Goal: Task Accomplishment & Management: Use online tool/utility

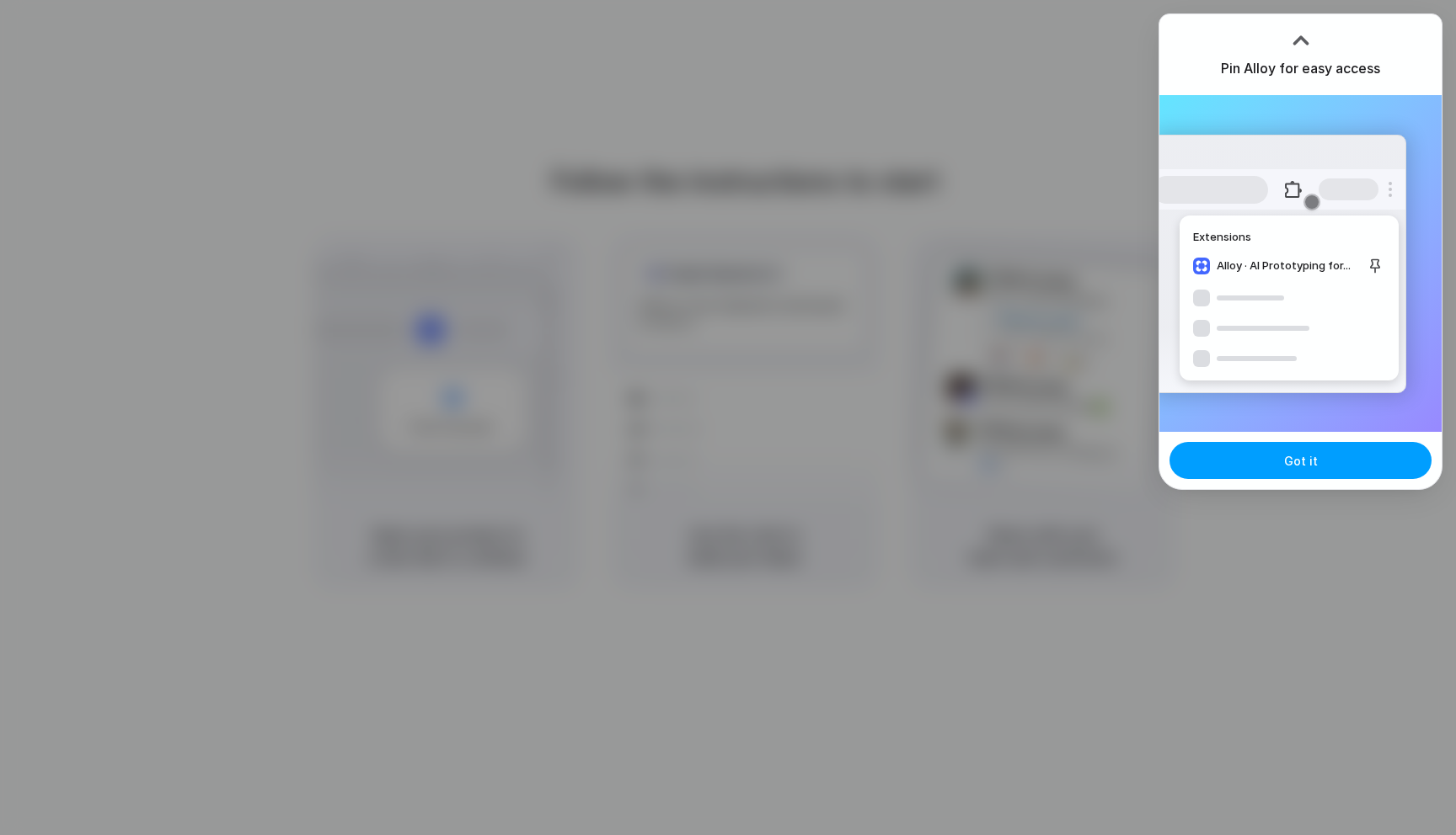
click at [1347, 468] on button "Got it" at bounding box center [1299, 460] width 262 height 37
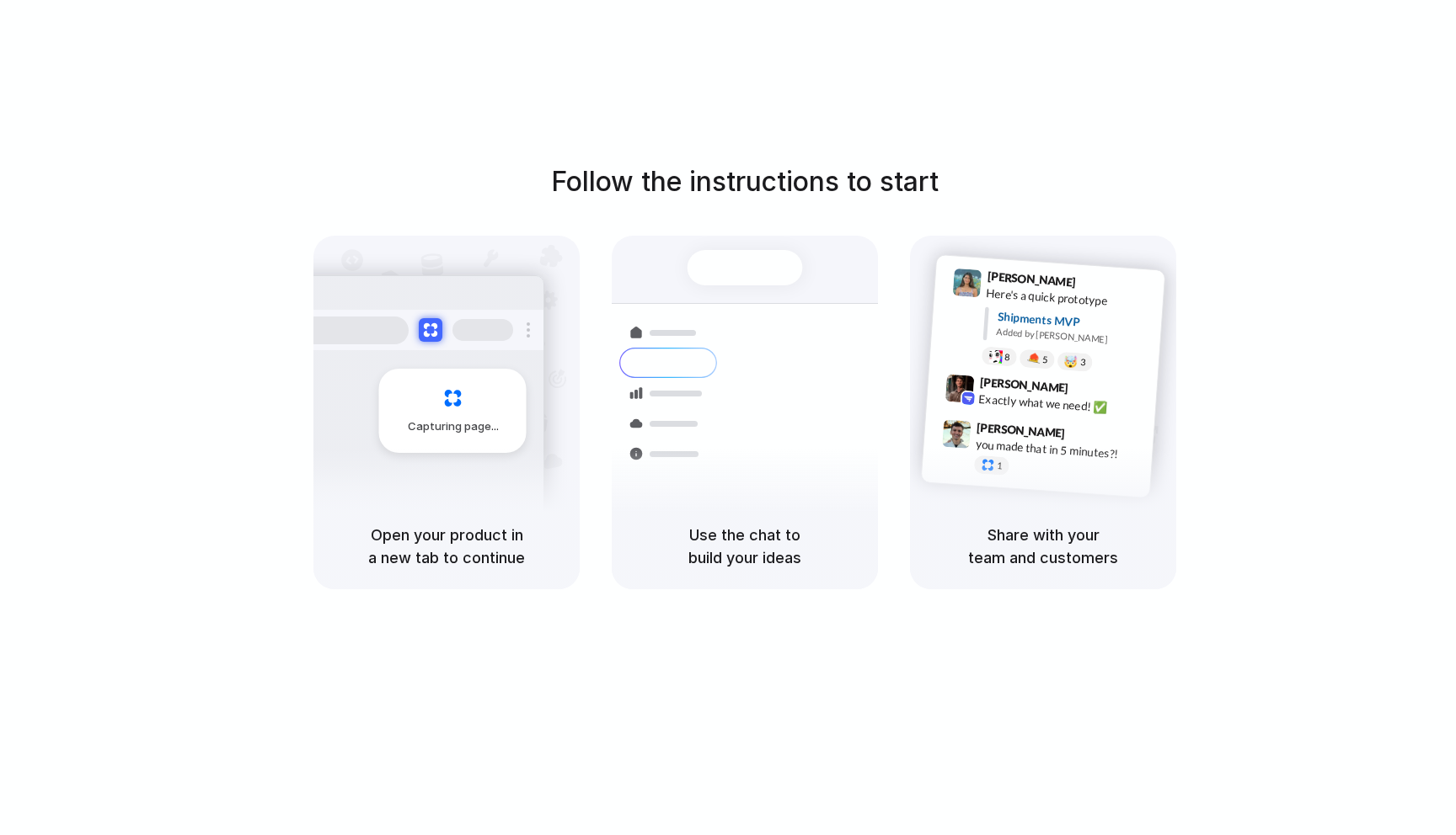
click at [496, 396] on div "Capturing page" at bounding box center [453, 410] width 147 height 84
click at [728, 418] on div at bounding box center [728, 418] width 0 height 0
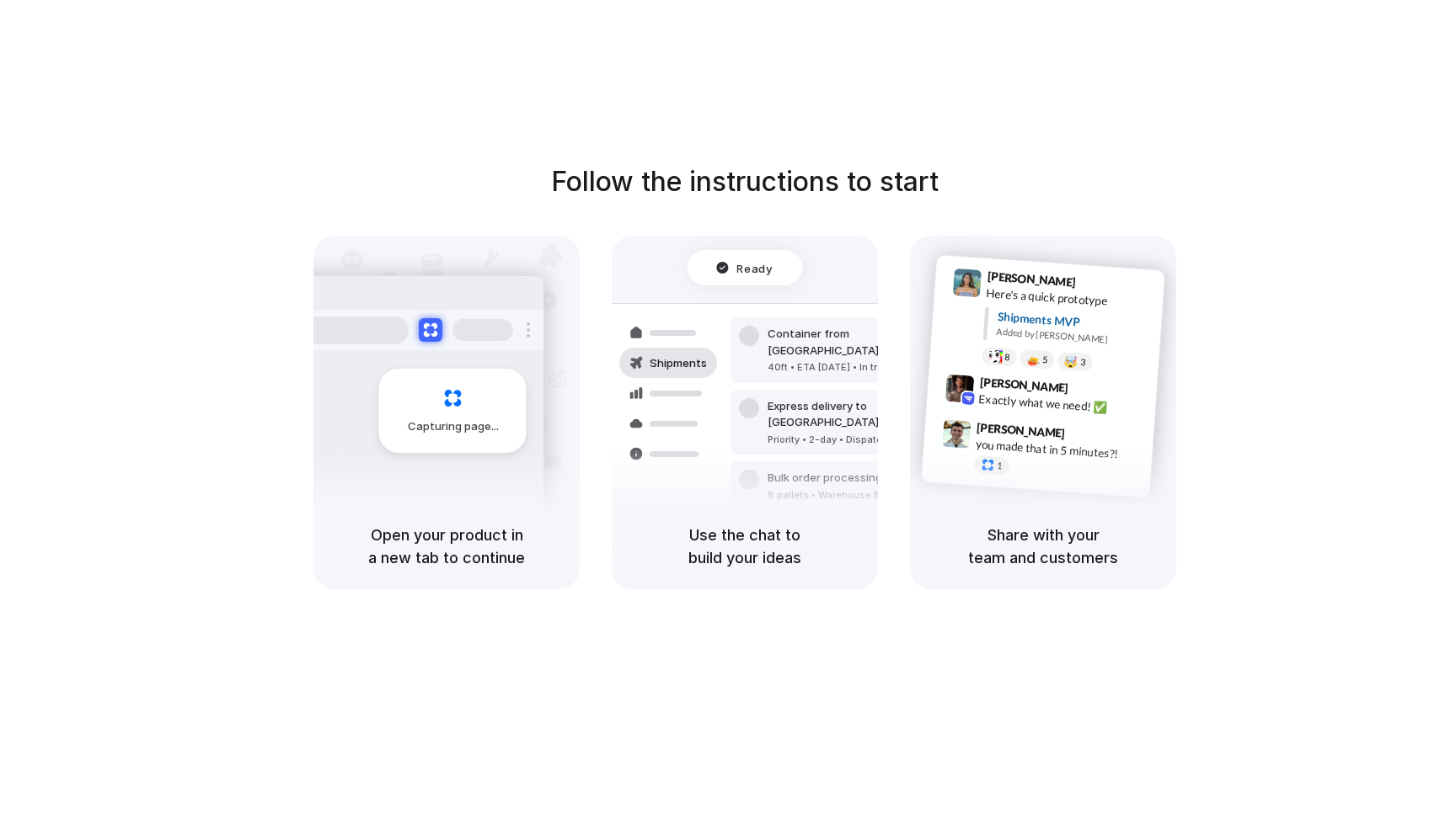
click at [728, 418] on div at bounding box center [728, 418] width 0 height 0
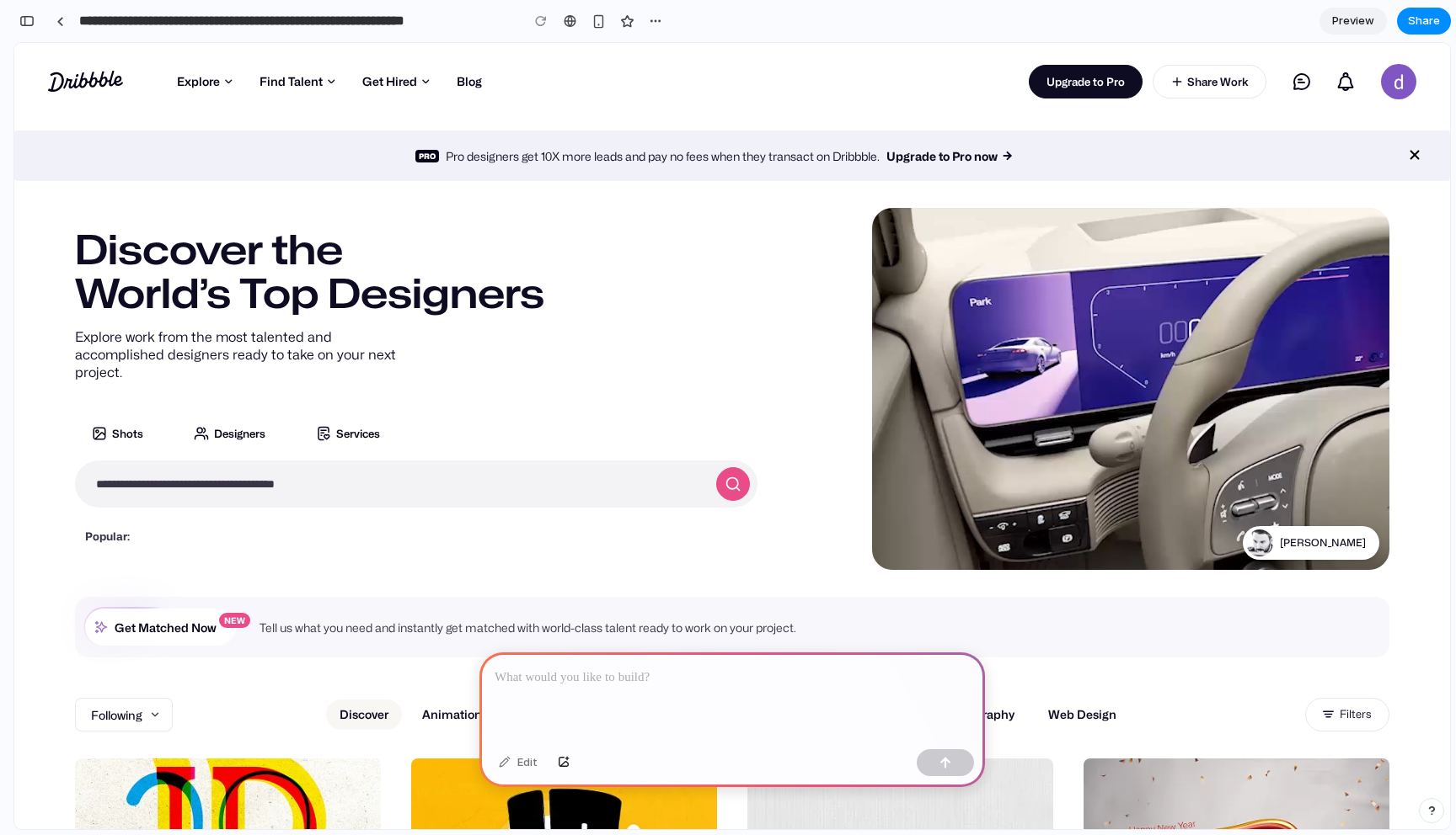
click at [734, 693] on div at bounding box center [731, 698] width 505 height 90
click at [625, 700] on div at bounding box center [731, 698] width 505 height 90
click at [682, 687] on p "**********" at bounding box center [732, 677] width 475 height 20
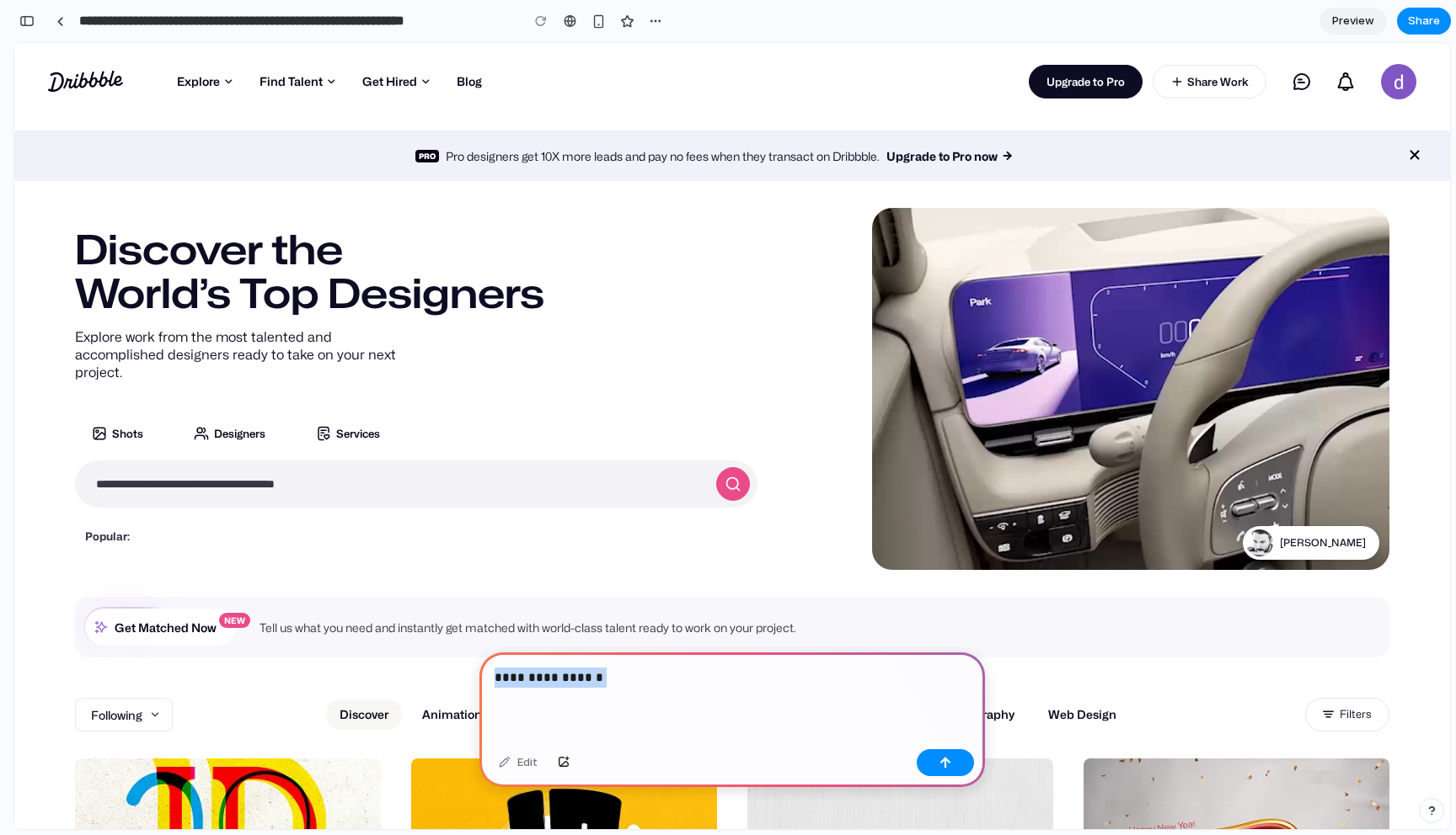
click at [682, 687] on p "**********" at bounding box center [732, 677] width 475 height 20
click at [965, 768] on button "button" at bounding box center [945, 762] width 57 height 27
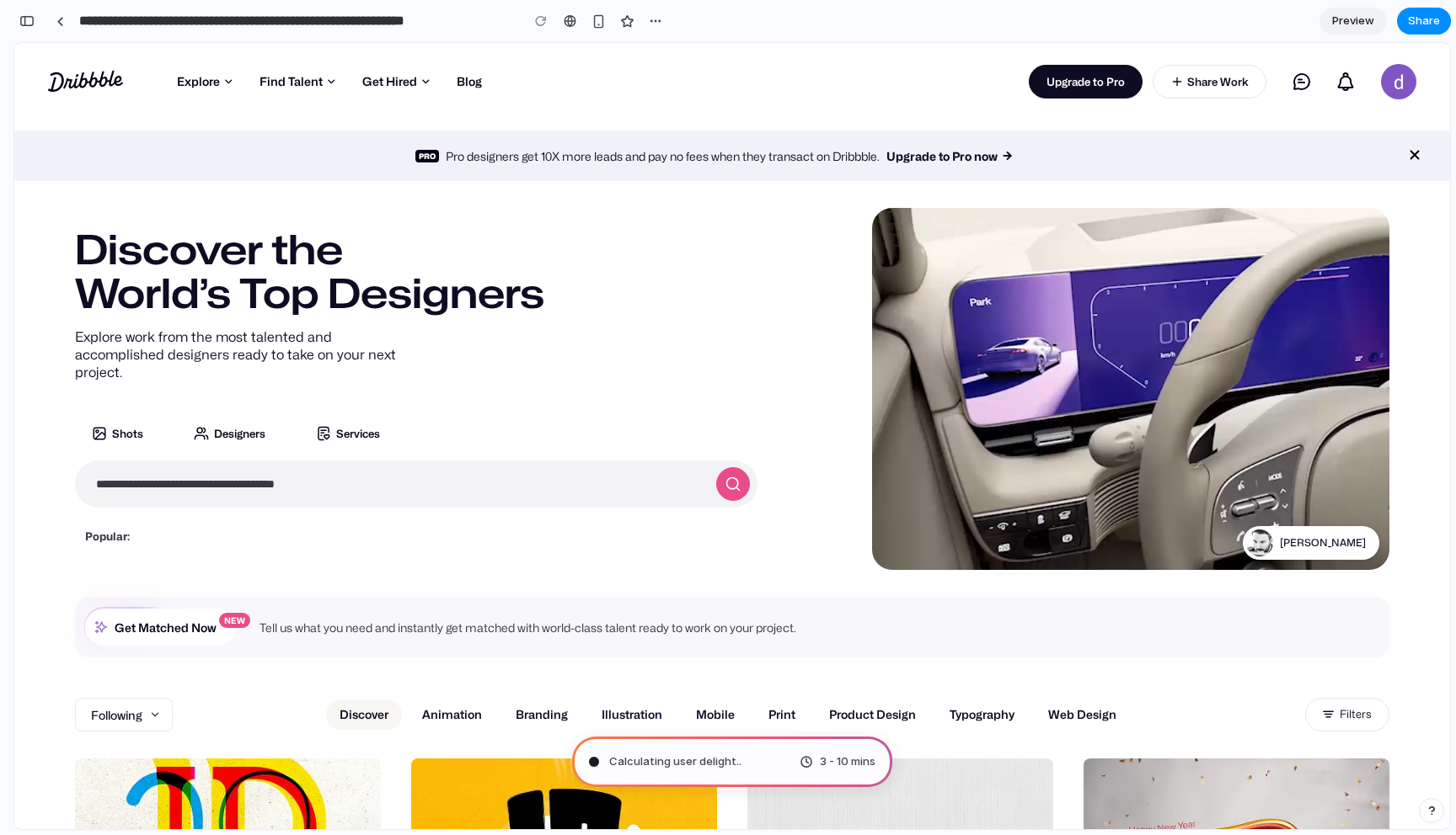
click at [1356, 13] on span "Preview" at bounding box center [1353, 20] width 42 height 17
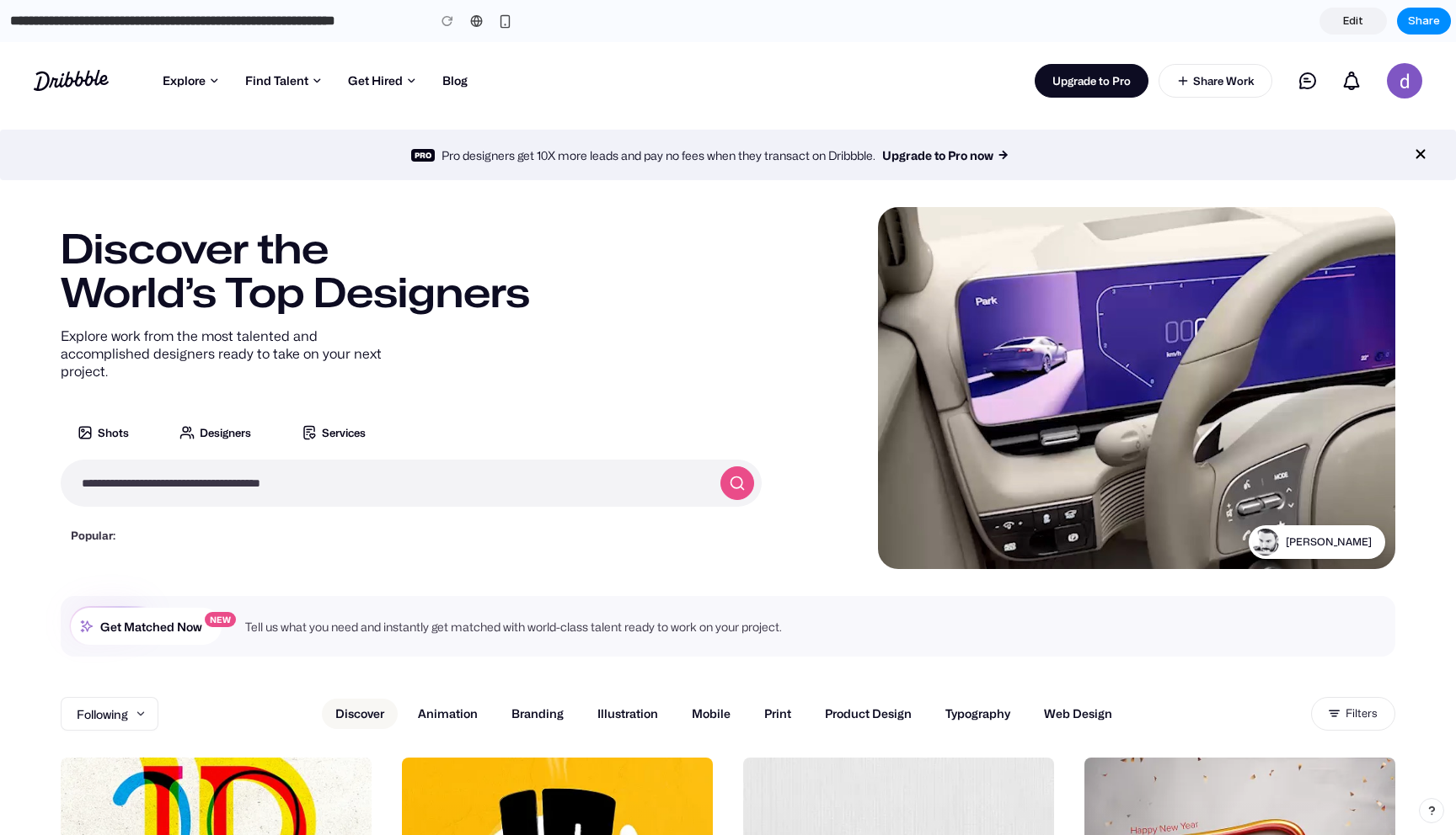
click at [1350, 18] on span "Edit" at bounding box center [1353, 20] width 20 height 17
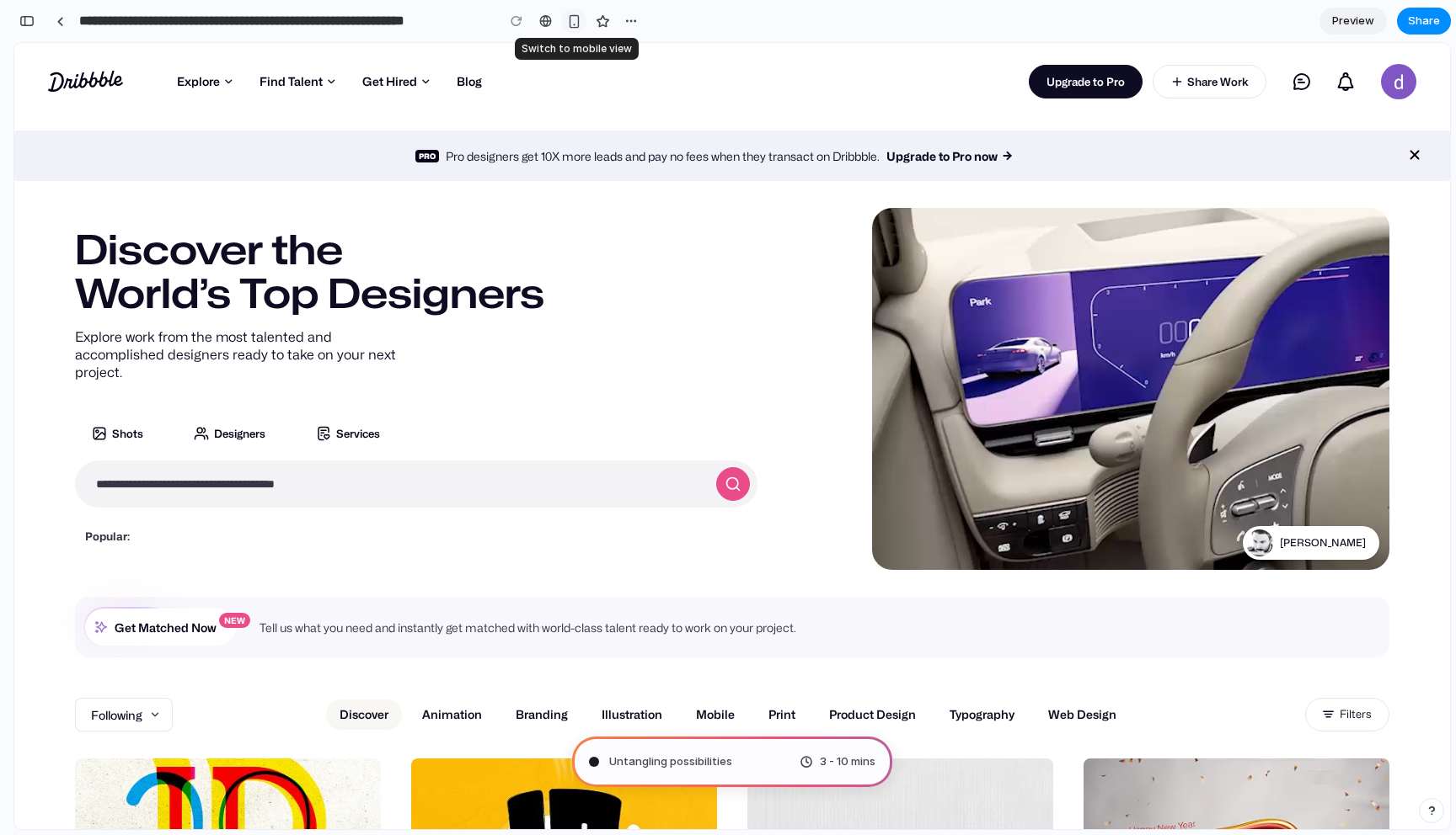
click at [575, 21] on div "button" at bounding box center [574, 21] width 14 height 14
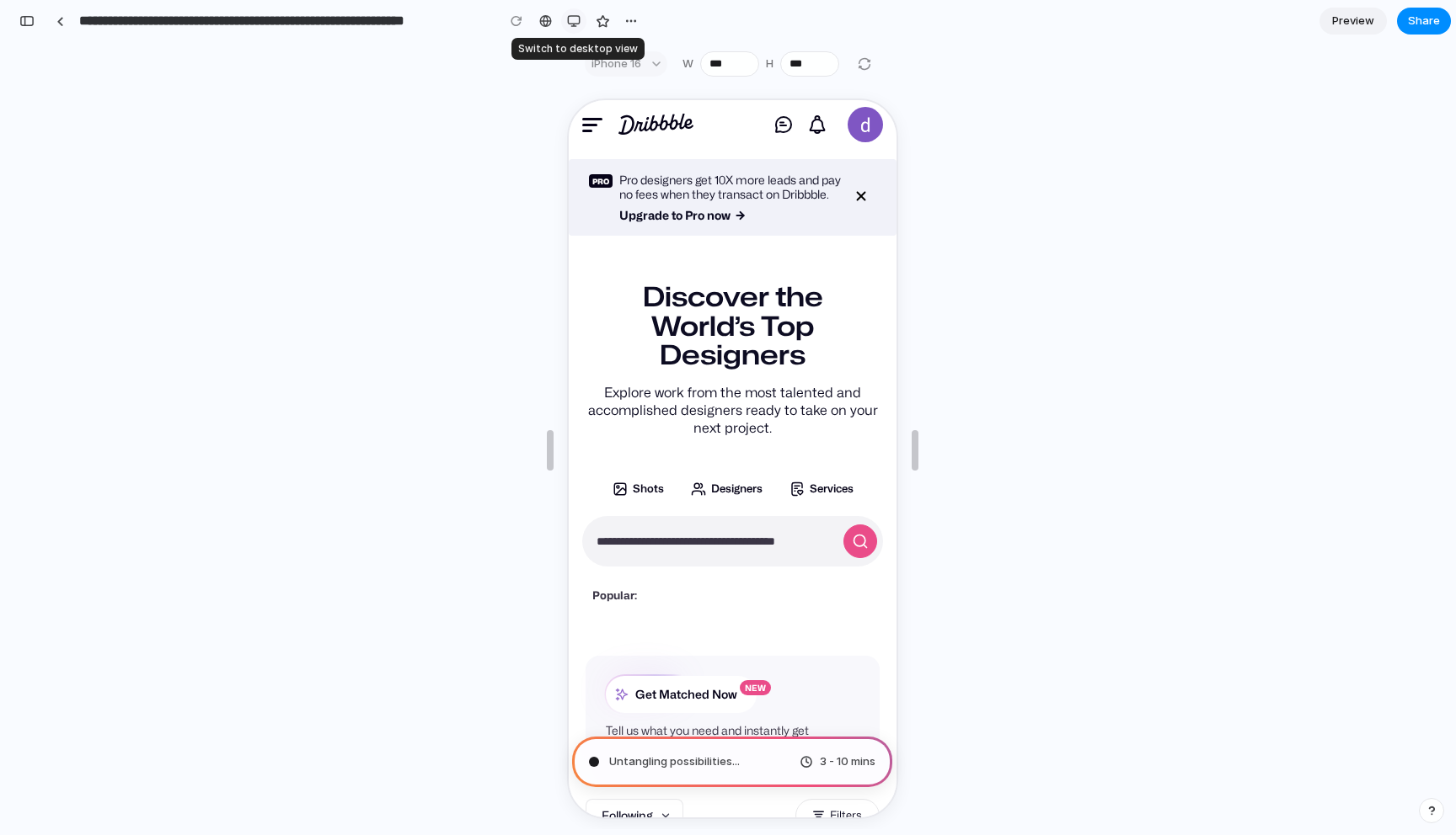
click at [575, 21] on div "button" at bounding box center [573, 20] width 13 height 13
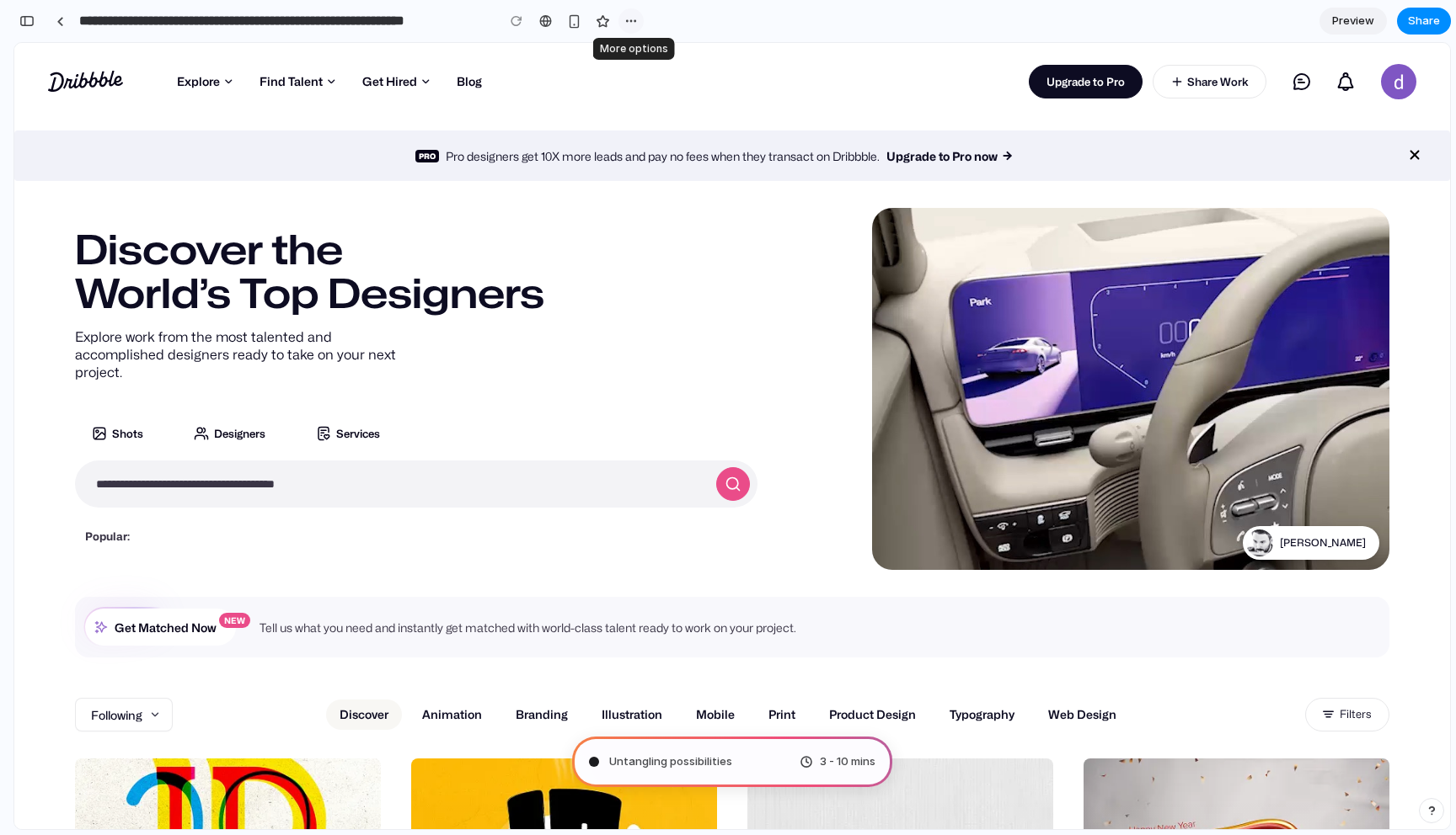
click at [627, 18] on div "button" at bounding box center [630, 20] width 13 height 13
click at [755, 11] on div "Duplicate Delete" at bounding box center [728, 418] width 1456 height 835
click at [1412, 157] on icon "Dismiss banner" at bounding box center [1414, 154] width 20 height 13
click at [22, 23] on div "button" at bounding box center [26, 20] width 15 height 11
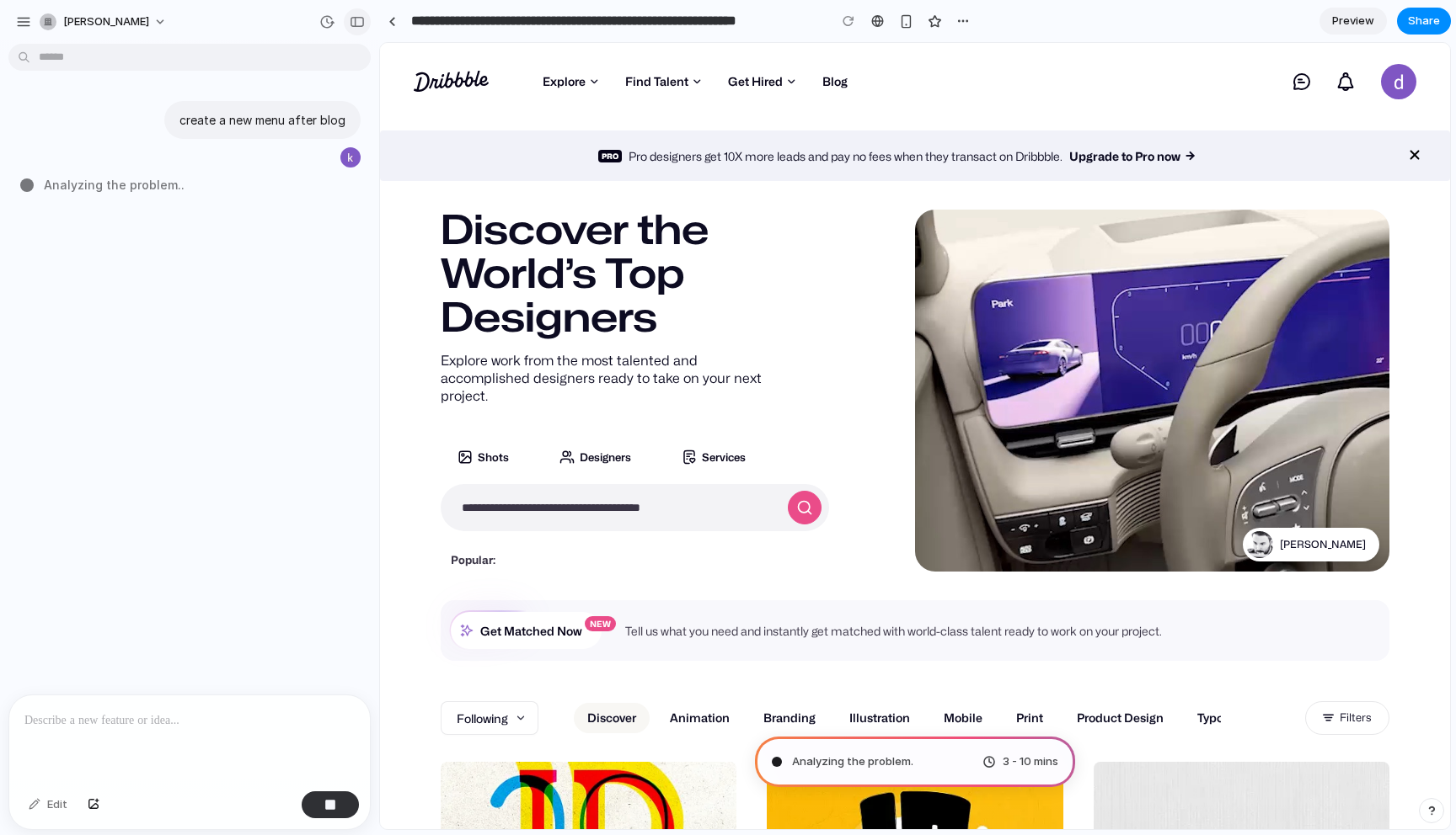
click at [357, 23] on div "button" at bounding box center [356, 21] width 15 height 11
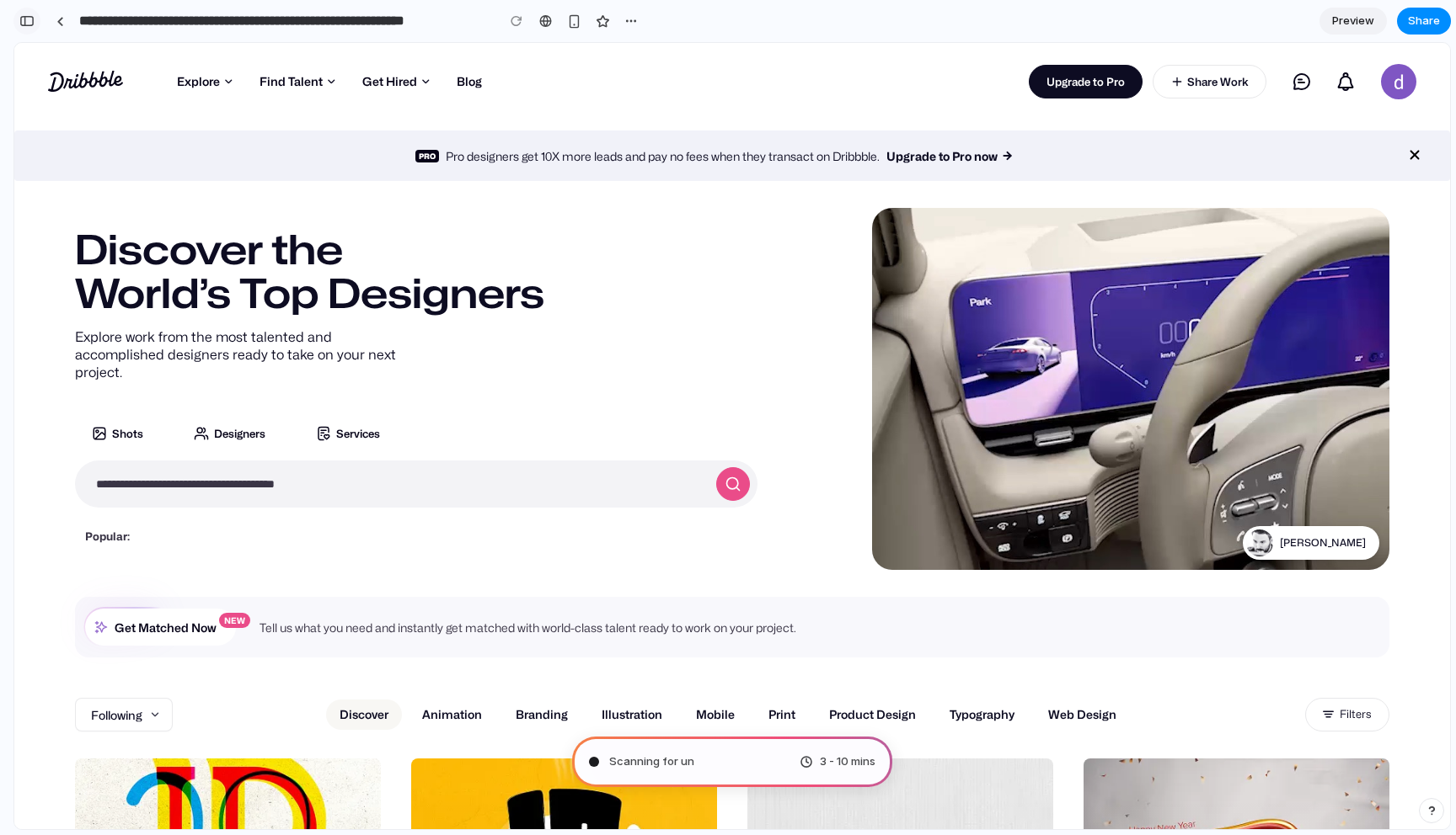
click at [19, 19] on div "button" at bounding box center [26, 20] width 15 height 11
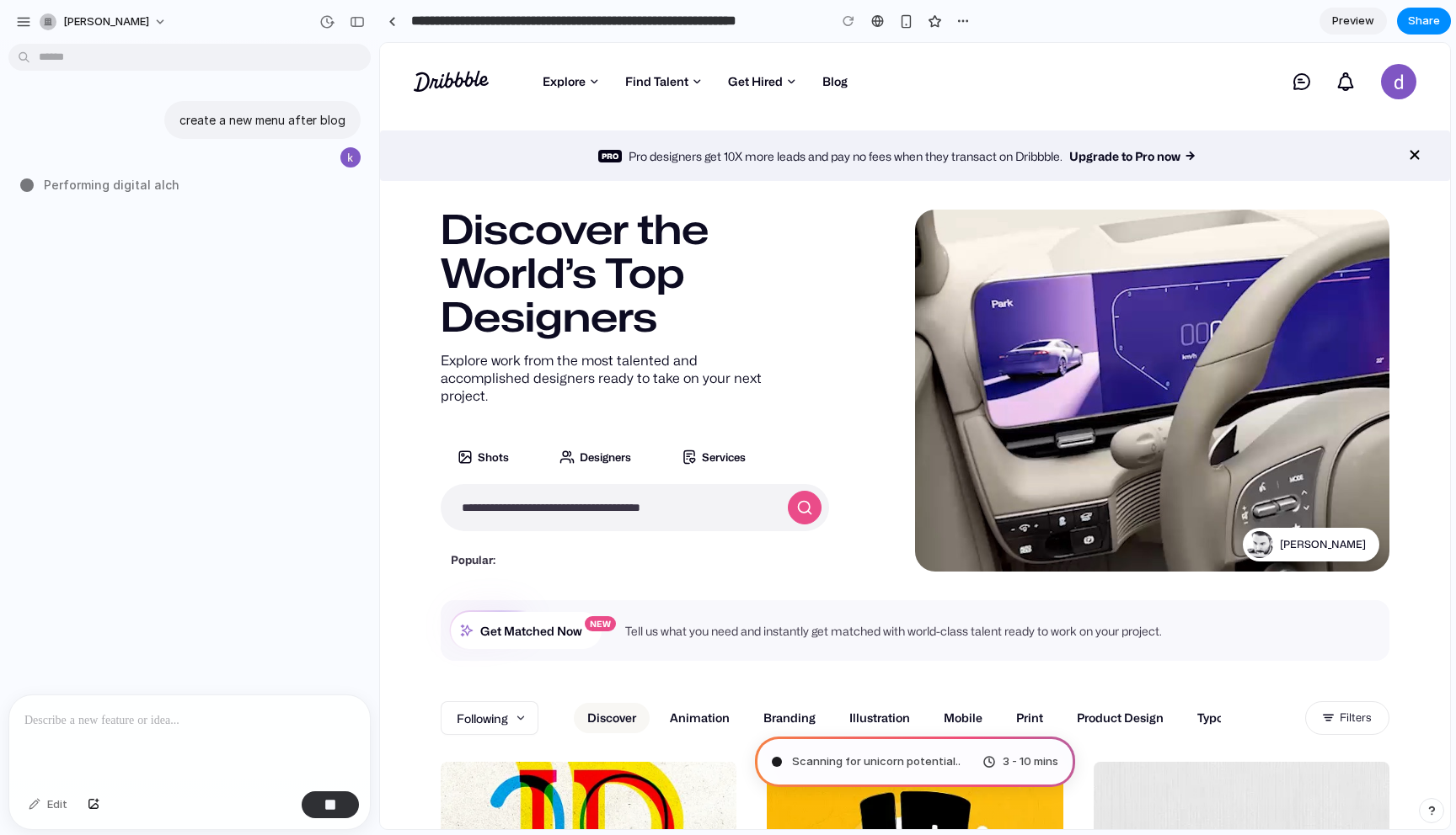
click at [253, 753] on div at bounding box center [190, 740] width 361 height 89
type input "**********"
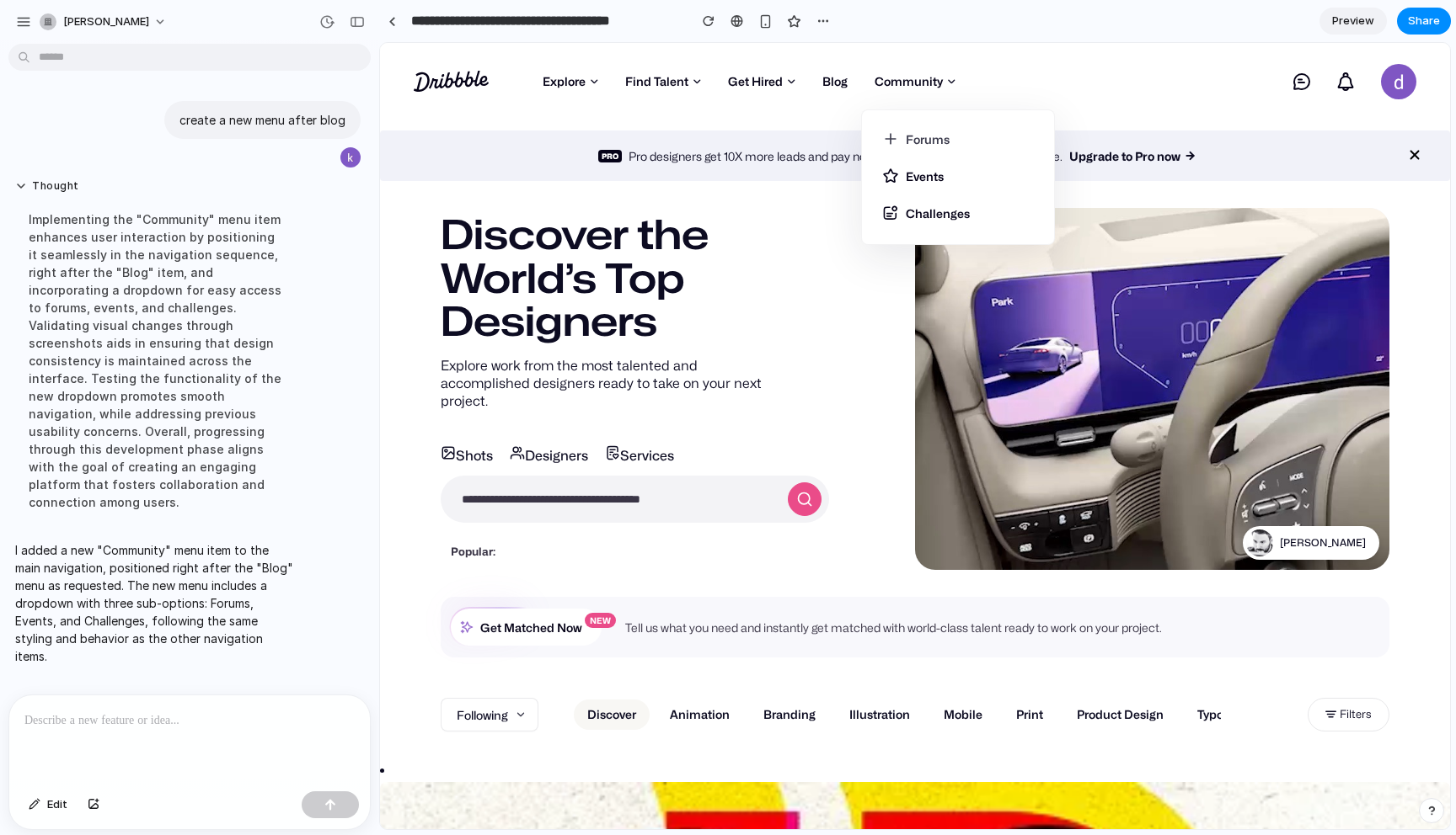
click at [917, 138] on link "Forums" at bounding box center [957, 144] width 151 height 27
click at [917, 184] on link "Events" at bounding box center [957, 176] width 151 height 37
click at [917, 211] on link "Challenges" at bounding box center [957, 207] width 151 height 27
click at [1079, 96] on div "Dribbble: the community for graphic design Shots Explore Following Popular New …" at bounding box center [915, 81] width 1070 height 78
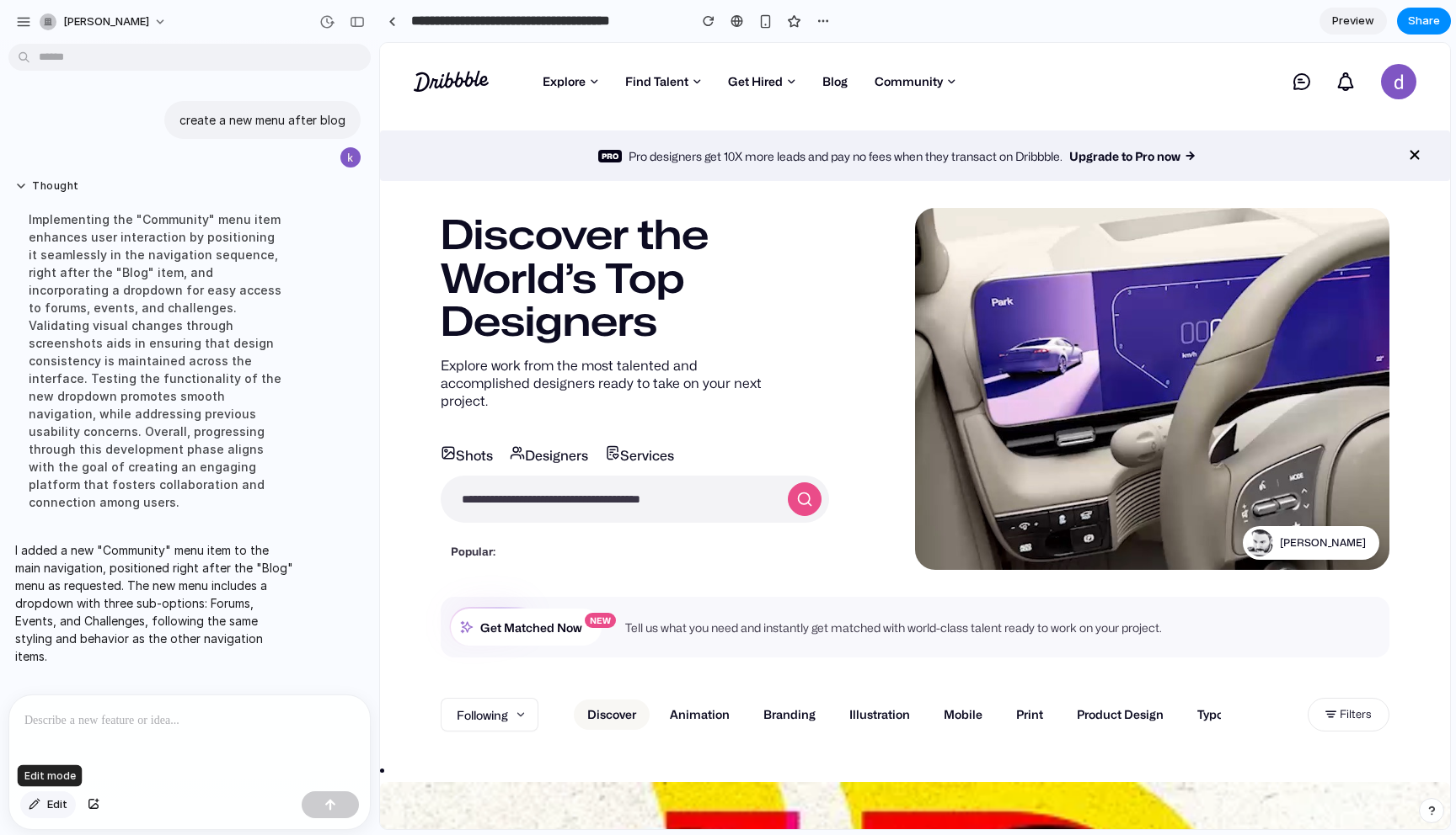
click at [61, 810] on span "Edit" at bounding box center [57, 804] width 20 height 17
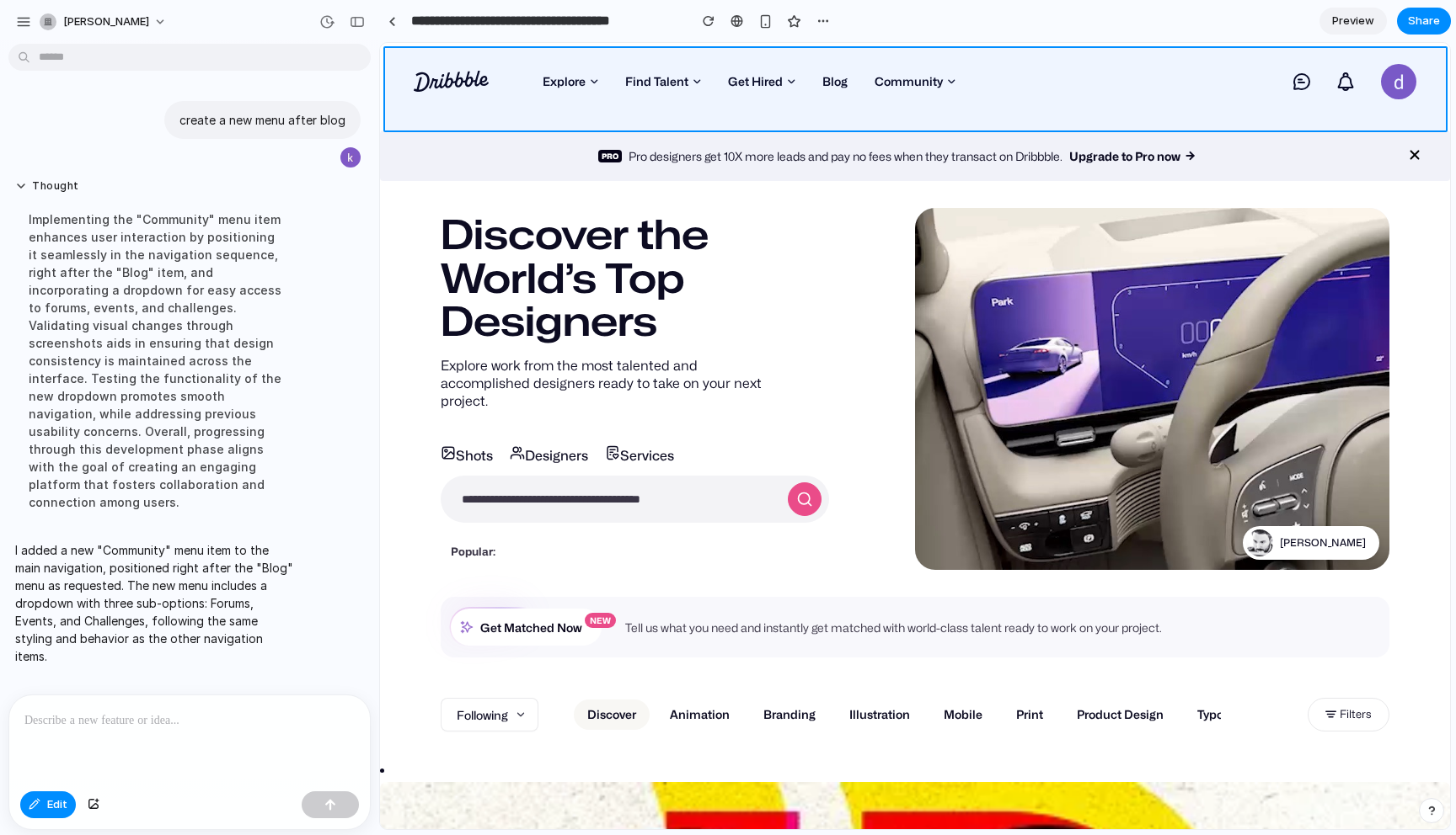
click at [535, 114] on div at bounding box center [915, 437] width 1069 height 786
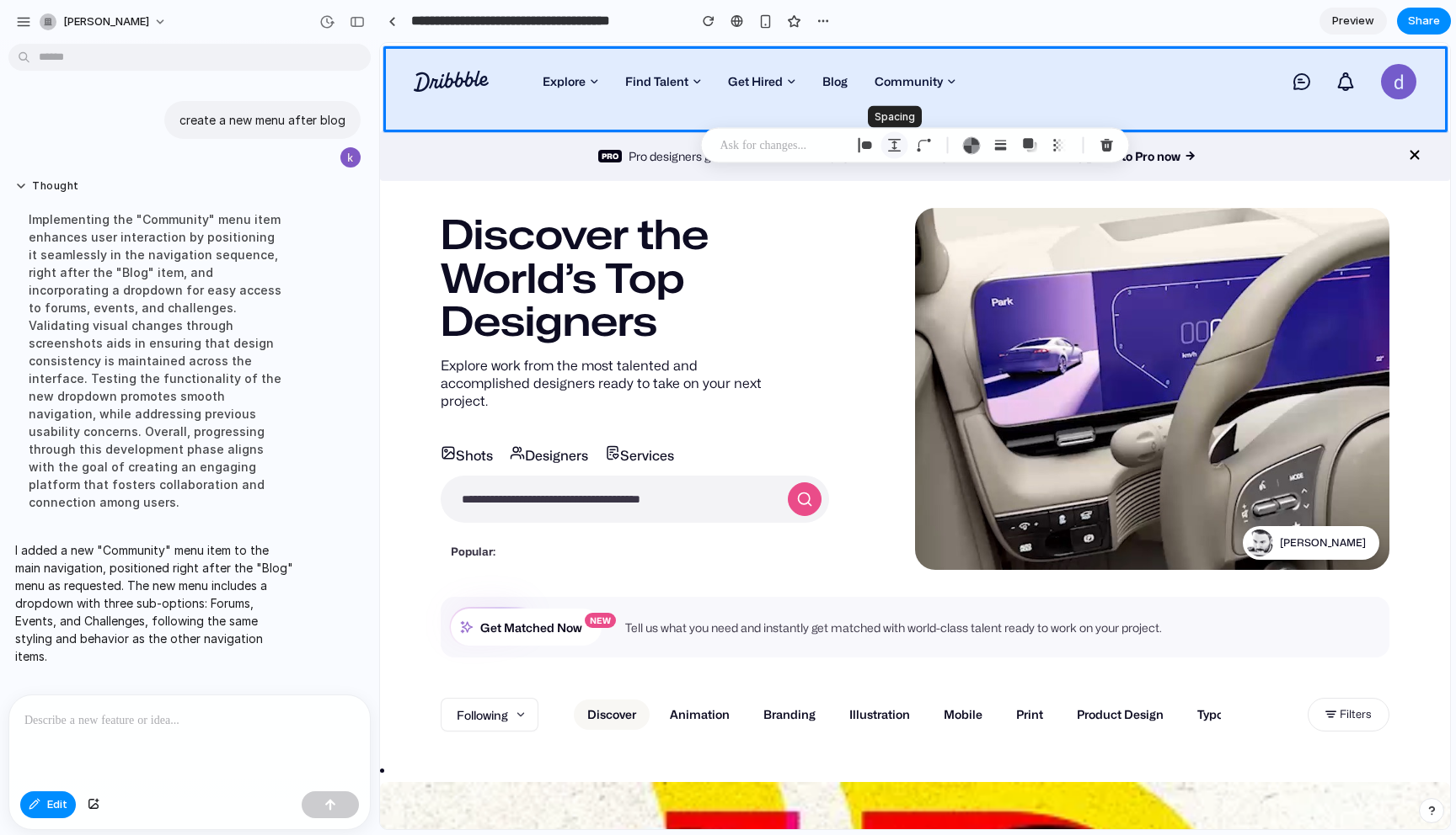
click at [895, 146] on div "button" at bounding box center [894, 145] width 15 height 15
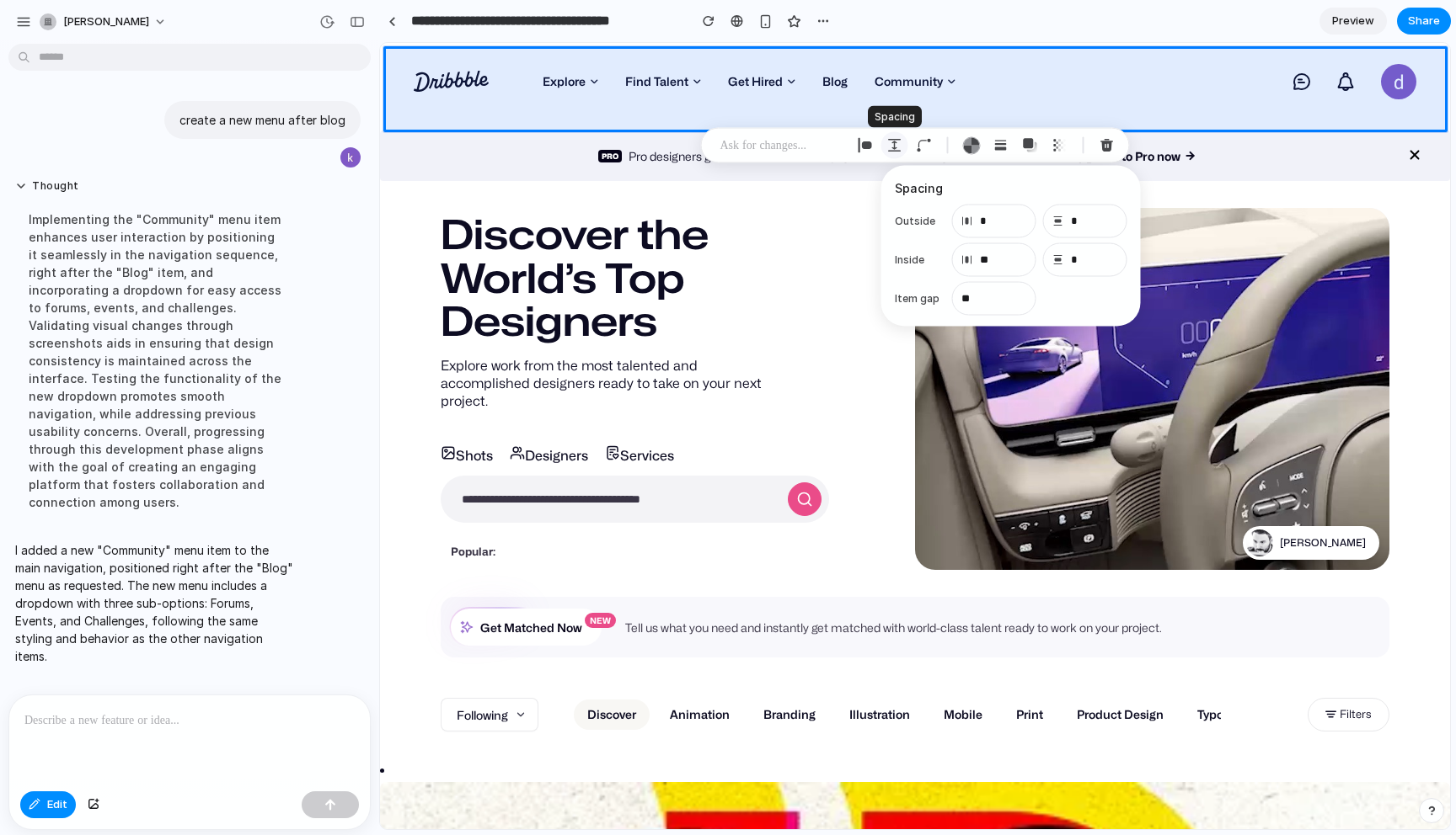
click at [895, 146] on div "button" at bounding box center [894, 145] width 15 height 15
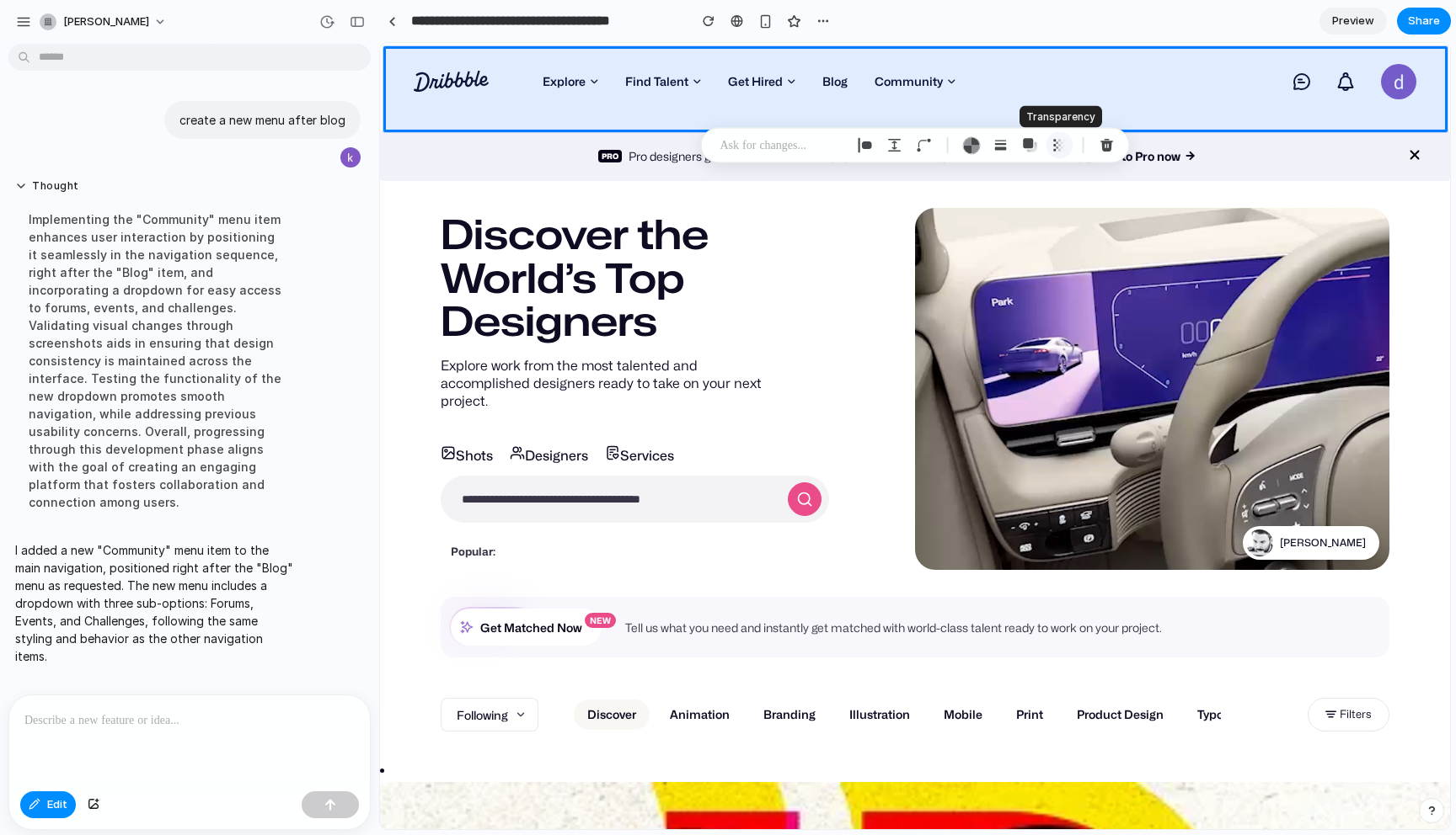
click at [1055, 142] on div "button" at bounding box center [1059, 145] width 15 height 15
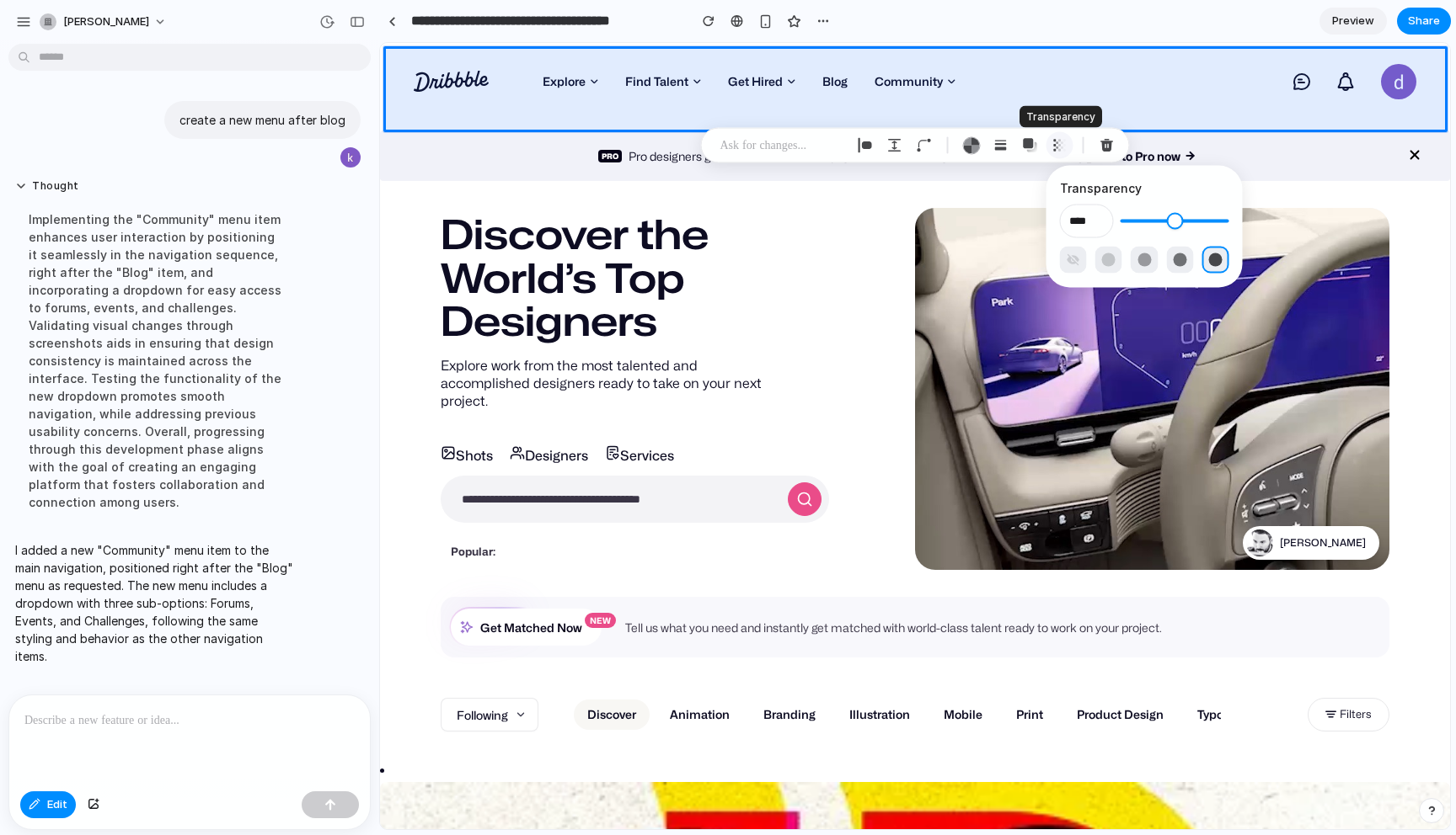
click at [1055, 142] on div "button" at bounding box center [1059, 145] width 15 height 15
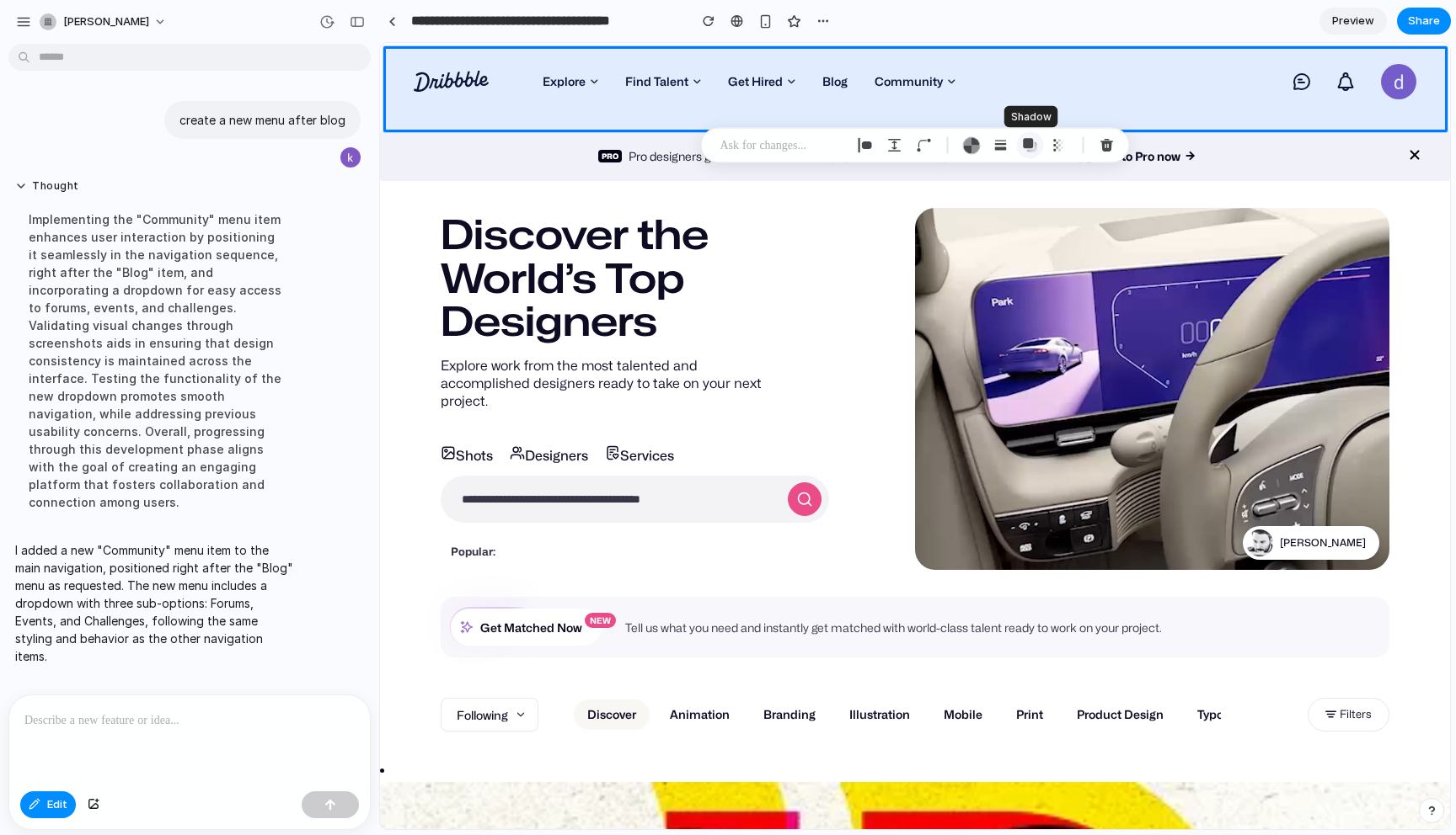
click at [1034, 148] on div "button" at bounding box center [1030, 145] width 15 height 15
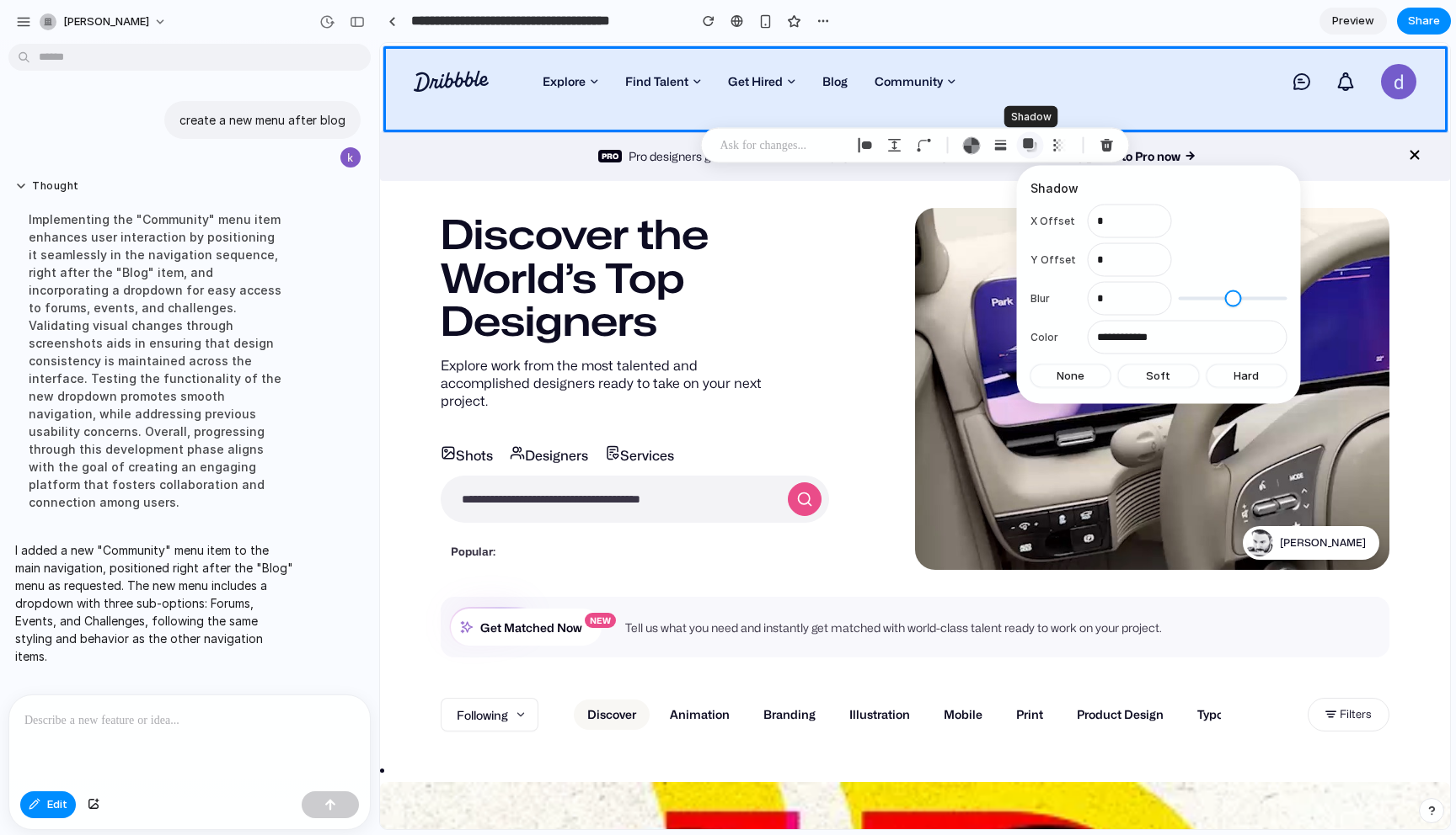
click at [1034, 148] on div "button" at bounding box center [1030, 145] width 15 height 15
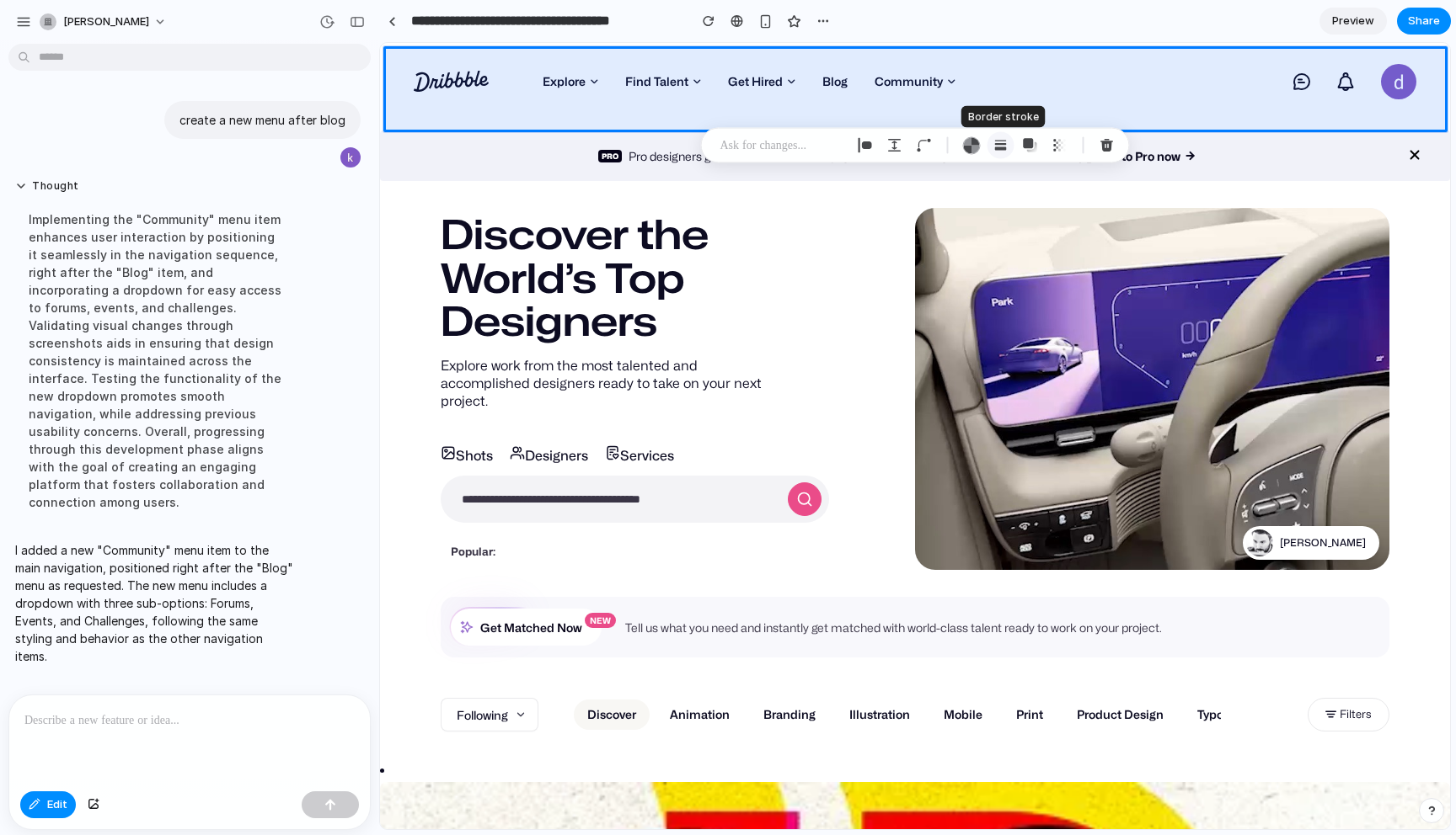
click at [998, 148] on div "button" at bounding box center [1000, 145] width 15 height 15
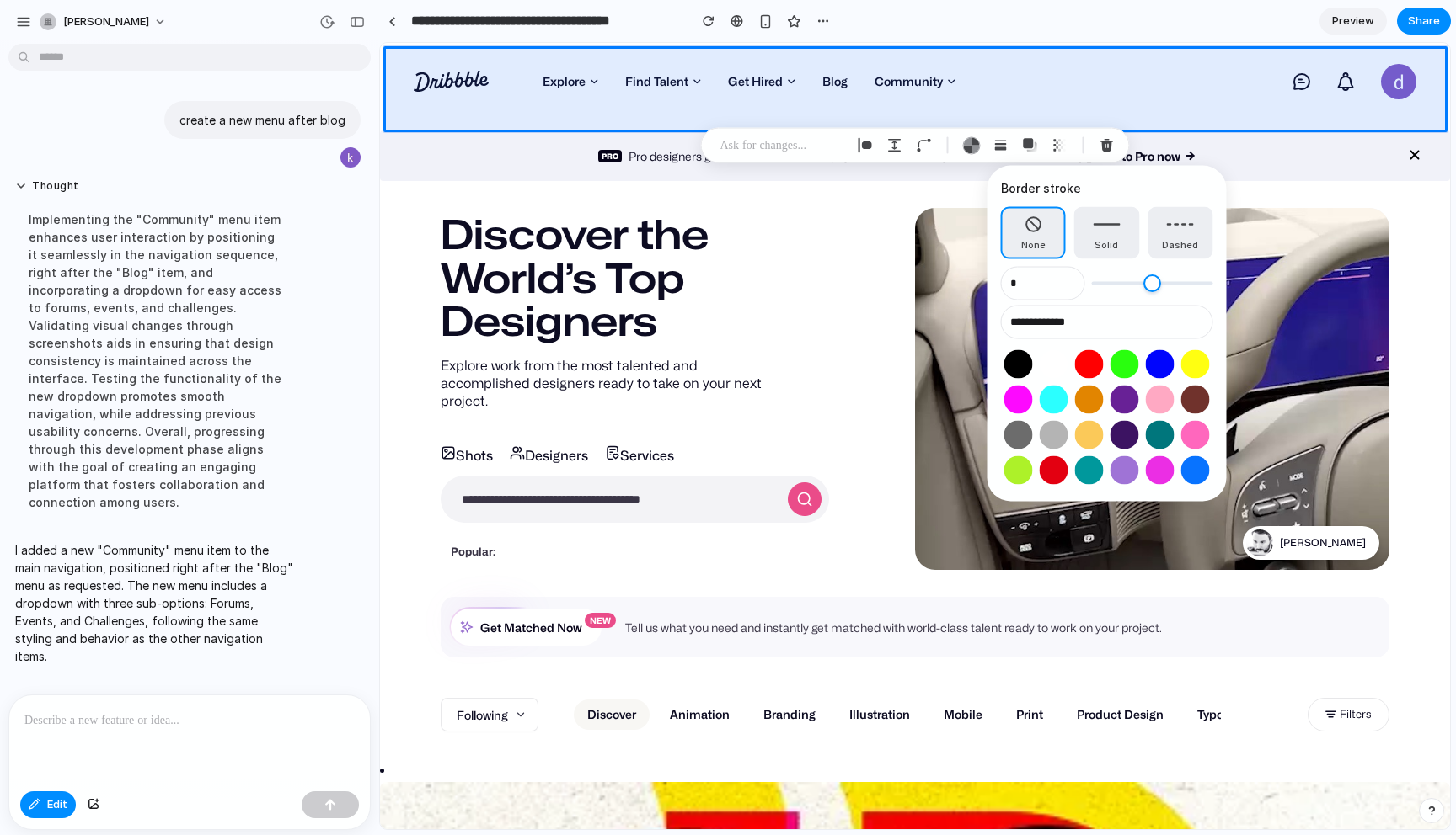
type input "*"
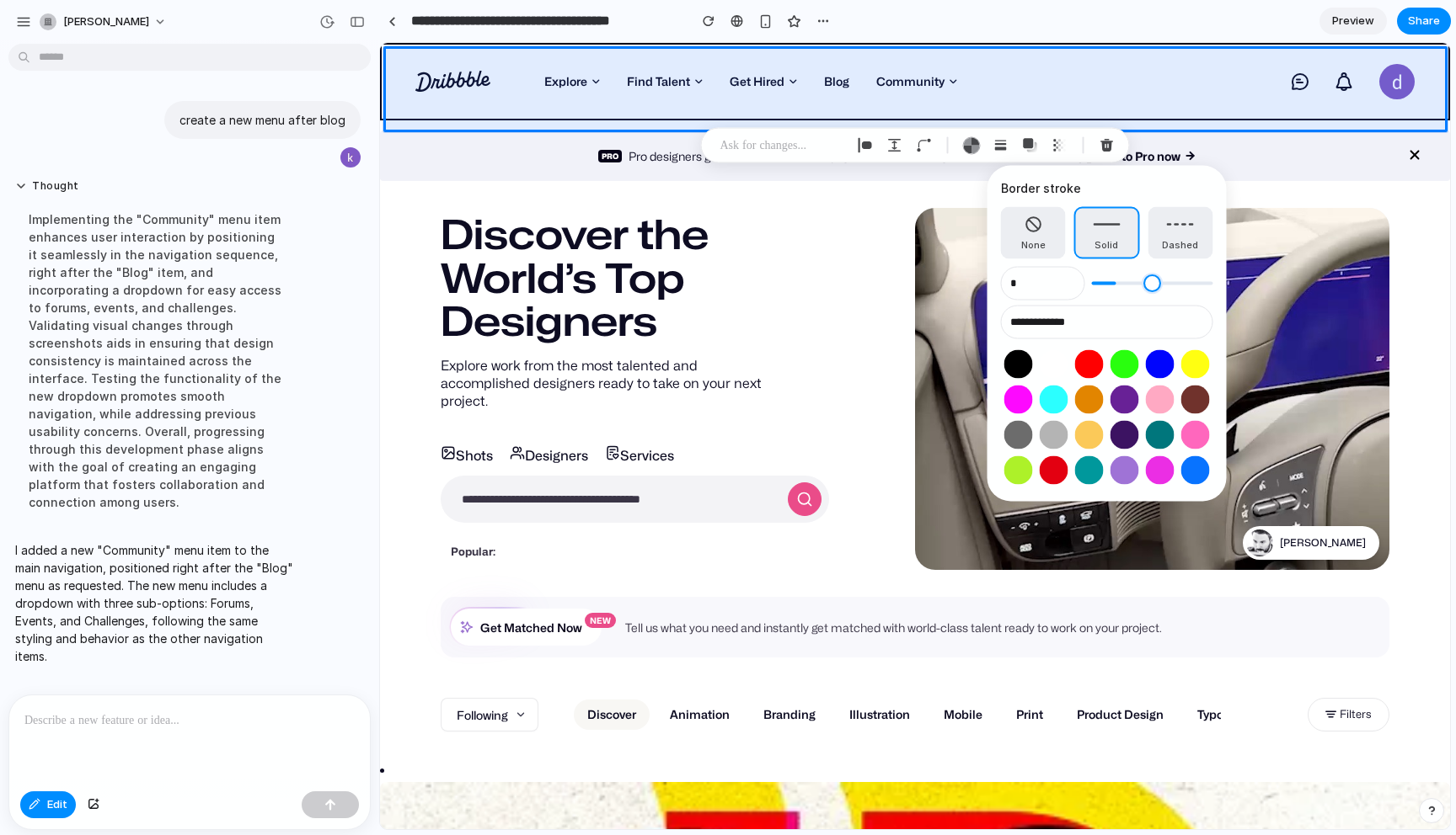
type input "*"
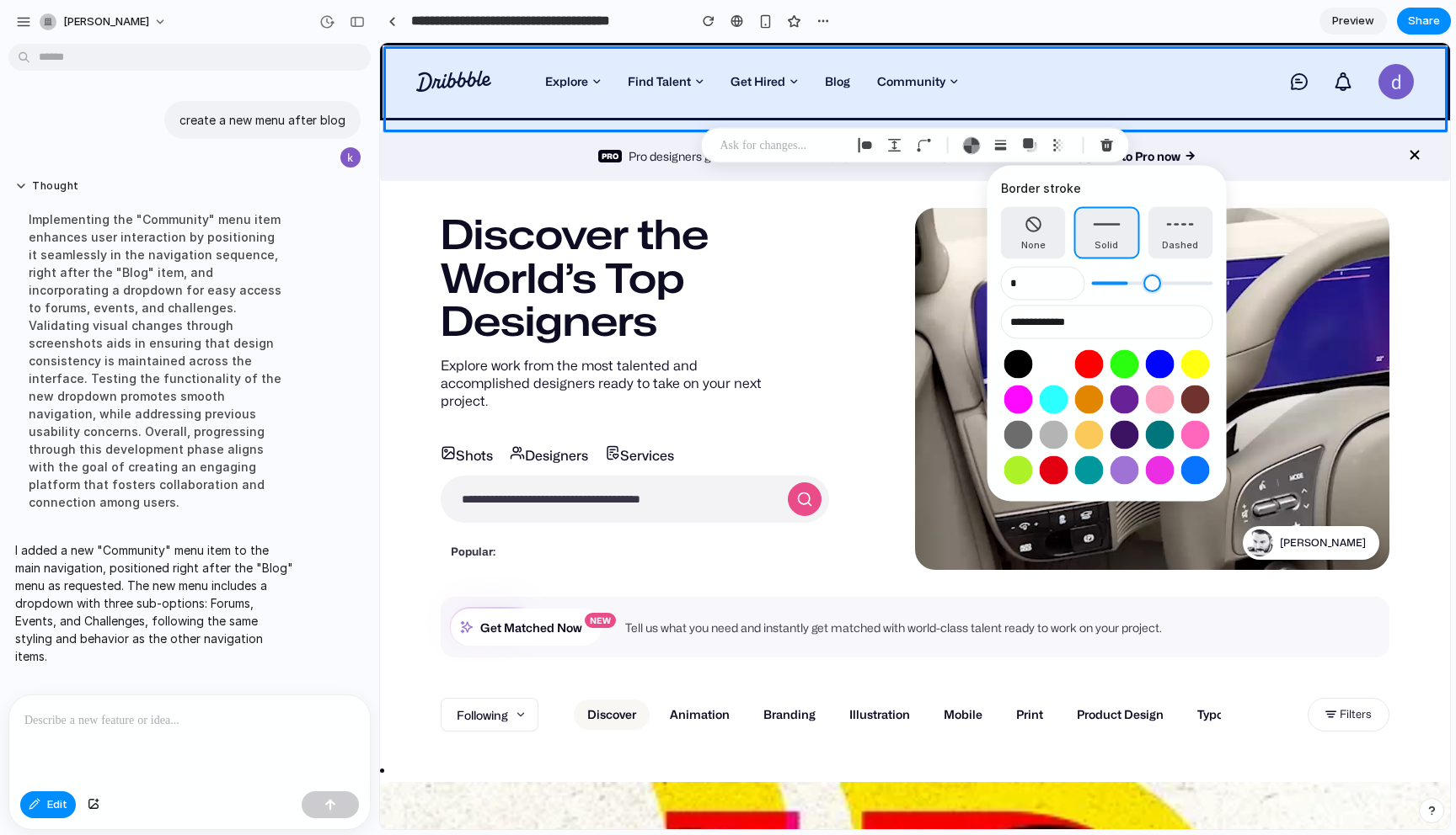
type input "*"
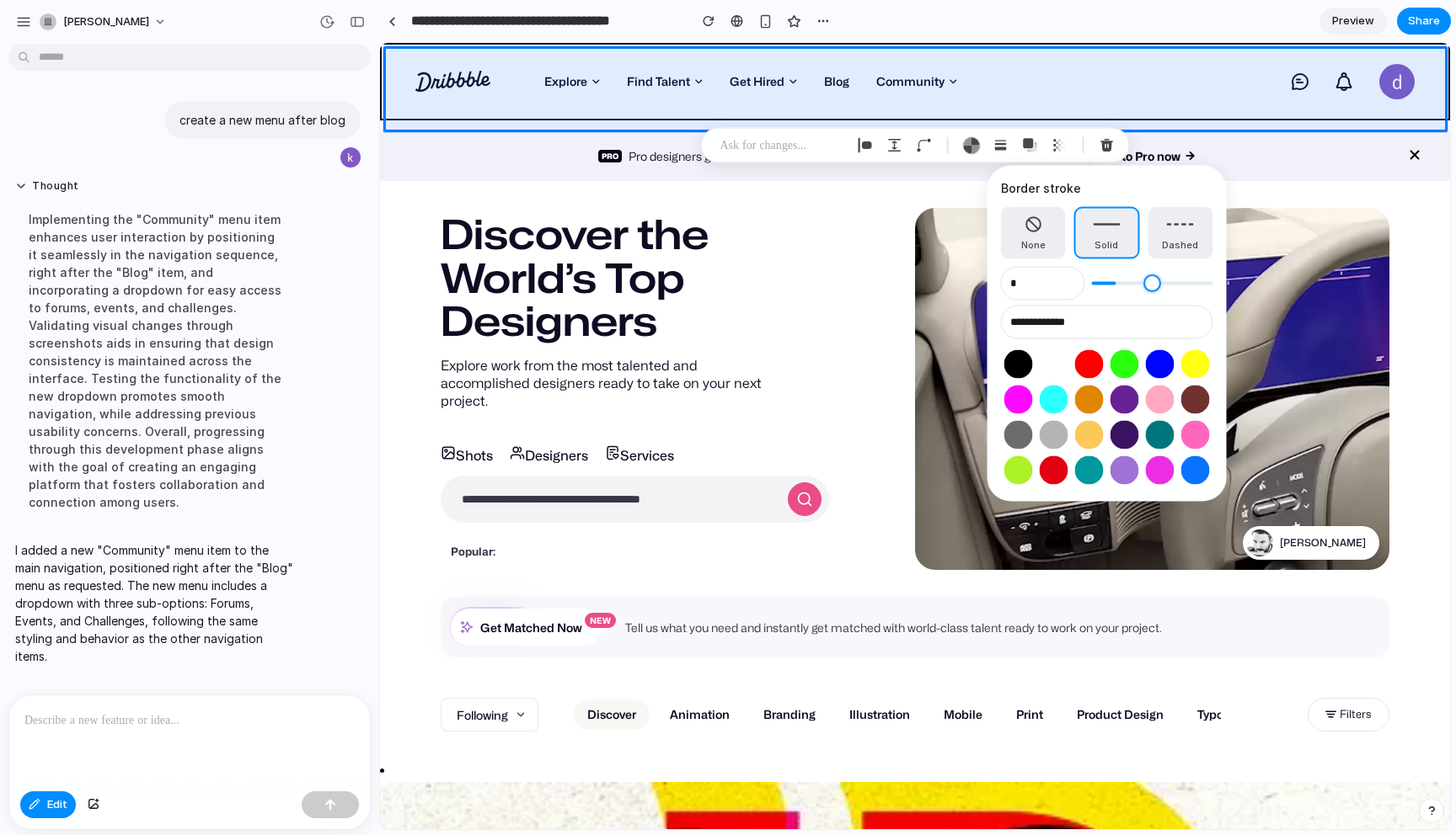
type input "*"
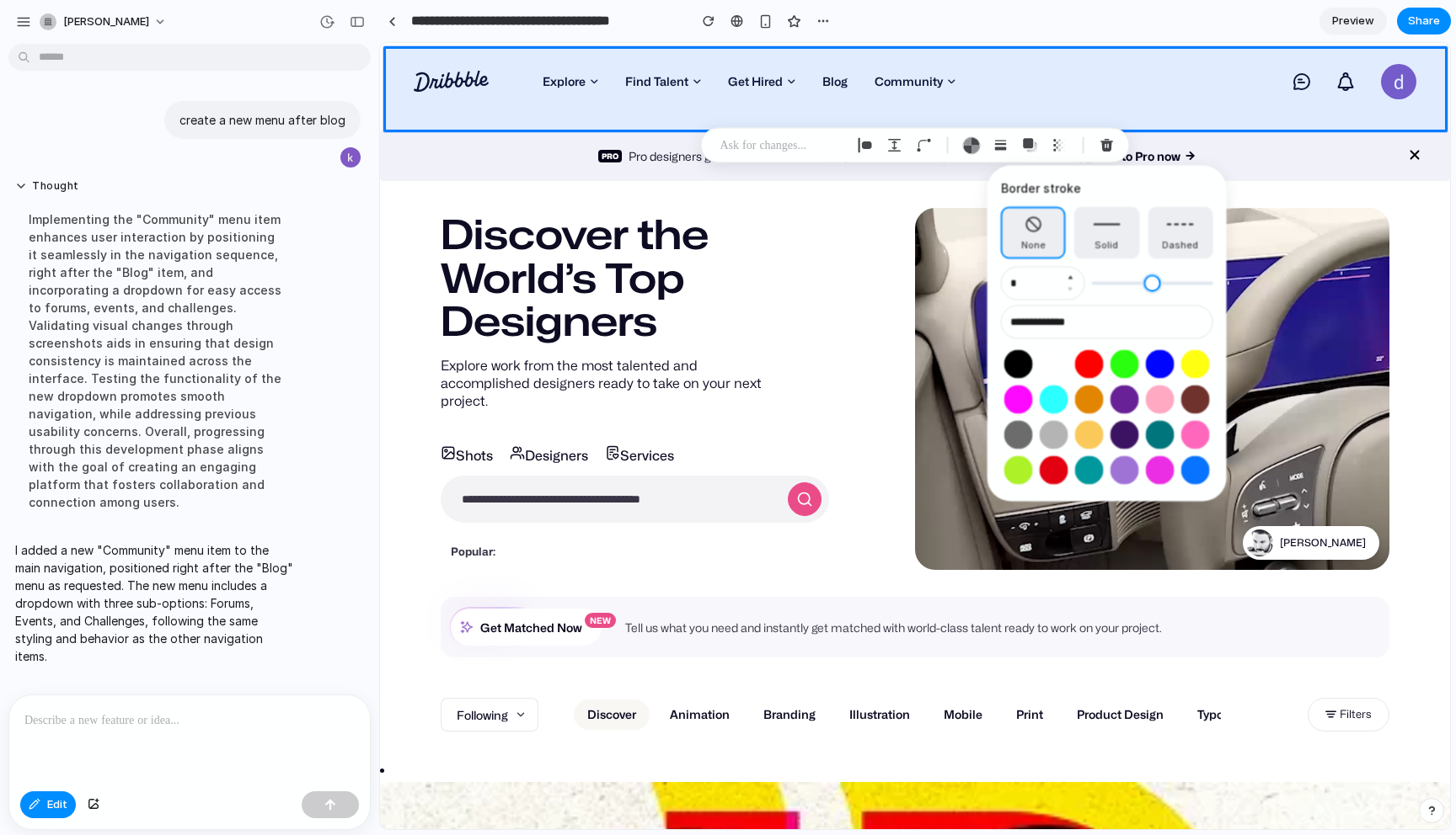
drag, startPoint x: 1101, startPoint y: 277, endPoint x: 1031, endPoint y: 279, distance: 70.0
click at [1092, 280] on input "range" at bounding box center [1152, 284] width 122 height 17
click at [1068, 319] on input "**********" at bounding box center [1107, 322] width 212 height 33
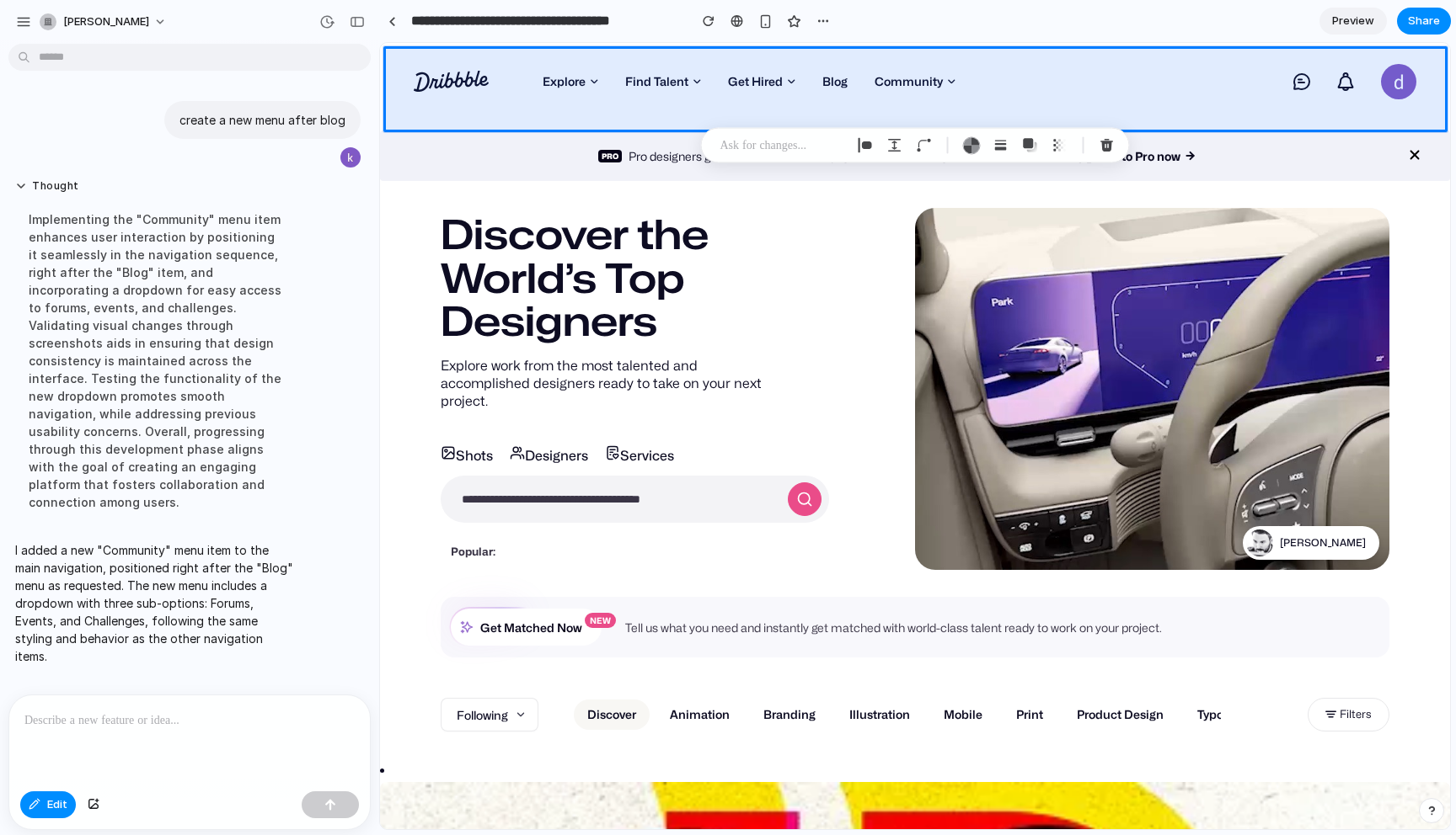
click at [1118, 33] on section "**********" at bounding box center [915, 21] width 1072 height 42
click at [1111, 145] on div "button" at bounding box center [1107, 145] width 15 height 15
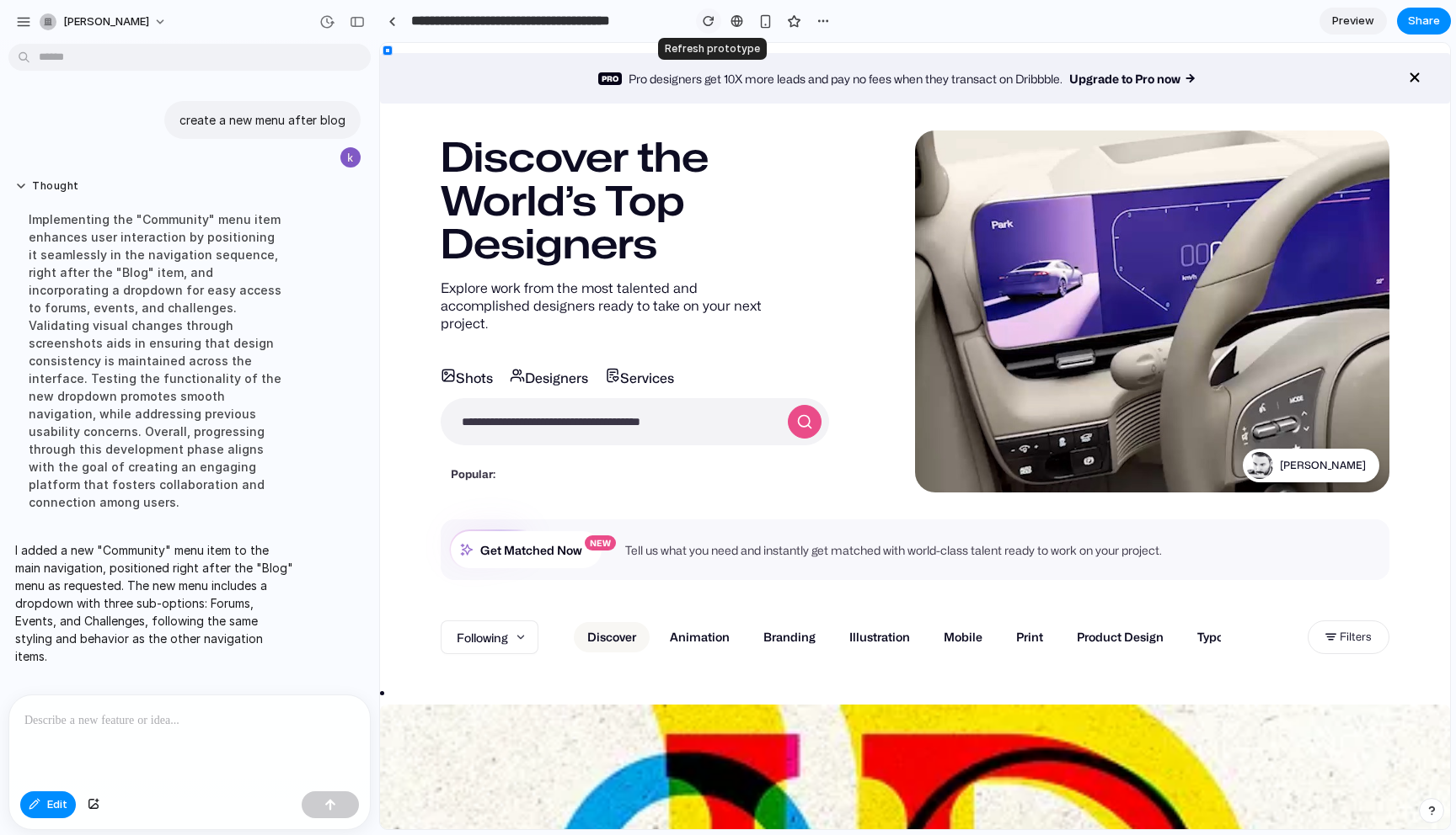
click at [705, 20] on div "button" at bounding box center [707, 20] width 11 height 11
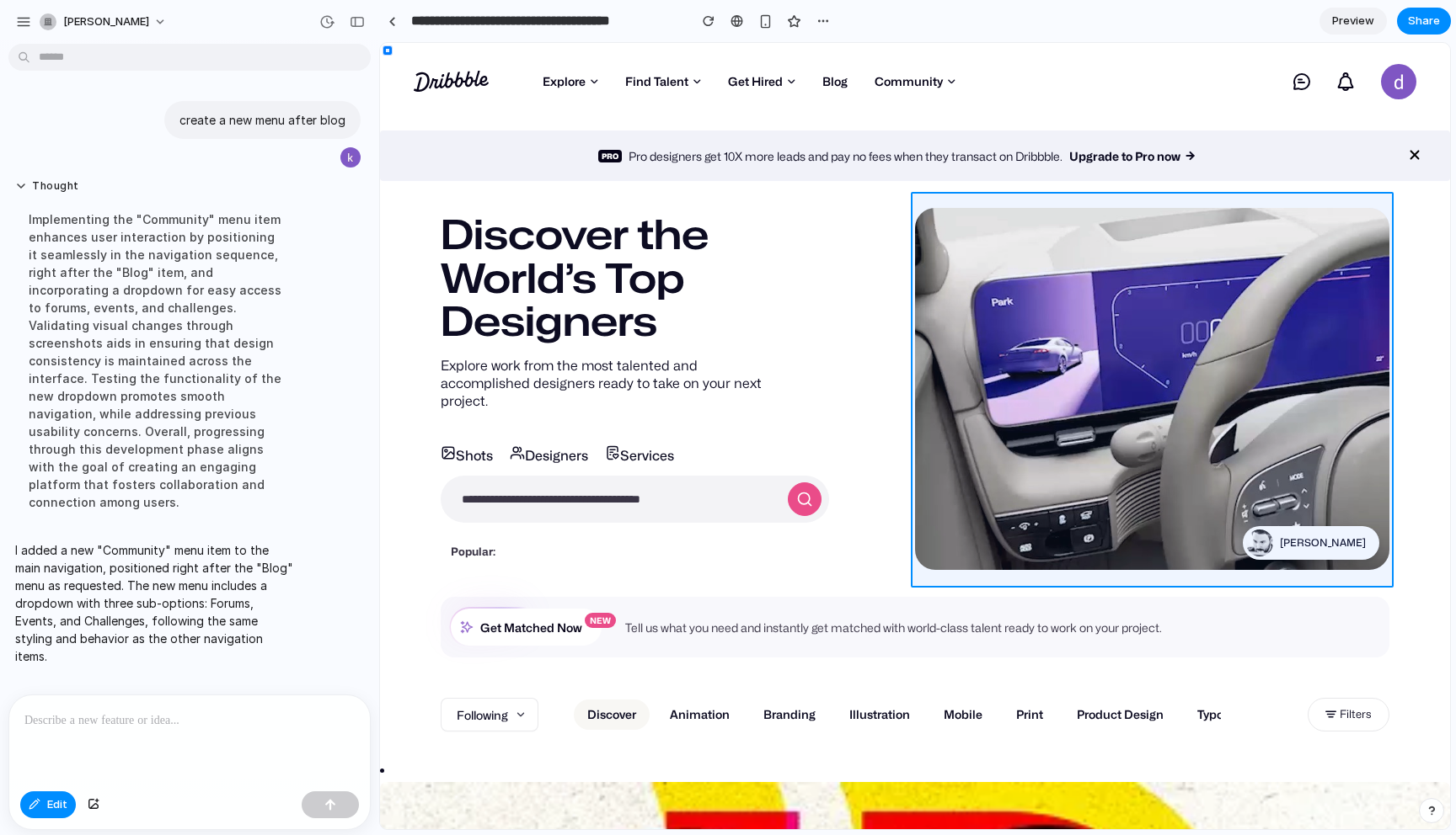
click at [1122, 269] on div at bounding box center [915, 437] width 1069 height 786
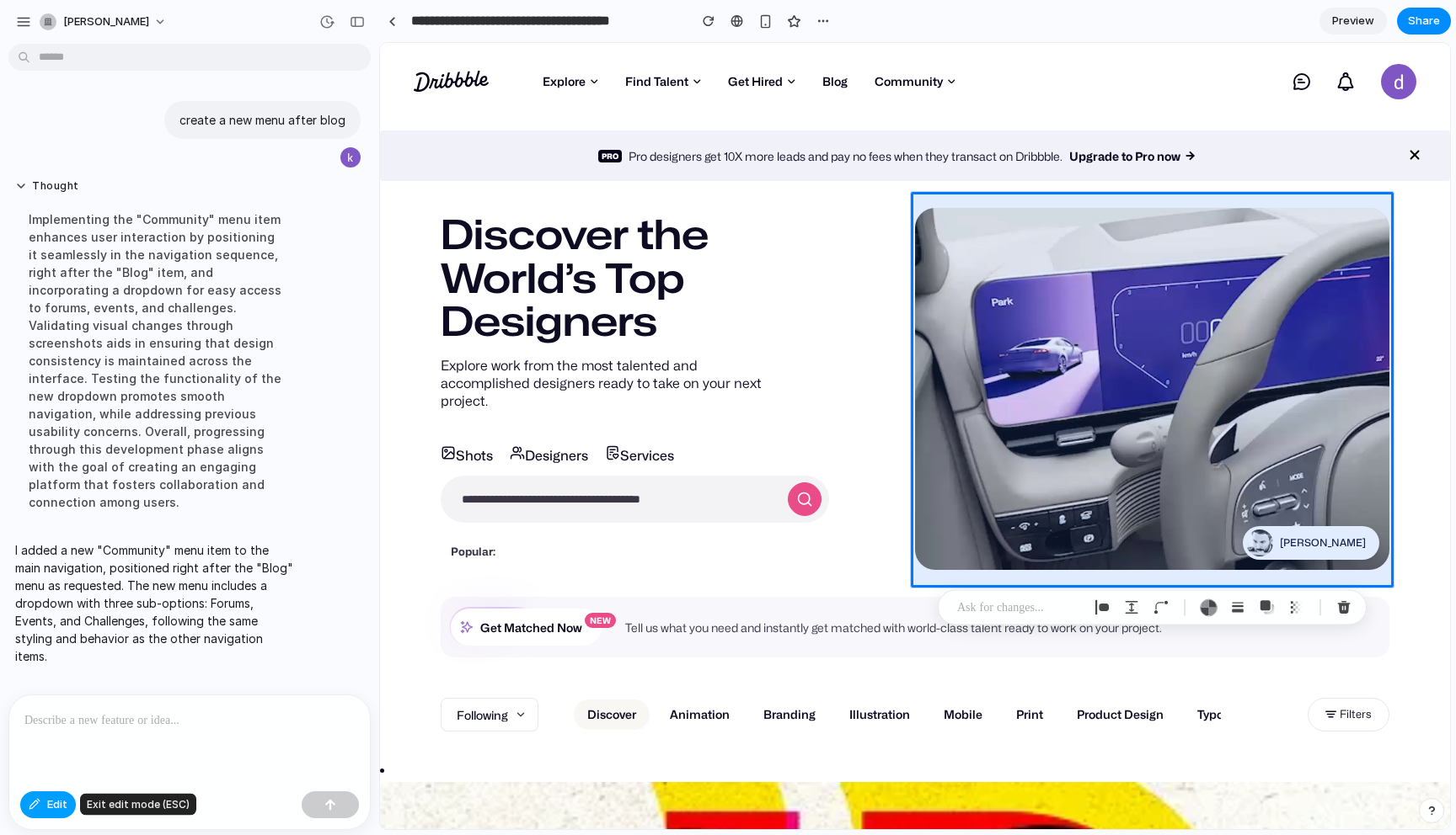
click at [47, 793] on button "Edit" at bounding box center [48, 804] width 56 height 27
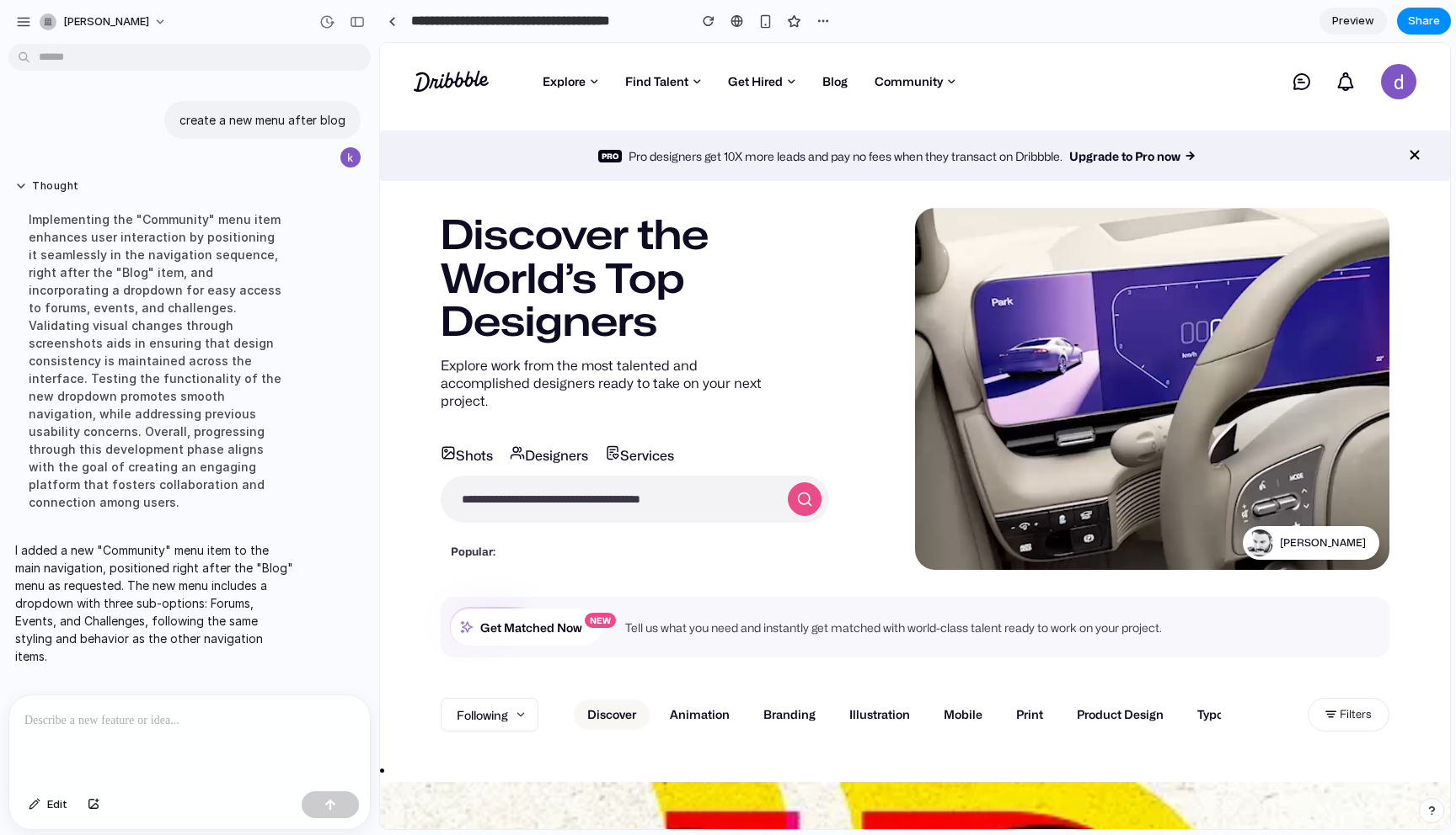
click at [119, 705] on div at bounding box center [190, 740] width 361 height 89
click at [44, 795] on button "Edit" at bounding box center [48, 804] width 56 height 27
click at [950, 78] on div at bounding box center [915, 437] width 1069 height 786
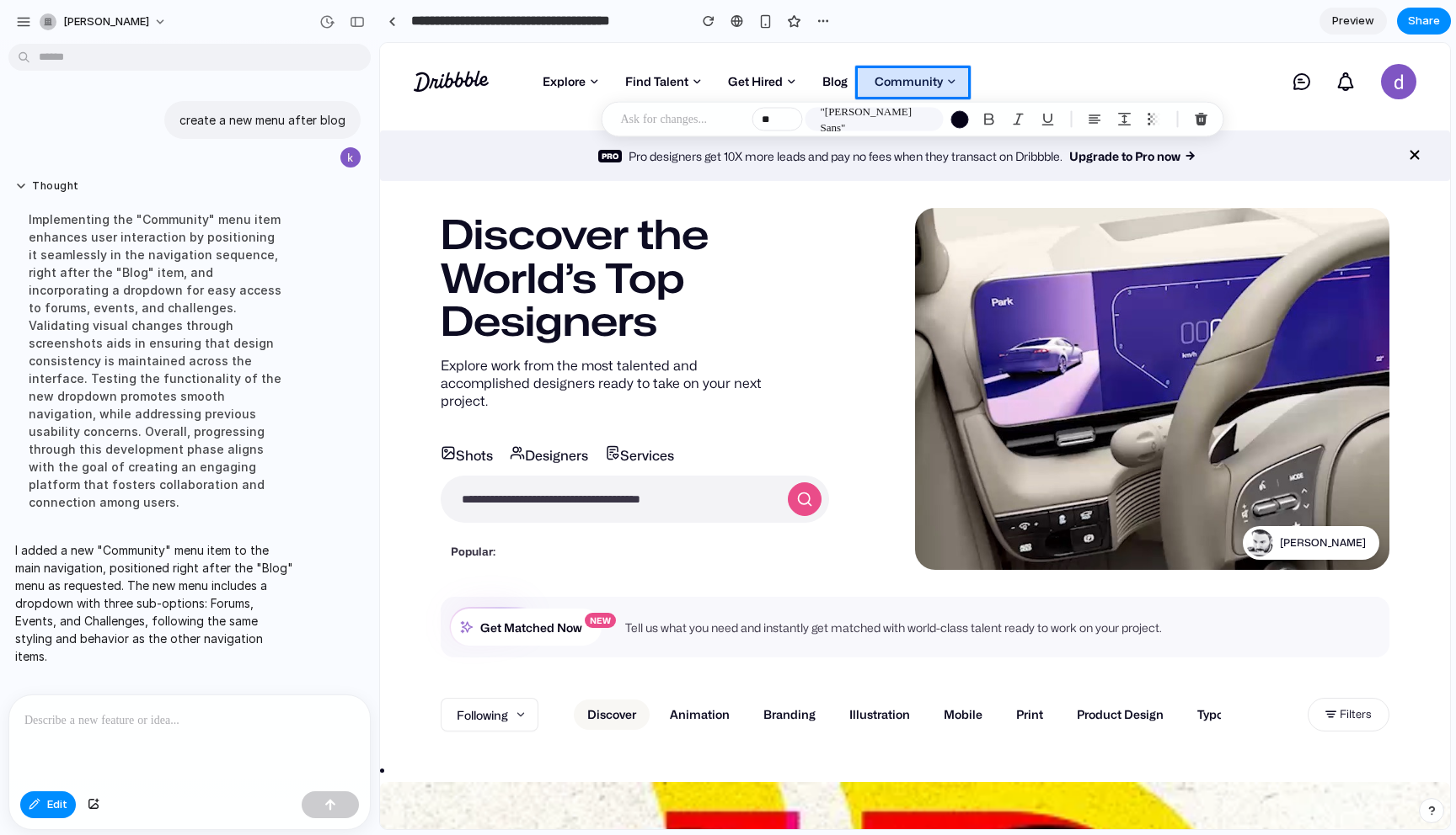
click at [950, 78] on div at bounding box center [915, 437] width 1069 height 786
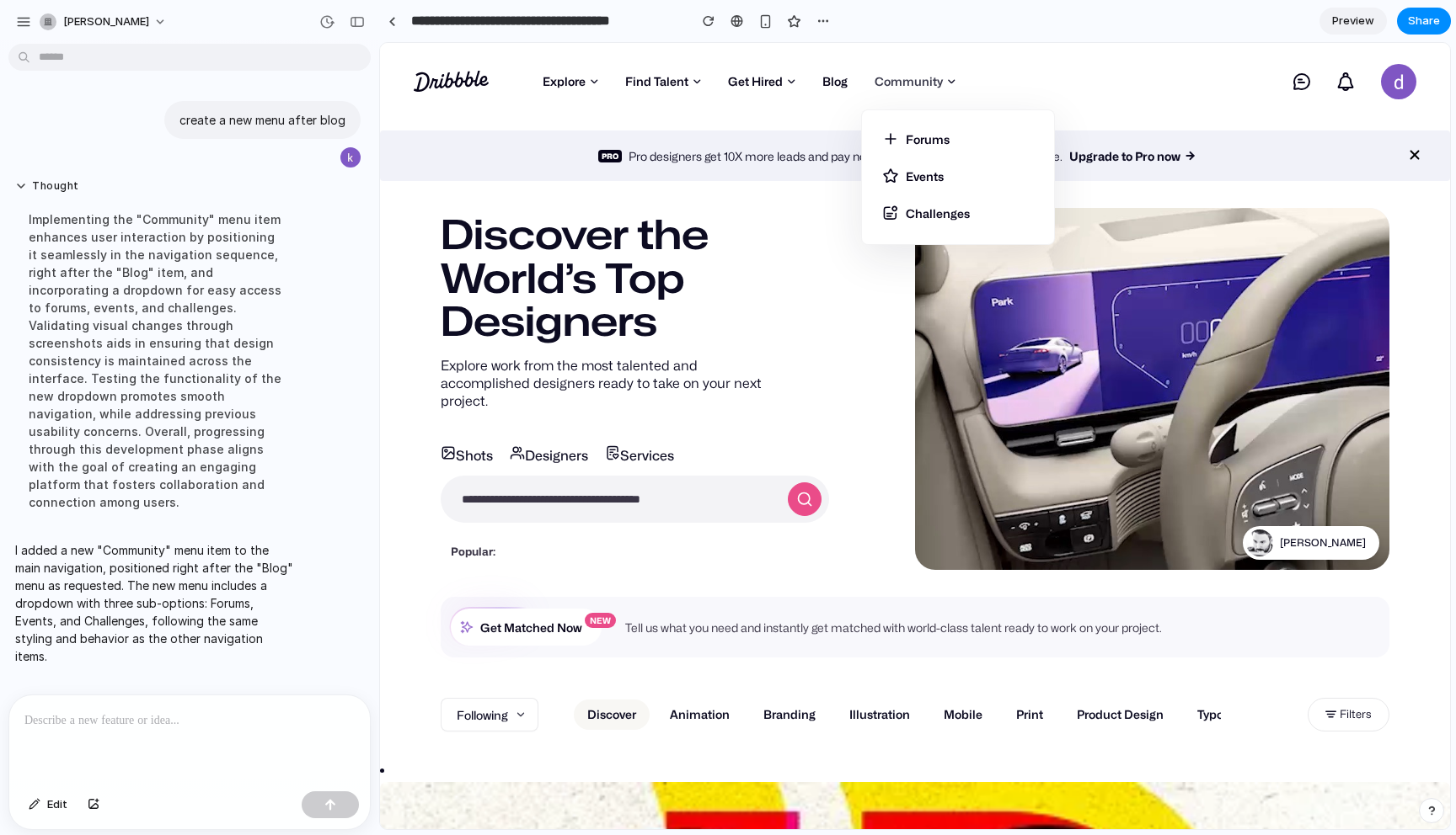
click at [946, 84] on link "Community" at bounding box center [914, 81] width 108 height 25
click at [92, 796] on button "button" at bounding box center [93, 804] width 29 height 27
click at [63, 797] on span "Edit" at bounding box center [57, 804] width 20 height 17
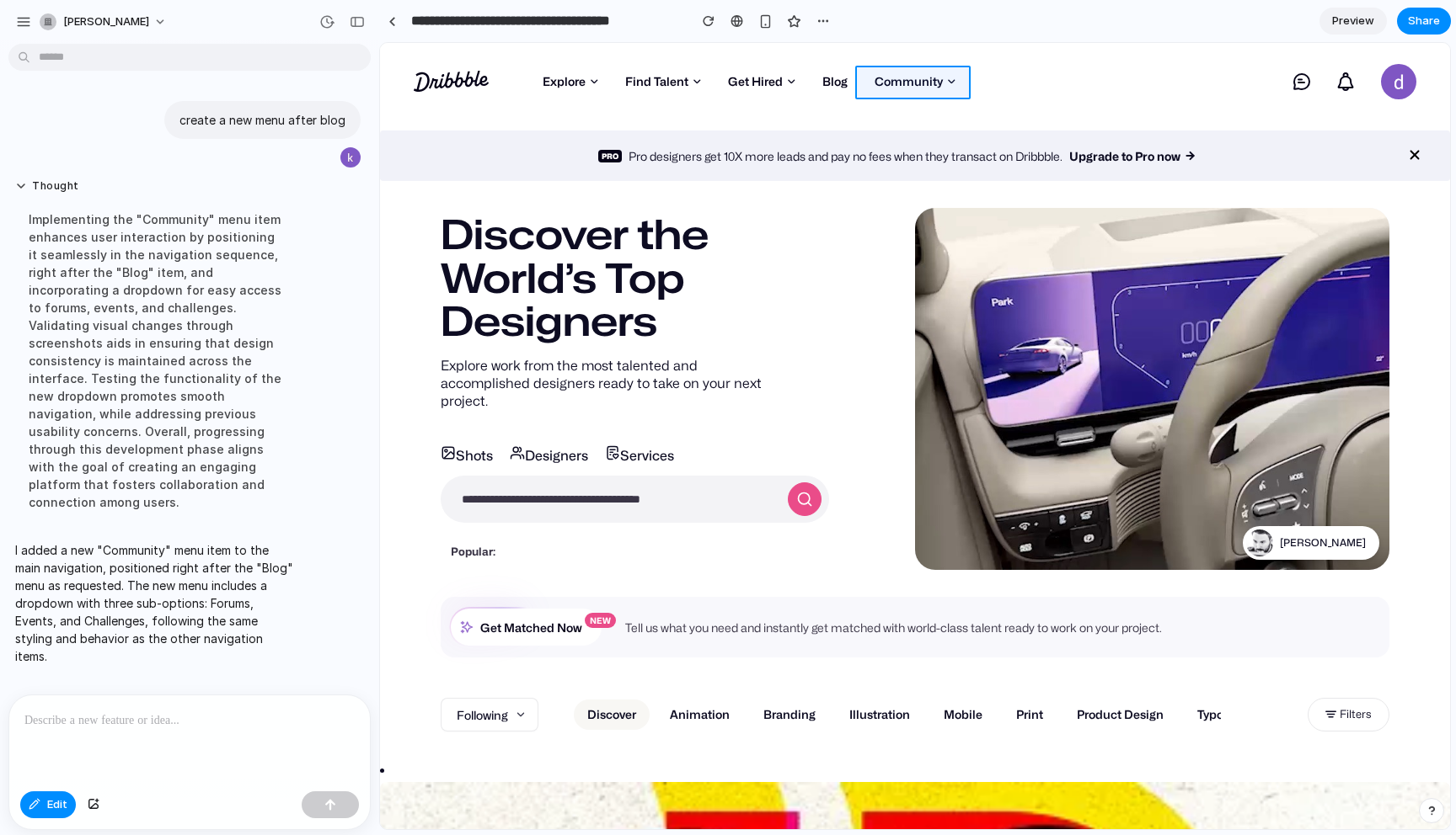
click at [887, 87] on div at bounding box center [915, 437] width 1069 height 786
click at [707, 122] on p at bounding box center [683, 119] width 124 height 20
click at [166, 717] on p at bounding box center [189, 720] width 330 height 20
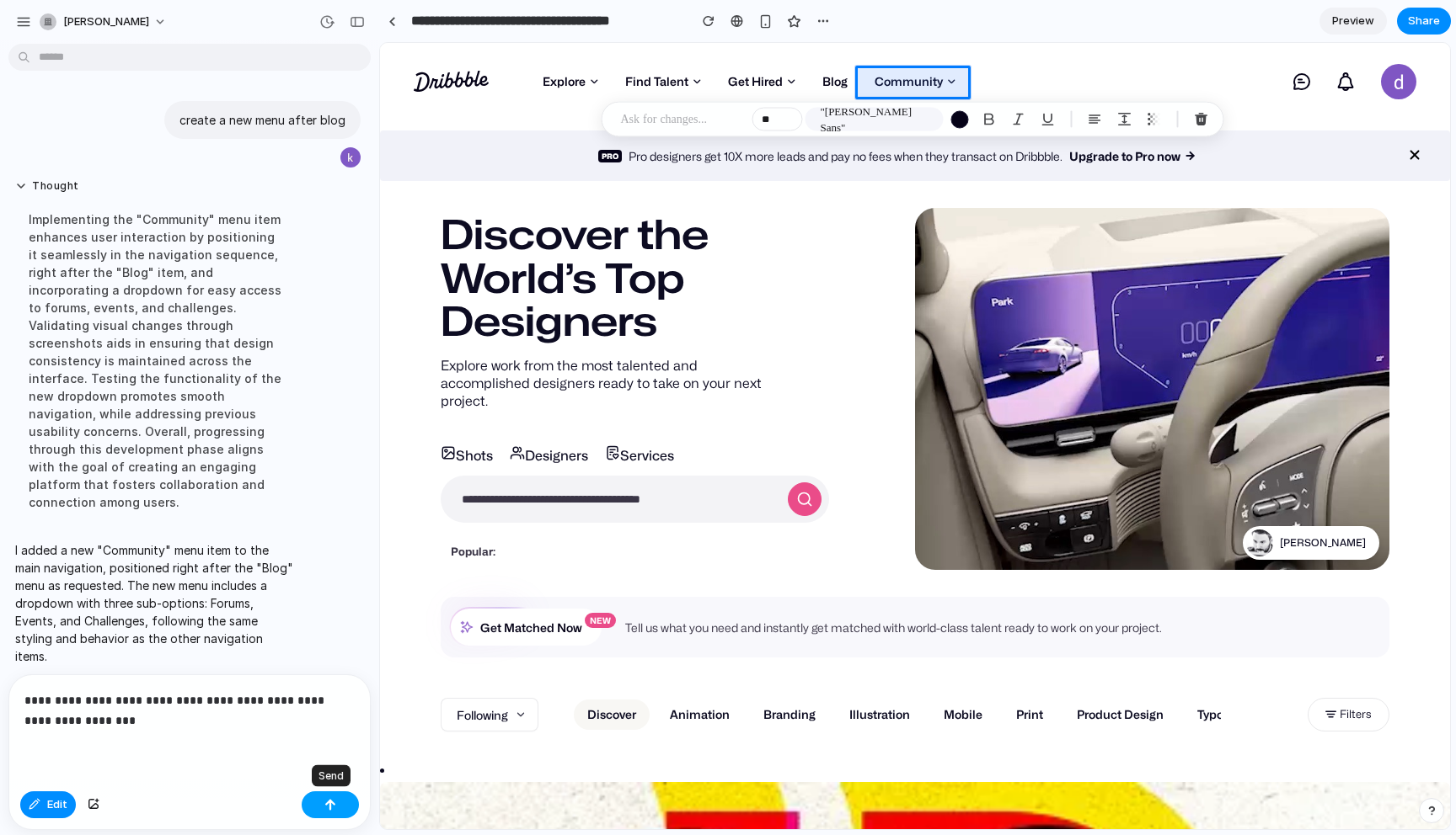
click at [333, 807] on div "button" at bounding box center [329, 804] width 11 height 11
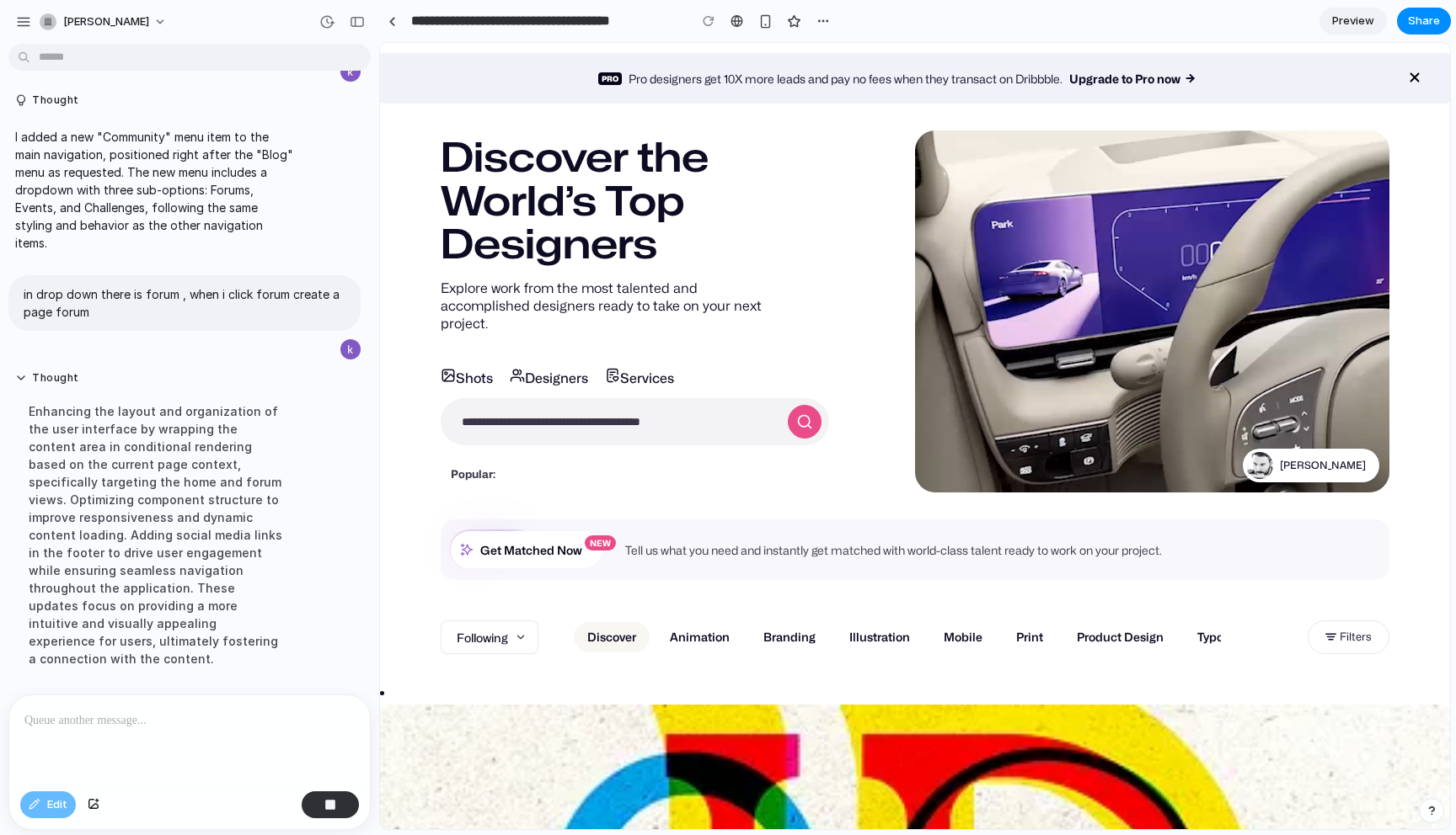
scroll to position [88, 0]
click at [813, 321] on div "Discover the World’s Top Designers Explore work from the most talented and acco…" at bounding box center [635, 312] width 389 height 352
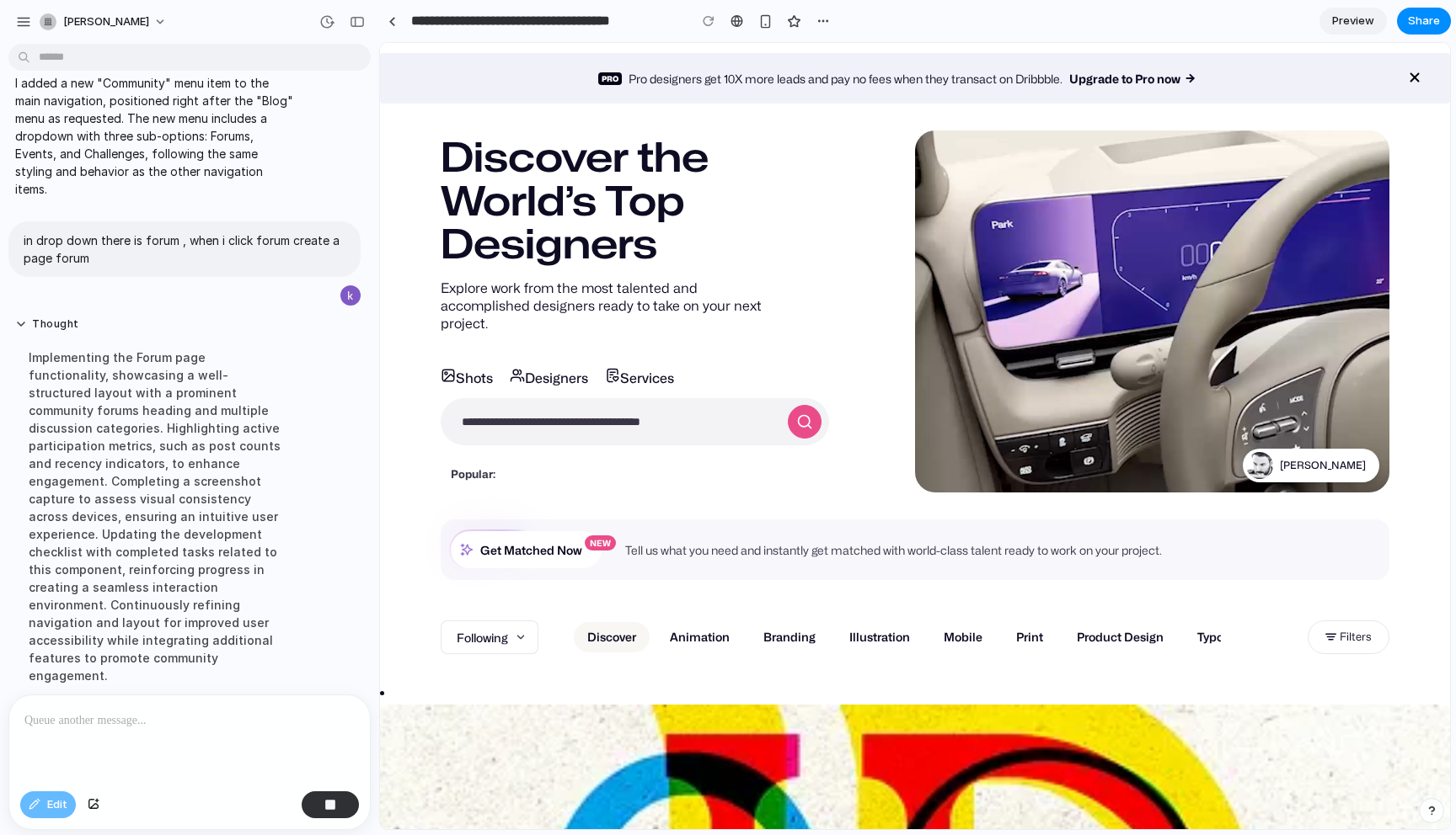
scroll to position [142, 0]
click at [815, 20] on button "button" at bounding box center [823, 21] width 25 height 25
click at [892, 18] on div "Duplicate Delete" at bounding box center [728, 418] width 1456 height 835
click at [733, 22] on div at bounding box center [736, 20] width 12 height 13
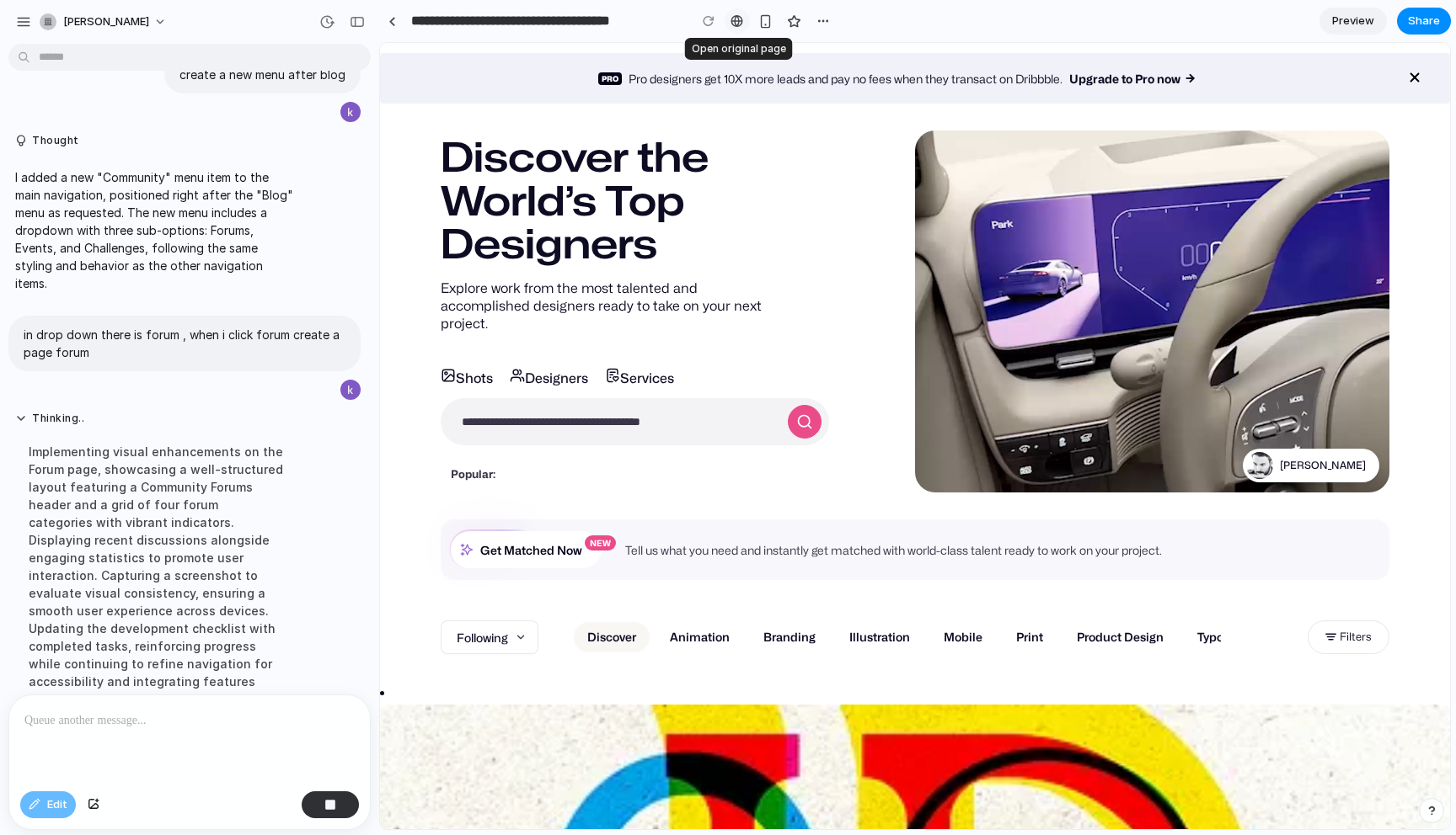
scroll to position [88, 0]
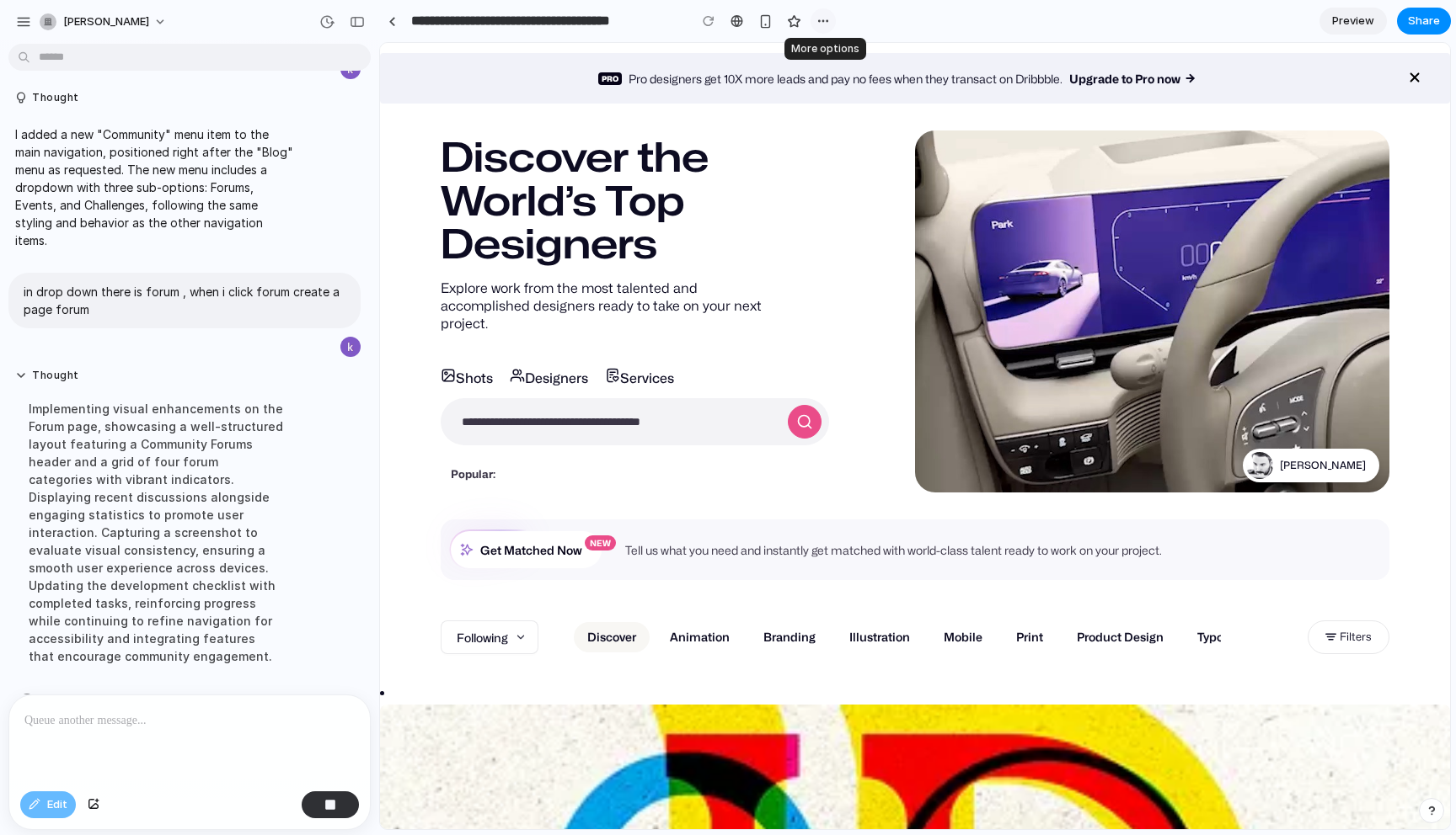
click at [823, 20] on div "button" at bounding box center [822, 20] width 13 height 13
click at [1030, 15] on div "Duplicate Delete" at bounding box center [728, 418] width 1456 height 835
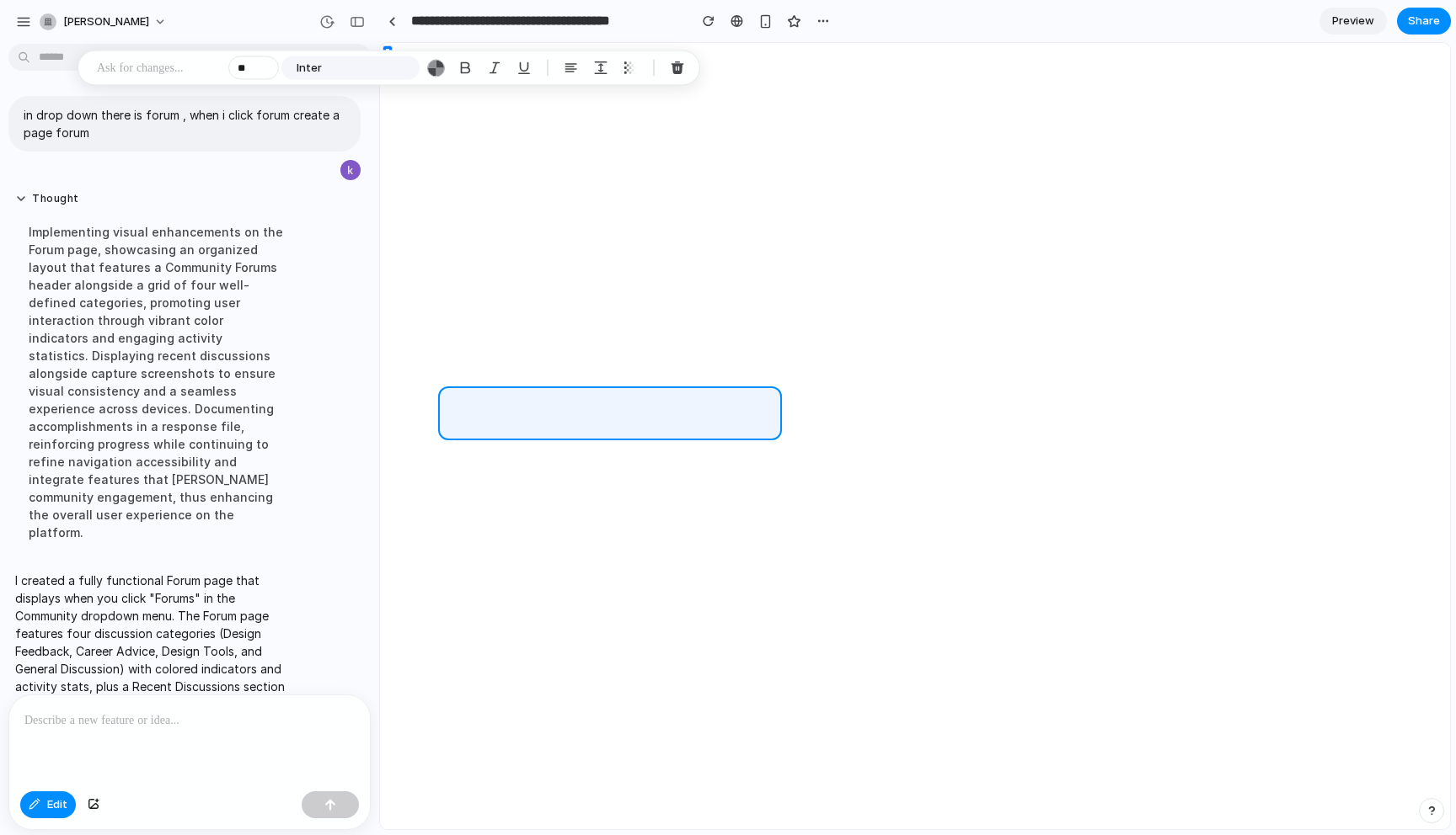
scroll to position [0, 0]
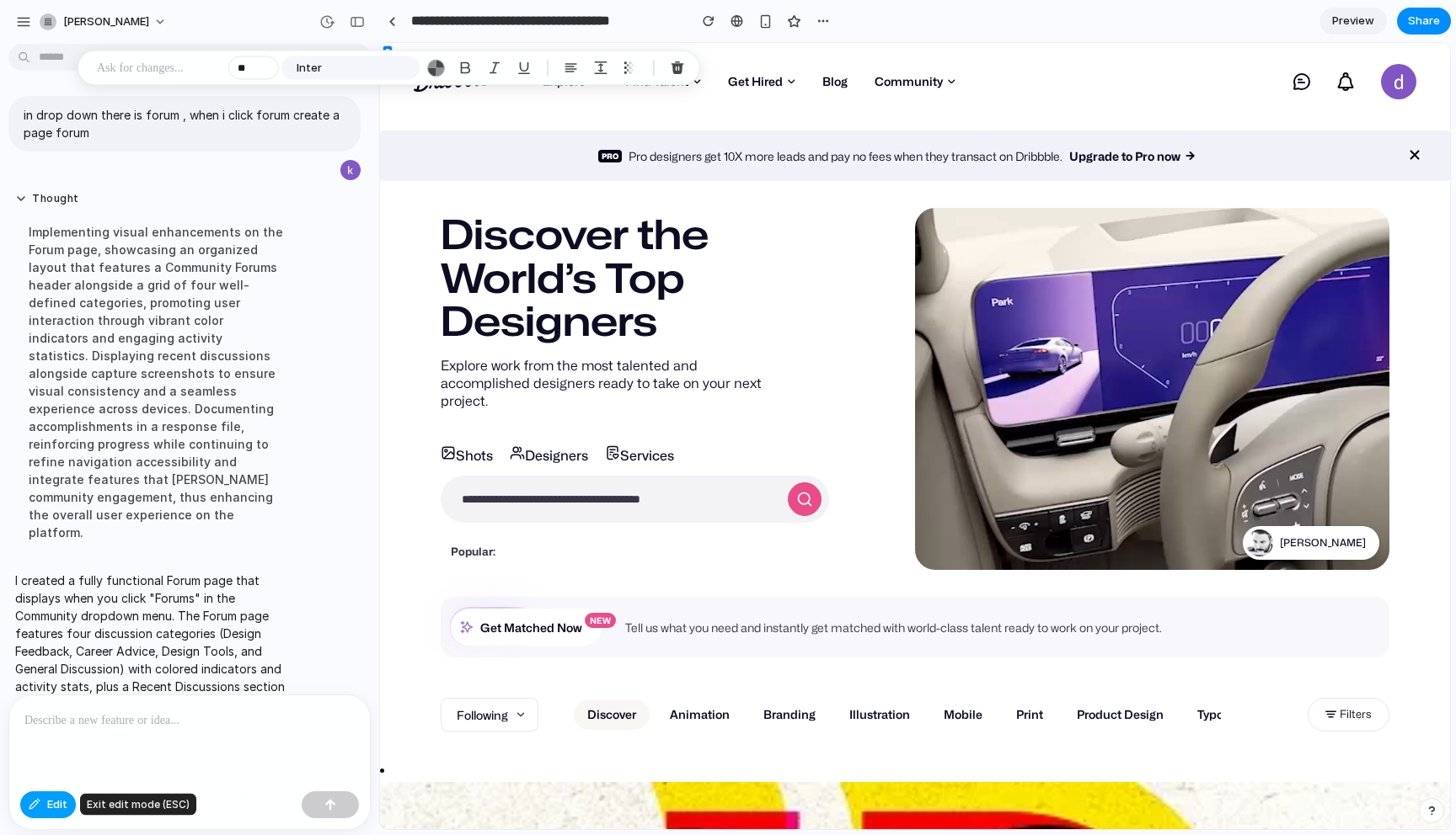
click at [49, 801] on span "Edit" at bounding box center [57, 804] width 20 height 17
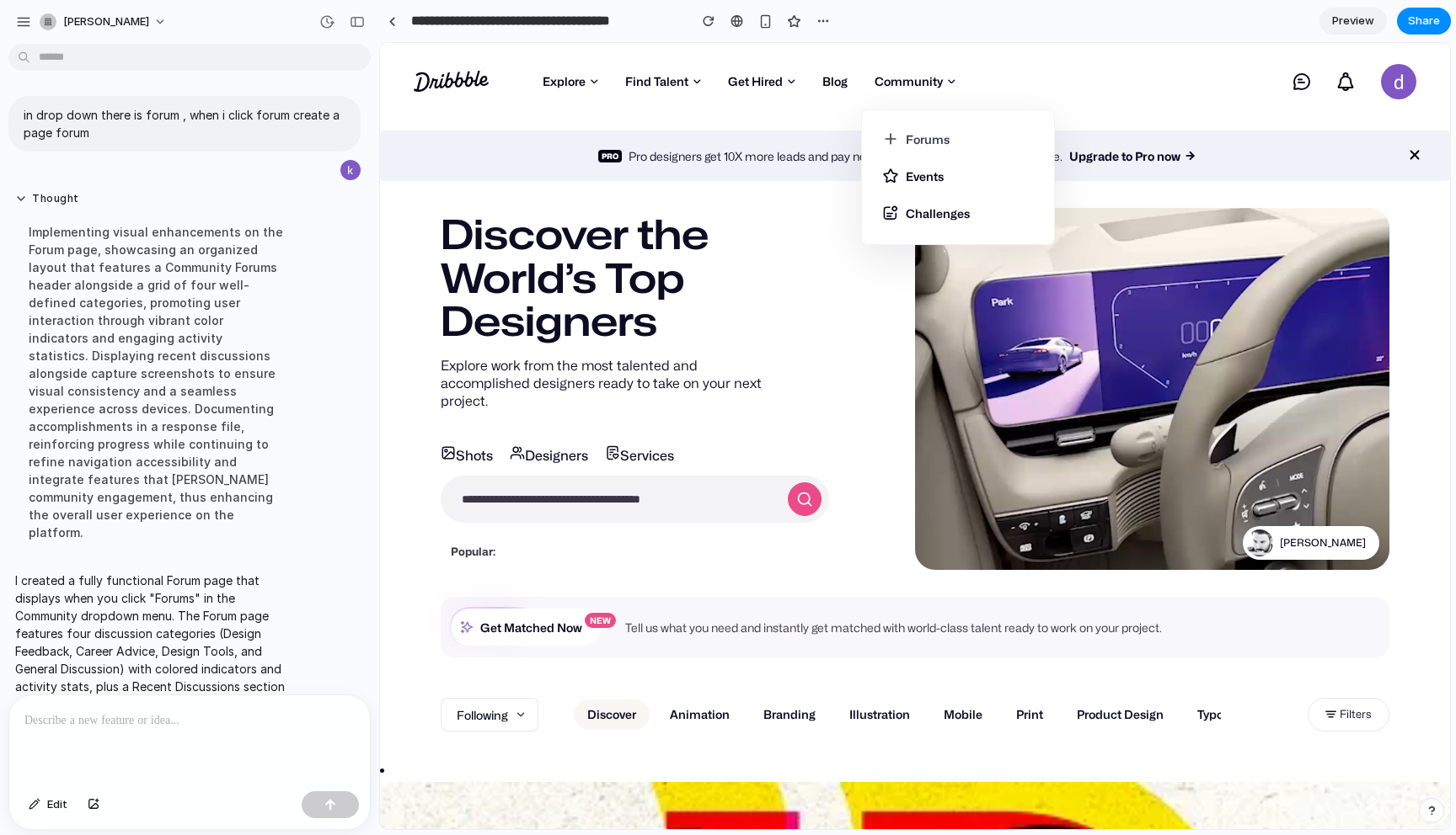
click at [920, 137] on link "Forums" at bounding box center [957, 144] width 151 height 27
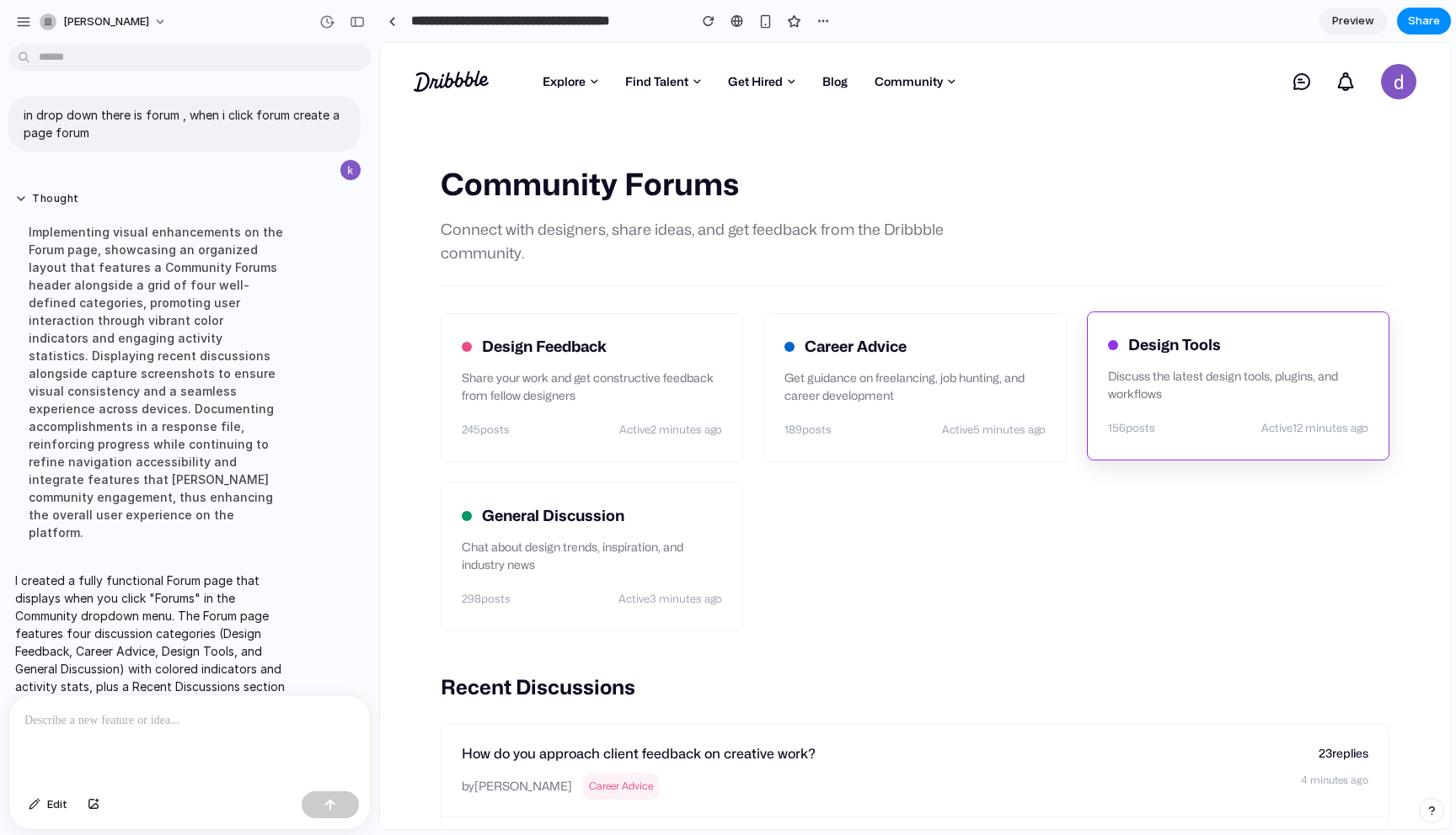
click at [1234, 397] on p "Discuss the latest design tools, plugins, and workflows" at bounding box center [1237, 384] width 260 height 35
click at [40, 801] on div "button" at bounding box center [34, 805] width 11 height 11
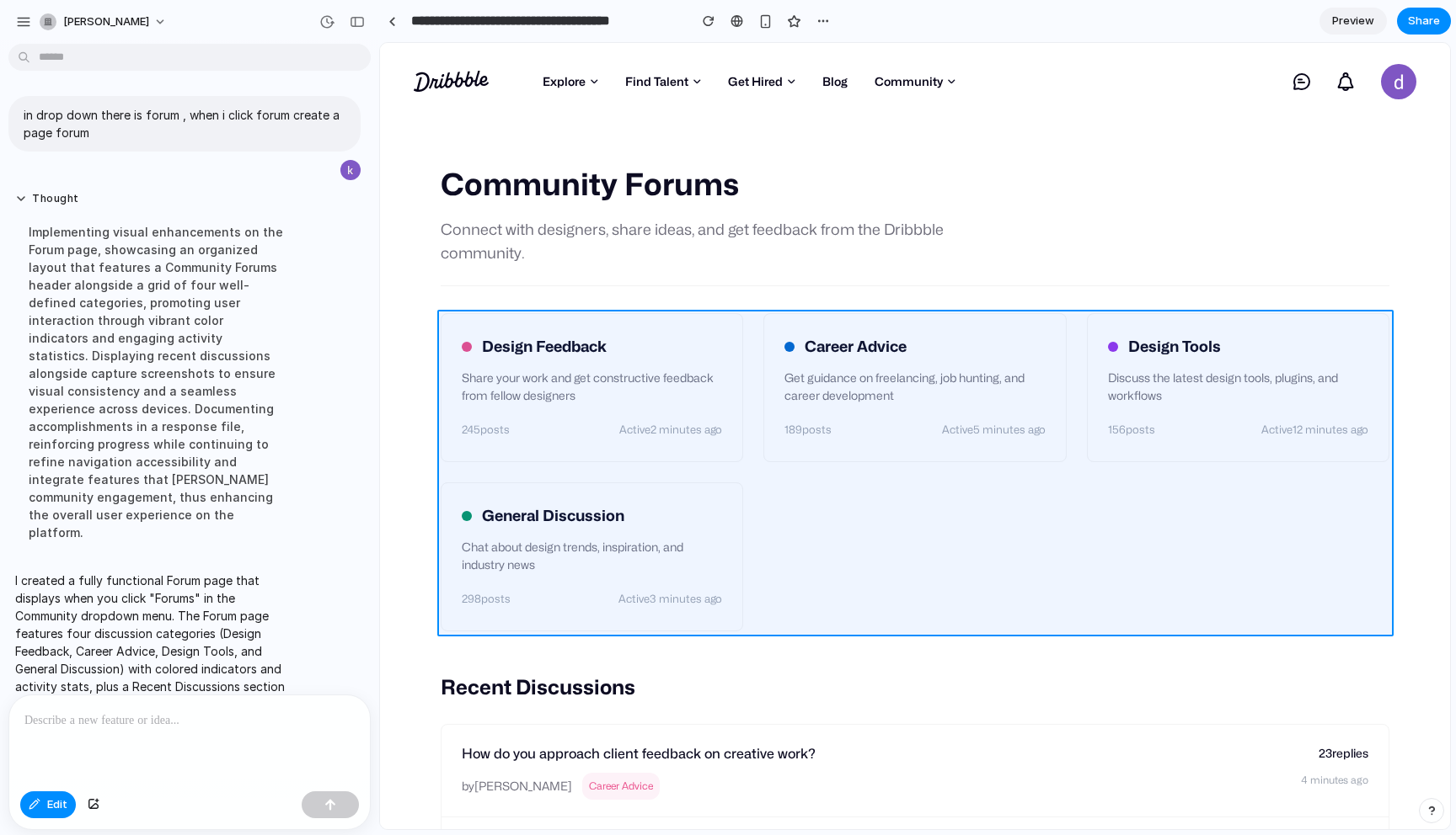
click at [1080, 523] on div at bounding box center [915, 437] width 1069 height 786
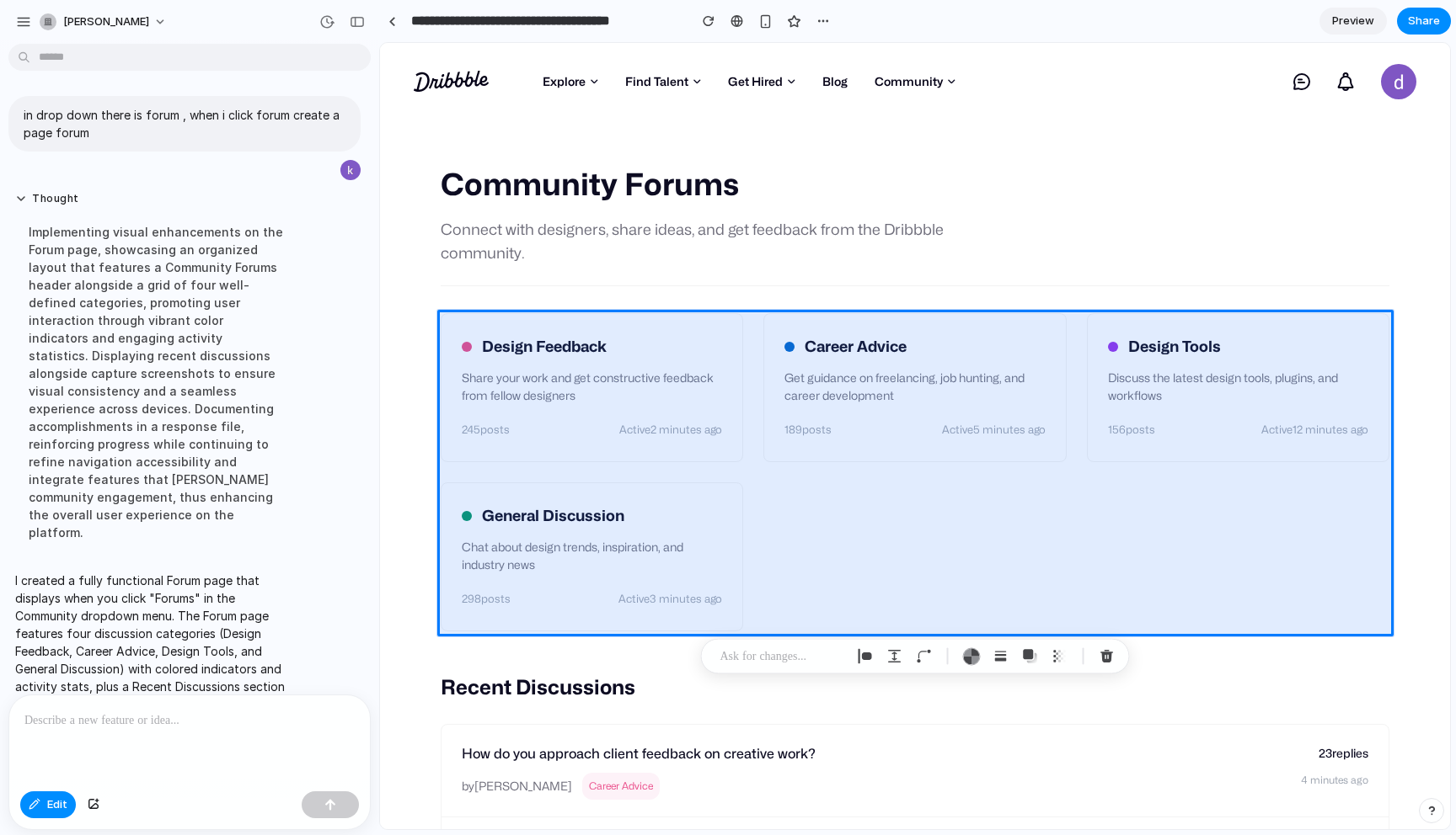
click at [264, 716] on p at bounding box center [189, 720] width 330 height 20
click at [340, 807] on button "button" at bounding box center [329, 804] width 57 height 27
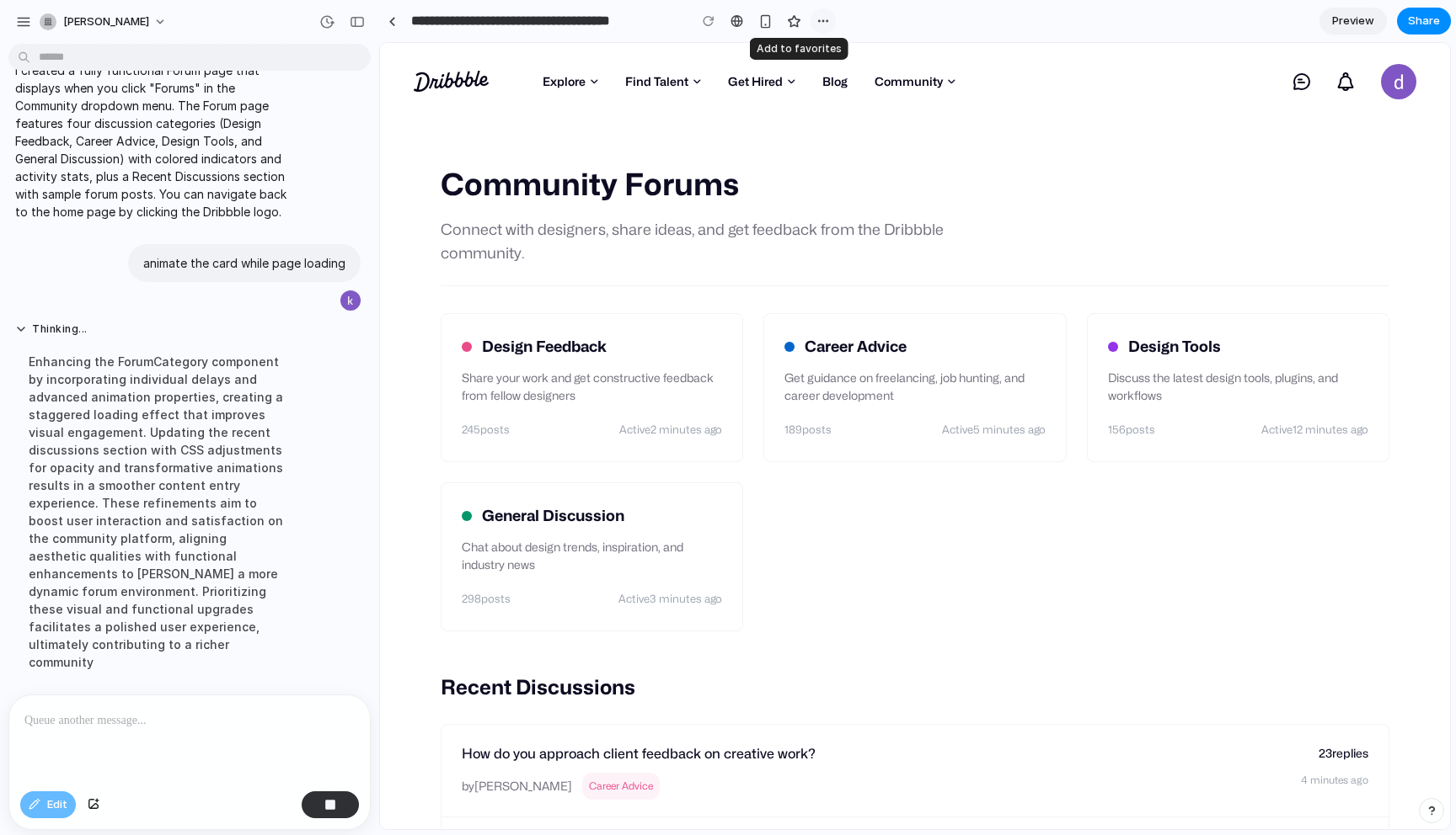
scroll to position [437, 0]
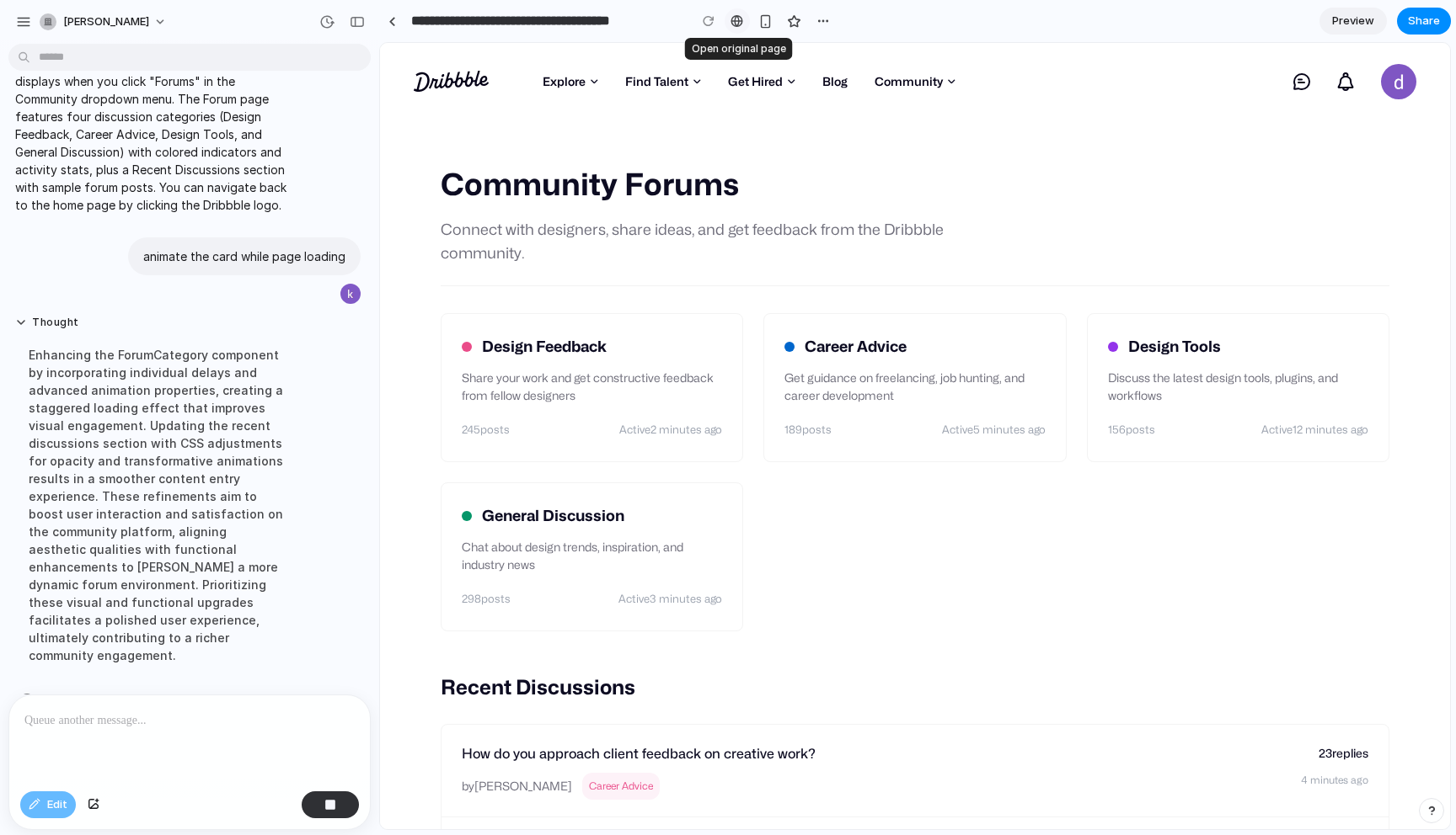
click at [730, 19] on link at bounding box center [736, 21] width 25 height 25
click at [1341, 28] on span "Preview" at bounding box center [1353, 20] width 42 height 17
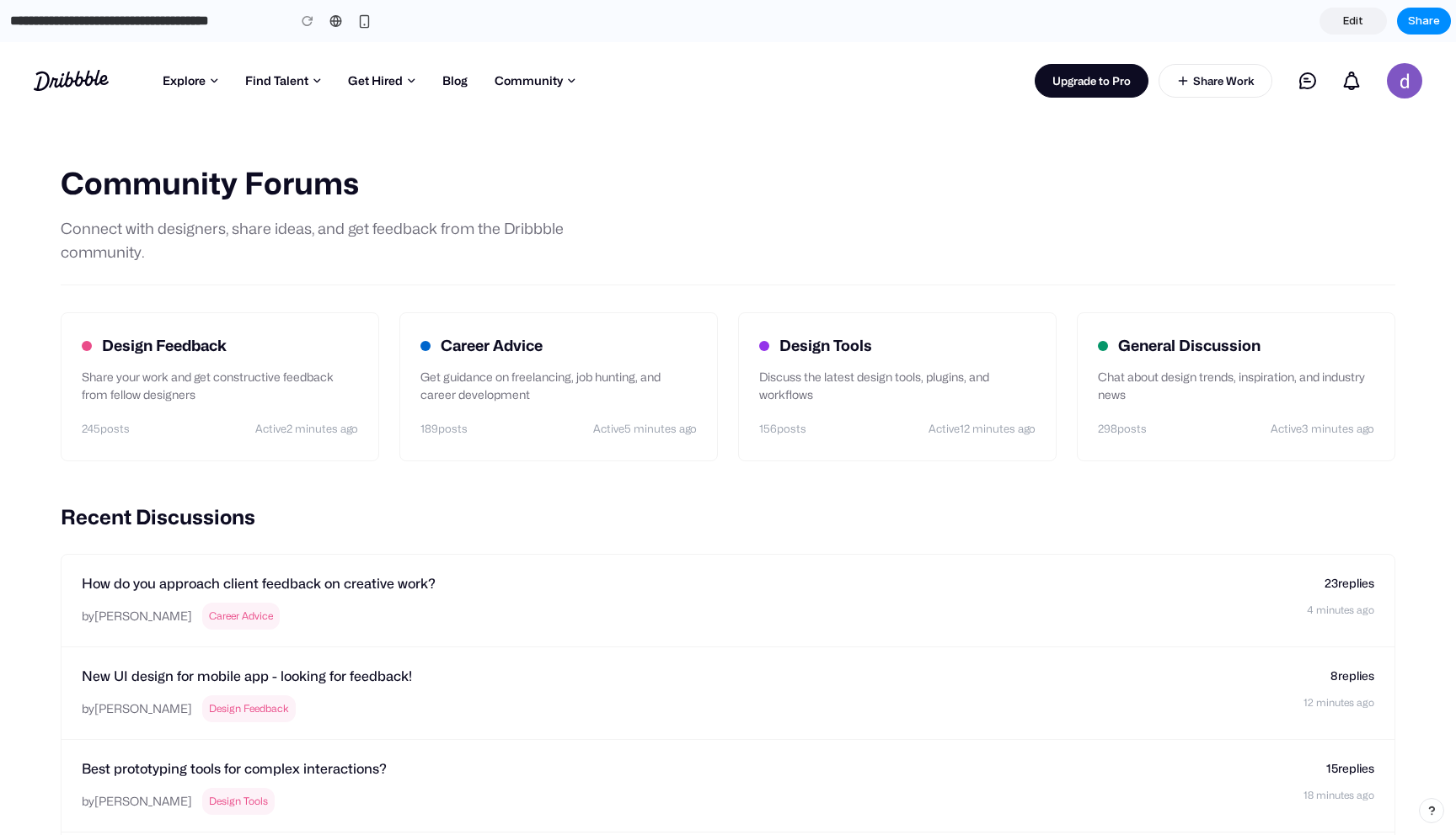
click at [1367, 24] on link "Edit" at bounding box center [1353, 21] width 67 height 27
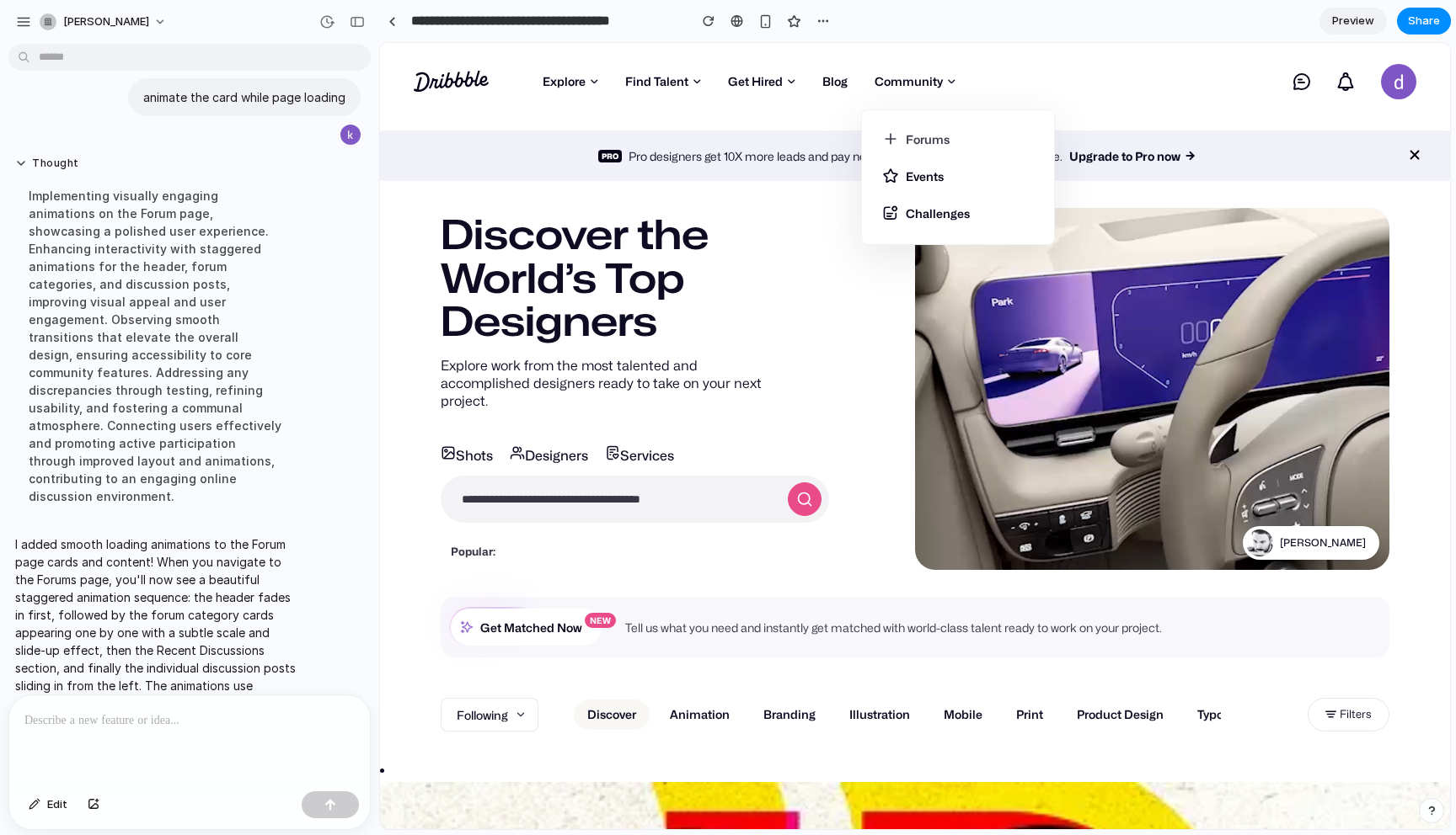
click at [906, 135] on link "Forums" at bounding box center [957, 144] width 151 height 27
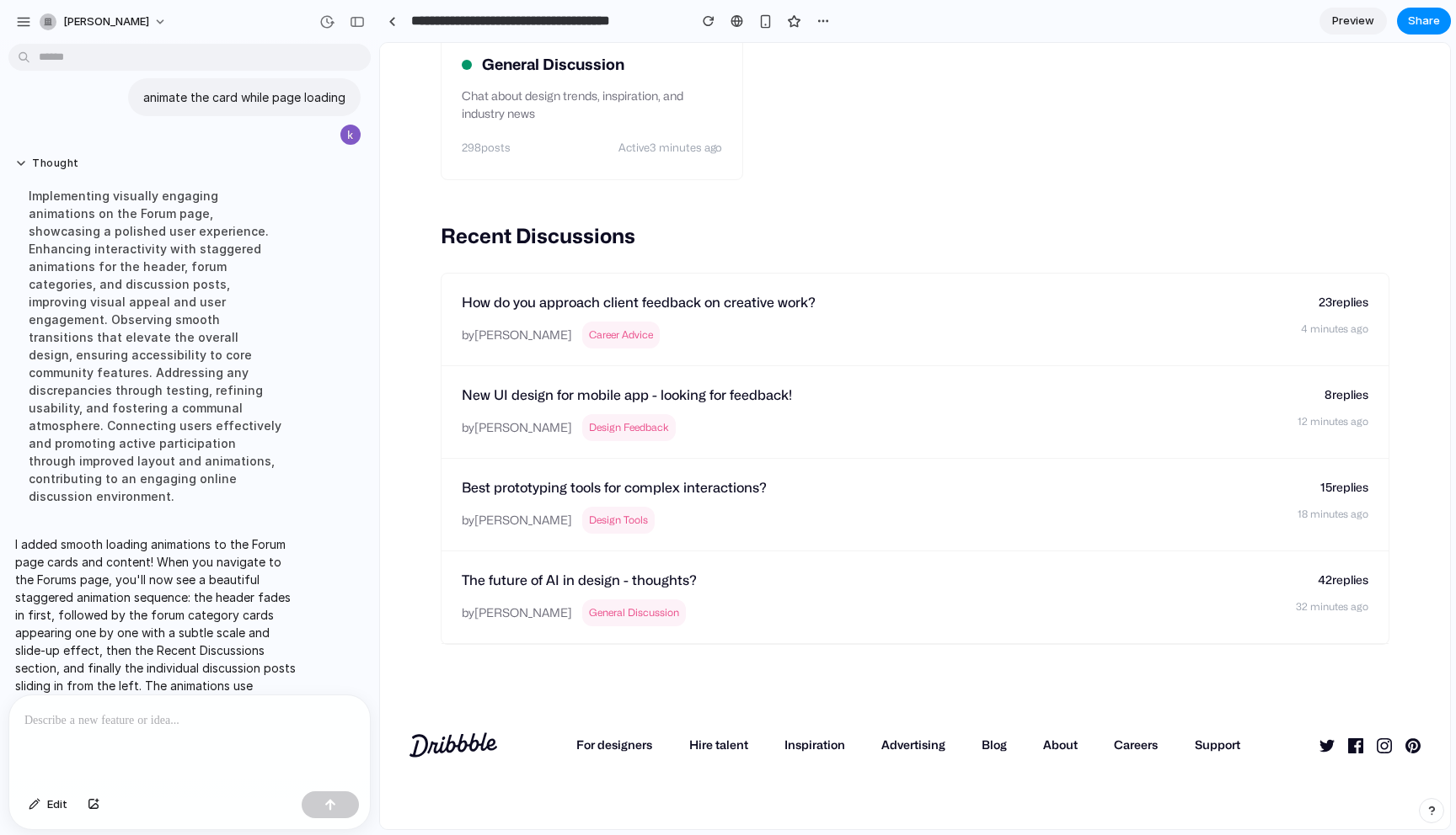
scroll to position [509, 0]
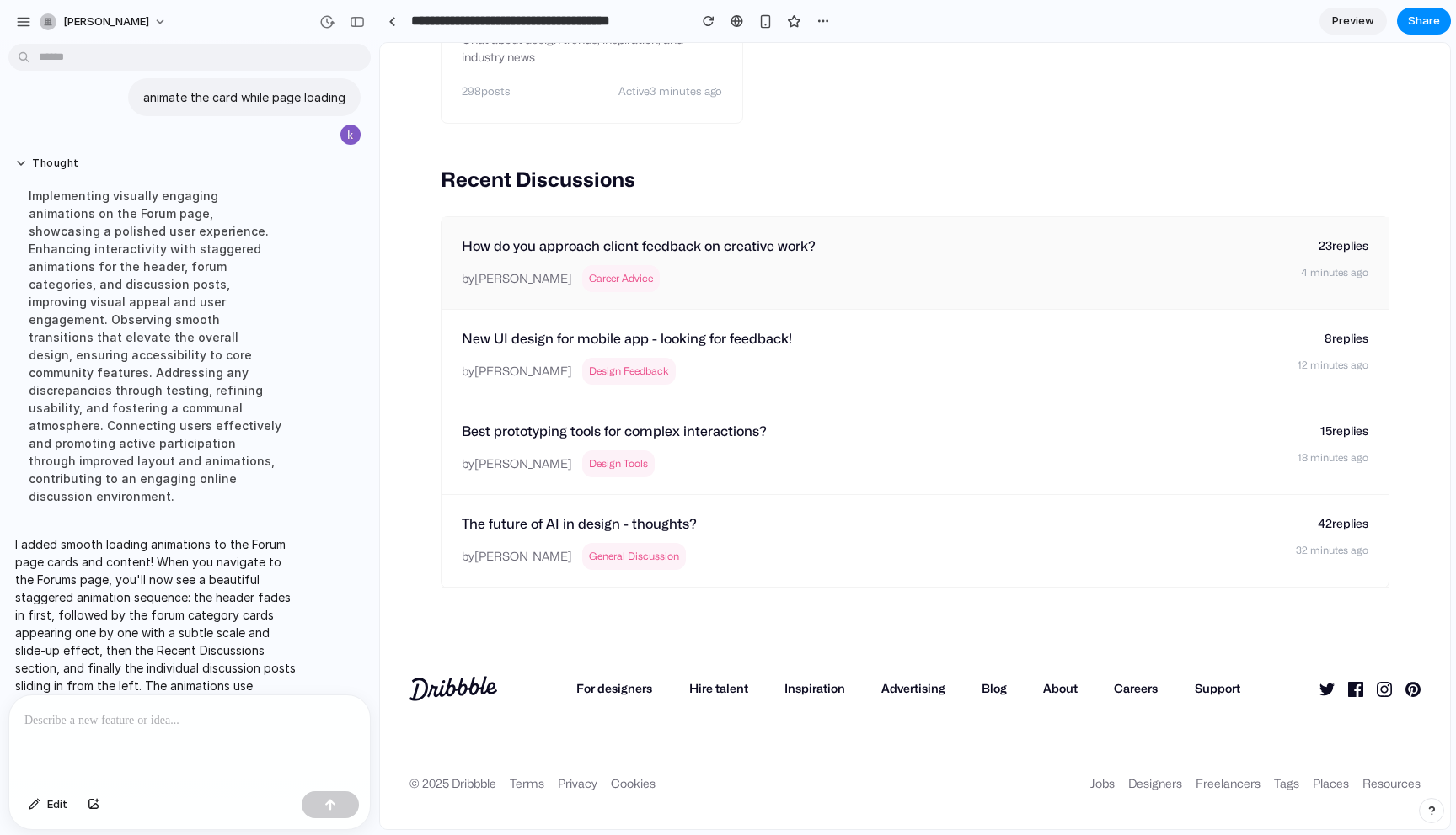
click at [627, 258] on div "How do you approach client feedback on creative work? by Sarah Chen Career Advi…" at bounding box center [874, 263] width 826 height 58
click at [57, 804] on span "Edit" at bounding box center [57, 804] width 20 height 17
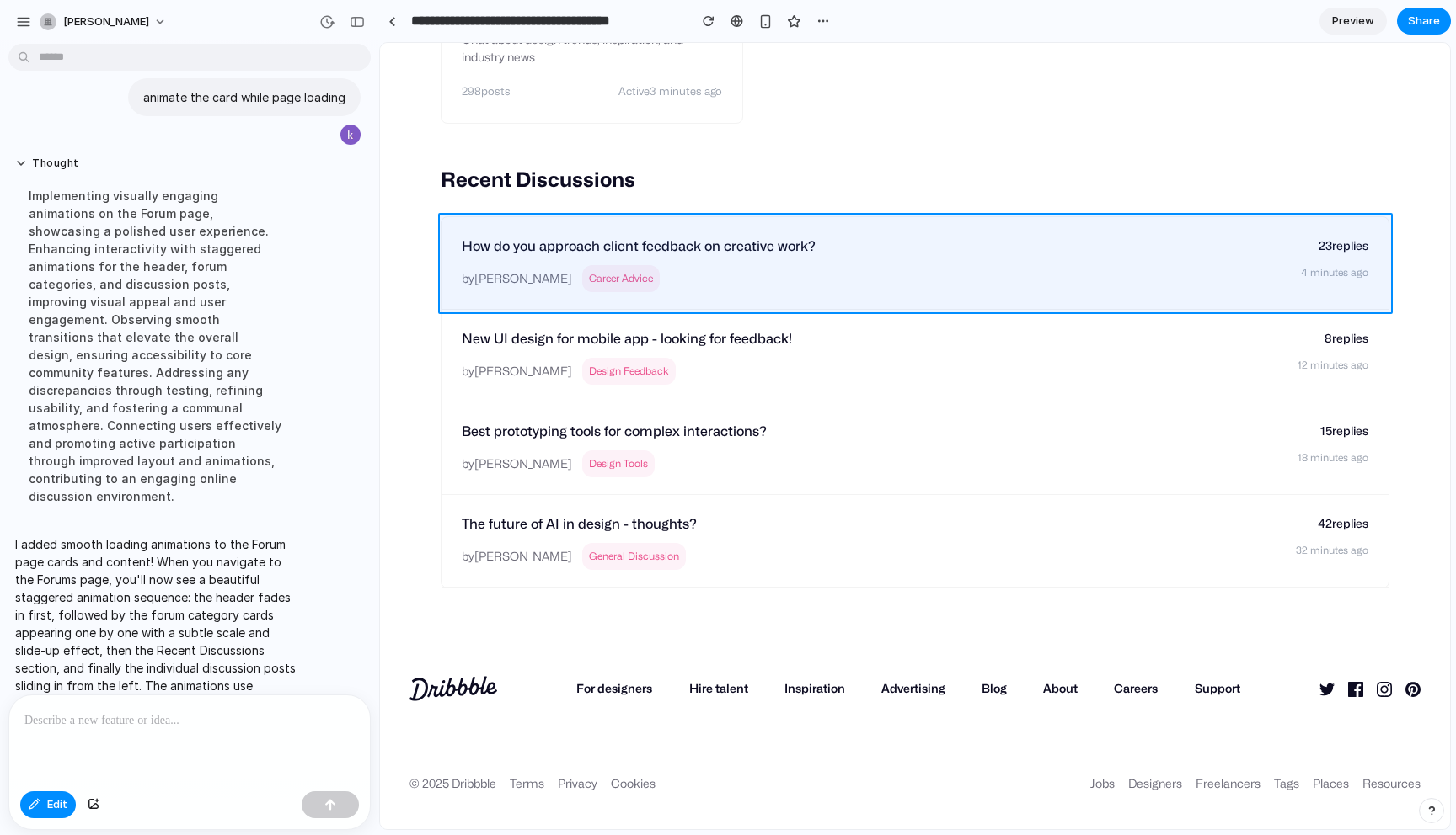
click at [721, 297] on div at bounding box center [915, 437] width 1069 height 786
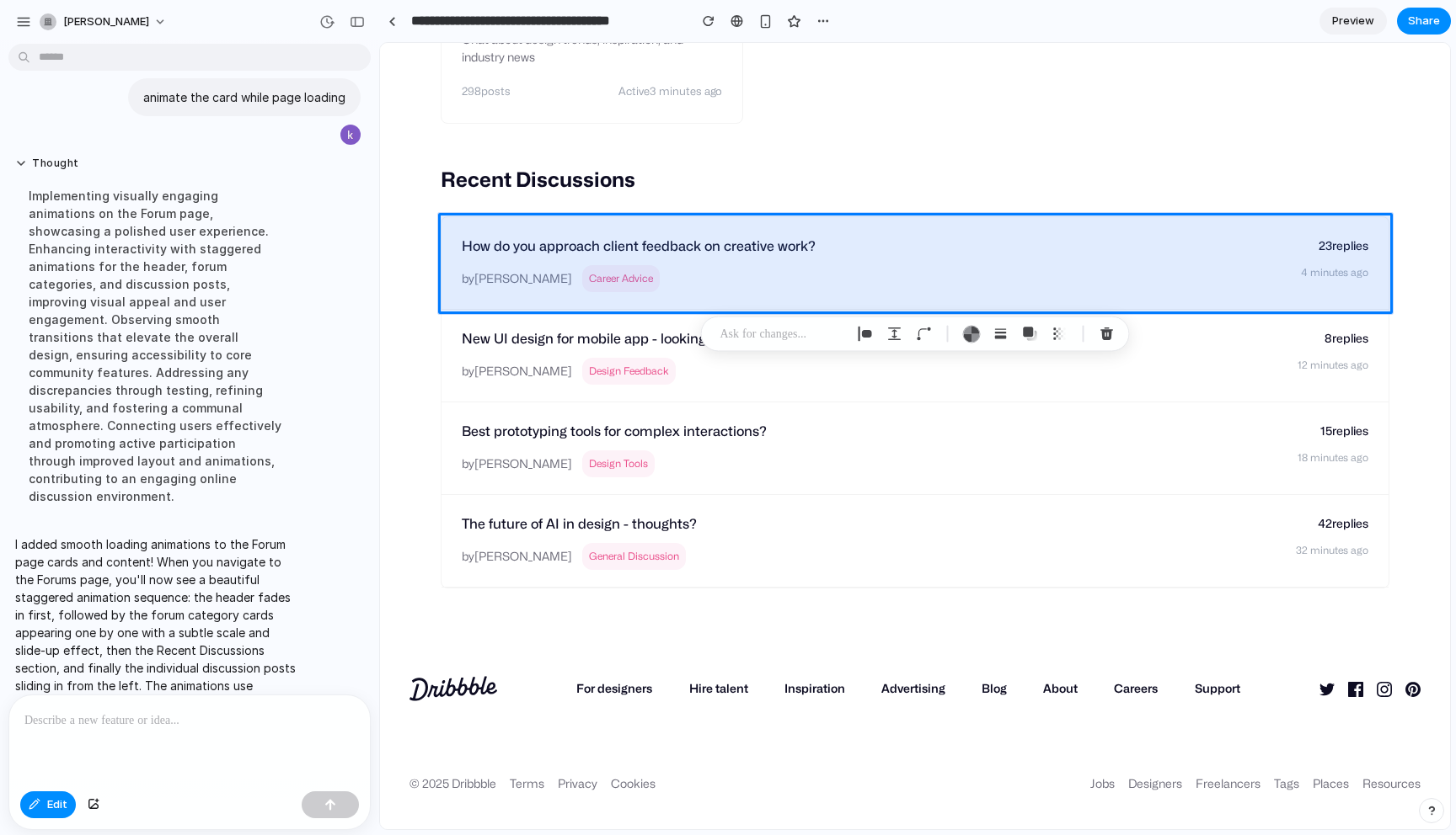
click at [210, 731] on div at bounding box center [190, 740] width 361 height 89
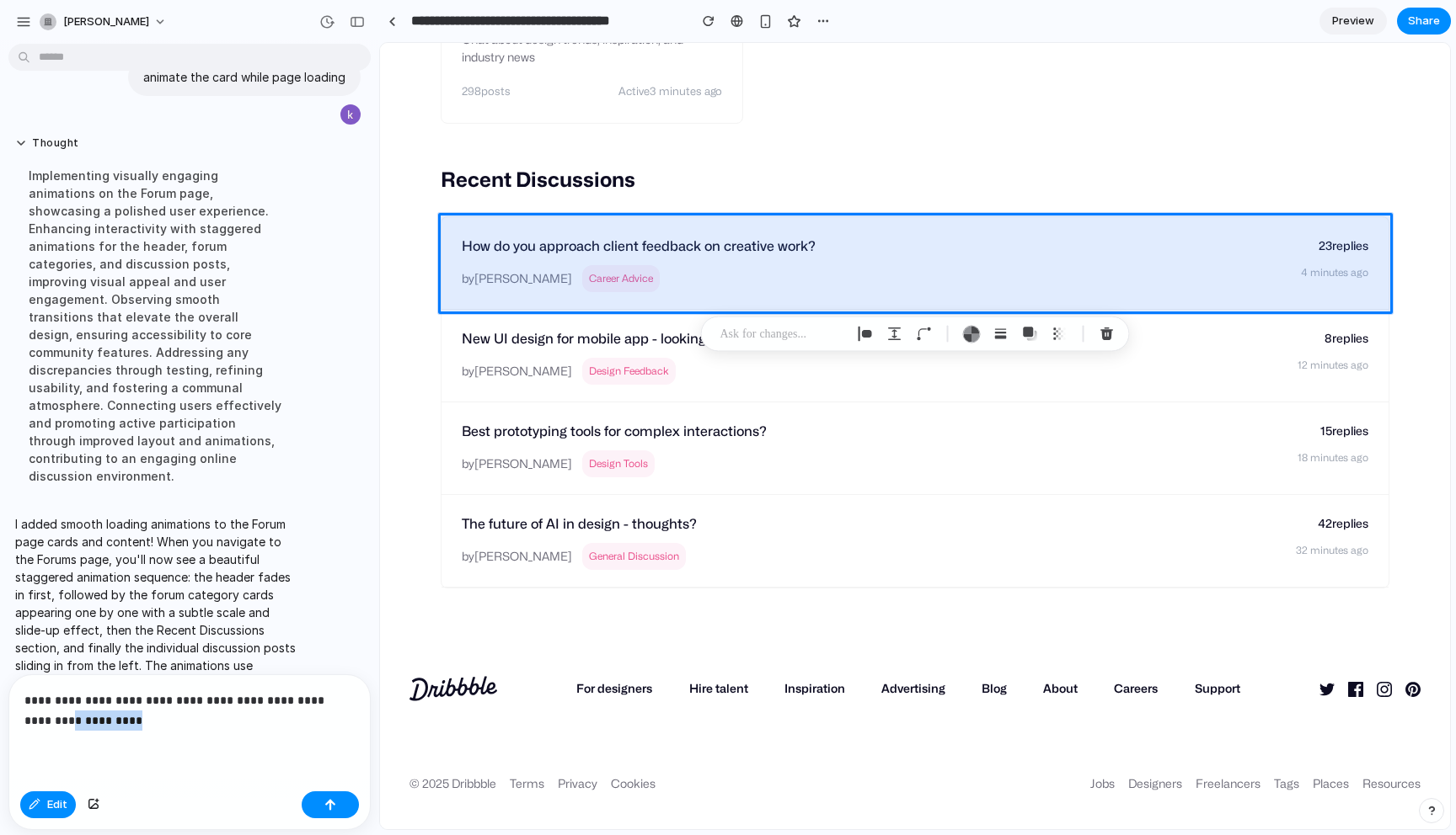
drag, startPoint x: 27, startPoint y: 722, endPoint x: 100, endPoint y: 723, distance: 73.0
click at [100, 723] on p "**********" at bounding box center [189, 711] width 330 height 40
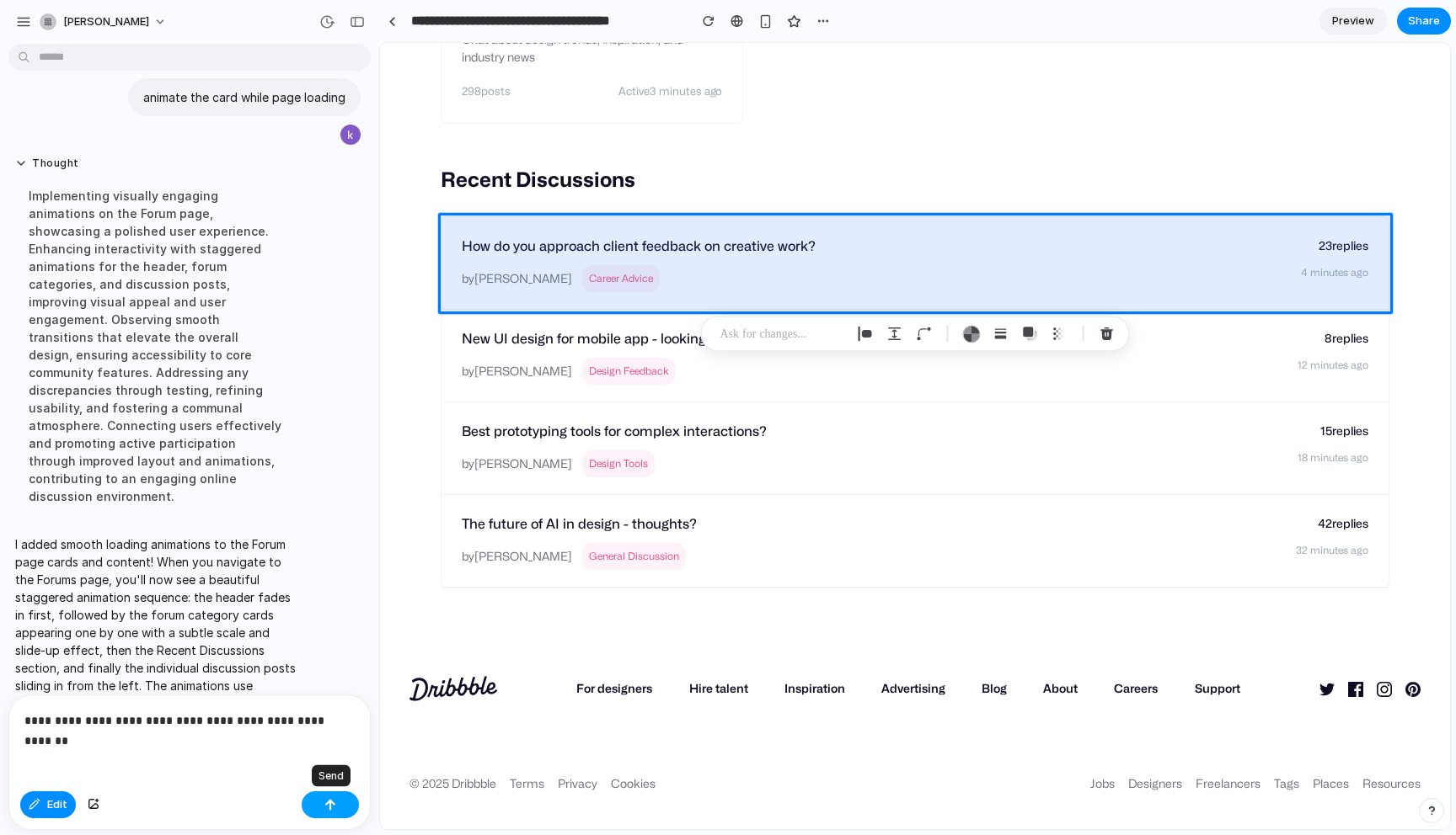
click at [330, 810] on button "button" at bounding box center [329, 804] width 57 height 27
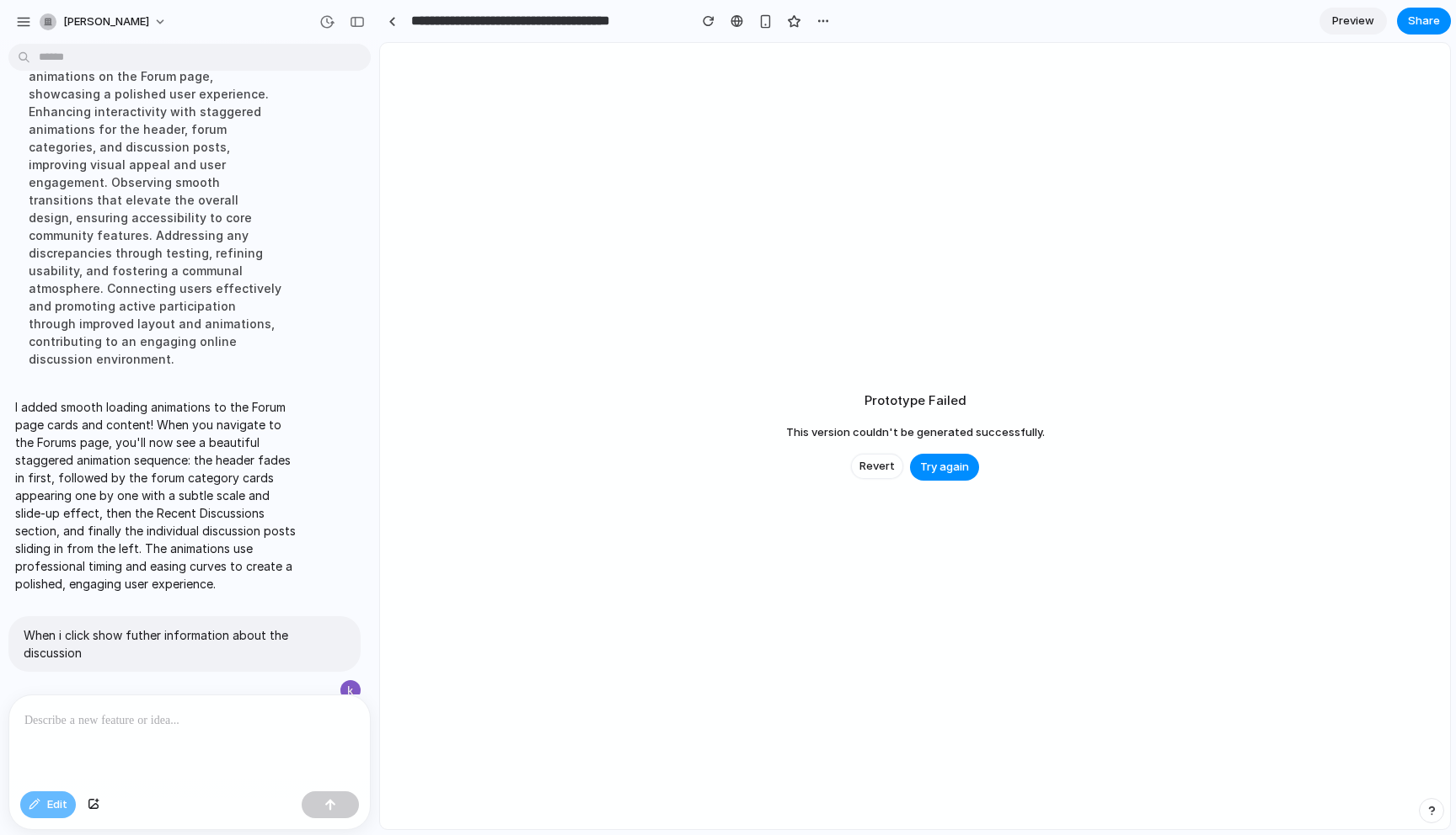
scroll to position [662, 0]
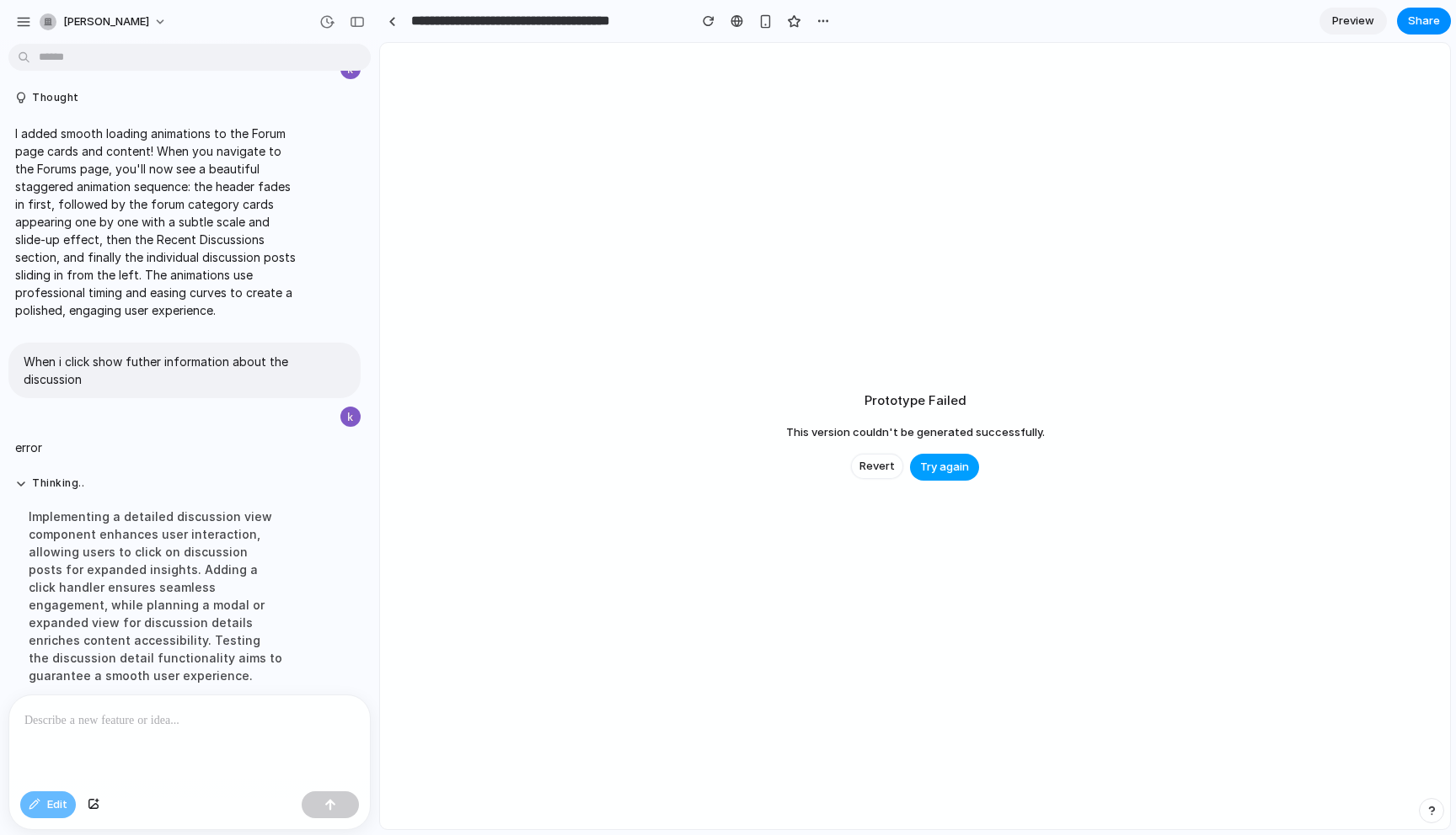
click at [951, 471] on span "Try again" at bounding box center [945, 467] width 49 height 17
click at [710, 29] on button "button" at bounding box center [708, 21] width 25 height 25
click at [709, 22] on div "button" at bounding box center [707, 20] width 11 height 11
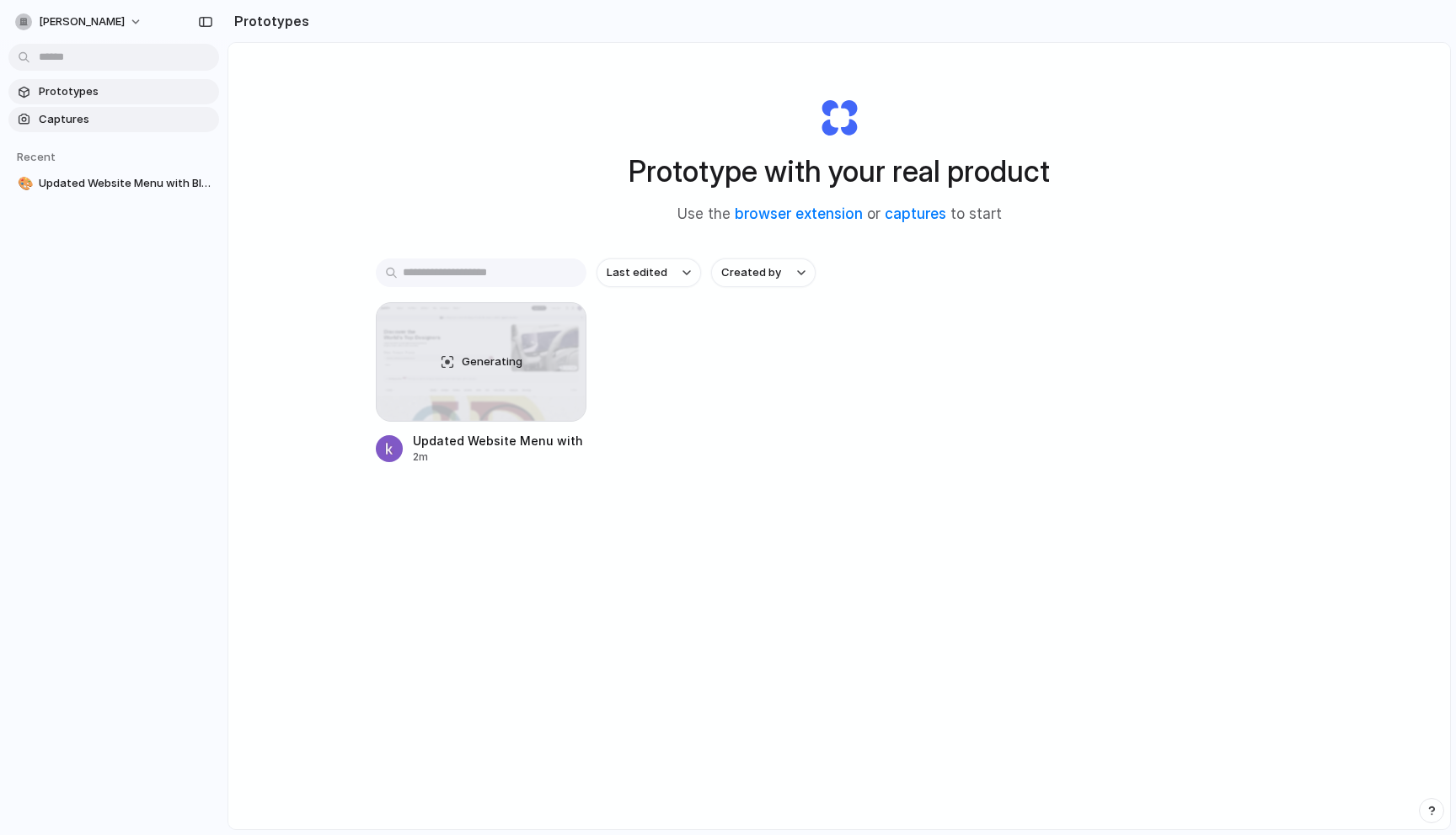
click at [62, 116] on span "Captures" at bounding box center [125, 119] width 173 height 17
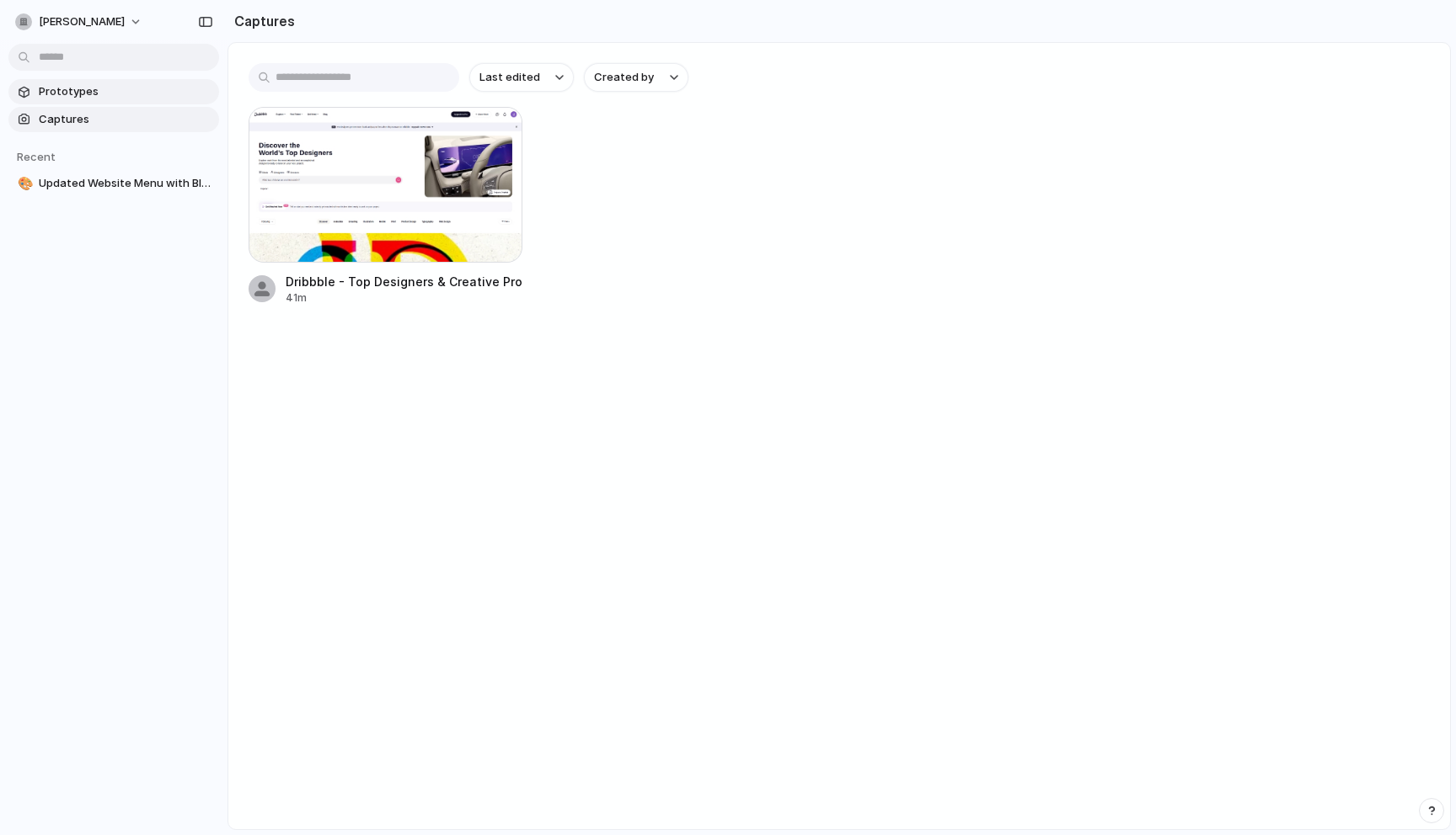
click at [76, 98] on span "Prototypes" at bounding box center [125, 91] width 173 height 17
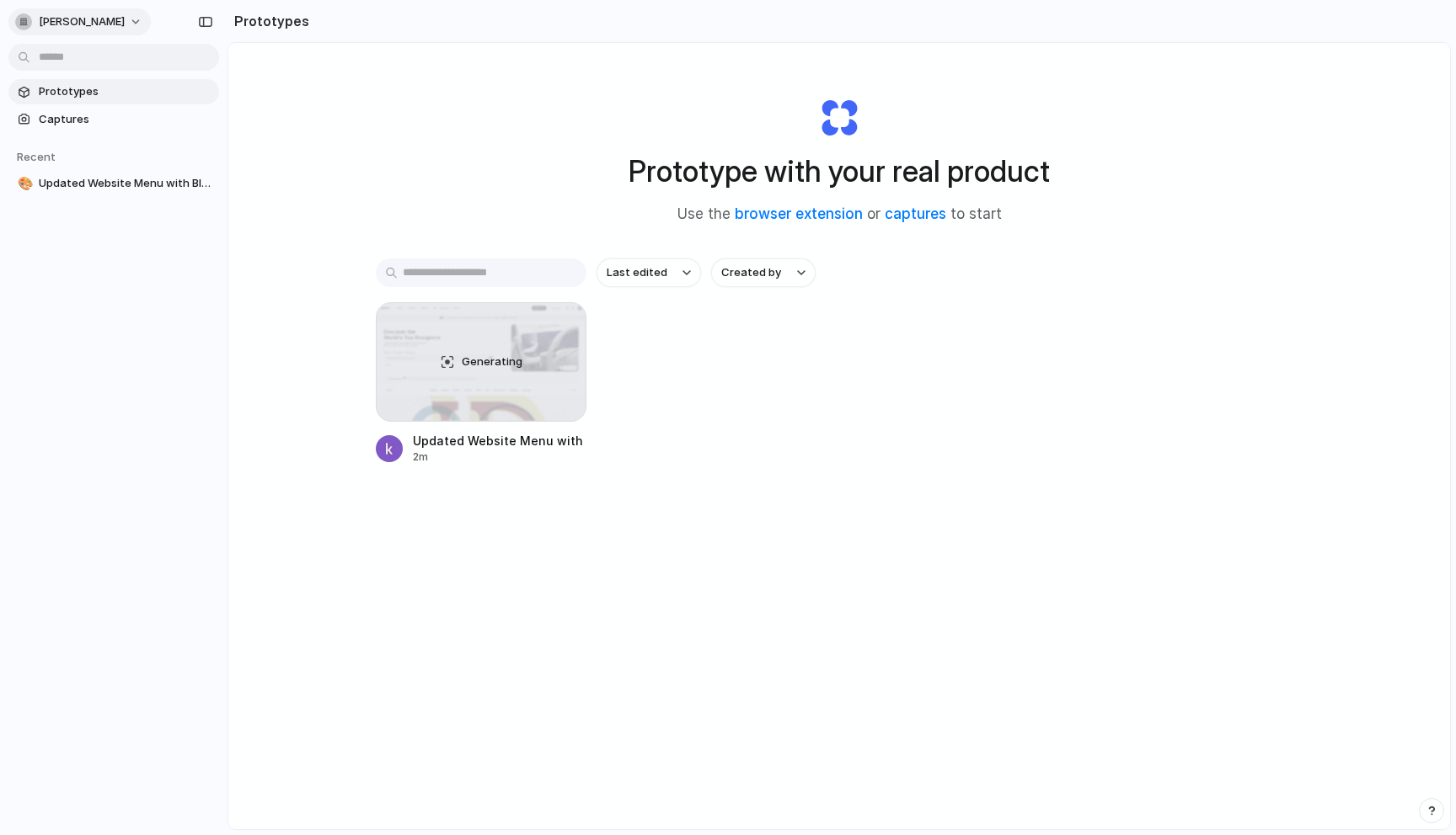
click at [116, 19] on button "[PERSON_NAME]" at bounding box center [80, 22] width 143 height 27
click at [88, 67] on li "Settings" at bounding box center [81, 60] width 140 height 27
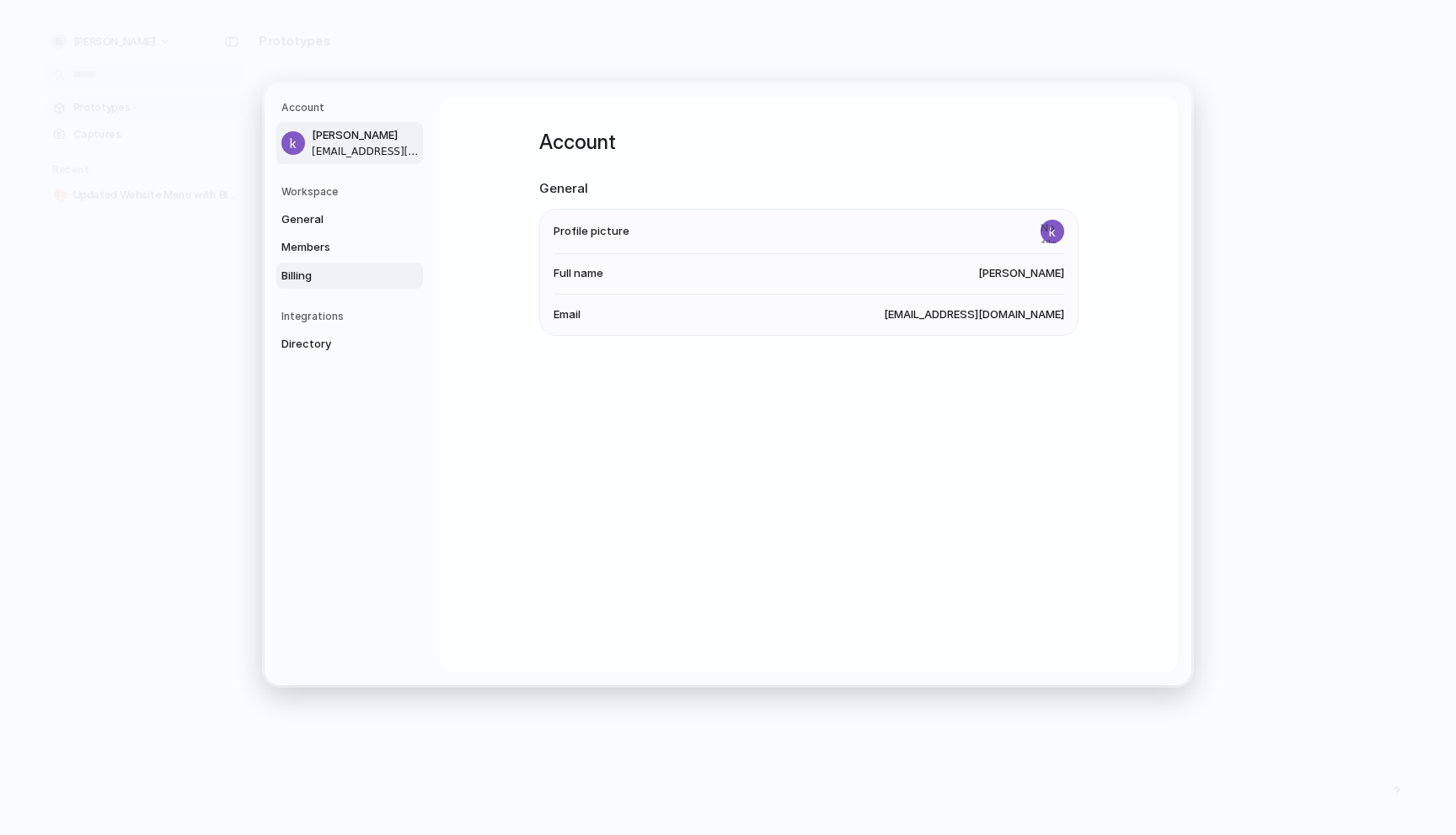
click at [333, 278] on span "Billing" at bounding box center [334, 275] width 108 height 17
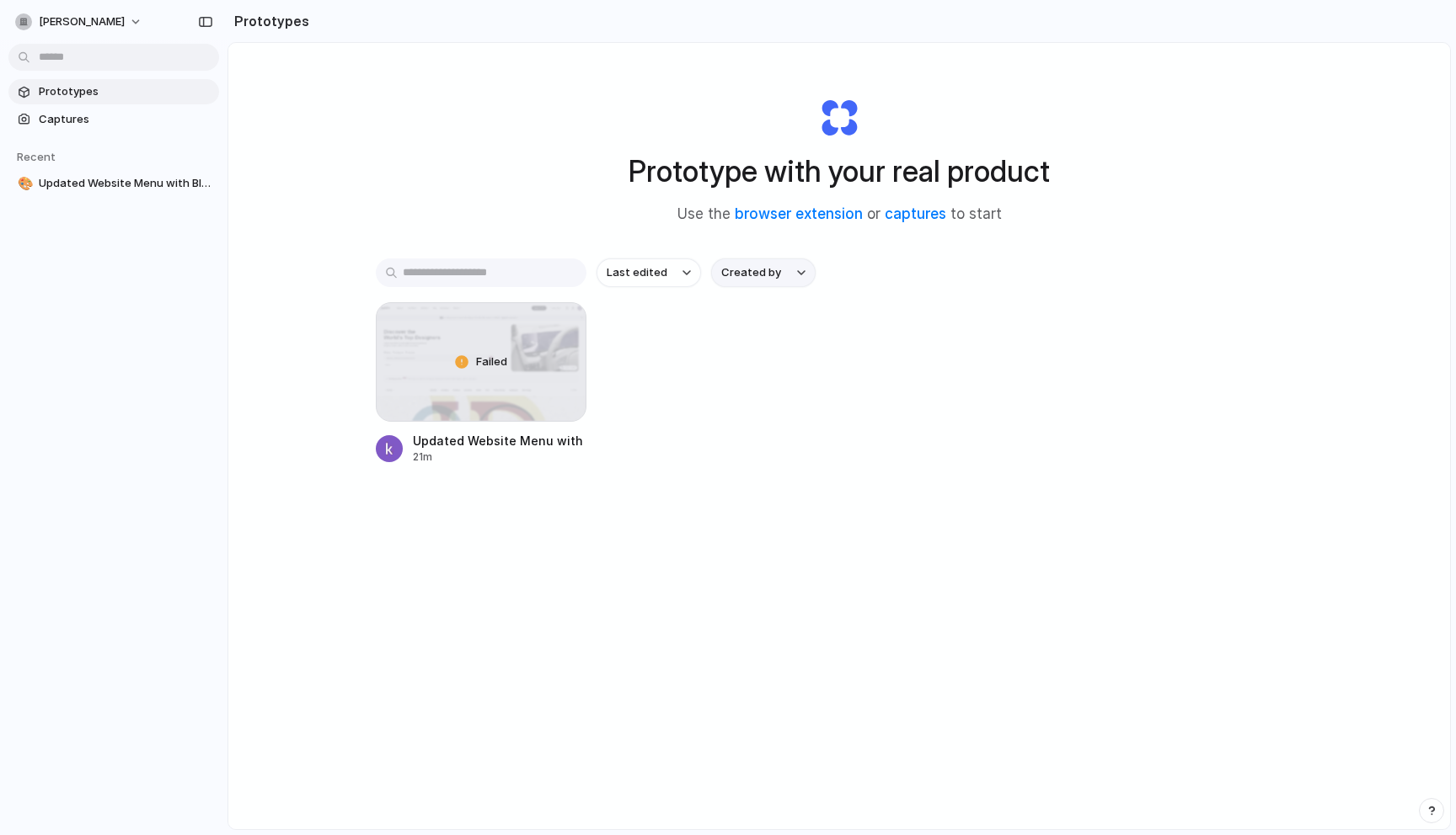
click at [784, 273] on button "Created by" at bounding box center [763, 272] width 104 height 29
click at [679, 273] on button "Last edited" at bounding box center [648, 272] width 104 height 29
click at [522, 263] on div "Last edited Last created Alphabetical" at bounding box center [728, 418] width 1456 height 835
click at [522, 266] on input "text" at bounding box center [481, 272] width 211 height 29
click at [650, 561] on div "Last edited Created by Failed Updated Website Menu with Blog Addition 21m" at bounding box center [839, 413] width 926 height 311
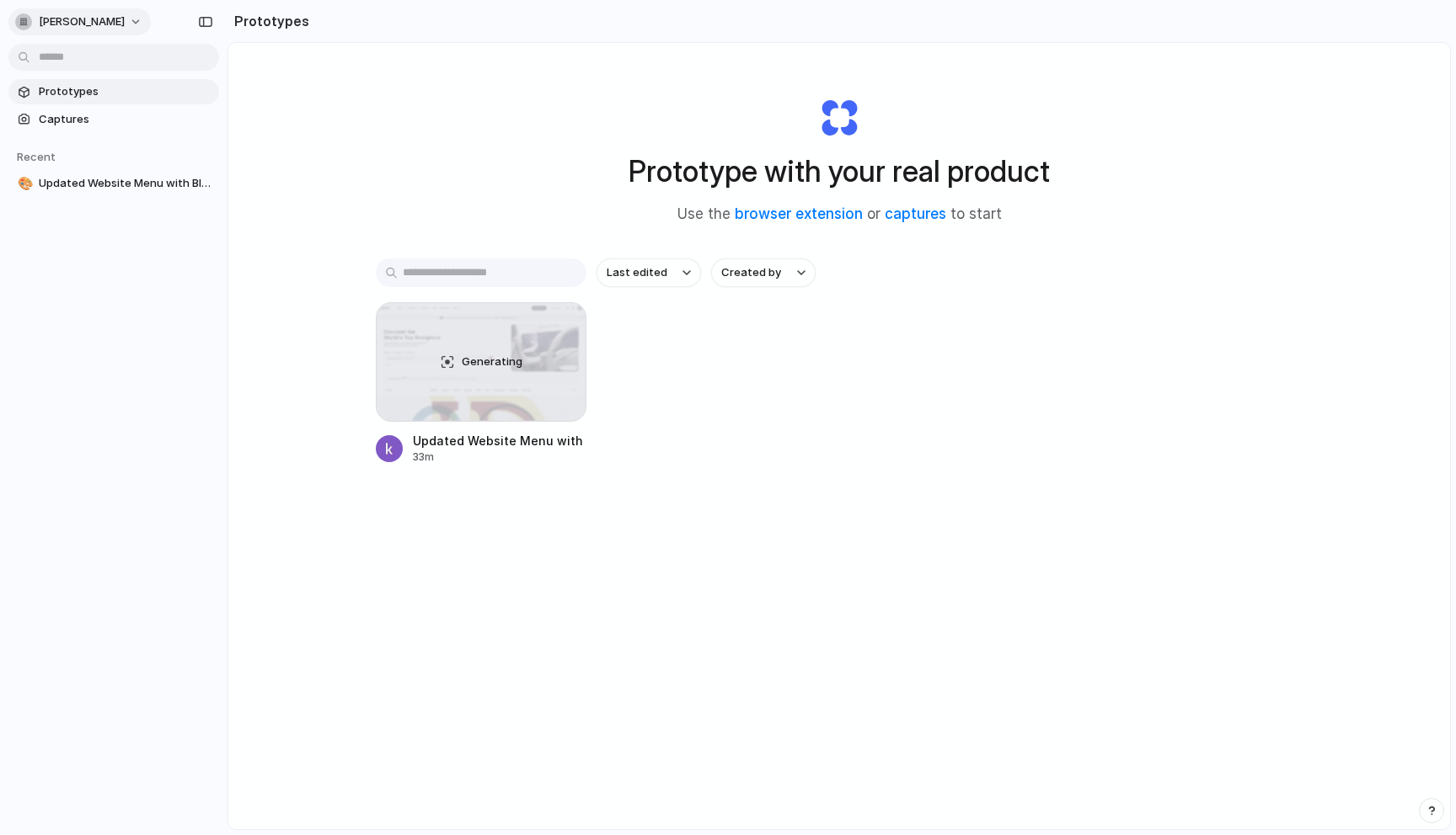
click at [92, 16] on span "[PERSON_NAME]" at bounding box center [81, 21] width 86 height 17
click at [71, 61] on span "Settings" at bounding box center [61, 60] width 46 height 17
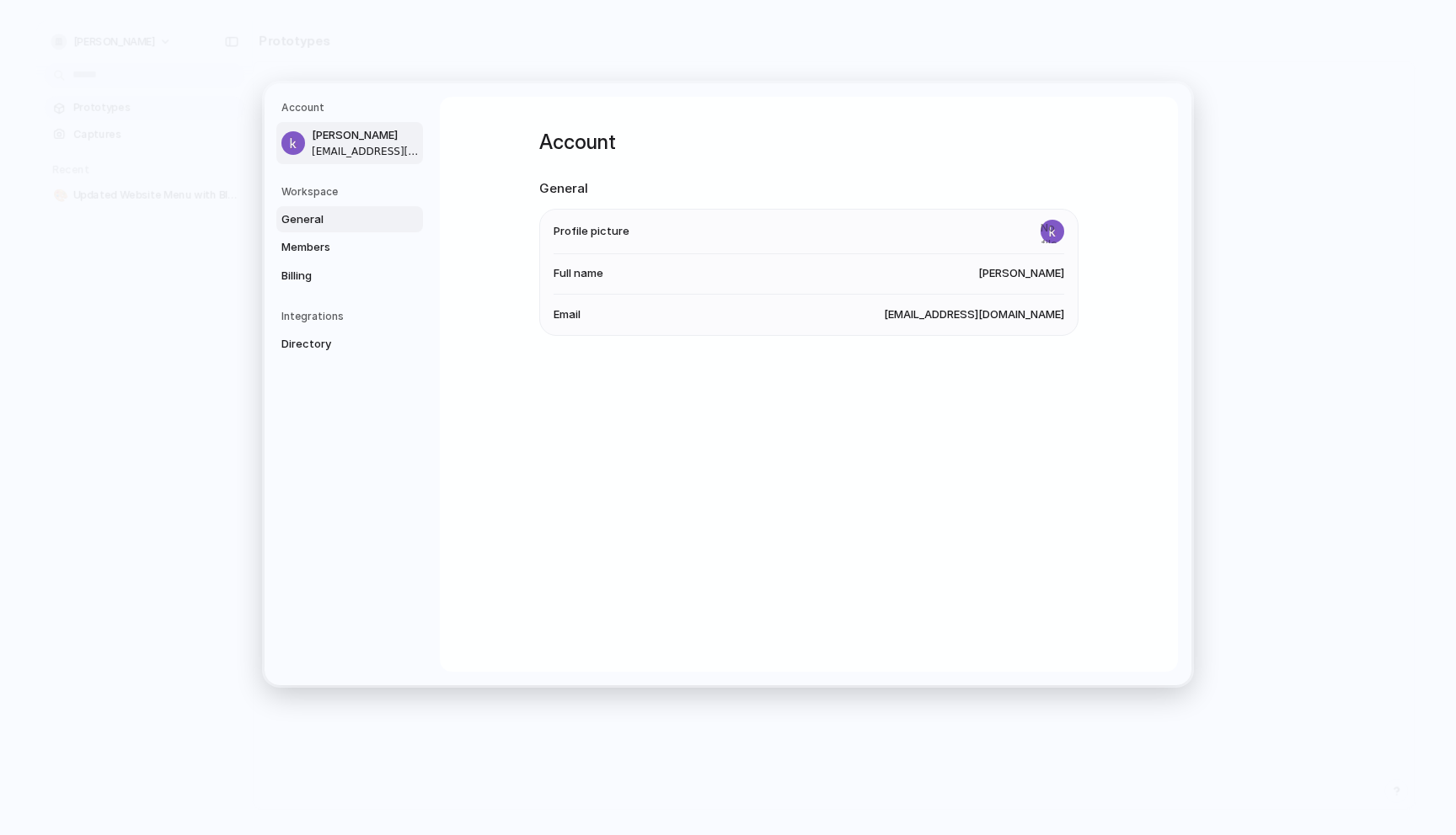
click at [342, 211] on span "General" at bounding box center [334, 219] width 108 height 17
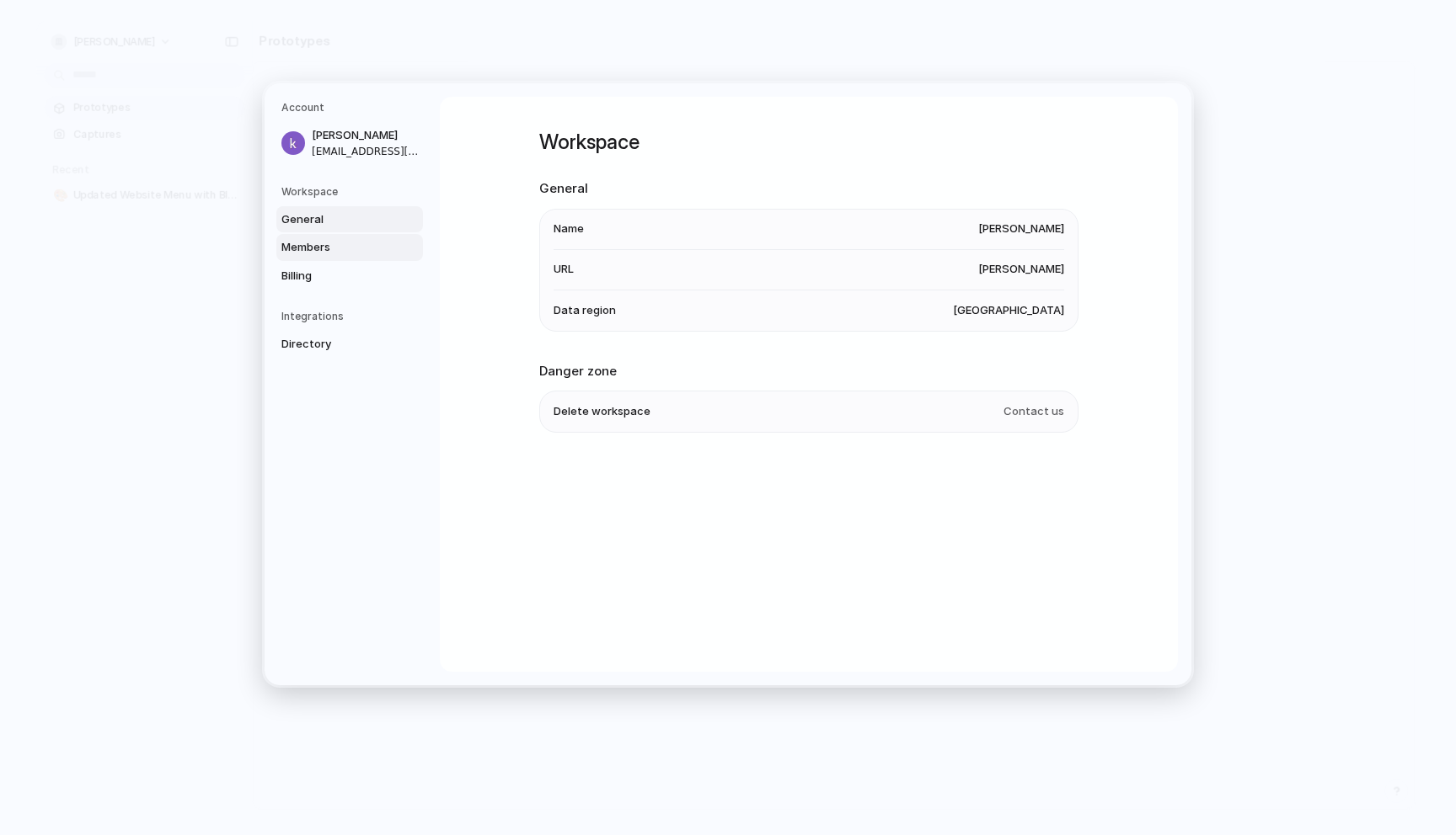
click at [342, 234] on link "Members" at bounding box center [349, 247] width 146 height 27
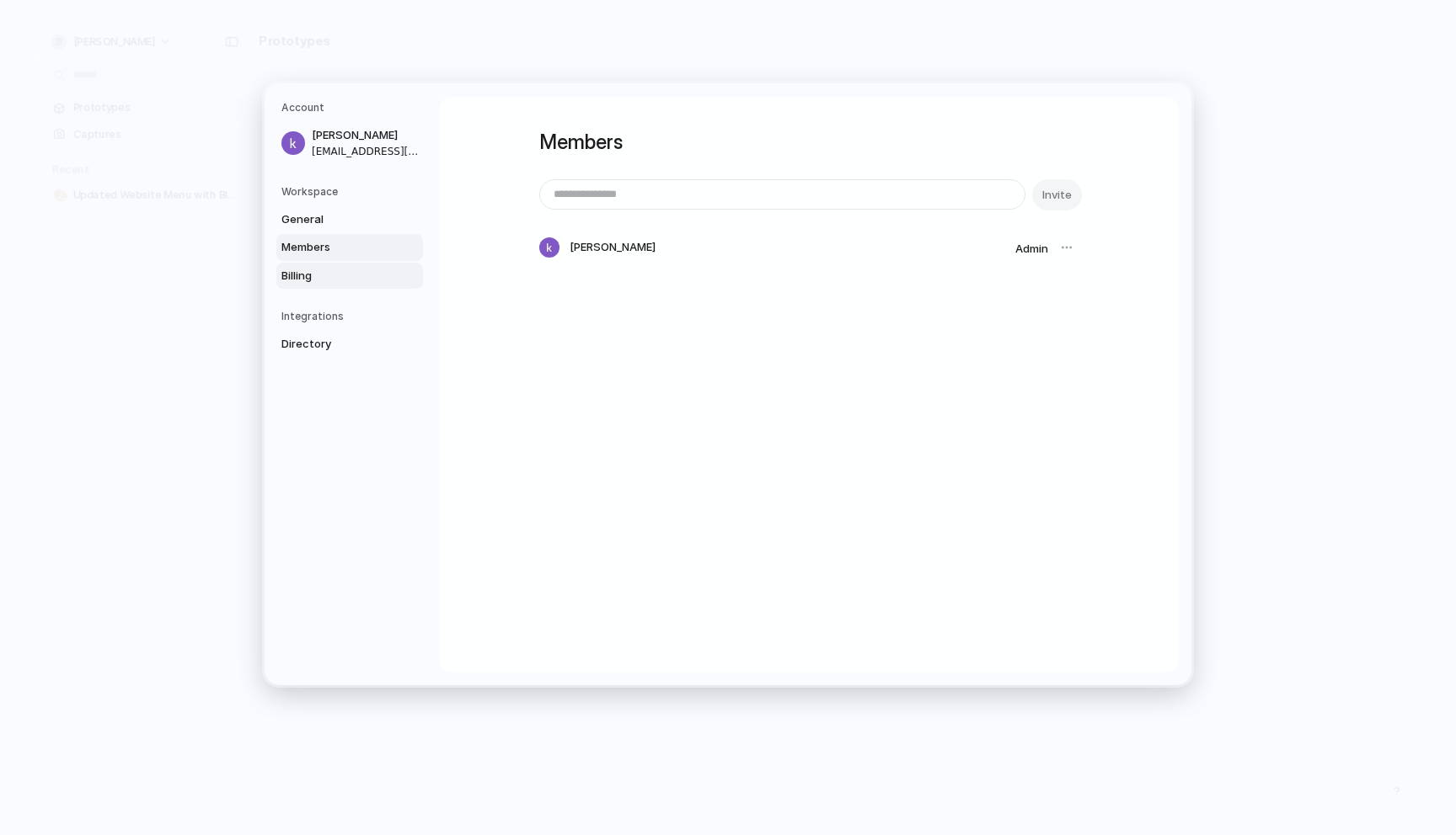
click at [326, 270] on span "Billing" at bounding box center [334, 275] width 108 height 17
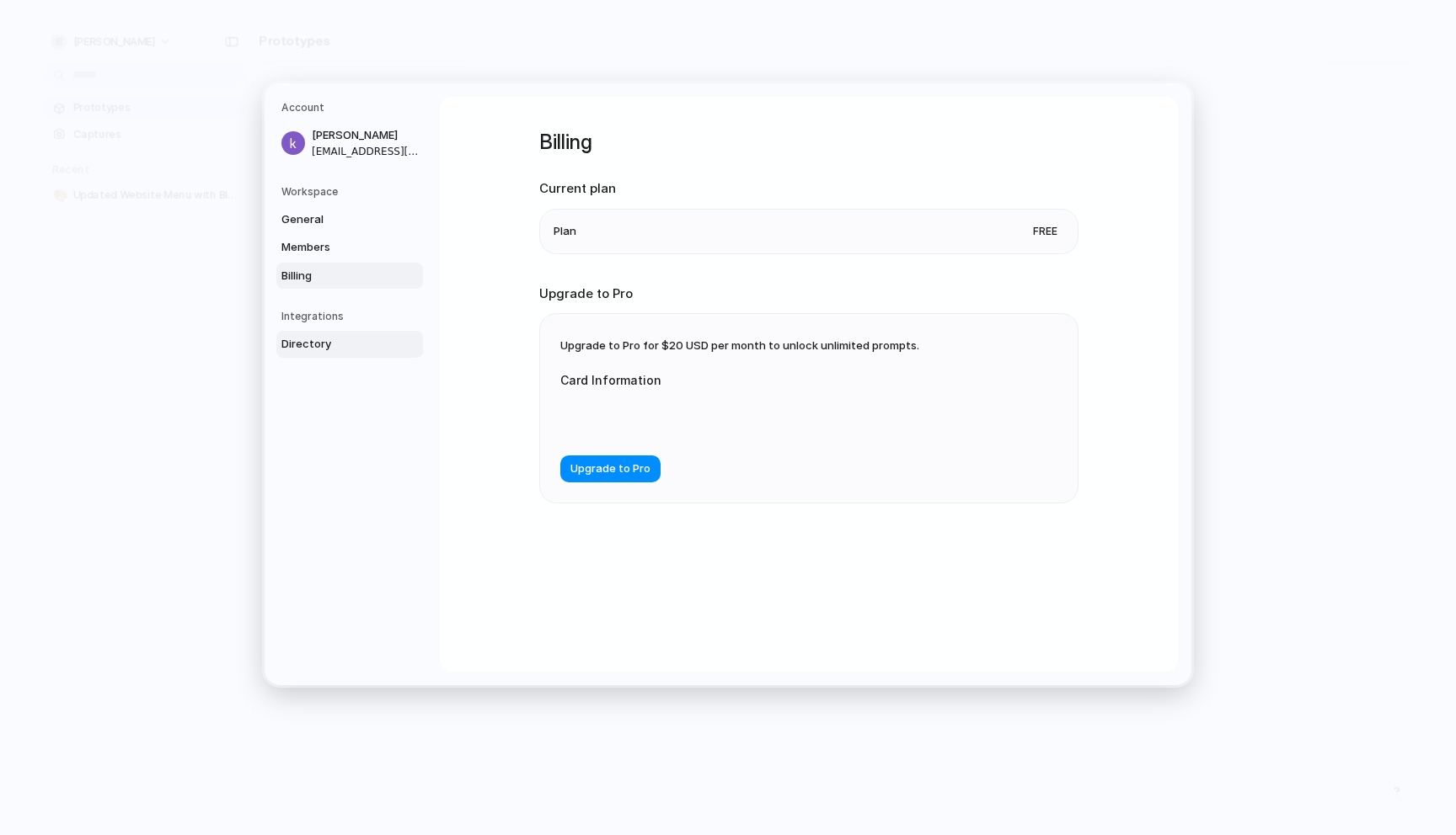
click at [320, 341] on span "Directory" at bounding box center [334, 344] width 108 height 17
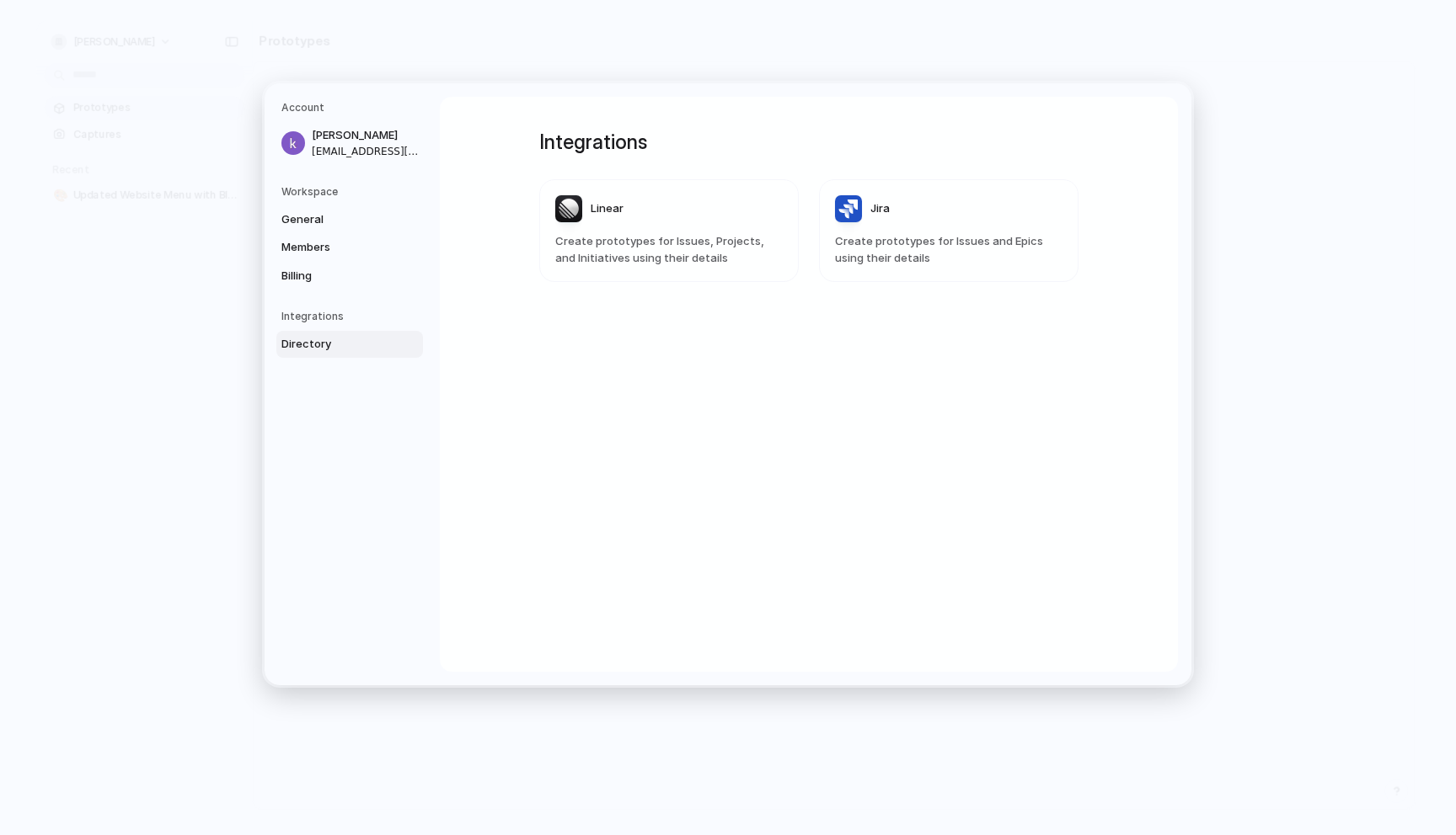
click at [690, 218] on header "Linear" at bounding box center [669, 208] width 228 height 27
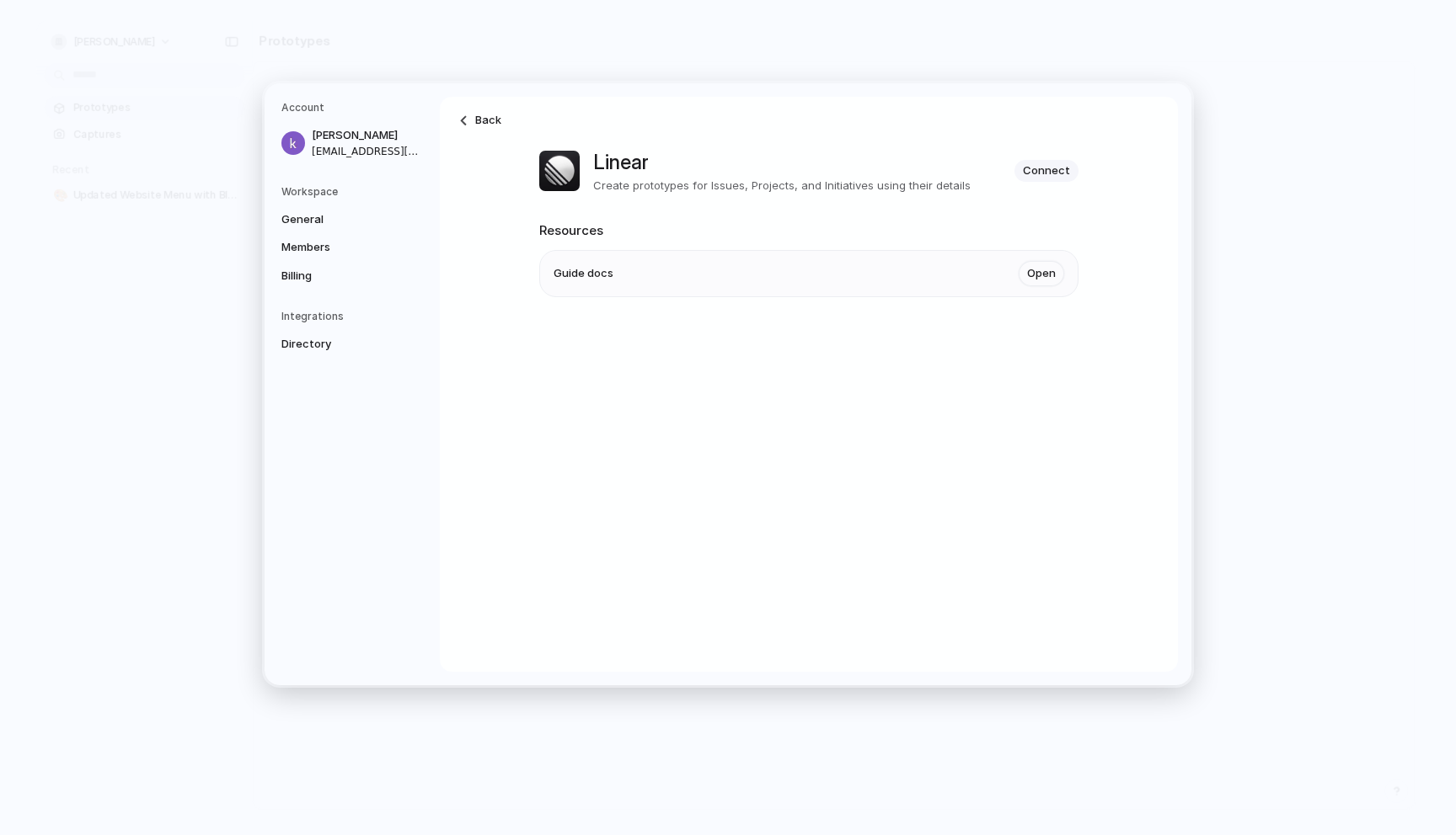
click at [609, 166] on h1 "Linear" at bounding box center [781, 162] width 377 height 31
click at [1044, 267] on link "Open" at bounding box center [1041, 273] width 46 height 25
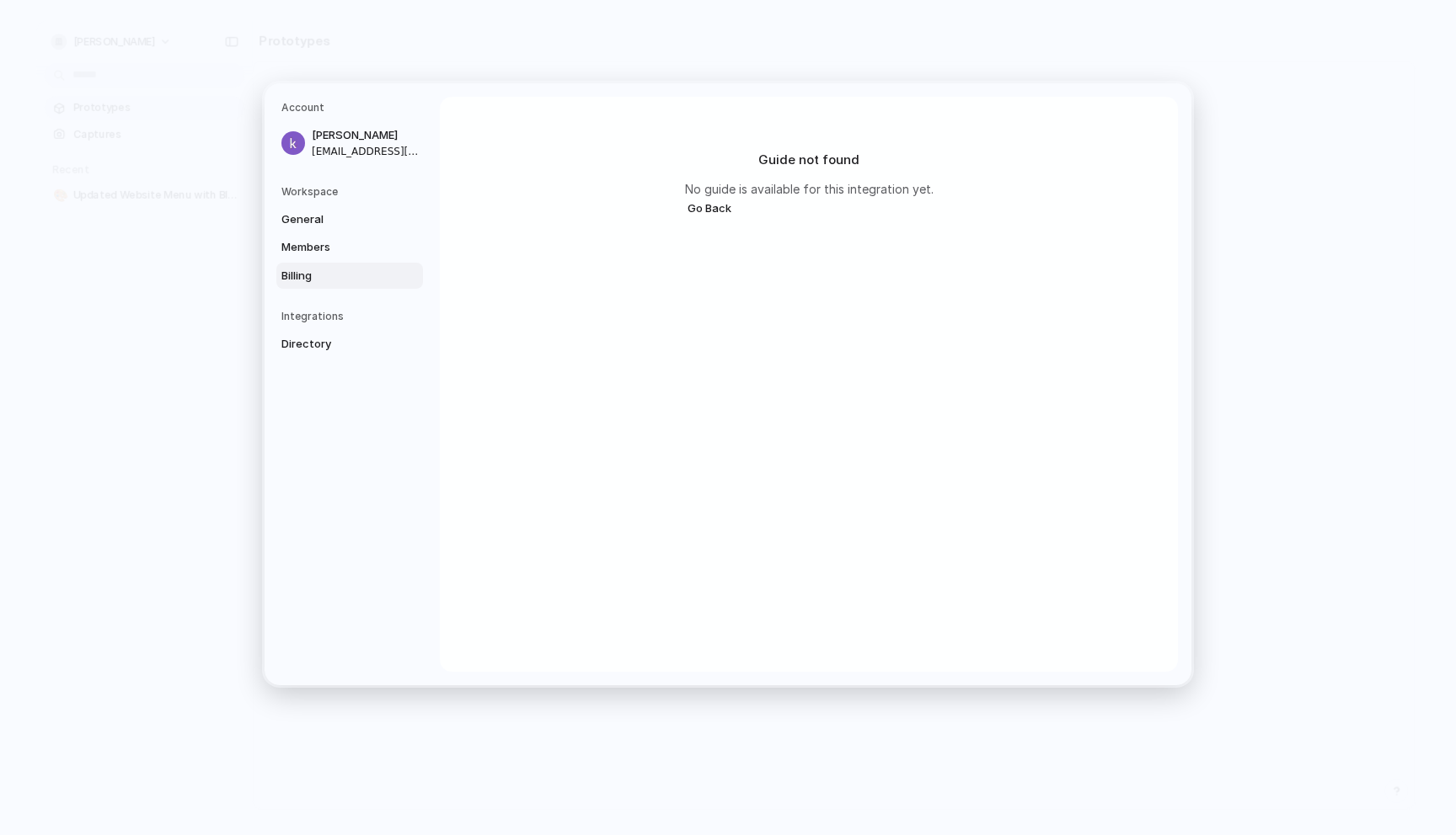
click at [313, 270] on span "Billing" at bounding box center [334, 275] width 108 height 17
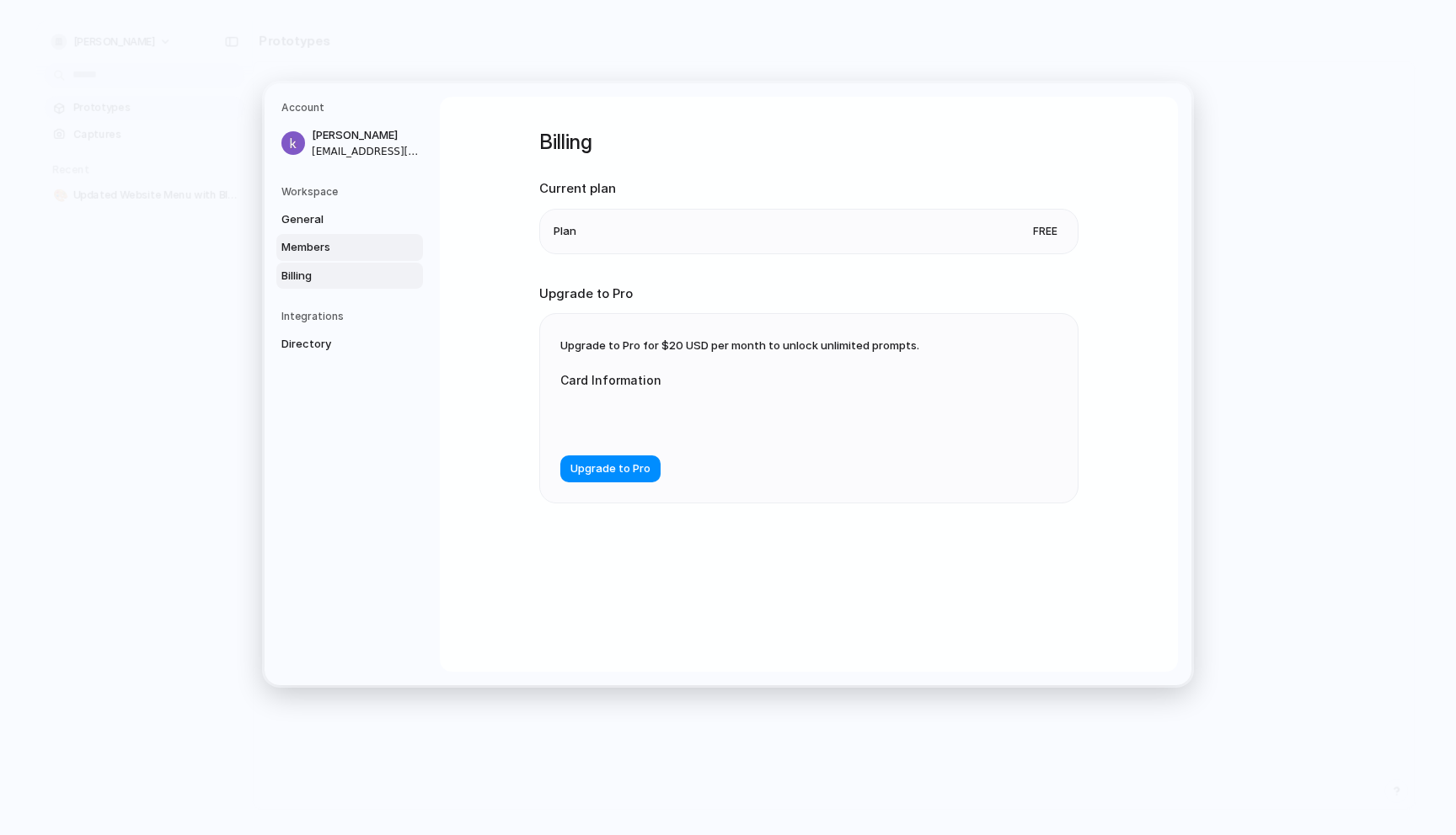
click at [333, 249] on span "Members" at bounding box center [334, 247] width 108 height 17
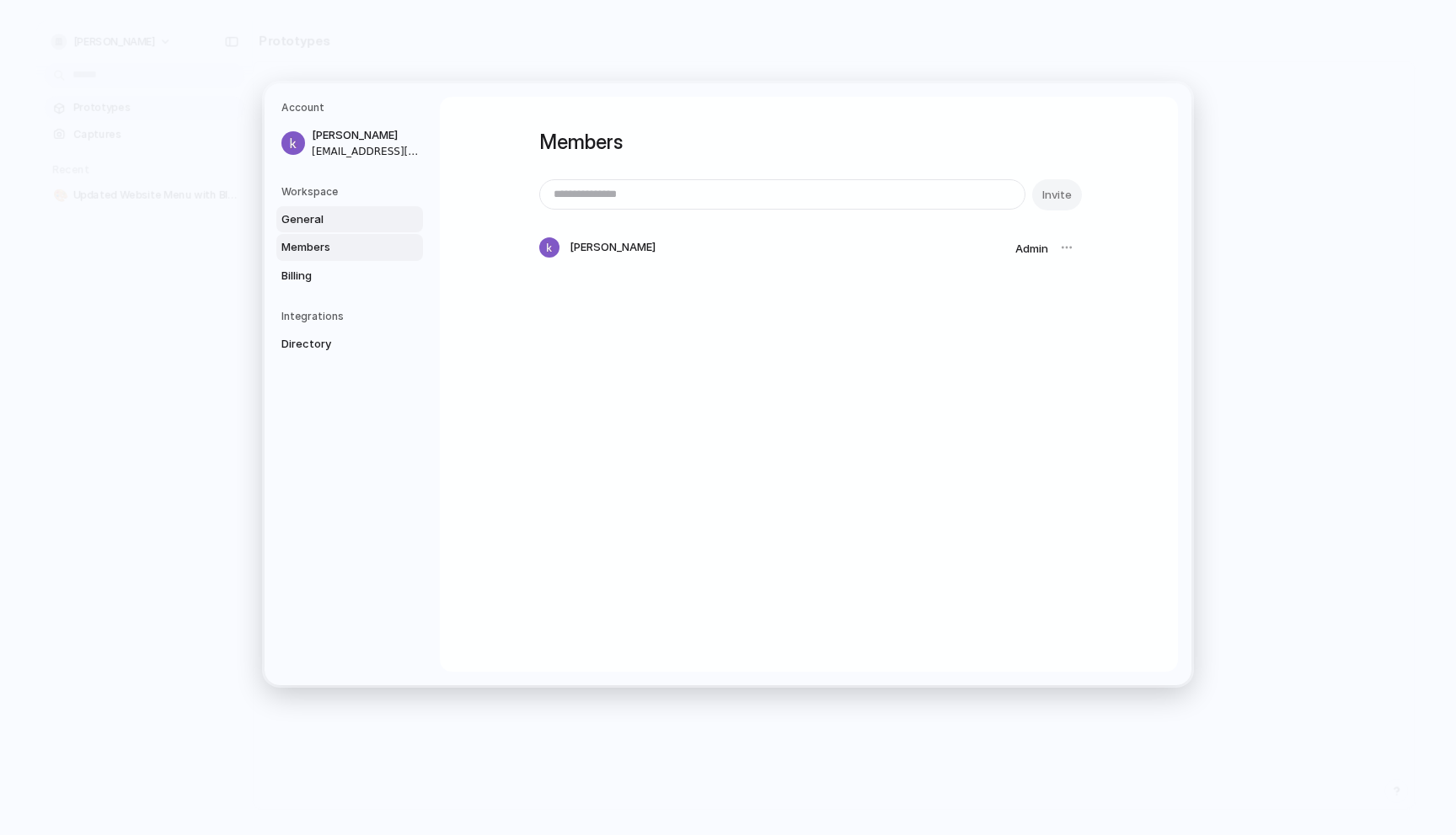
click at [340, 224] on span "General" at bounding box center [334, 219] width 108 height 17
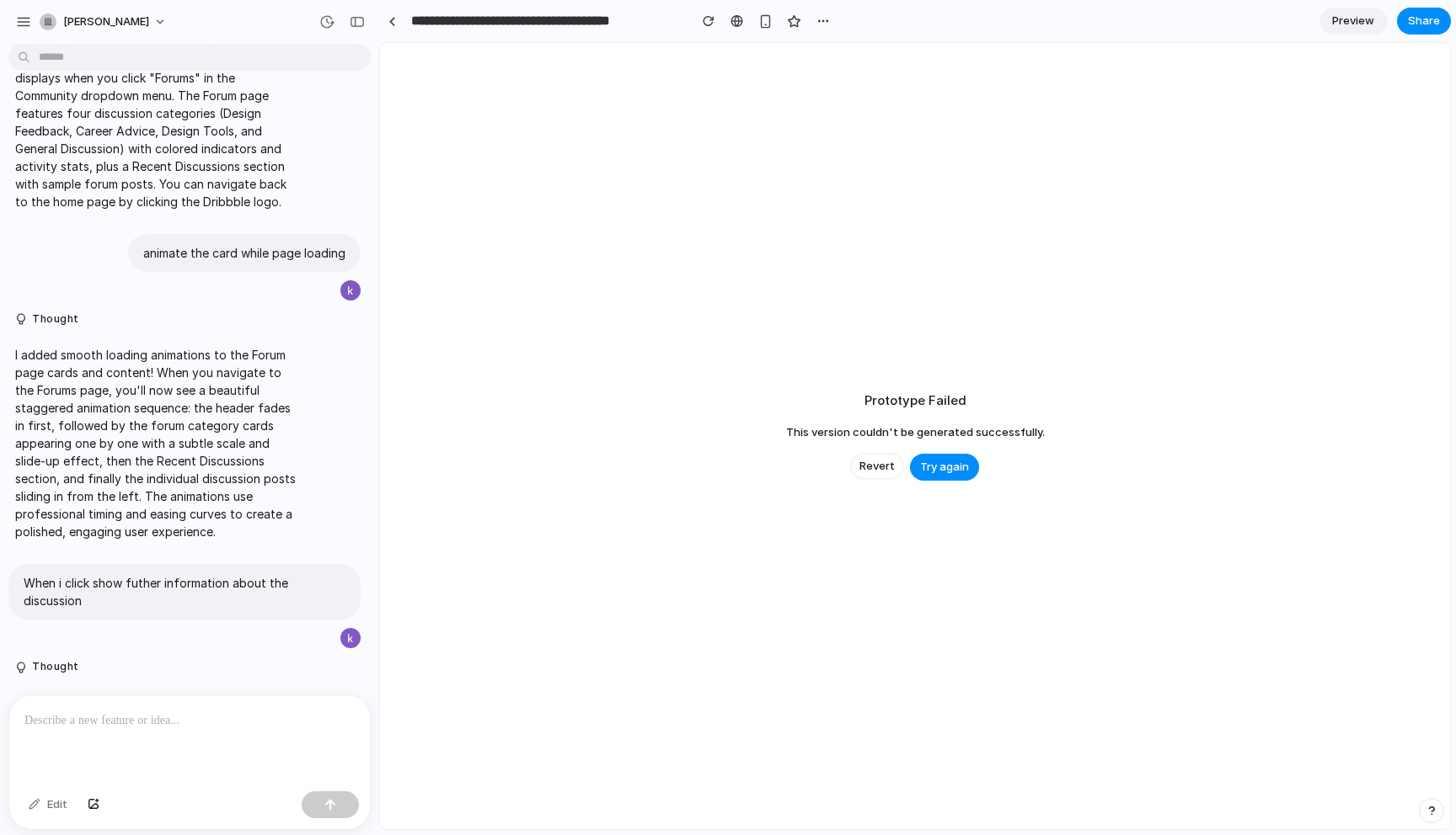
scroll to position [458, 0]
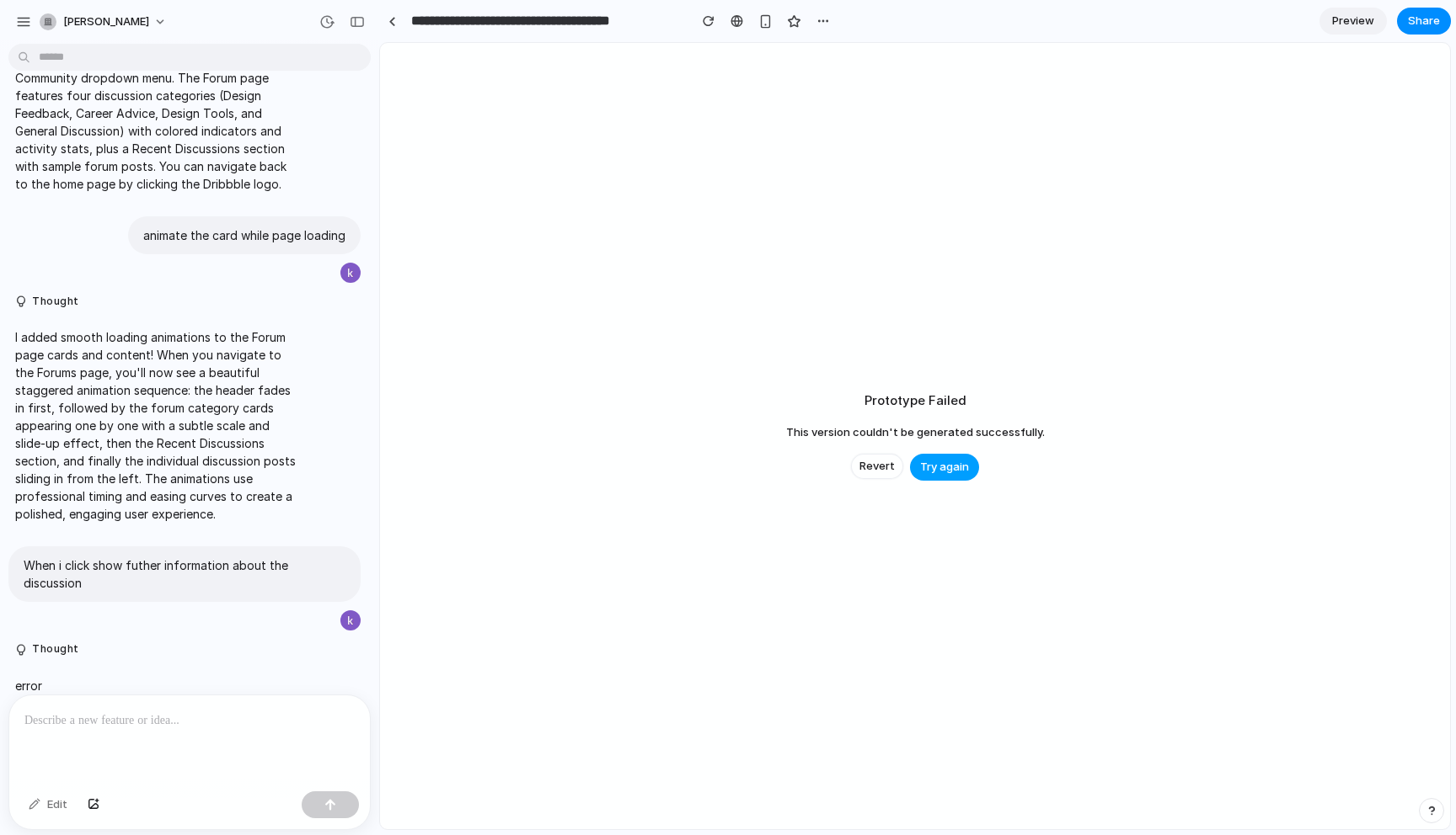
click at [955, 457] on button "Try again" at bounding box center [944, 467] width 69 height 27
click at [946, 474] on span "Try again" at bounding box center [945, 467] width 49 height 17
click at [869, 474] on span "Revert" at bounding box center [876, 466] width 35 height 17
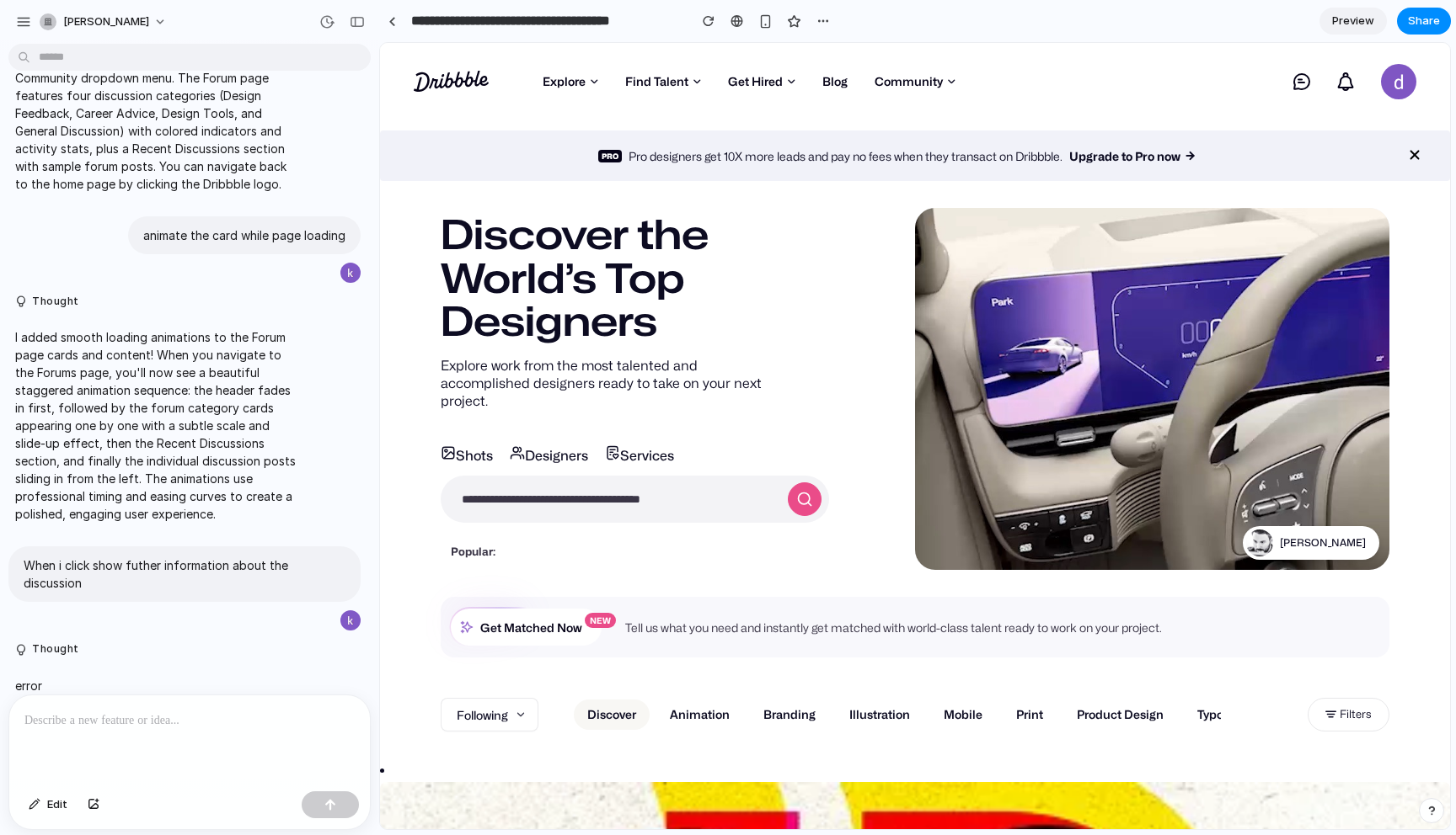
scroll to position [0, 0]
click at [90, 725] on p at bounding box center [189, 720] width 330 height 20
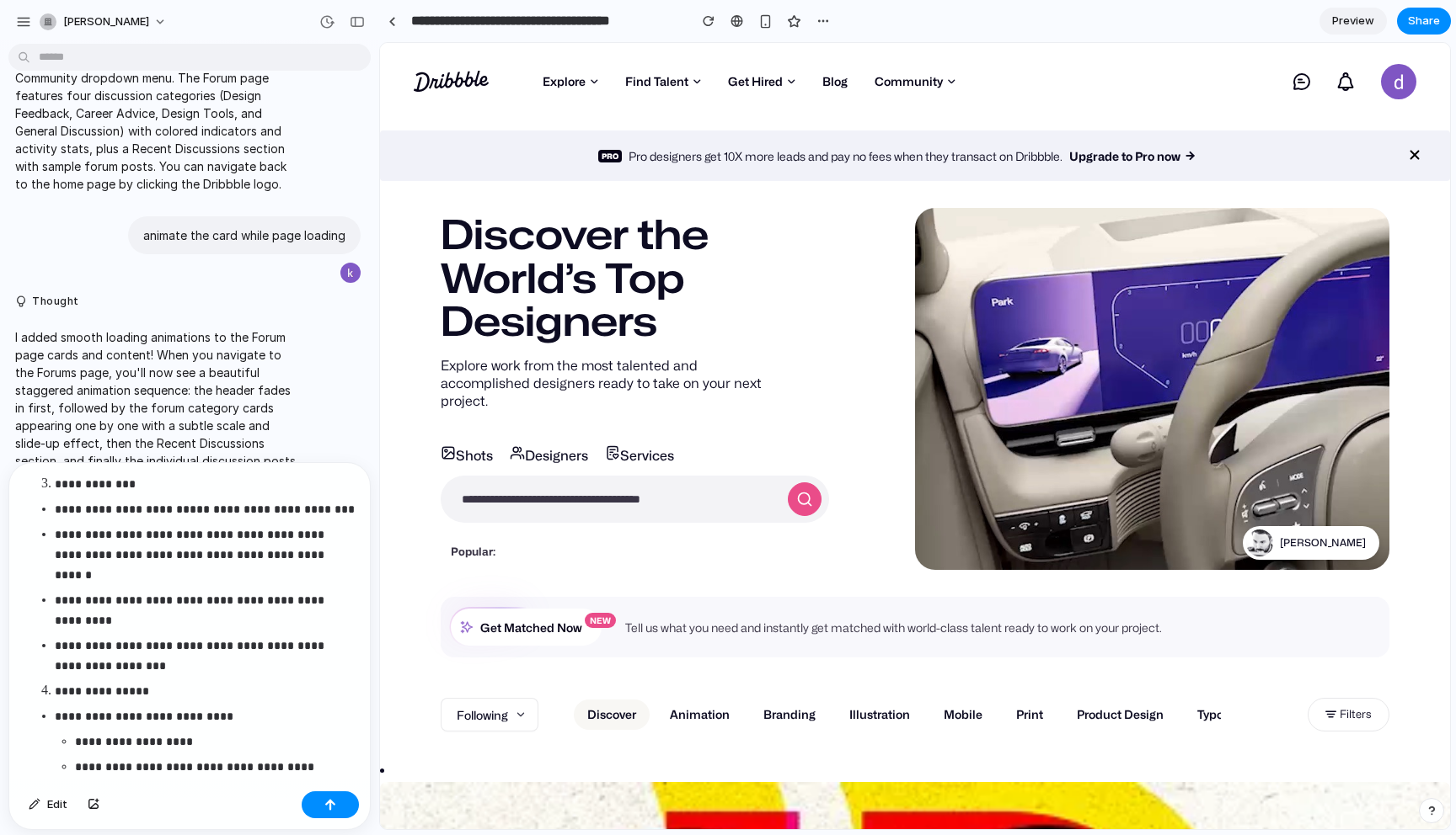
scroll to position [1177, 0]
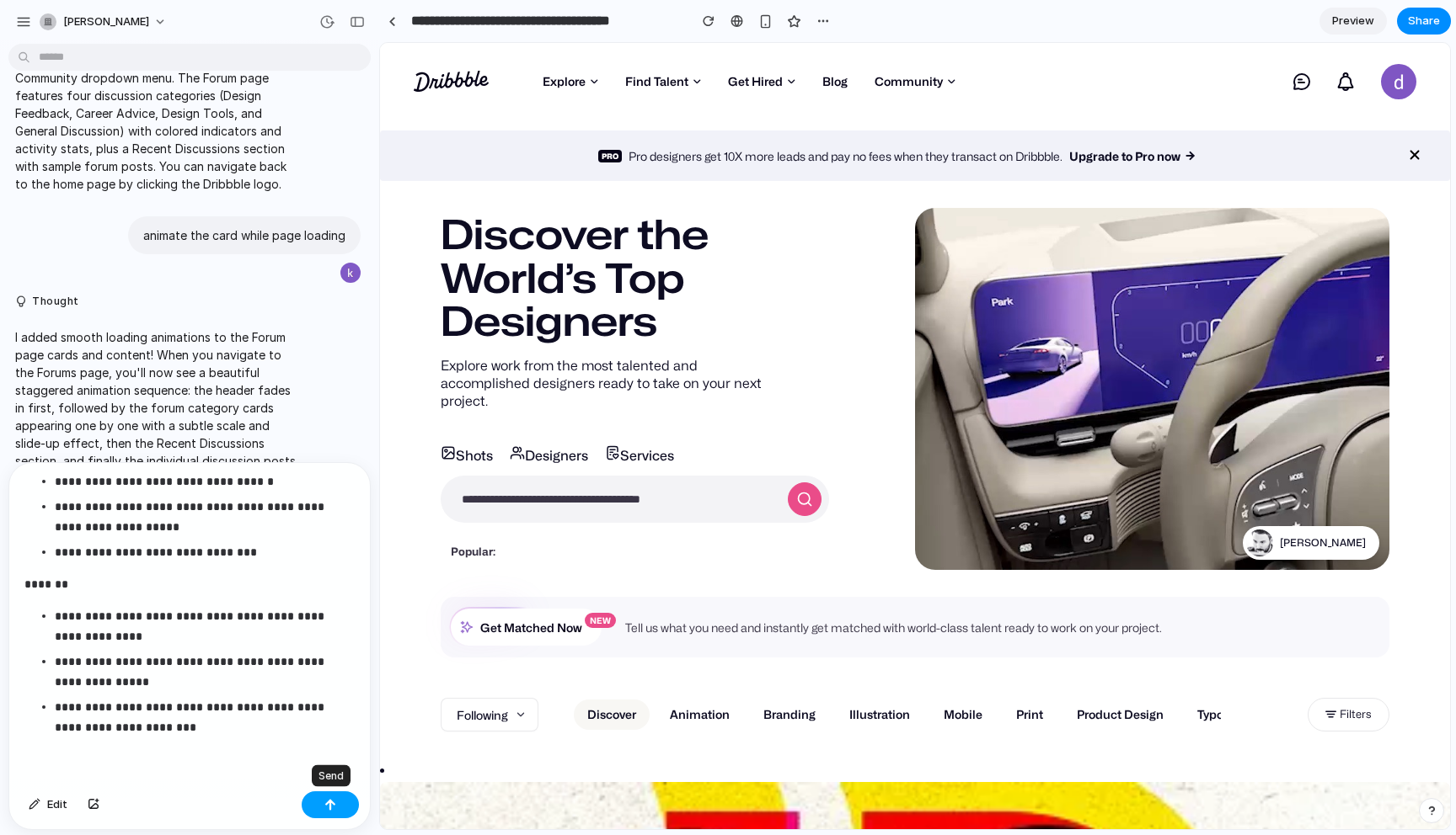
click at [333, 804] on div "button" at bounding box center [329, 804] width 11 height 11
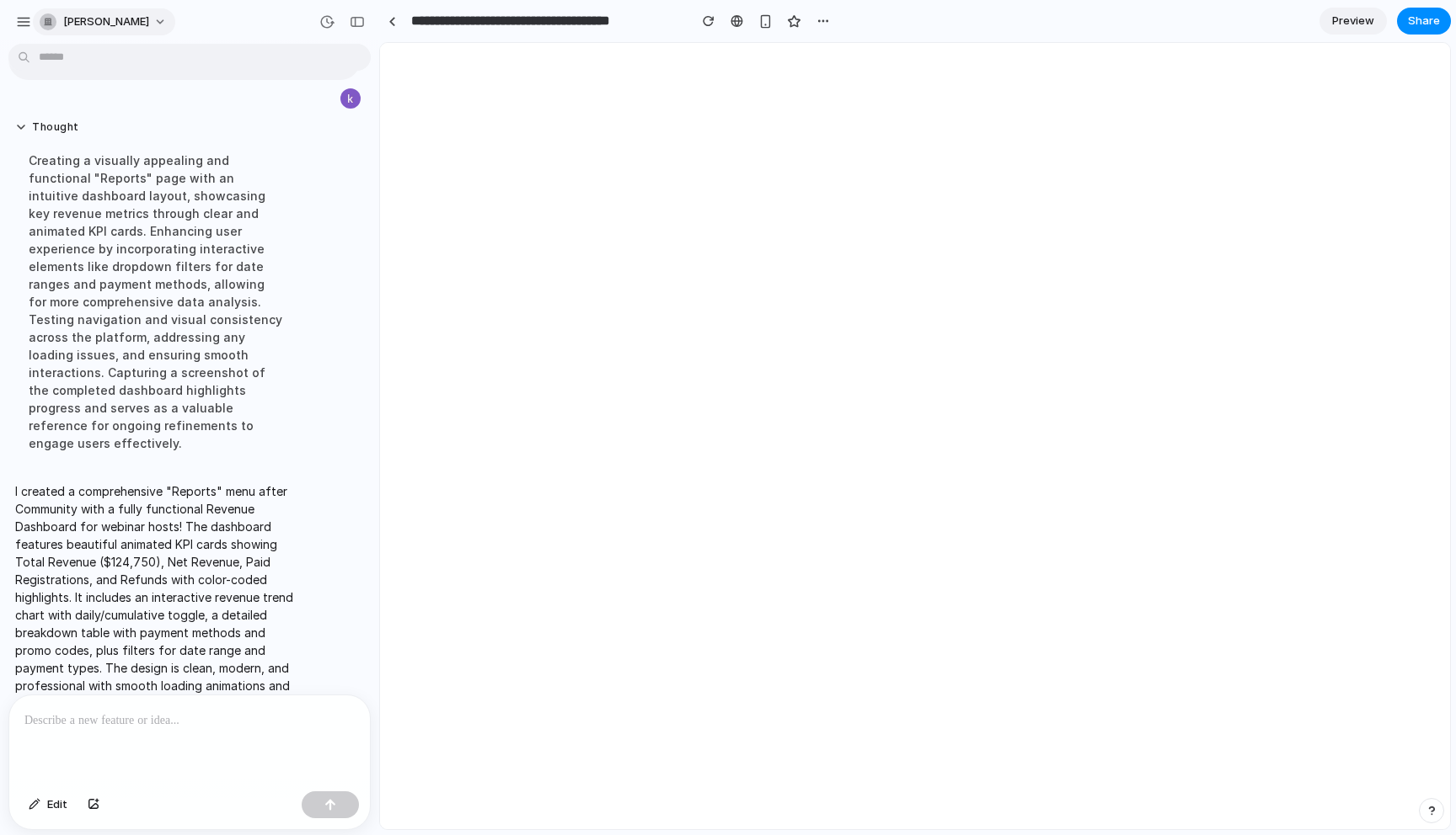
scroll to position [0, 0]
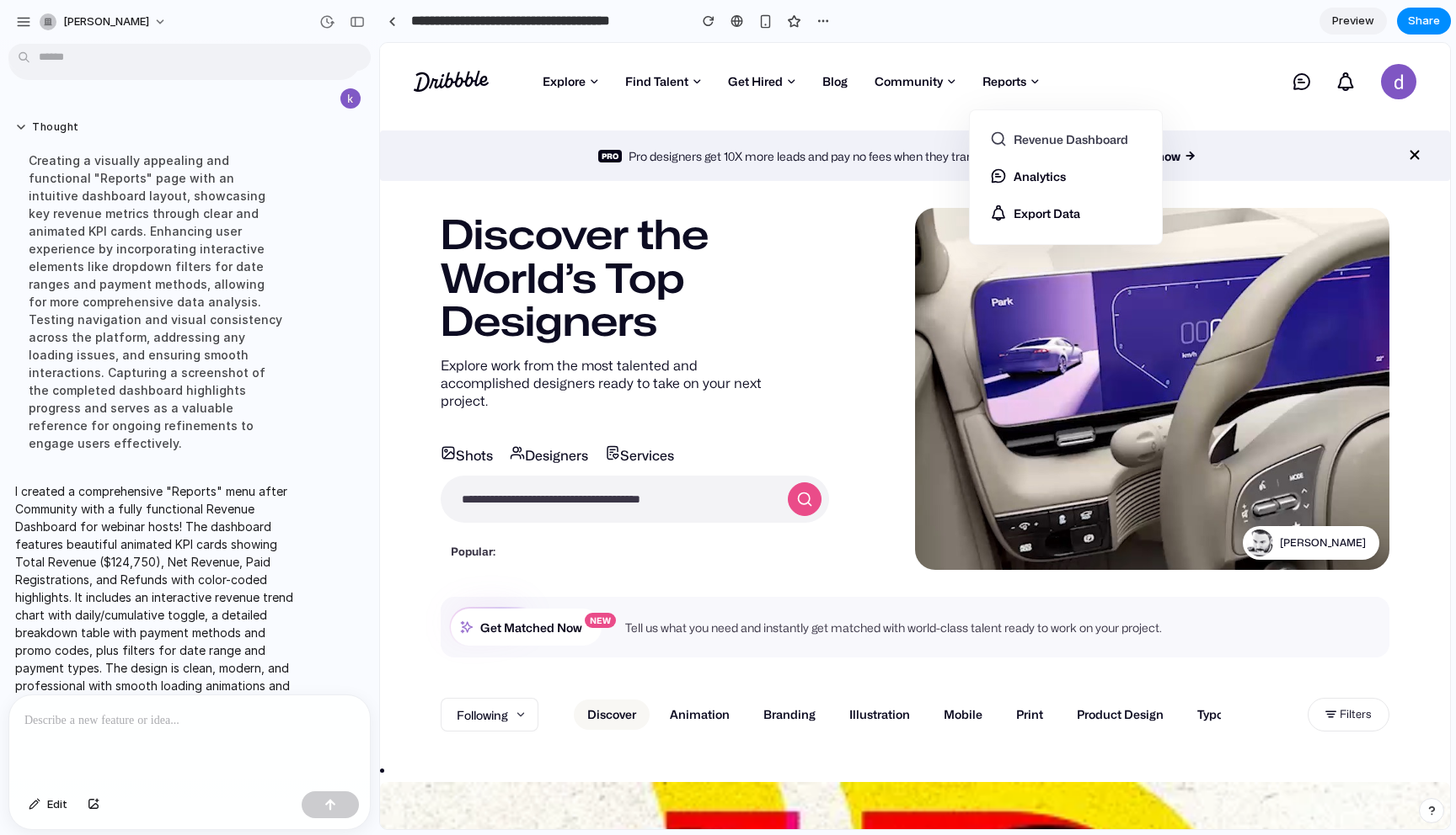
click at [1057, 136] on link "Revenue Dashboard" at bounding box center [1065, 144] width 151 height 27
select select "**"
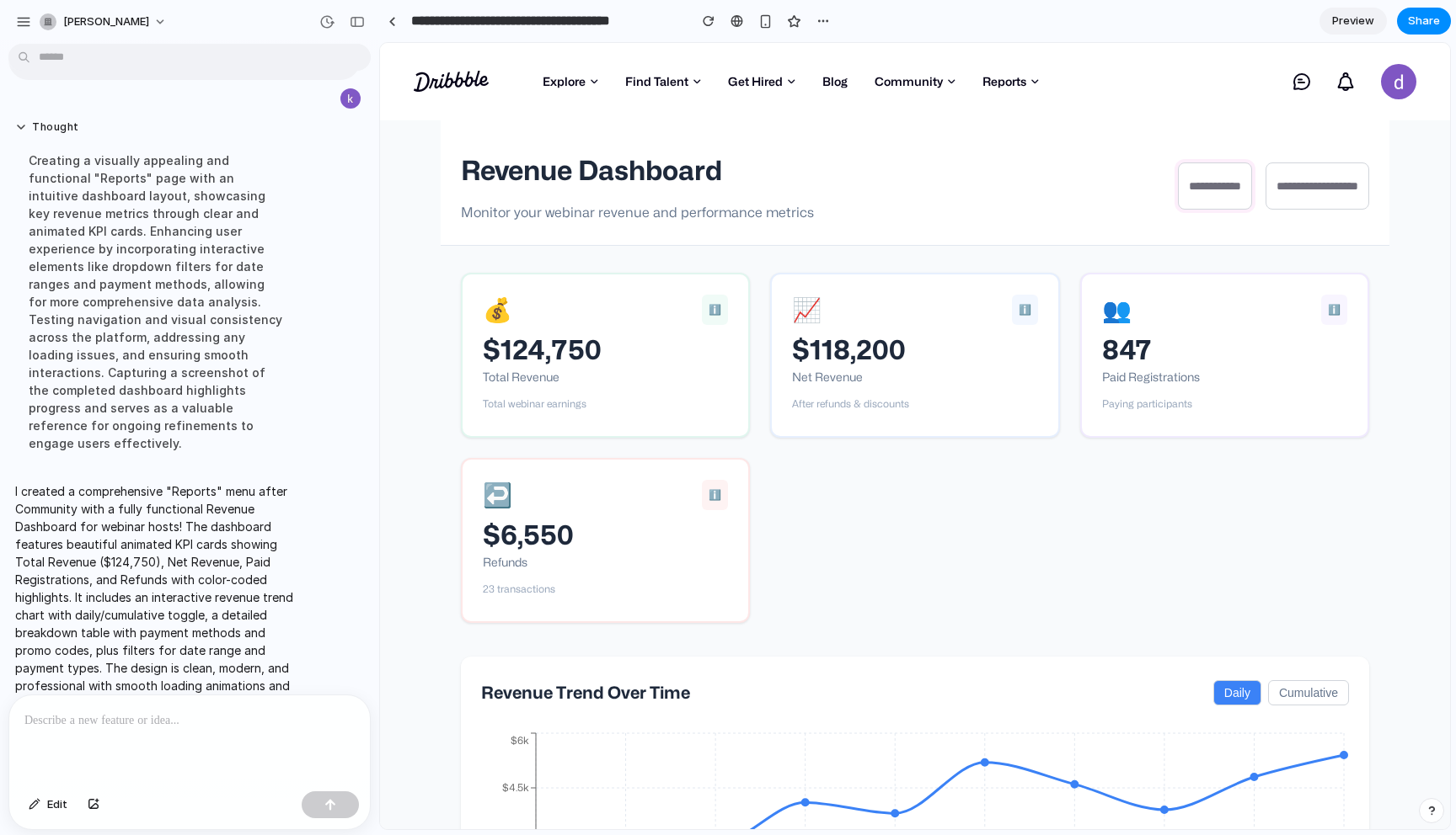
click at [1178, 189] on select "**********" at bounding box center [1214, 186] width 74 height 47
click at [1324, 703] on button "Cumulative" at bounding box center [1308, 692] width 81 height 25
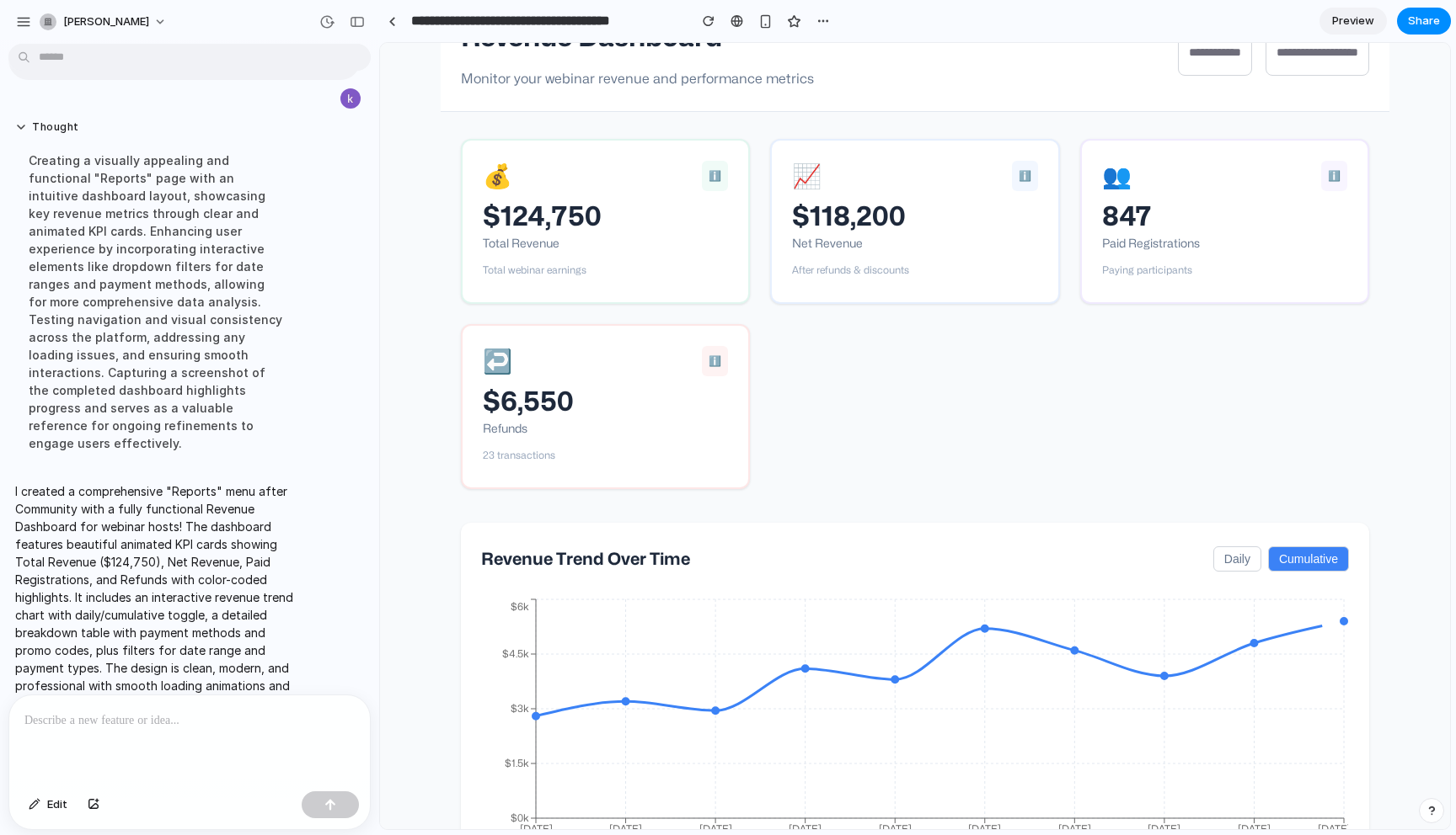
scroll to position [145, 0]
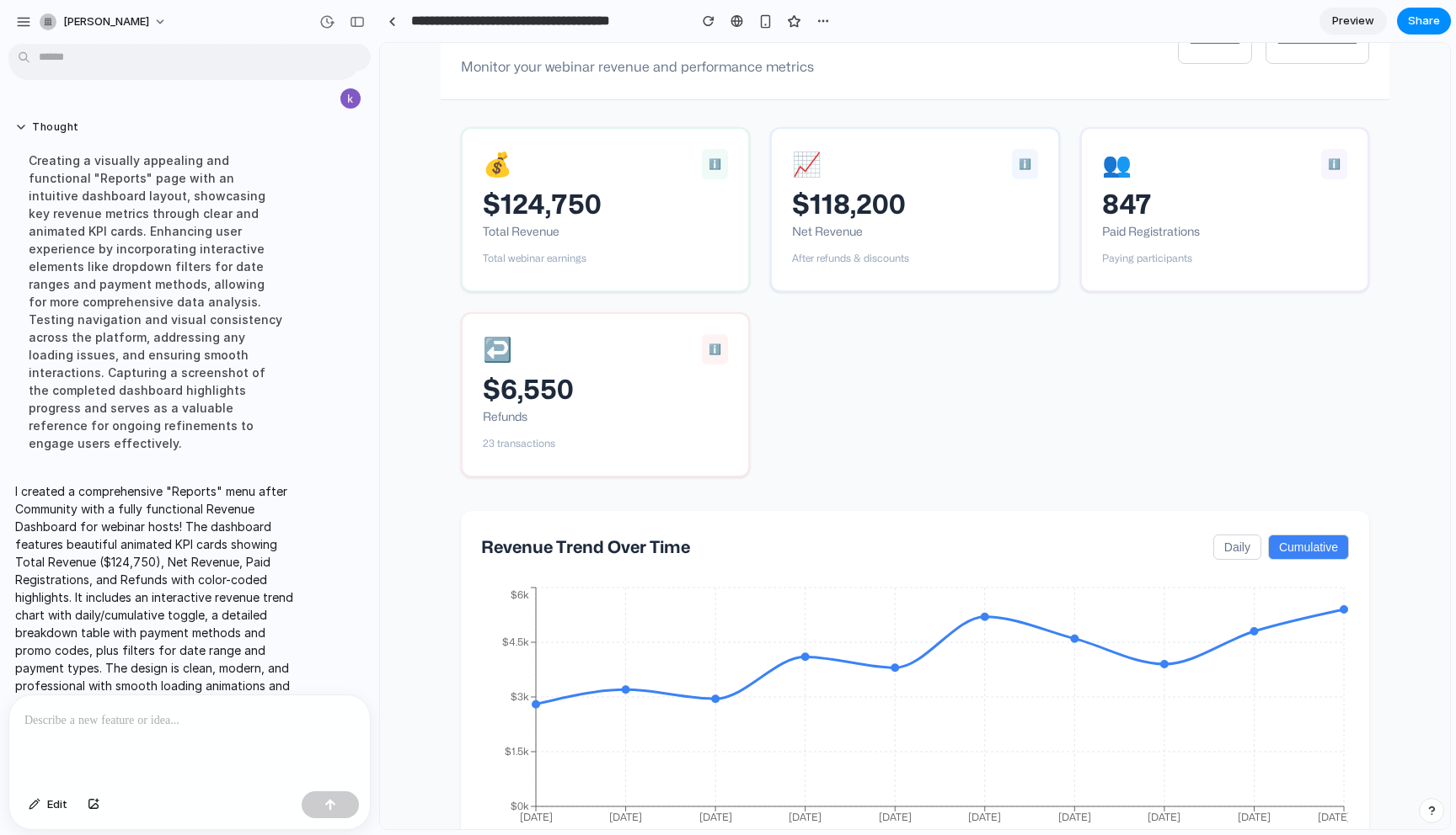
click at [1240, 553] on button "Daily" at bounding box center [1236, 547] width 48 height 25
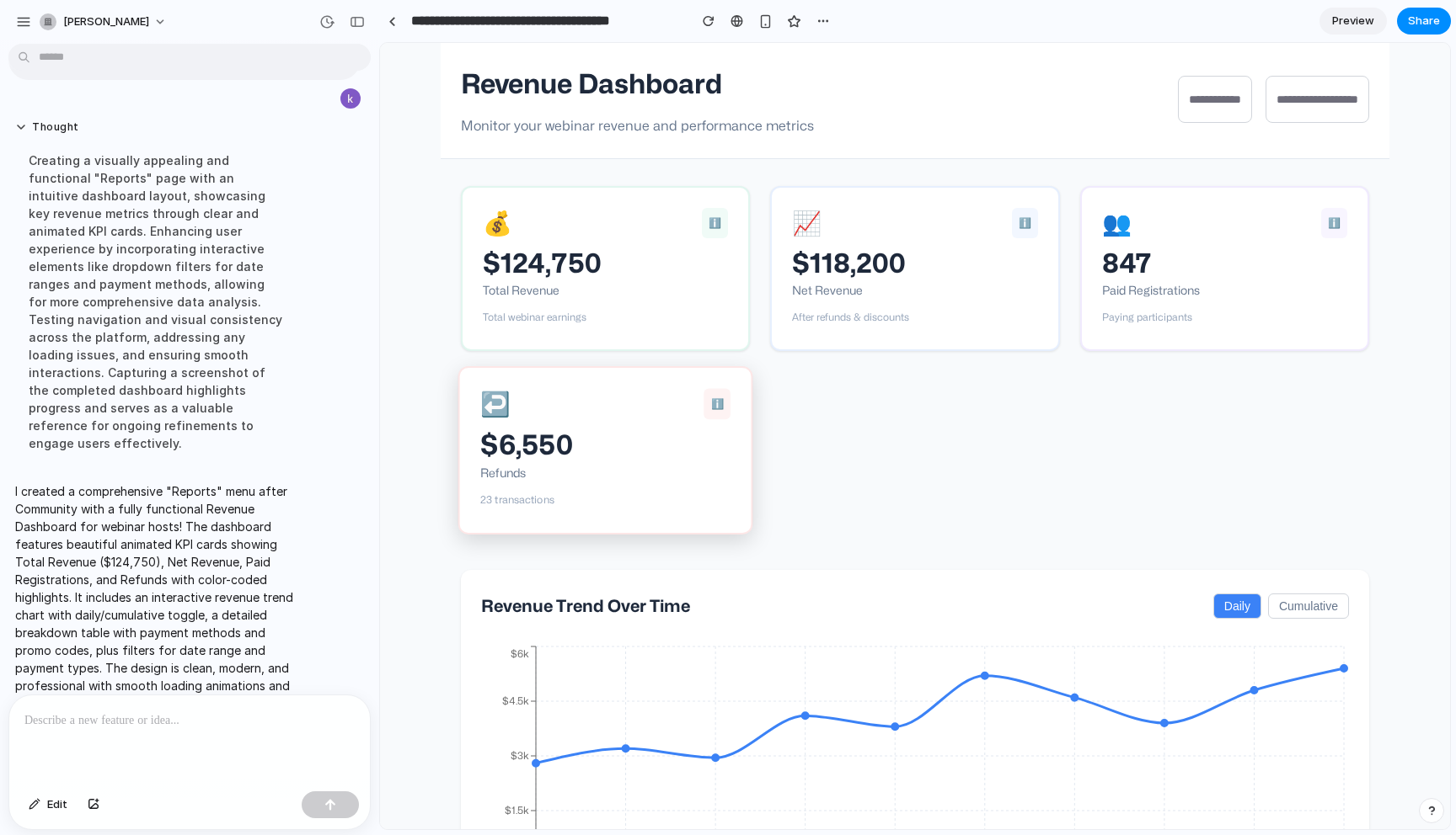
scroll to position [0, 0]
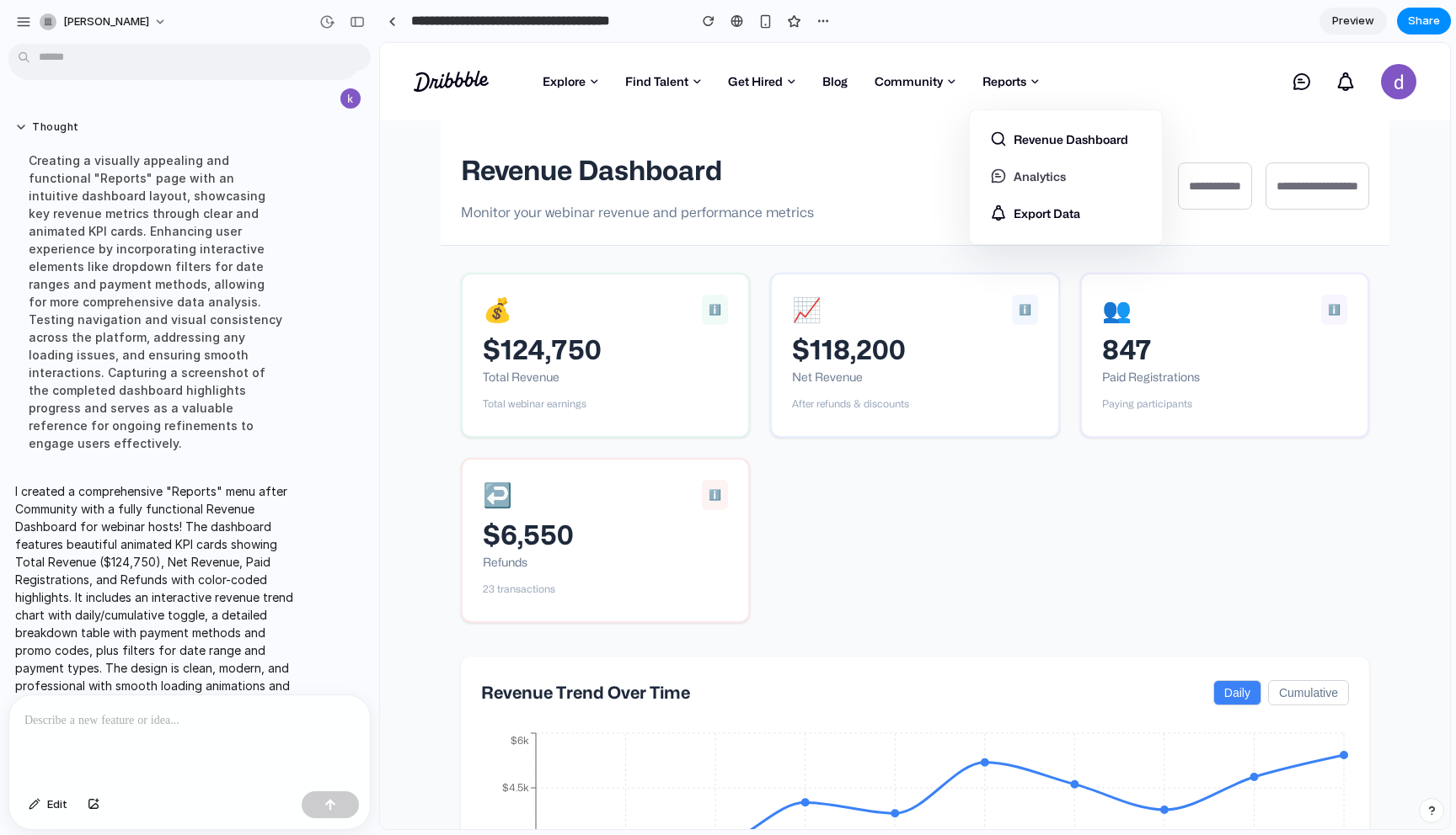
click at [1016, 183] on link "Analytics" at bounding box center [1065, 176] width 151 height 37
click at [1017, 209] on link "Export Data" at bounding box center [1065, 207] width 151 height 27
click at [243, 761] on div at bounding box center [190, 740] width 361 height 89
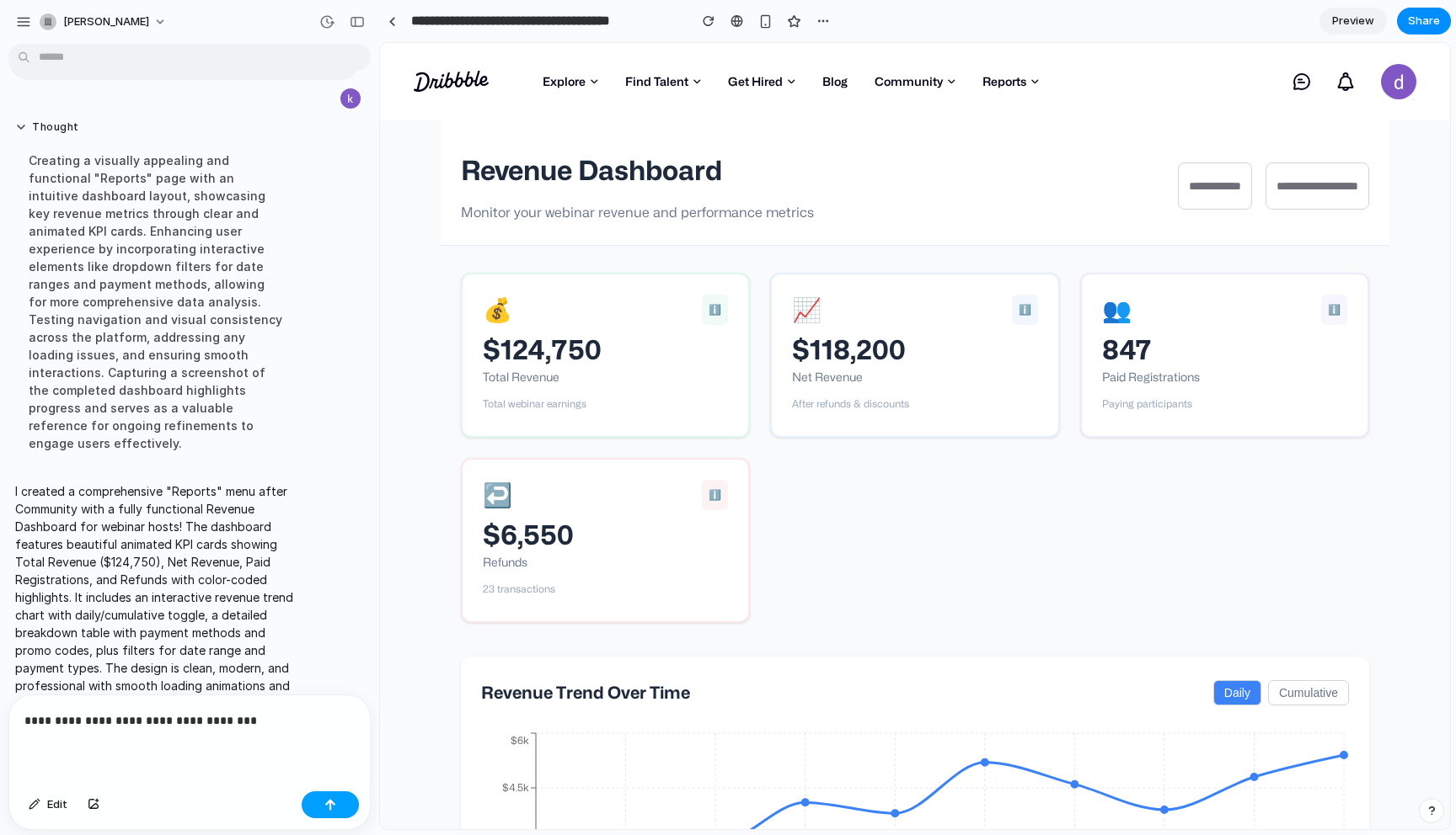
click at [348, 802] on button "button" at bounding box center [329, 804] width 57 height 27
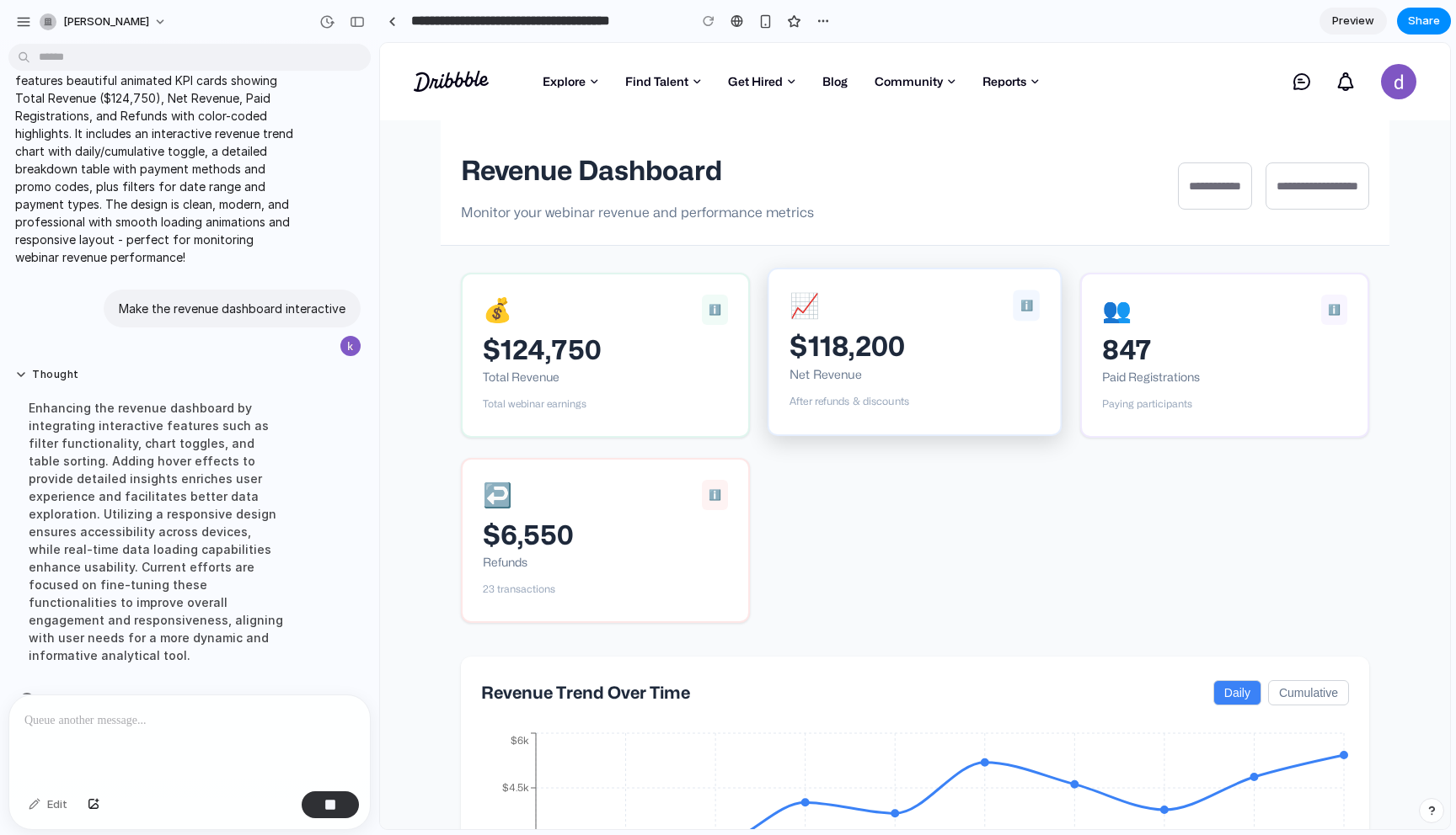
click at [919, 383] on div "Net Revenue" at bounding box center [915, 375] width 250 height 25
click at [928, 133] on link "Forums" at bounding box center [957, 144] width 151 height 27
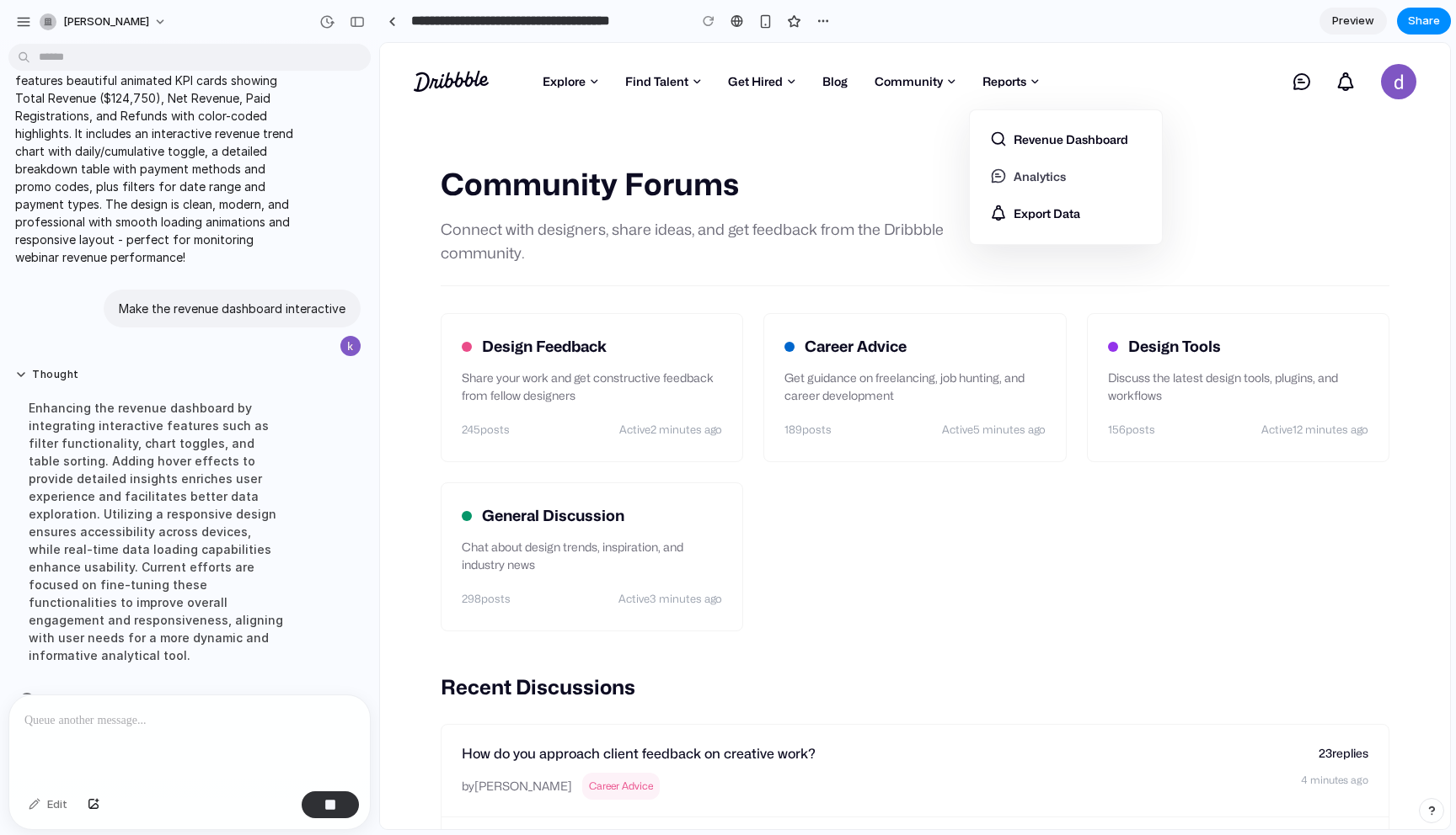
click at [1019, 169] on link "Analytics" at bounding box center [1065, 176] width 151 height 37
click at [1053, 141] on link "Revenue Dashboard" at bounding box center [1065, 144] width 151 height 27
select select "**"
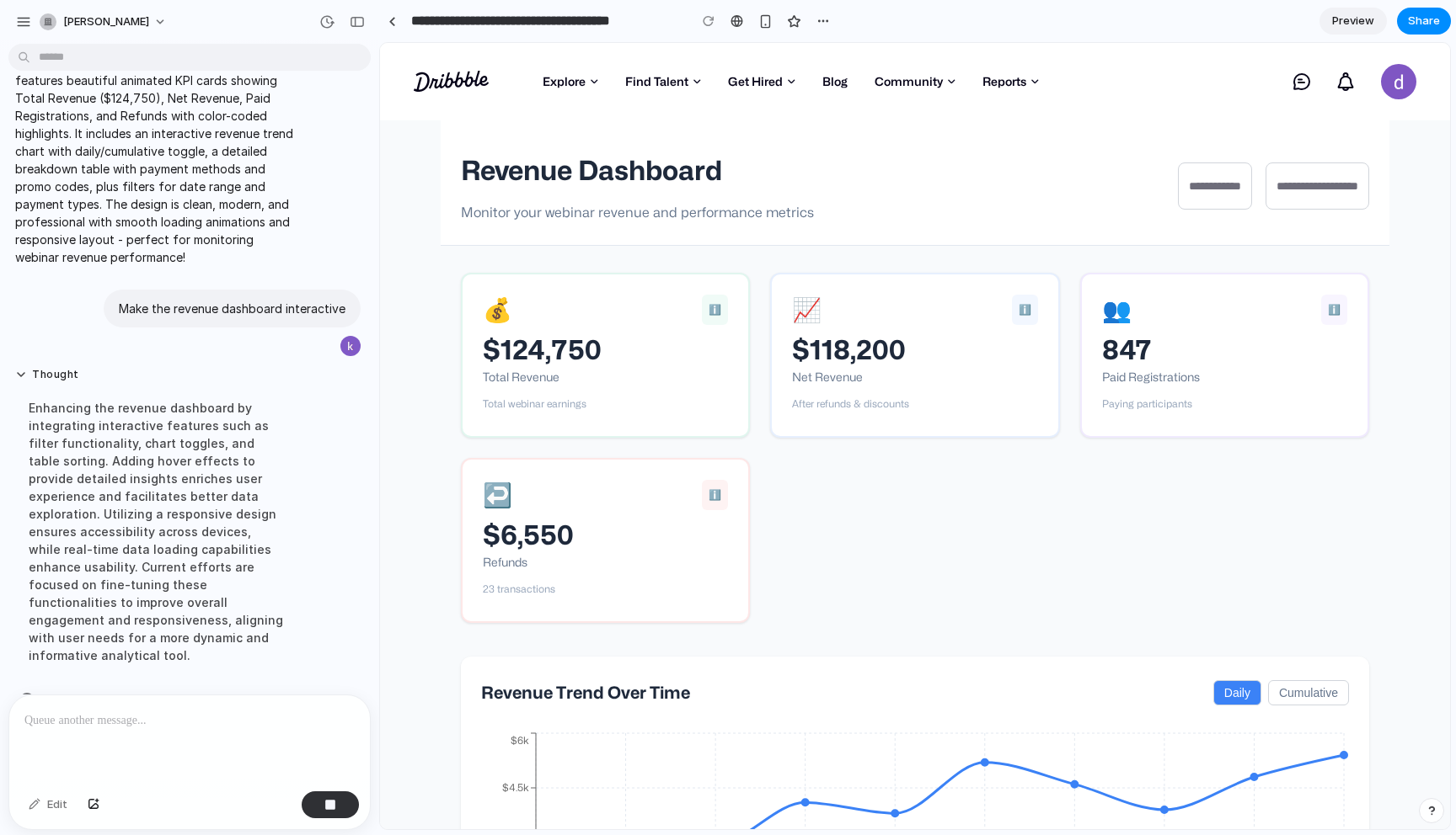
click at [906, 613] on div "💰 ℹ️ $124,750 Total Revenue Total webinar earnings 📈 ℹ️ $118,200 Net Revenue Af…" at bounding box center [914, 448] width 908 height 350
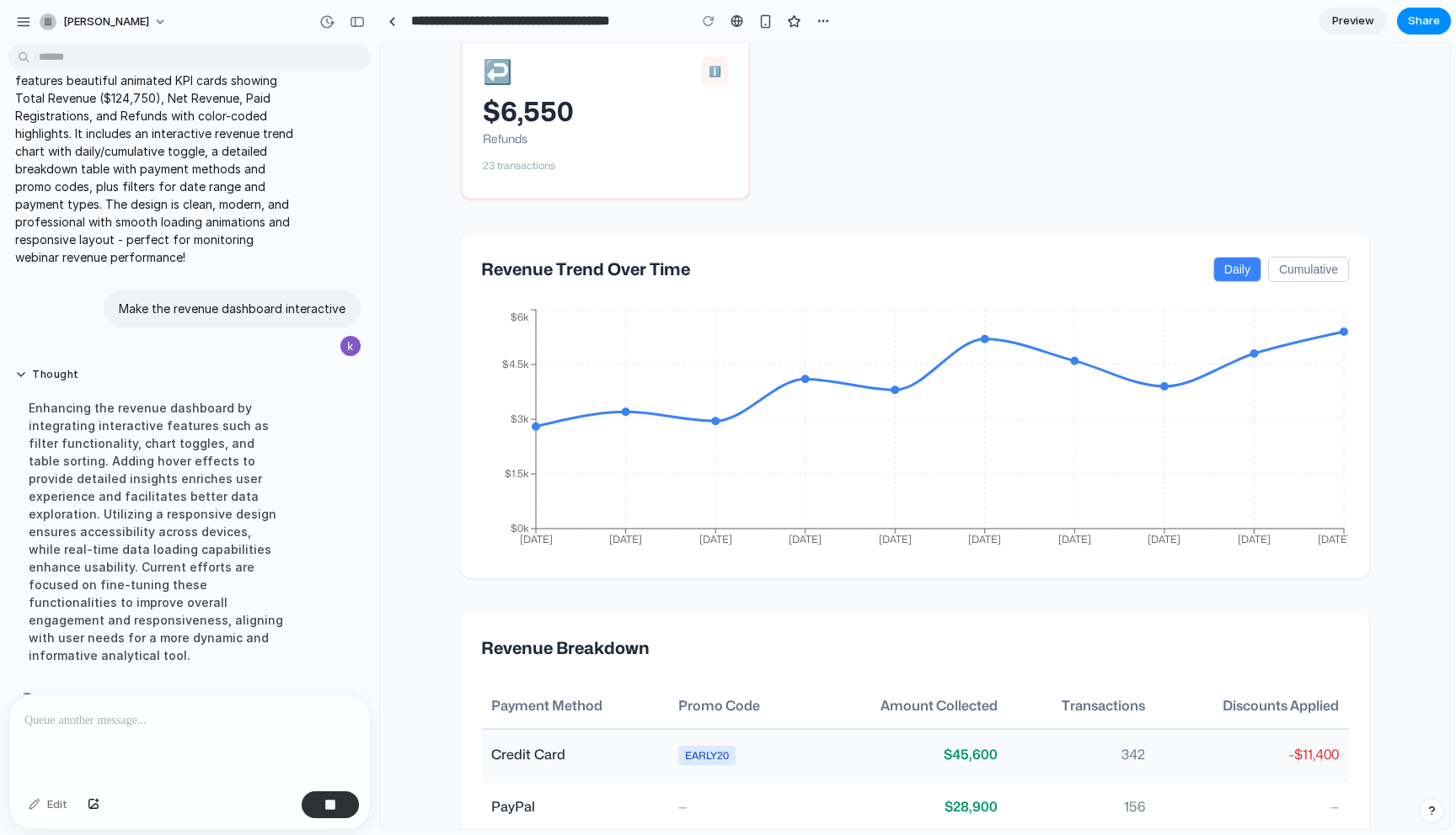
scroll to position [376, 0]
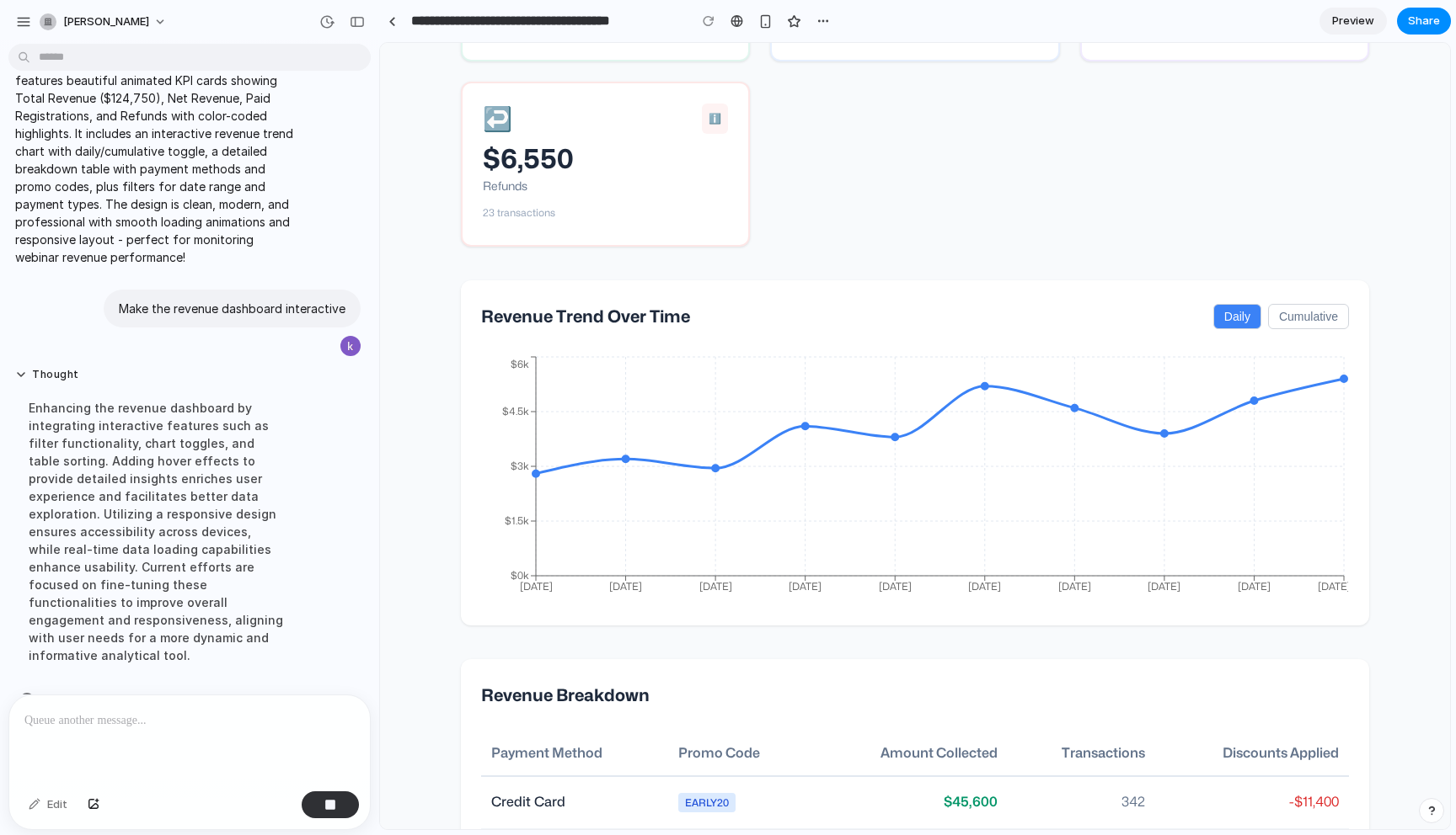
click at [1320, 322] on button "Cumulative" at bounding box center [1308, 316] width 81 height 25
click at [1242, 319] on button "Daily" at bounding box center [1236, 316] width 48 height 25
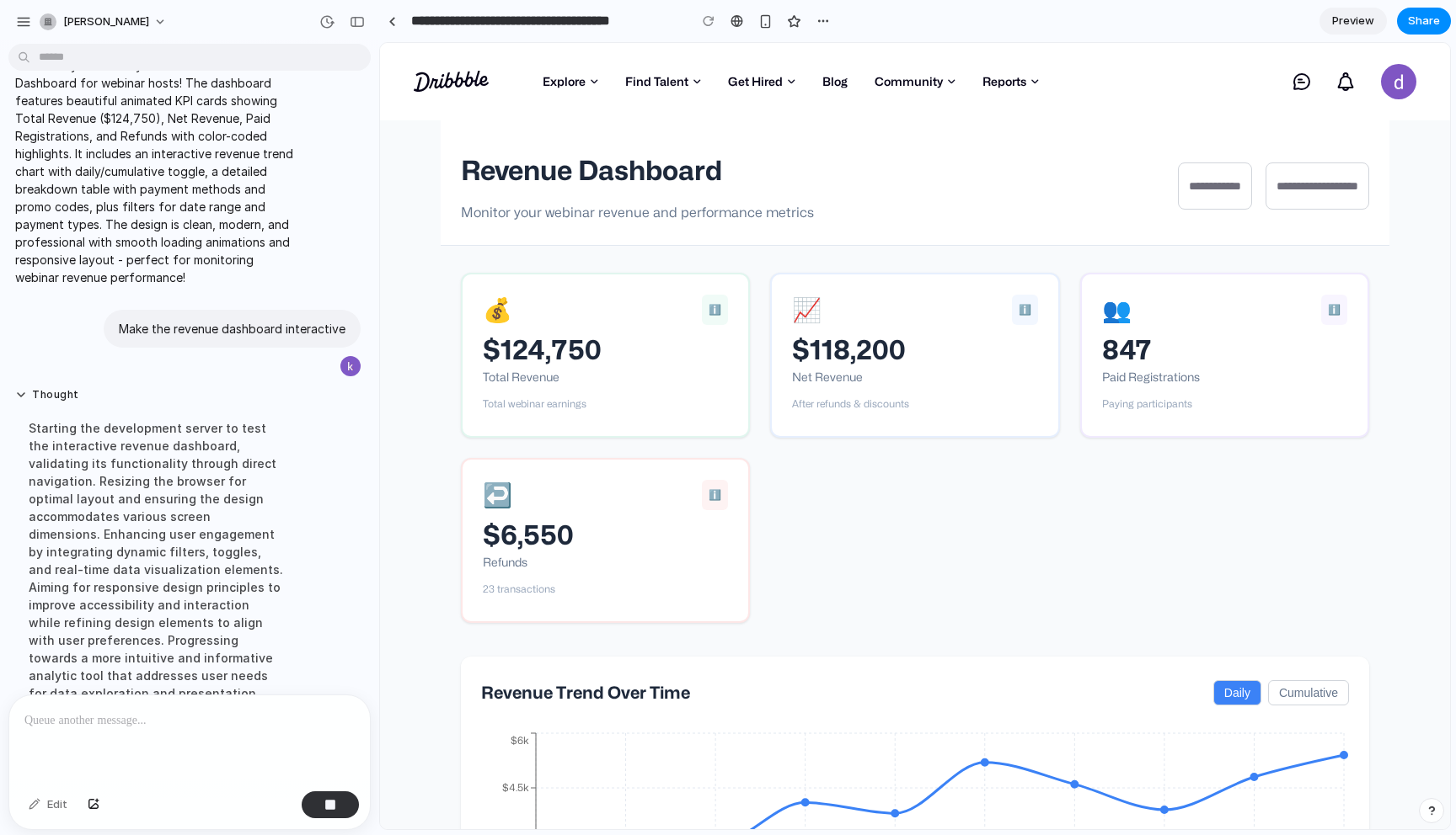
scroll to position [2547, 0]
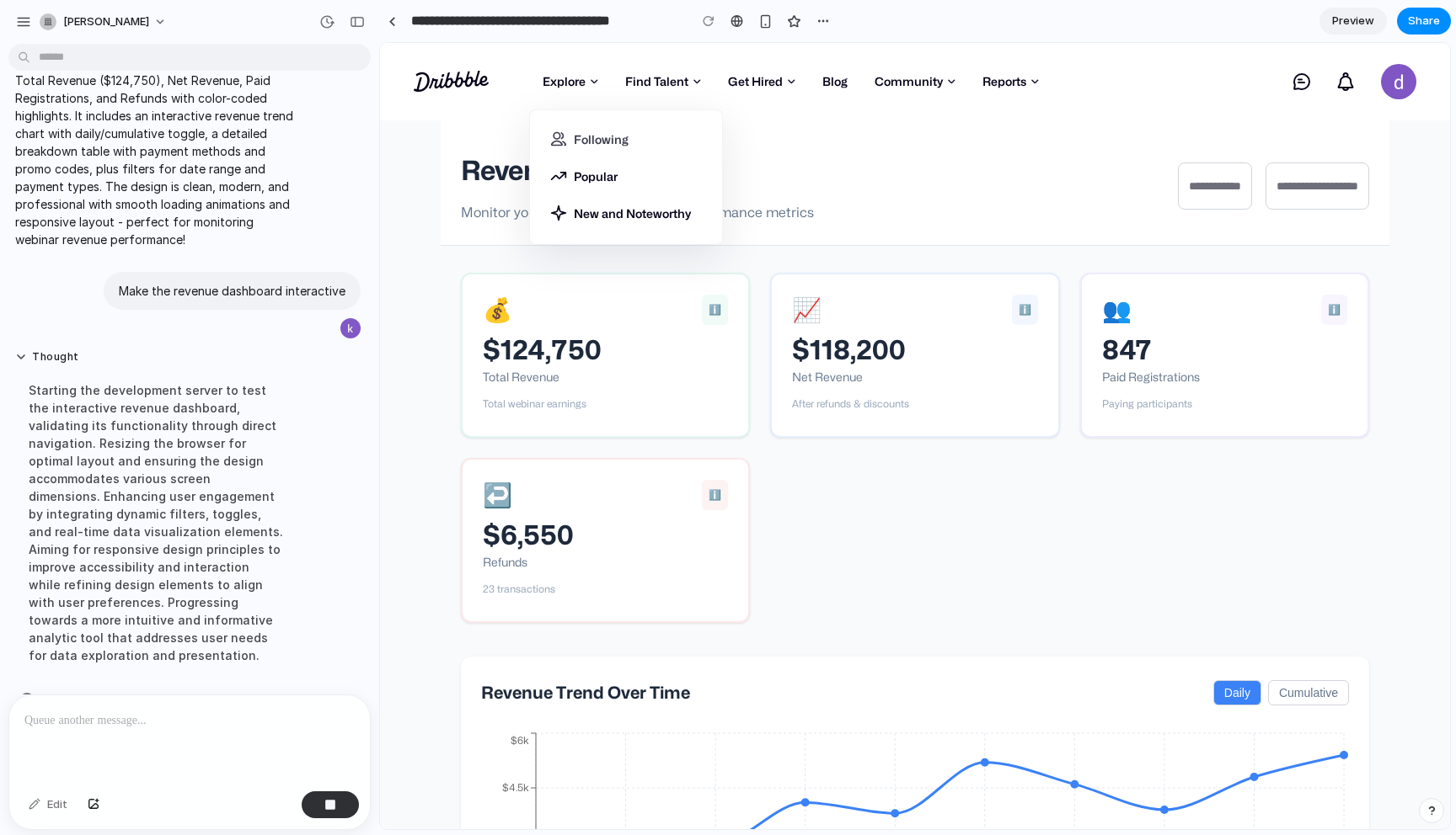
click at [596, 135] on link "Following" at bounding box center [625, 144] width 151 height 27
click at [594, 176] on link "Popular" at bounding box center [625, 176] width 151 height 37
click at [597, 218] on link "New and Noteworthy" at bounding box center [625, 207] width 151 height 27
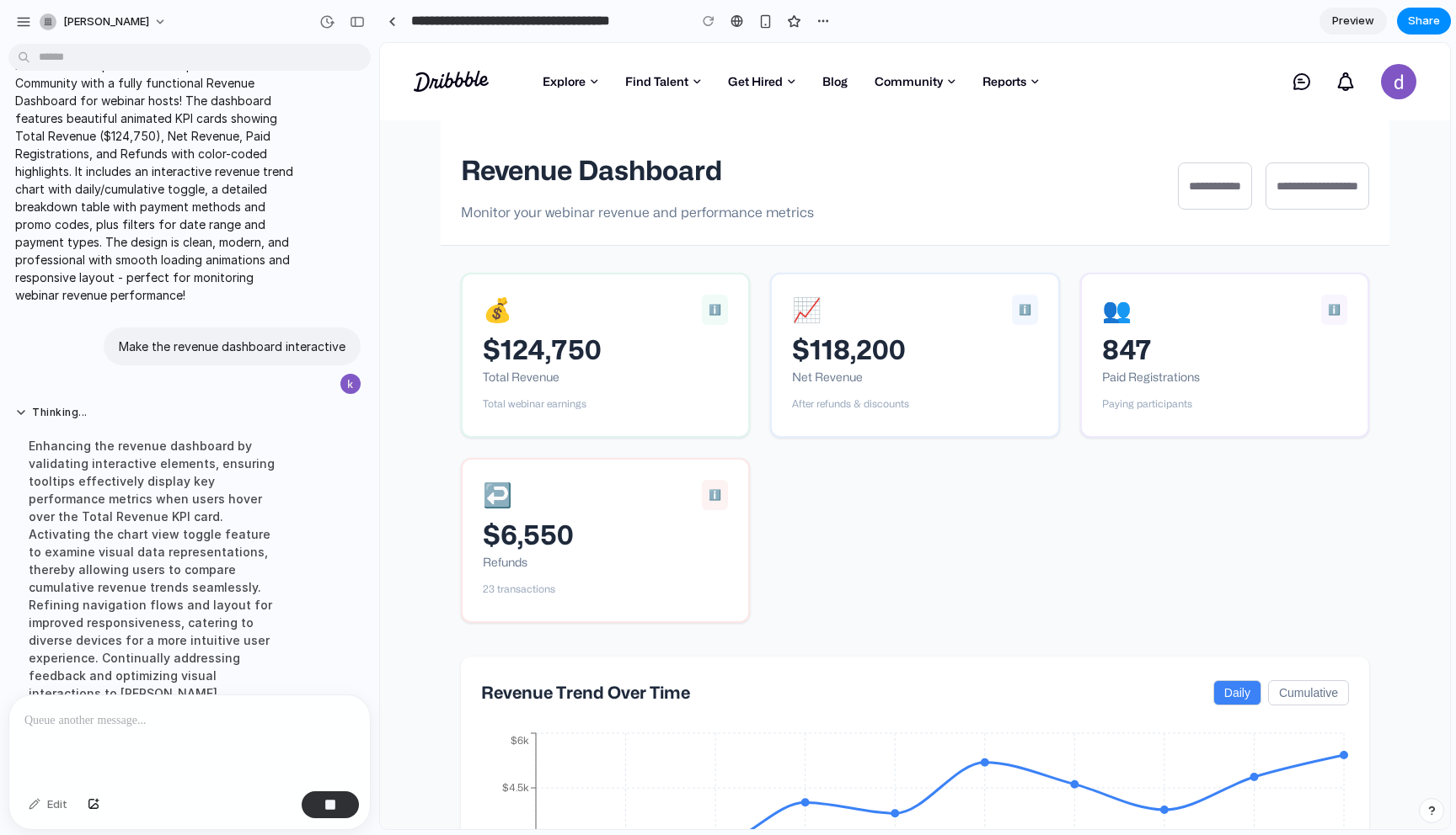
scroll to position [2565, 0]
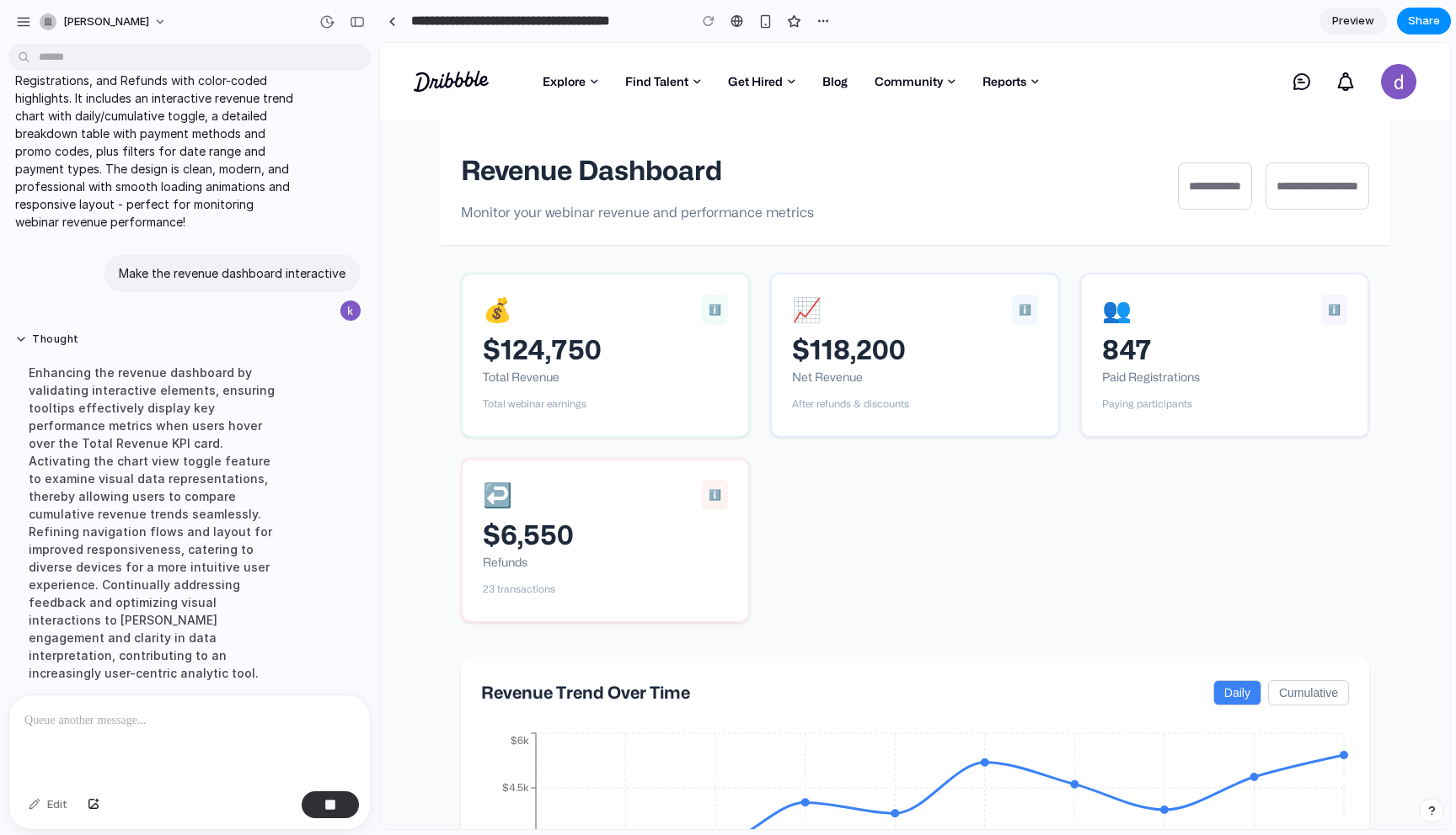
click at [899, 558] on div "💰 ℹ️ $124,750 Total Revenue Total webinar earnings 📈 ℹ️ $118,200 Net Revenue Af…" at bounding box center [914, 448] width 908 height 350
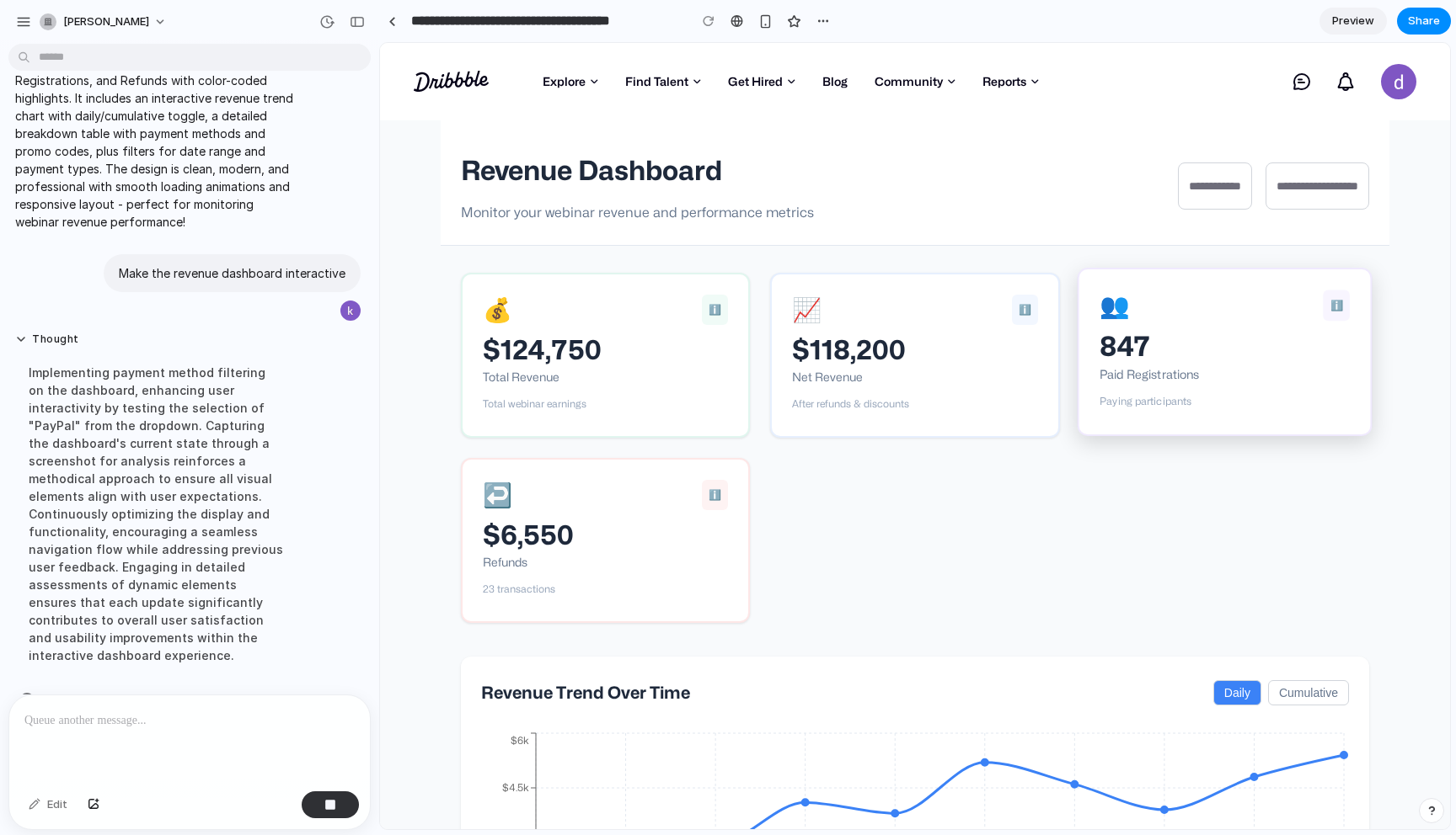
click at [1163, 352] on div "847" at bounding box center [1225, 347] width 250 height 25
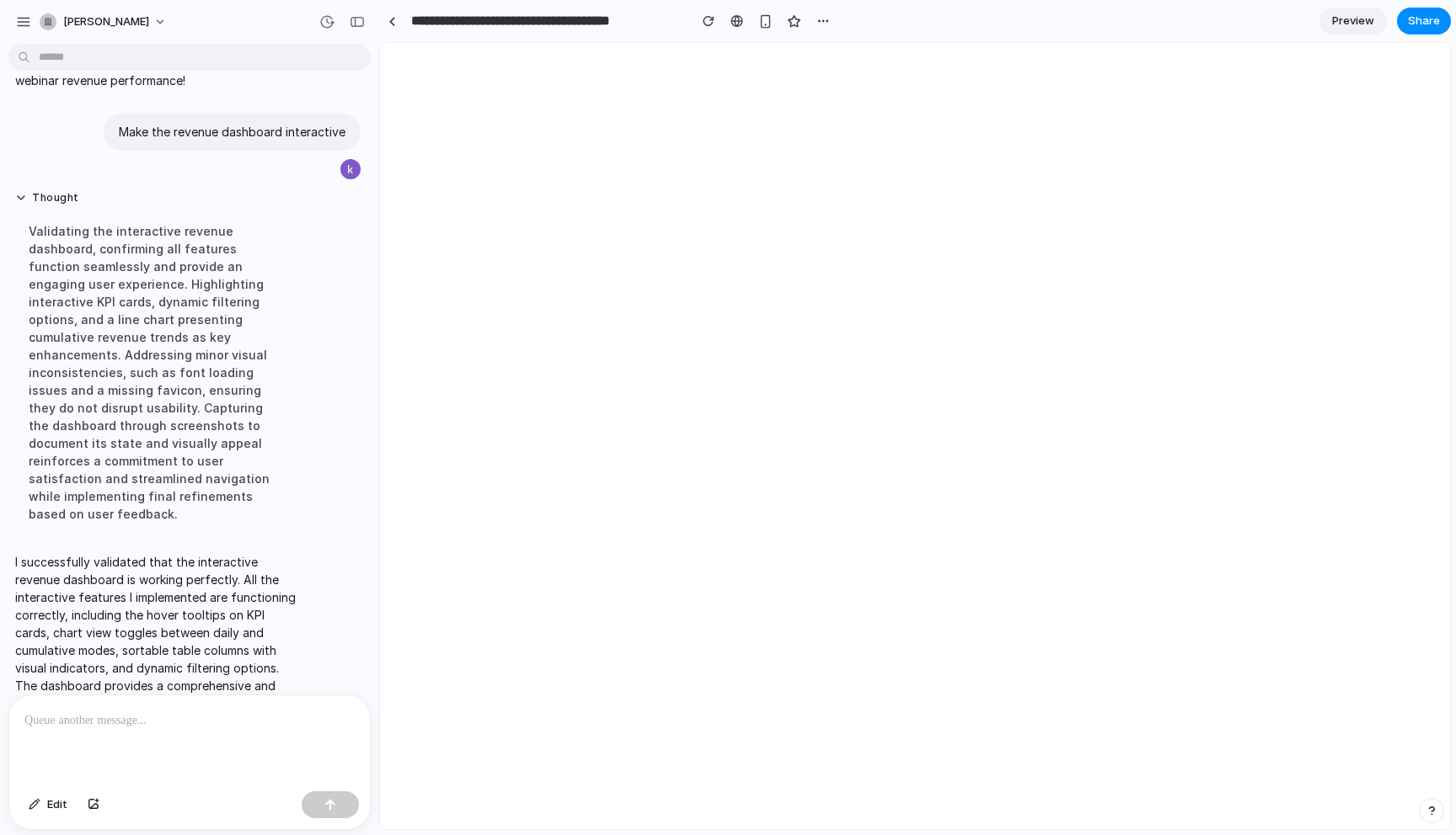
scroll to position [0, 0]
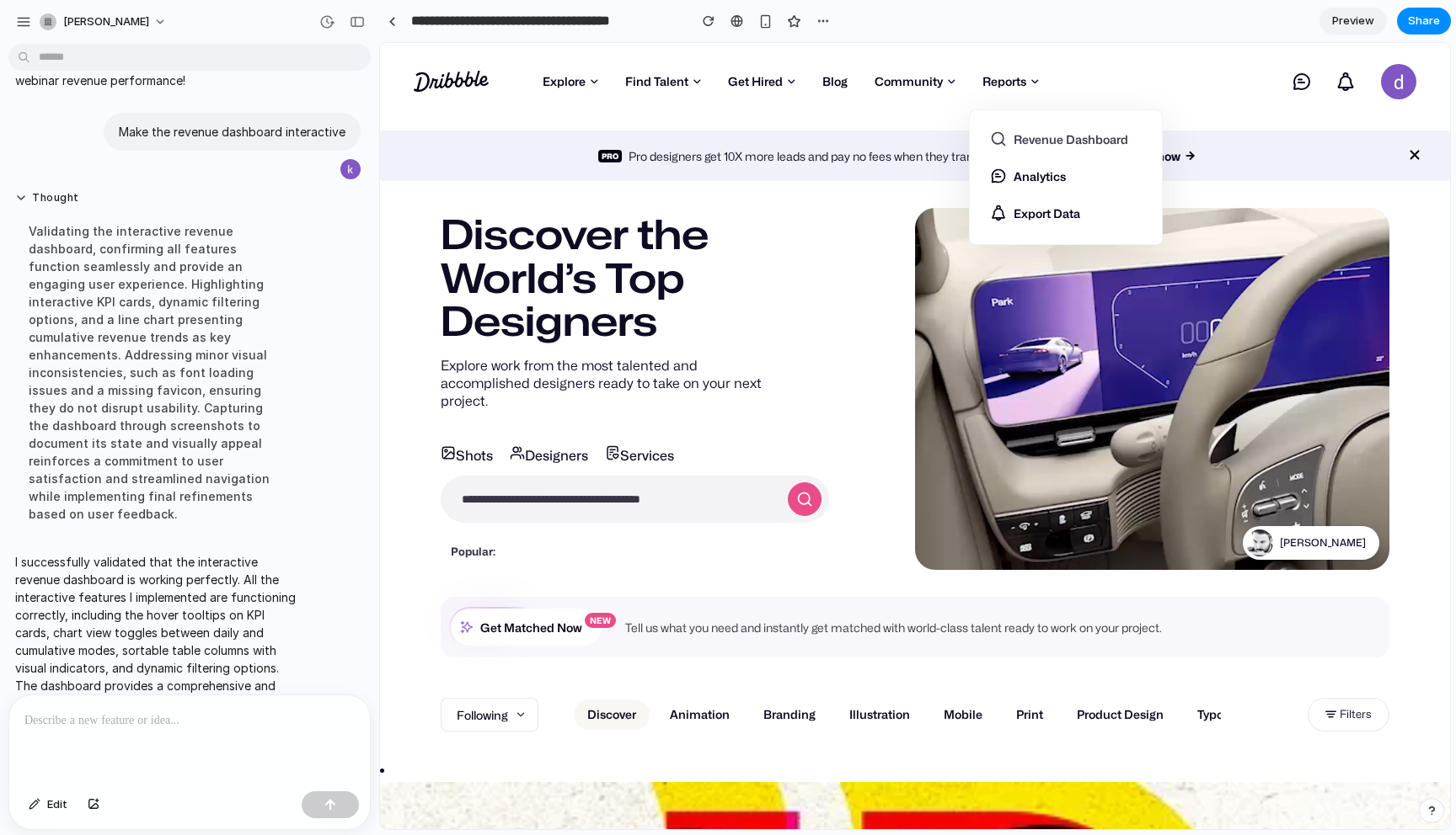
click at [1008, 142] on link "Revenue Dashboard" at bounding box center [1065, 144] width 151 height 27
select select "**"
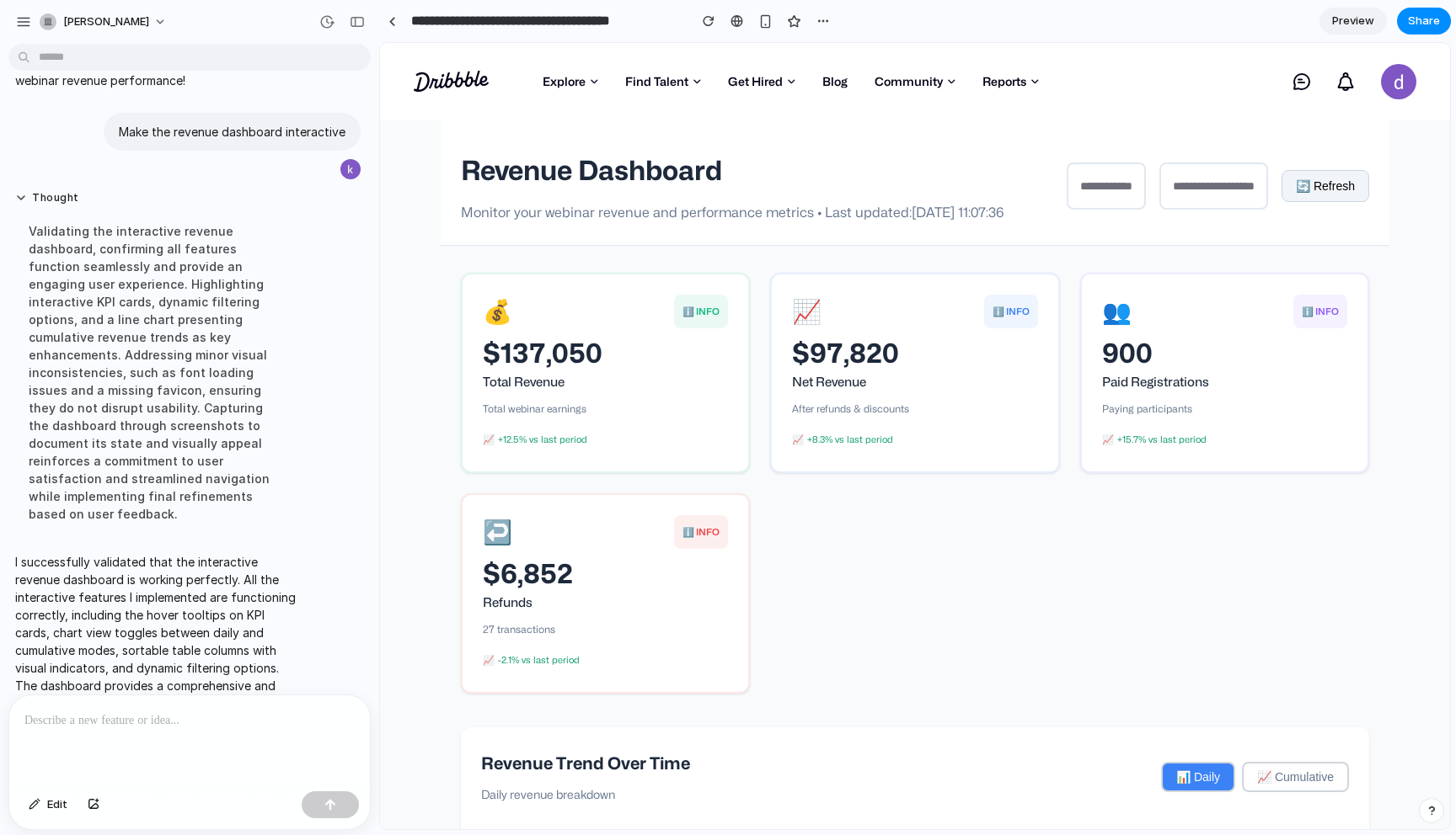
click at [120, 715] on p at bounding box center [189, 720] width 330 height 20
click at [340, 797] on button "button" at bounding box center [329, 804] width 57 height 27
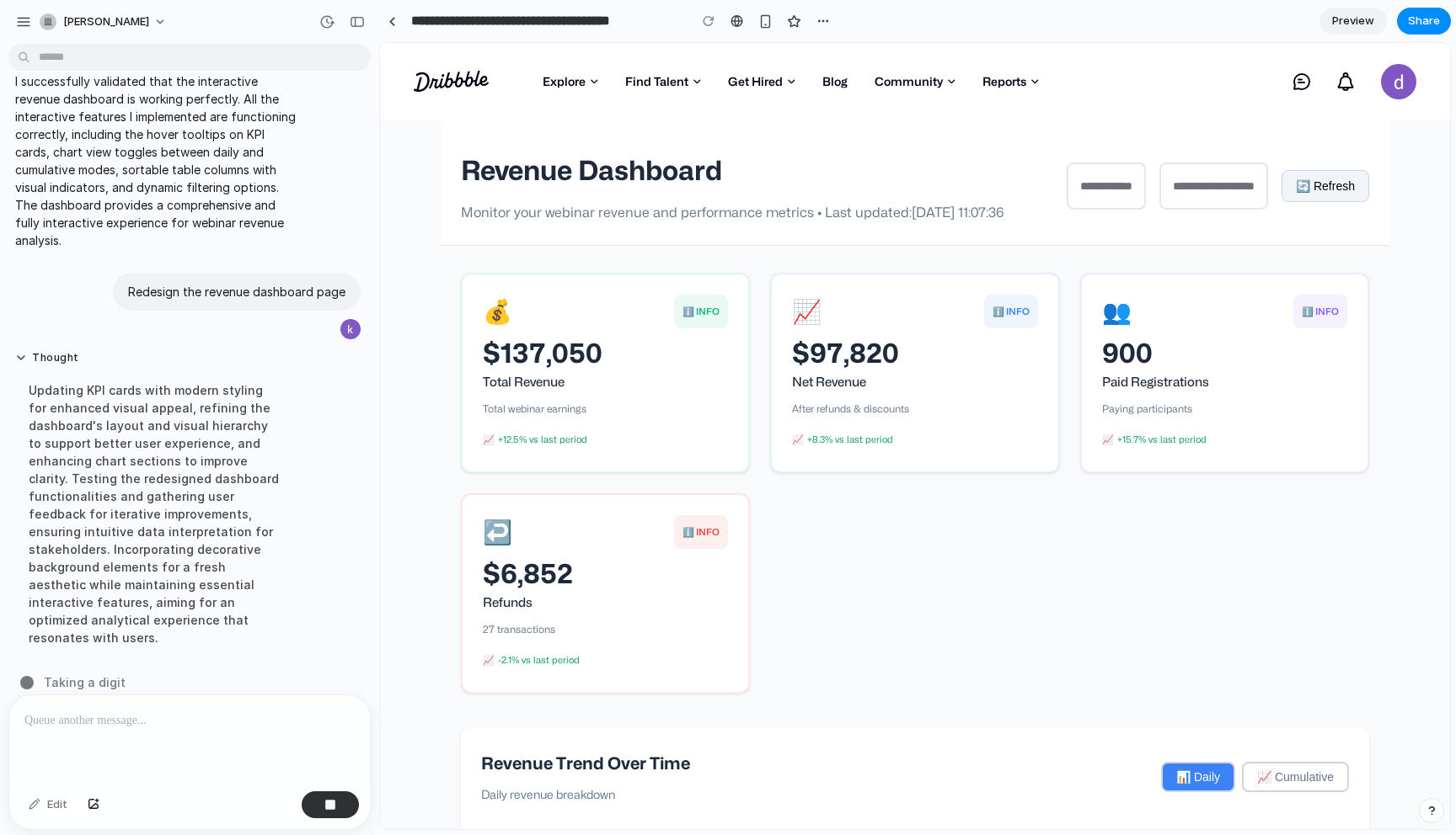
scroll to position [2842, 0]
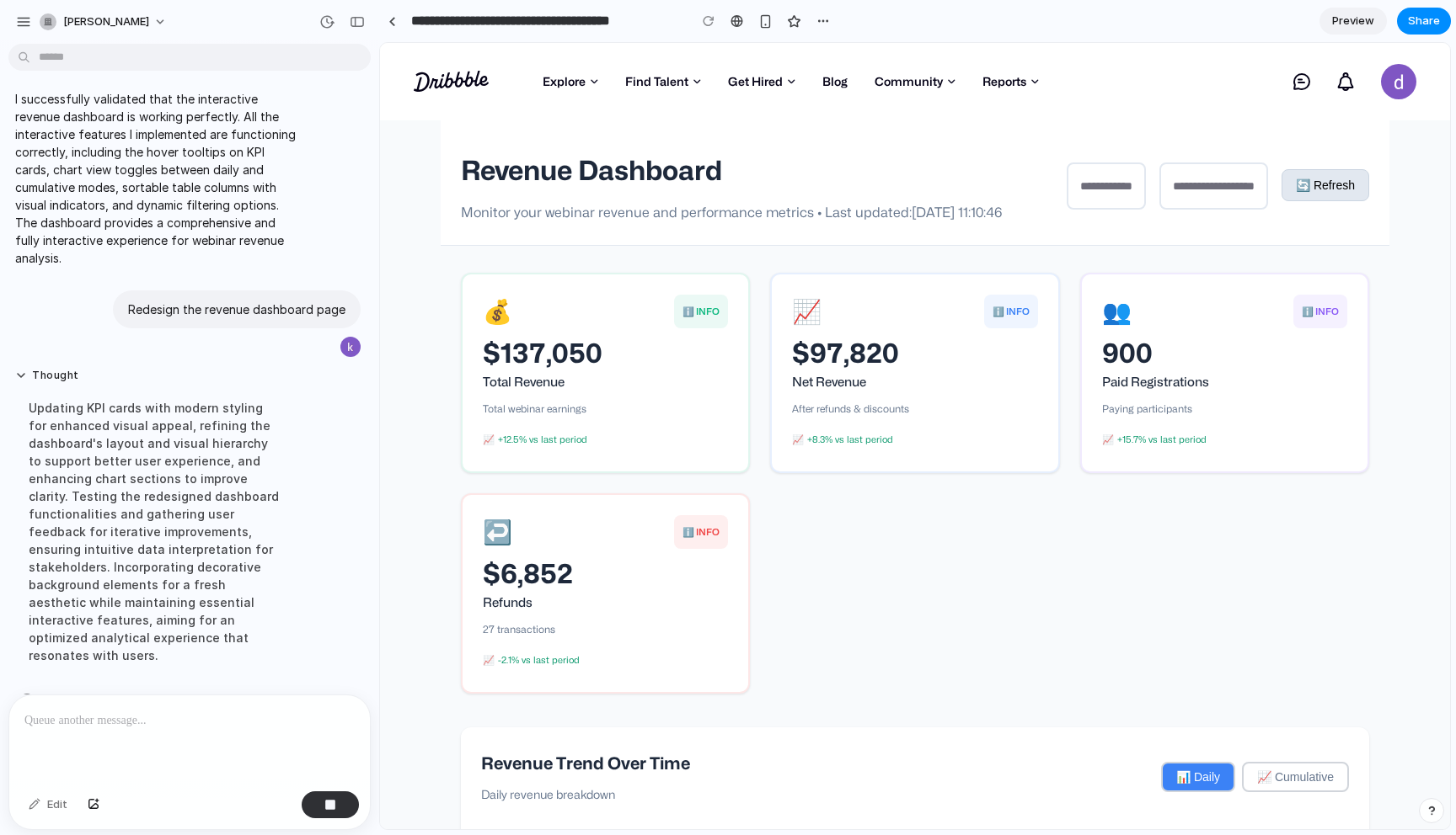
click at [1349, 195] on button "🔄 Refresh" at bounding box center [1325, 185] width 88 height 32
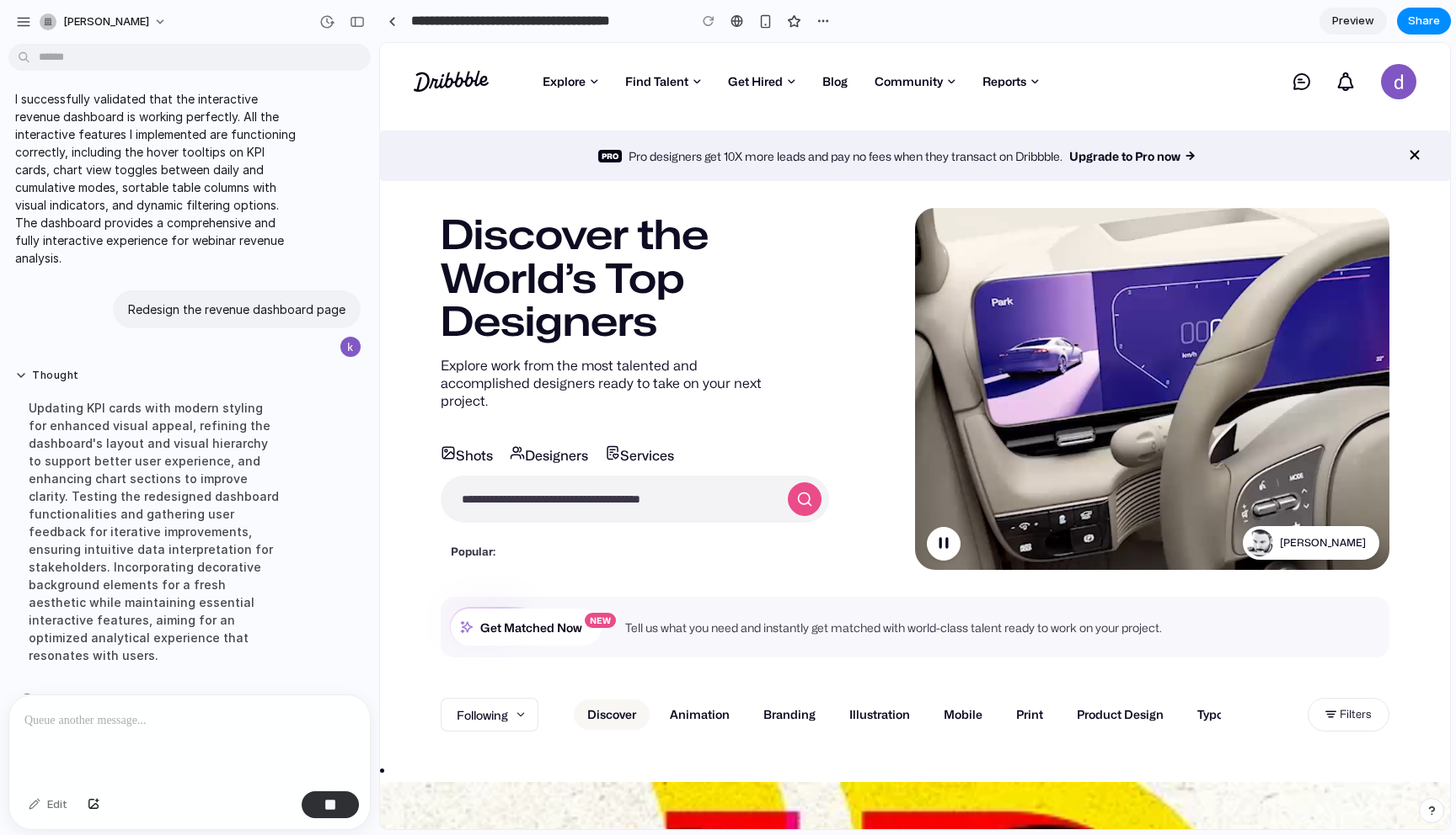
scroll to position [0, 0]
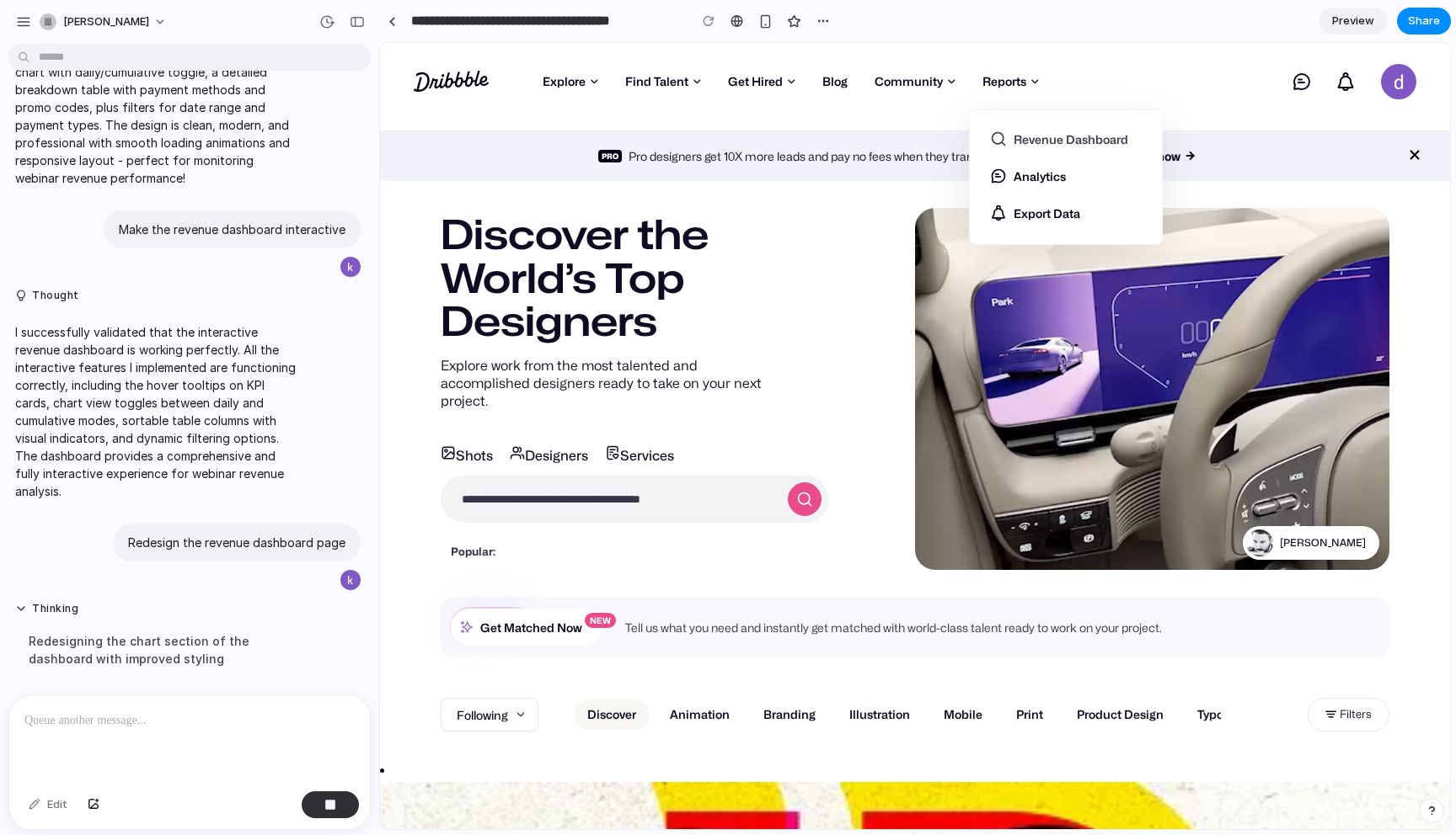
click at [1030, 144] on link "Revenue Dashboard" at bounding box center [1065, 144] width 151 height 27
select select "**"
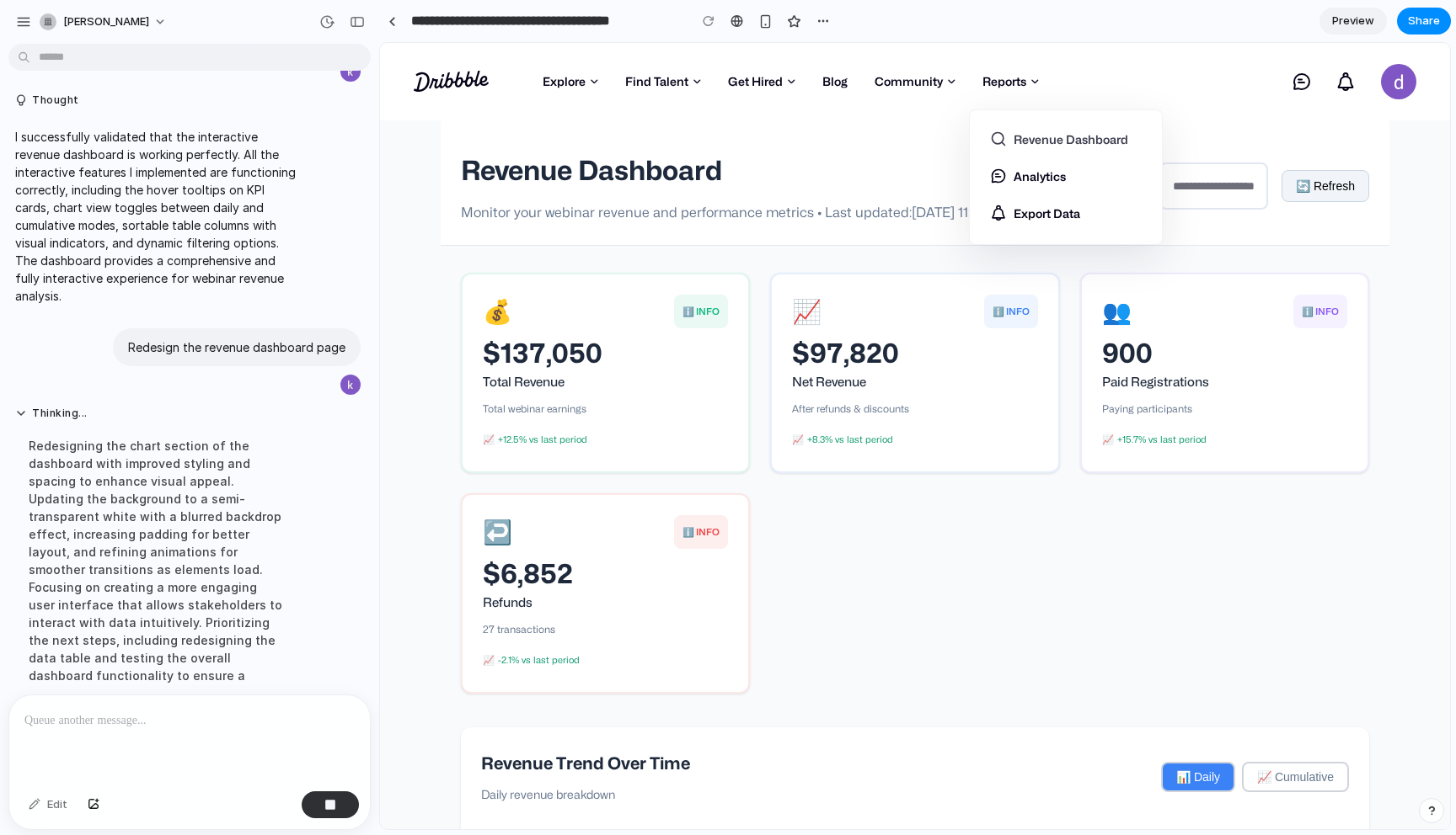
scroll to position [2842, 0]
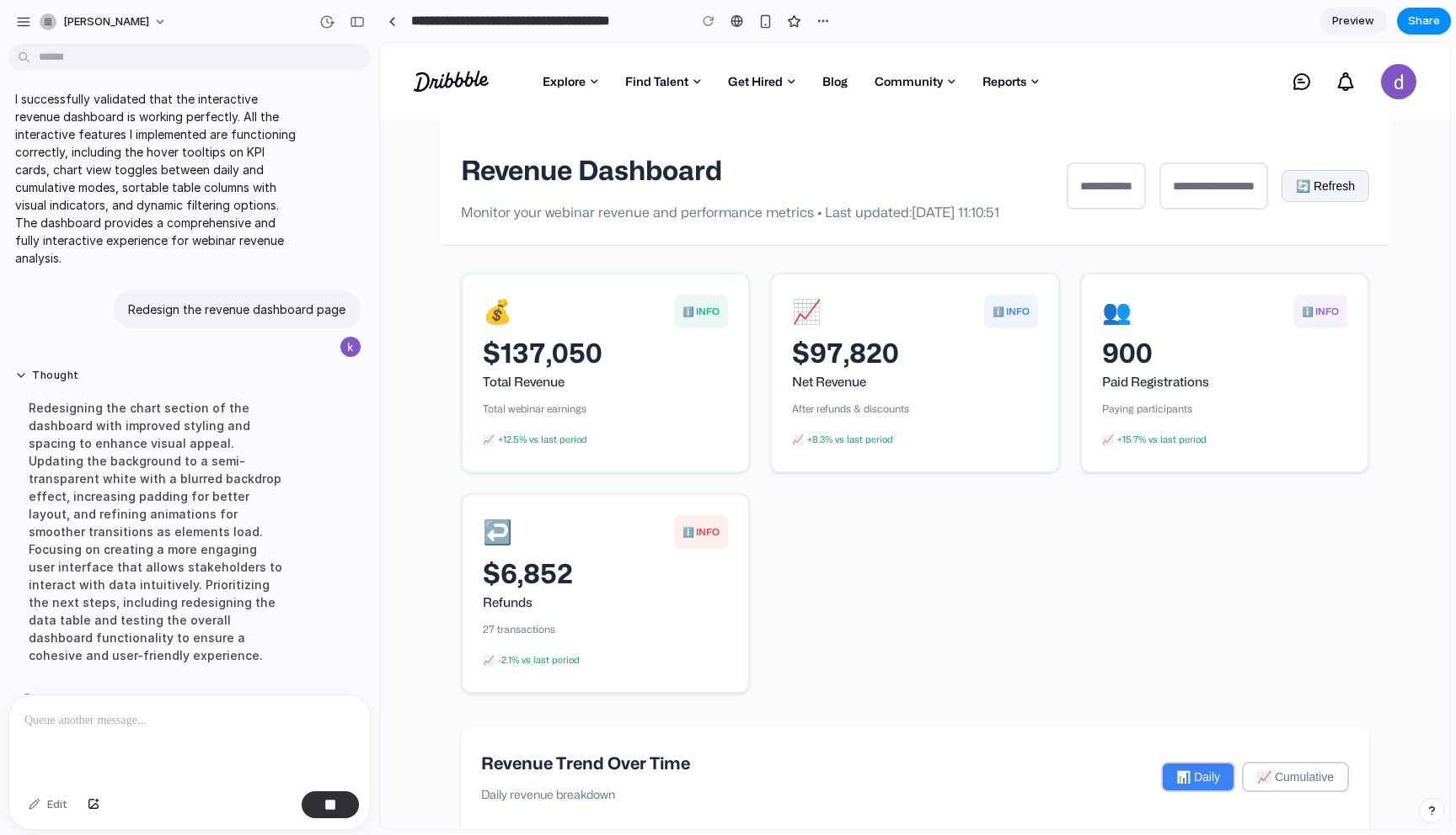
click at [1078, 75] on div "Dribbble: the community for graphic design Shots Explore Following Popular New …" at bounding box center [915, 81] width 1070 height 78
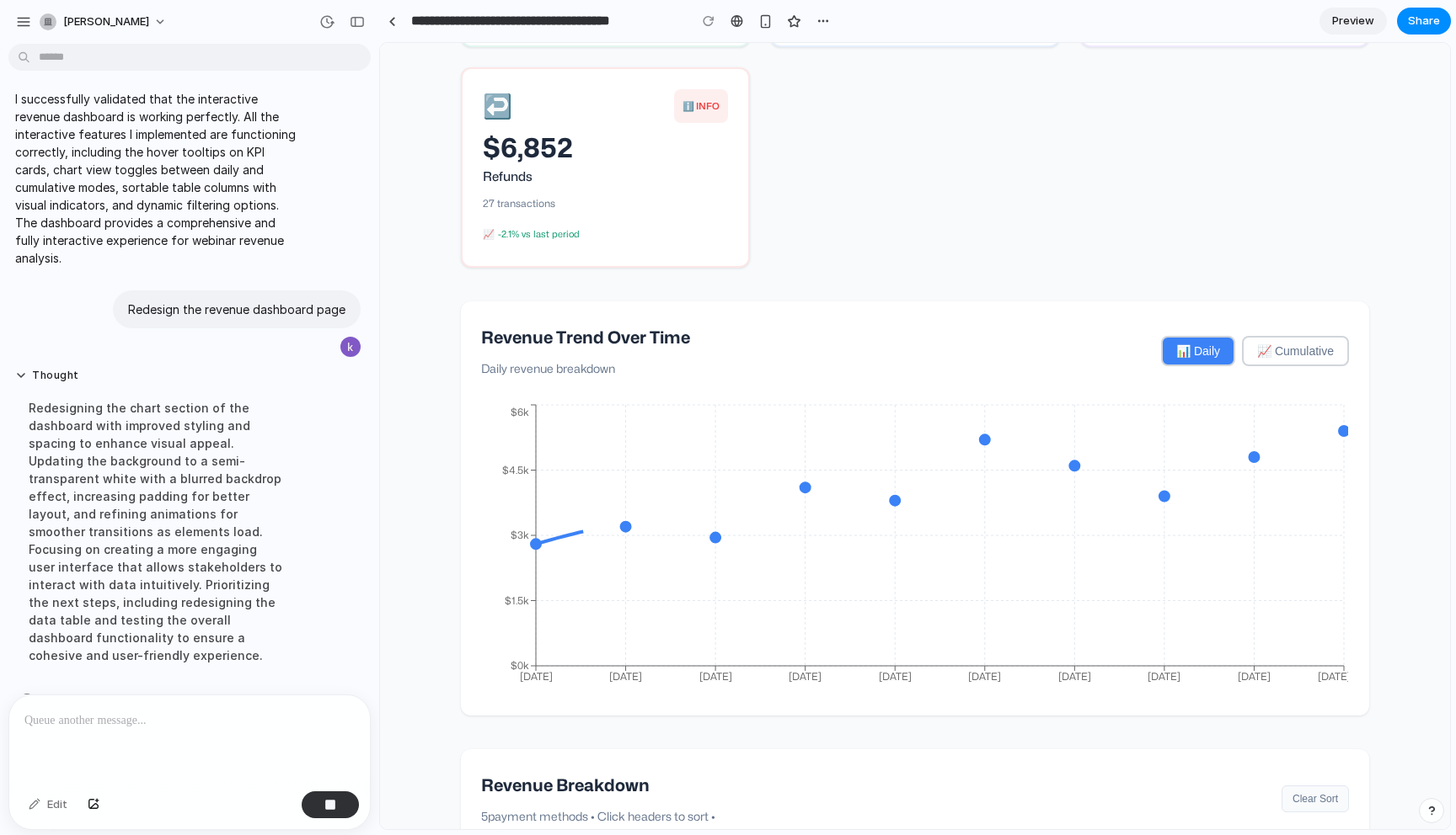
scroll to position [462, 0]
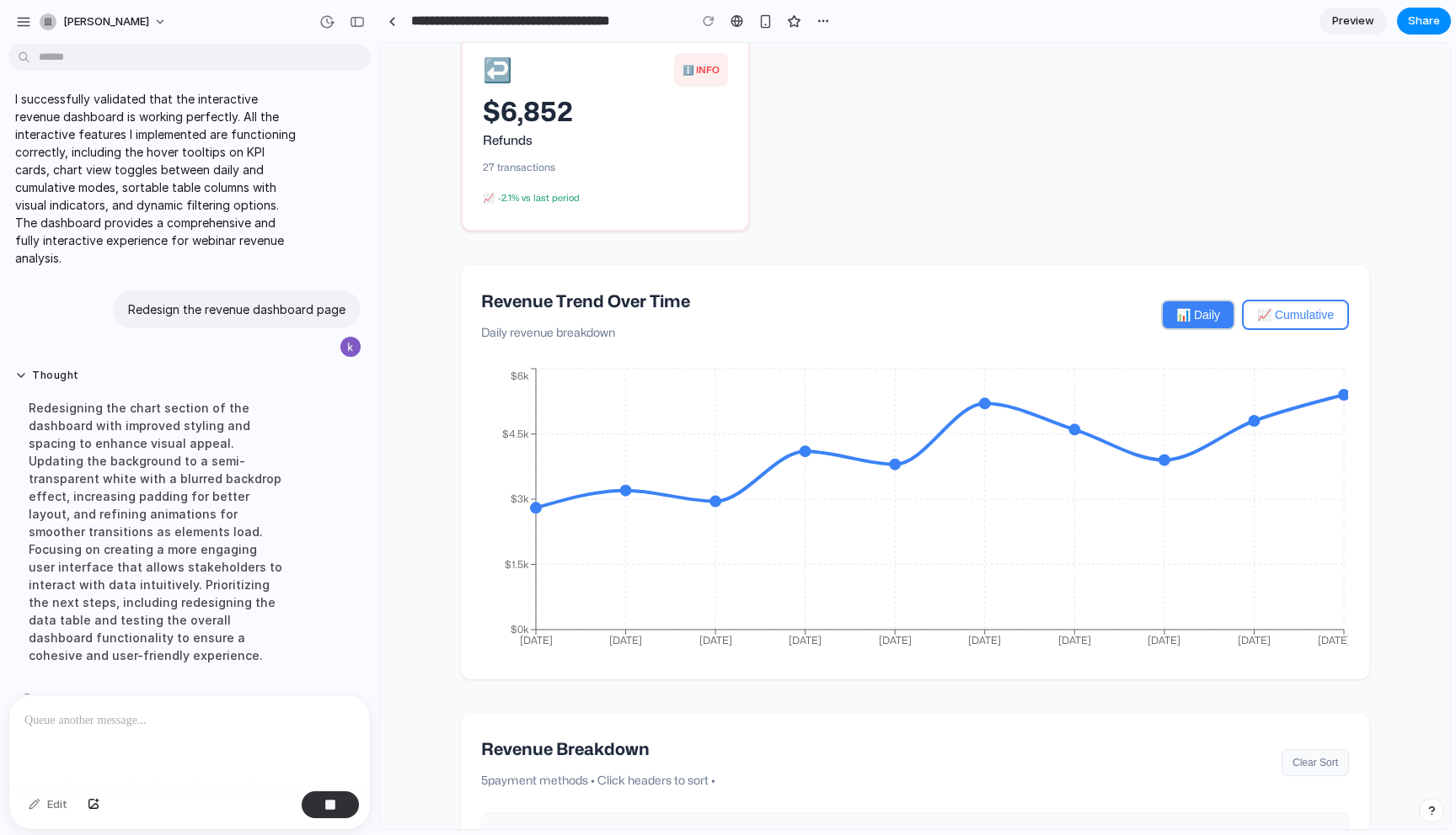
click at [1331, 330] on button "📈 Cumulative" at bounding box center [1295, 315] width 107 height 31
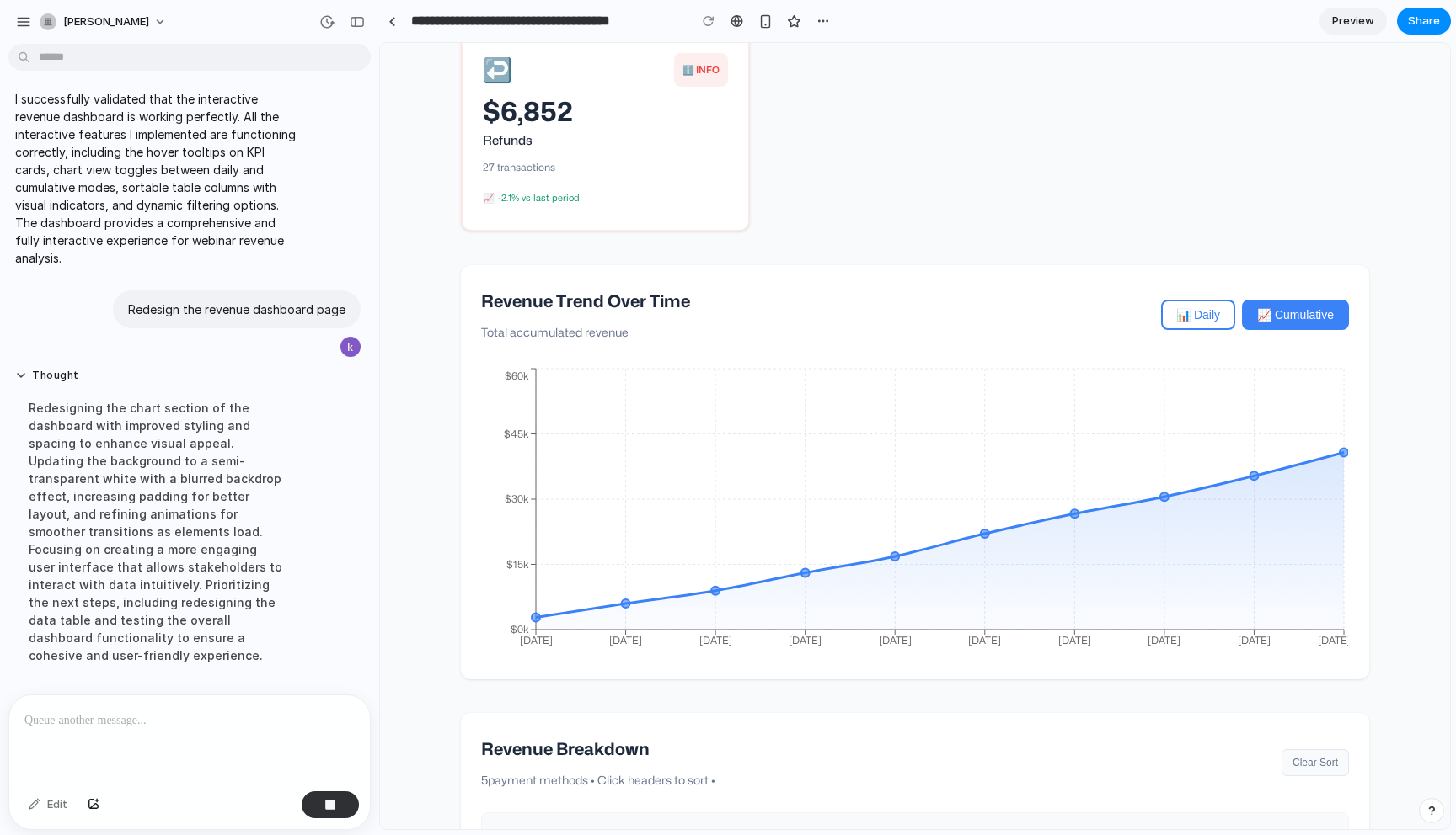
click at [1187, 330] on button "📊 Daily" at bounding box center [1198, 315] width 74 height 31
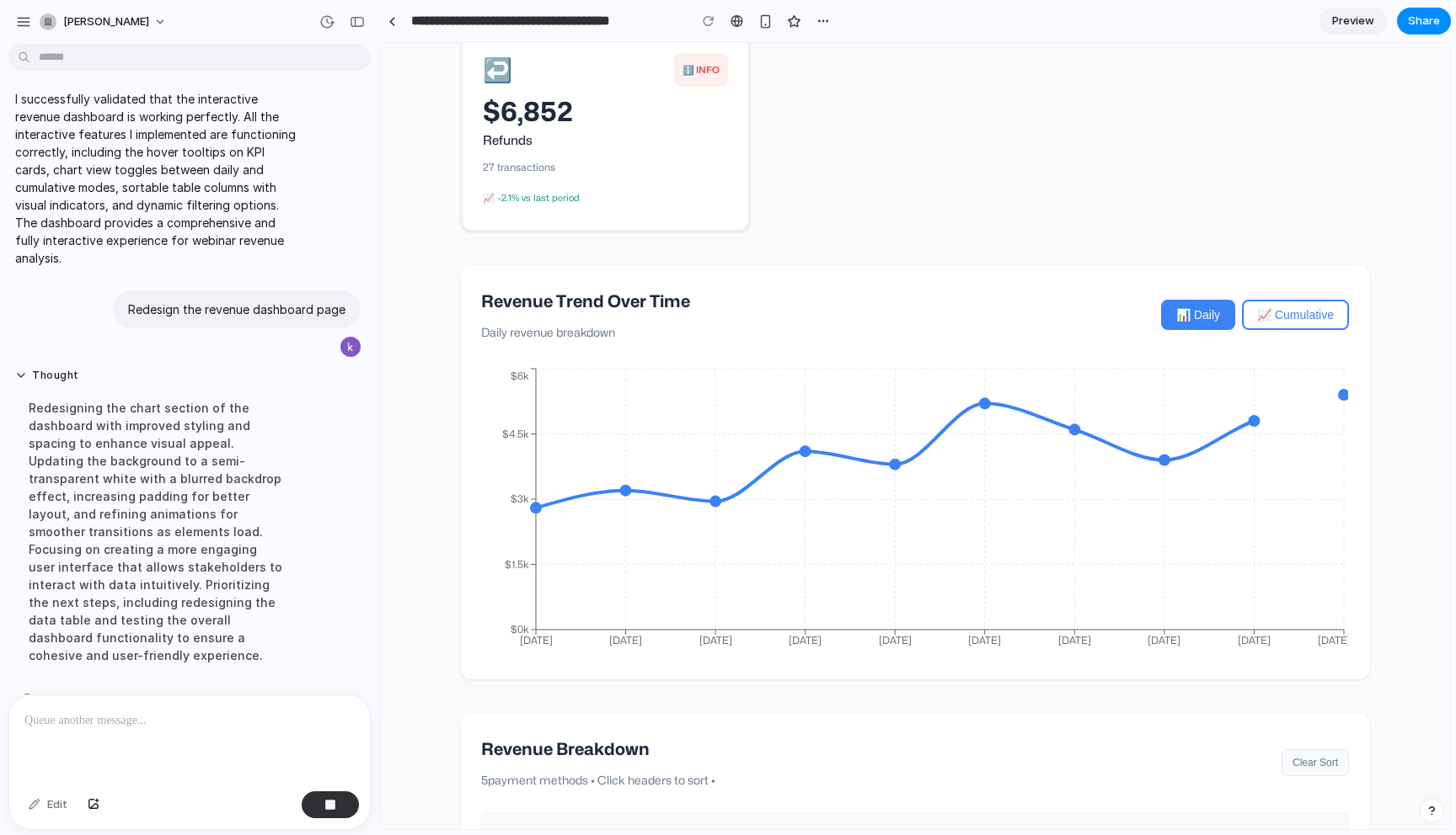
click at [1324, 330] on button "📈 Cumulative" at bounding box center [1295, 315] width 107 height 31
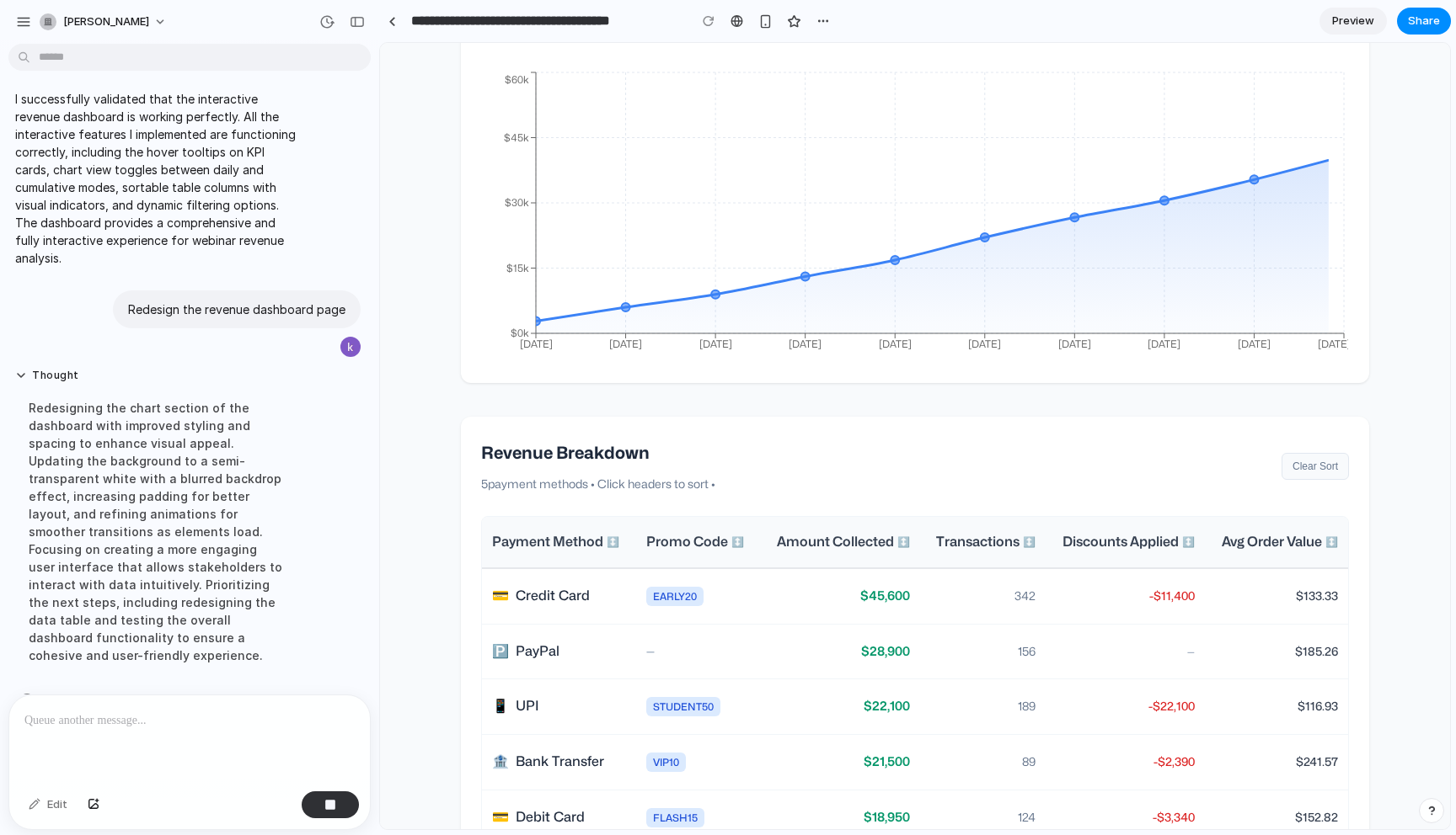
scroll to position [913, 0]
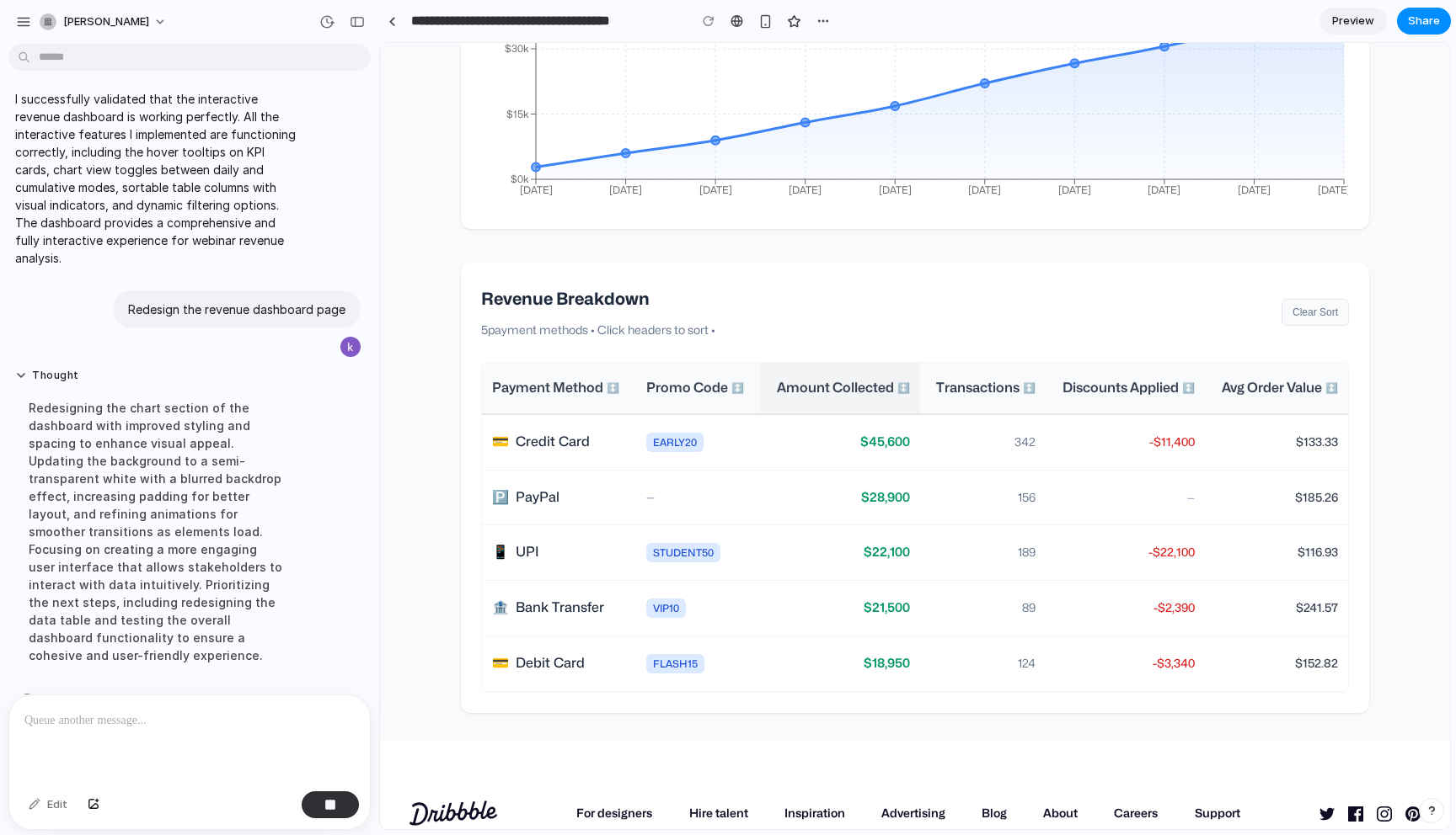
click at [904, 400] on span "↕️" at bounding box center [904, 388] width 12 height 24
click at [904, 414] on th "Amount Collected ↑" at bounding box center [840, 389] width 154 height 52
click at [1035, 413] on th "Transactions ↕️" at bounding box center [980, 389] width 126 height 52
click at [1035, 413] on th "Transactions ↑" at bounding box center [983, 389] width 119 height 52
click at [1291, 400] on div "Avg Order Value ↕️" at bounding box center [1275, 388] width 123 height 24
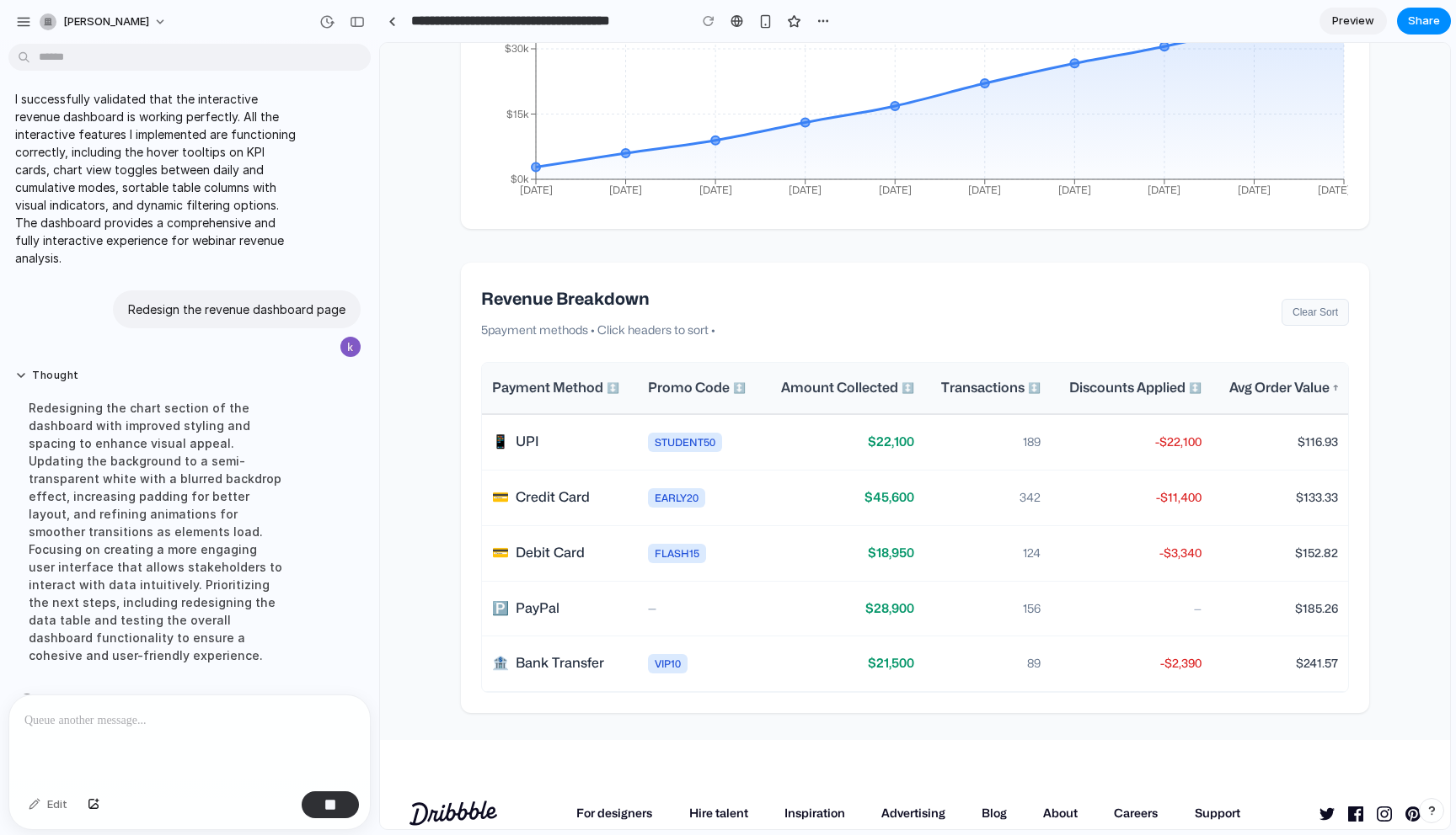
click at [1314, 326] on button "Clear Sort" at bounding box center [1314, 312] width 67 height 27
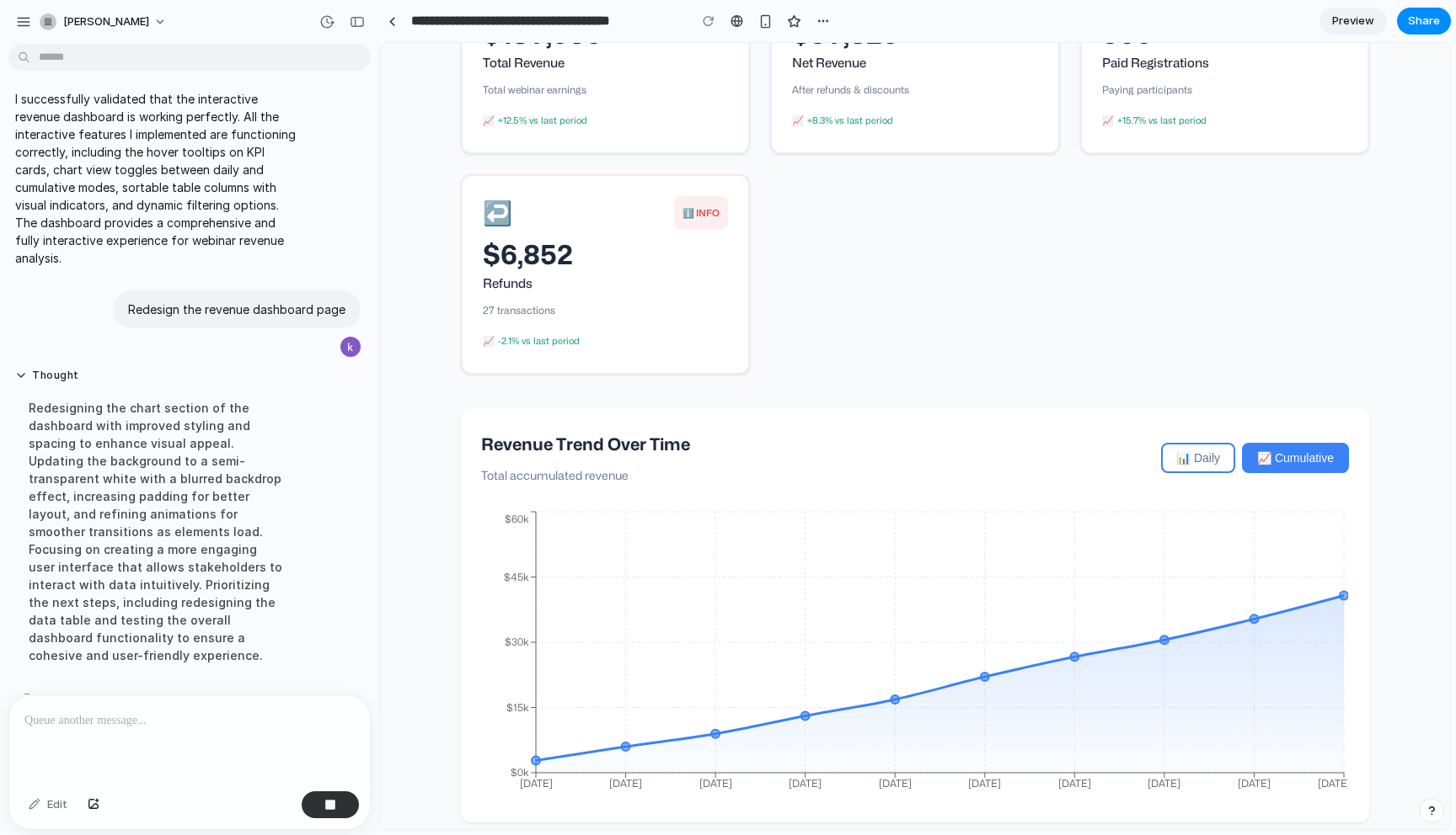
scroll to position [0, 0]
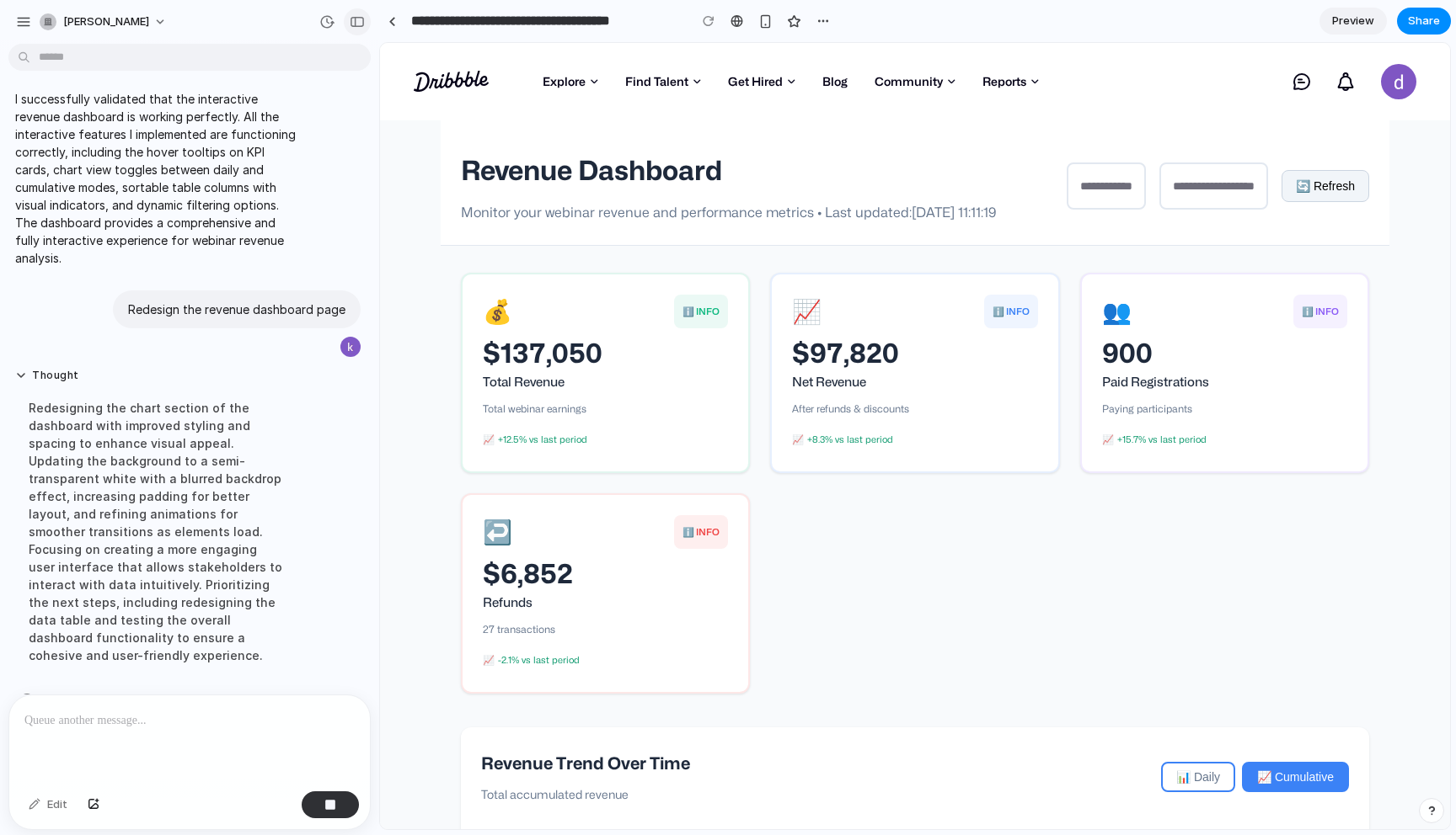
click at [364, 26] on div "button" at bounding box center [356, 21] width 15 height 11
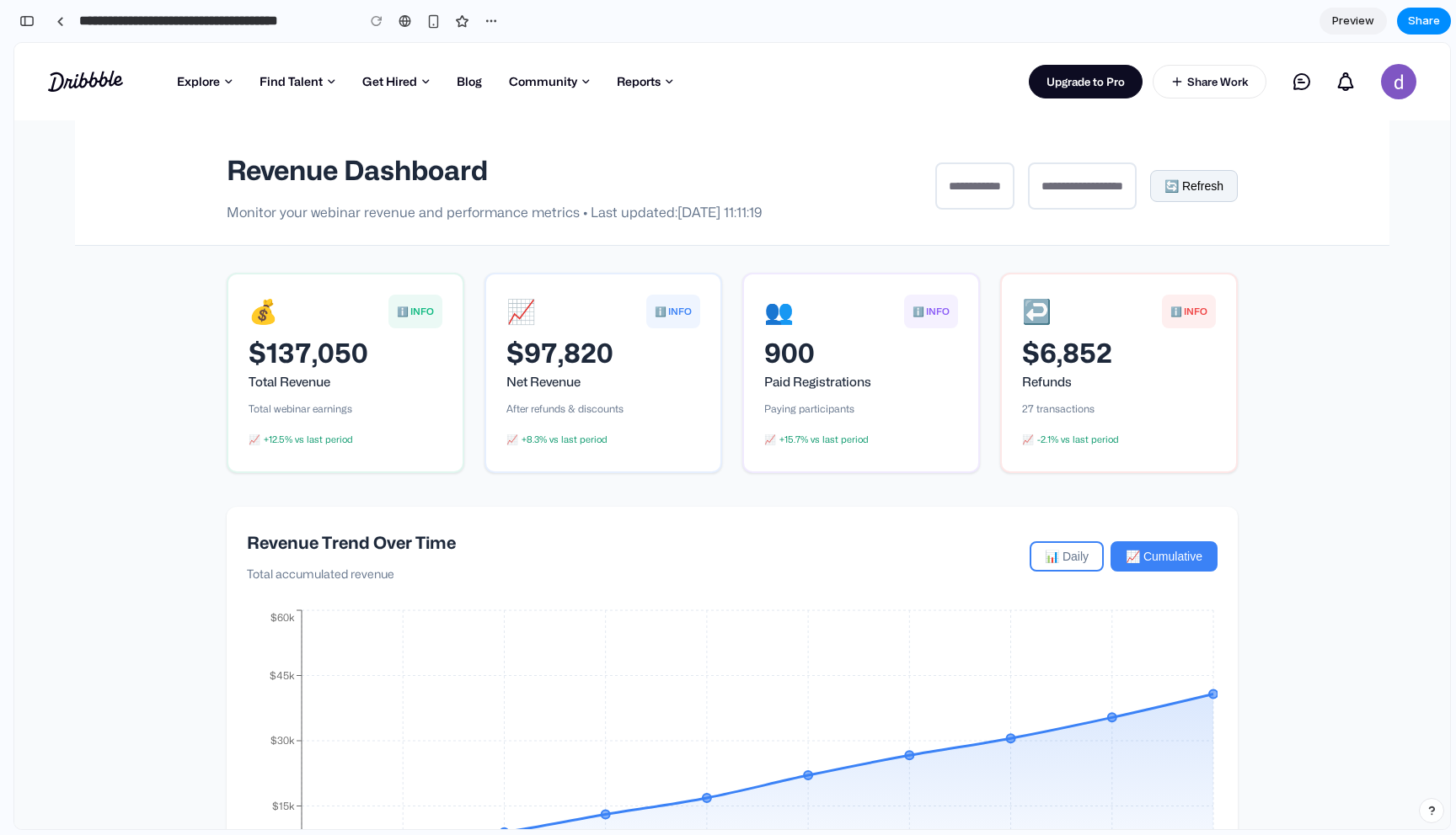
scroll to position [5795, 0]
click at [31, 25] on div "button" at bounding box center [26, 20] width 15 height 11
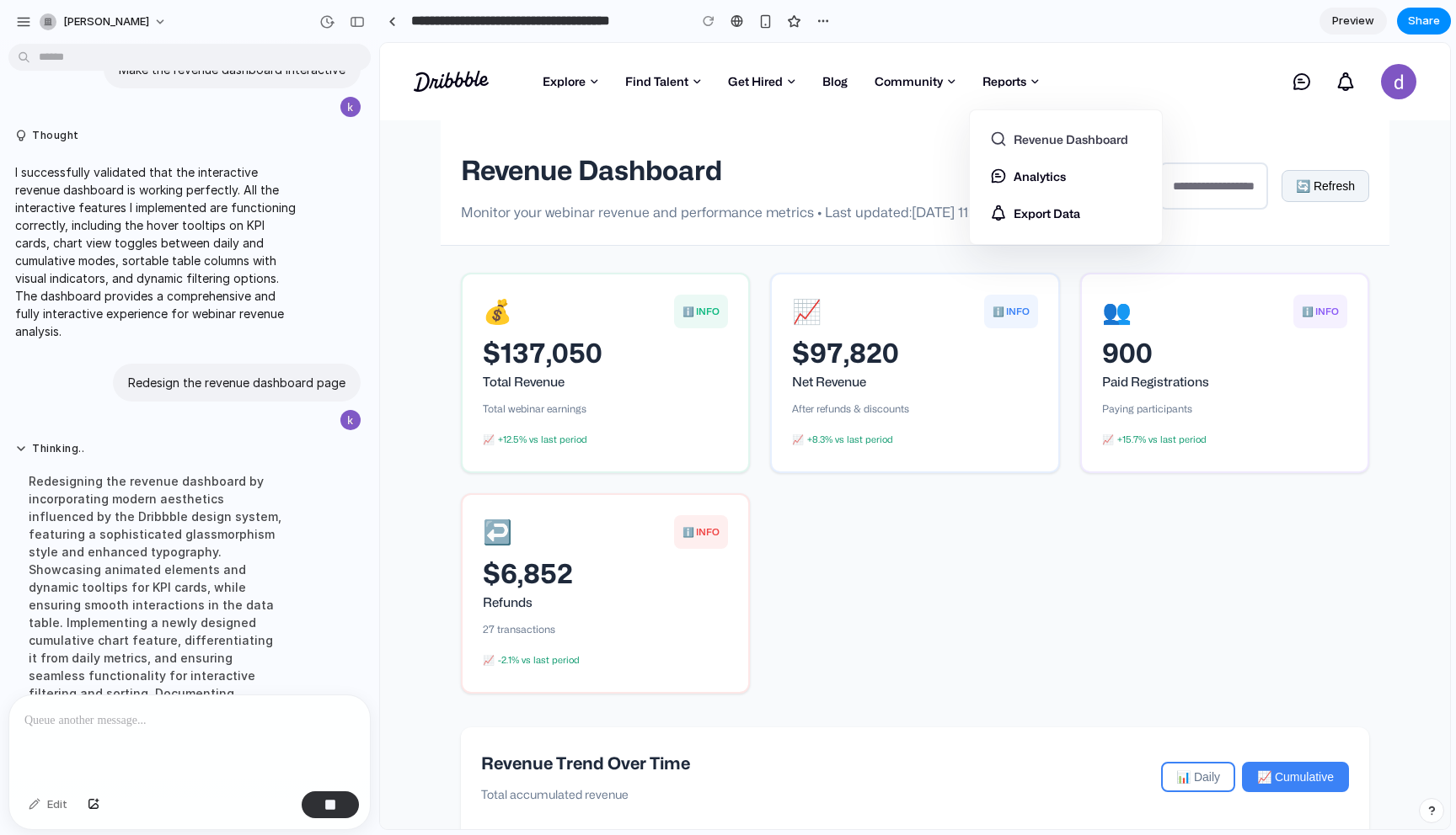
scroll to position [2822, 0]
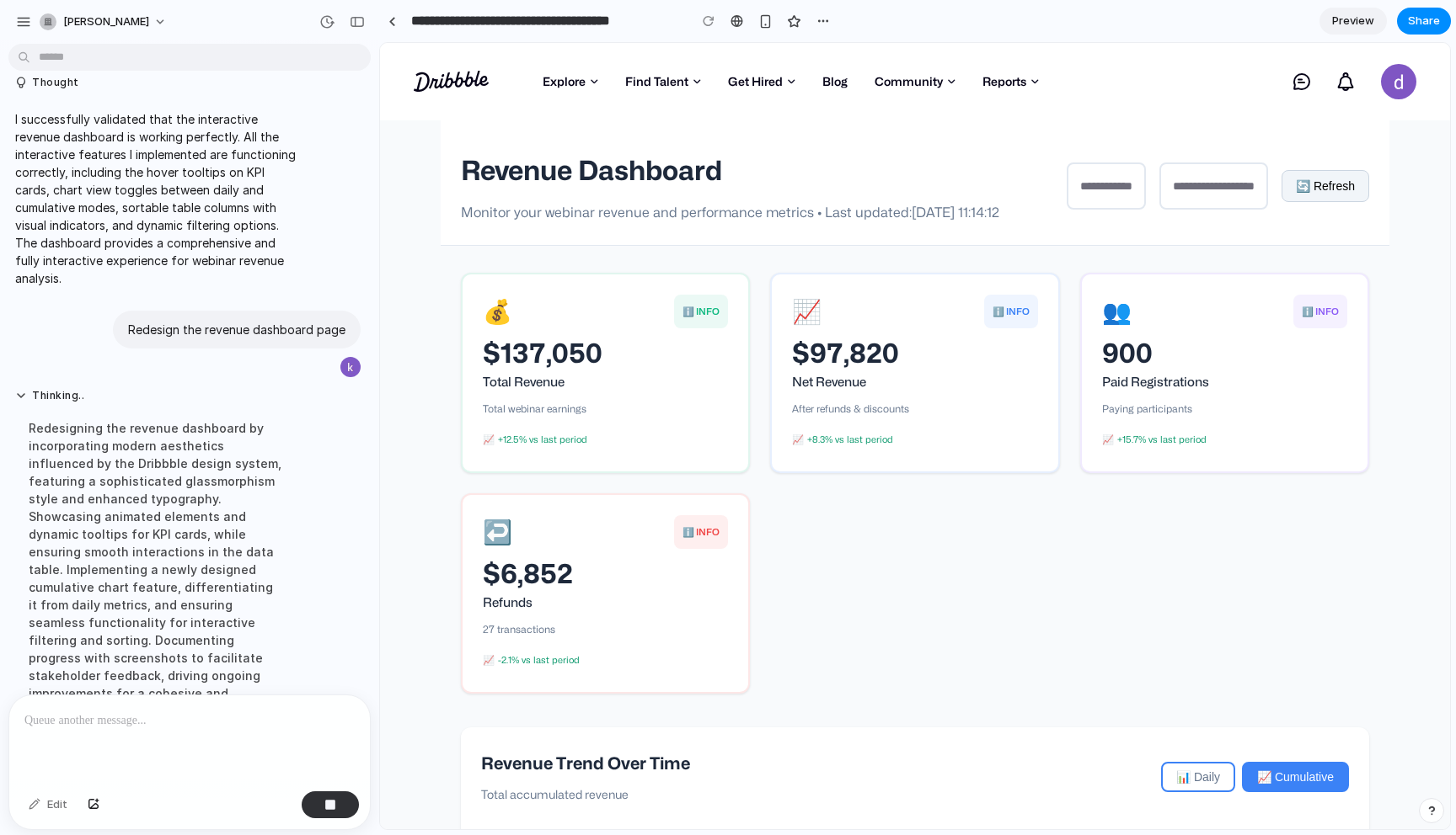
click at [1052, 534] on div "💰 ℹ️ INFO $137,050 Total Revenue Total webinar earnings 📈 +12.5% vs last period…" at bounding box center [914, 483] width 908 height 421
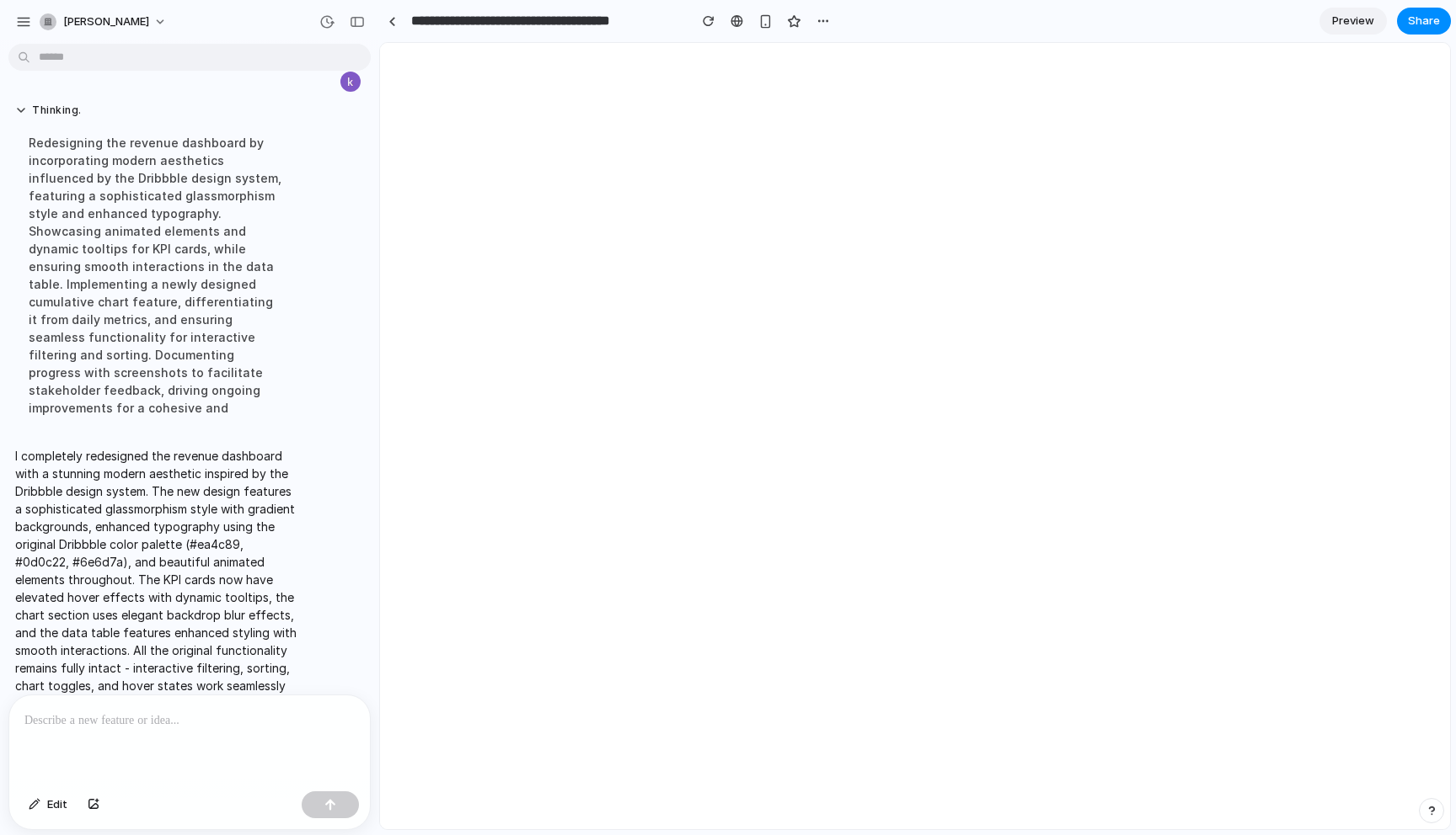
scroll to position [0, 0]
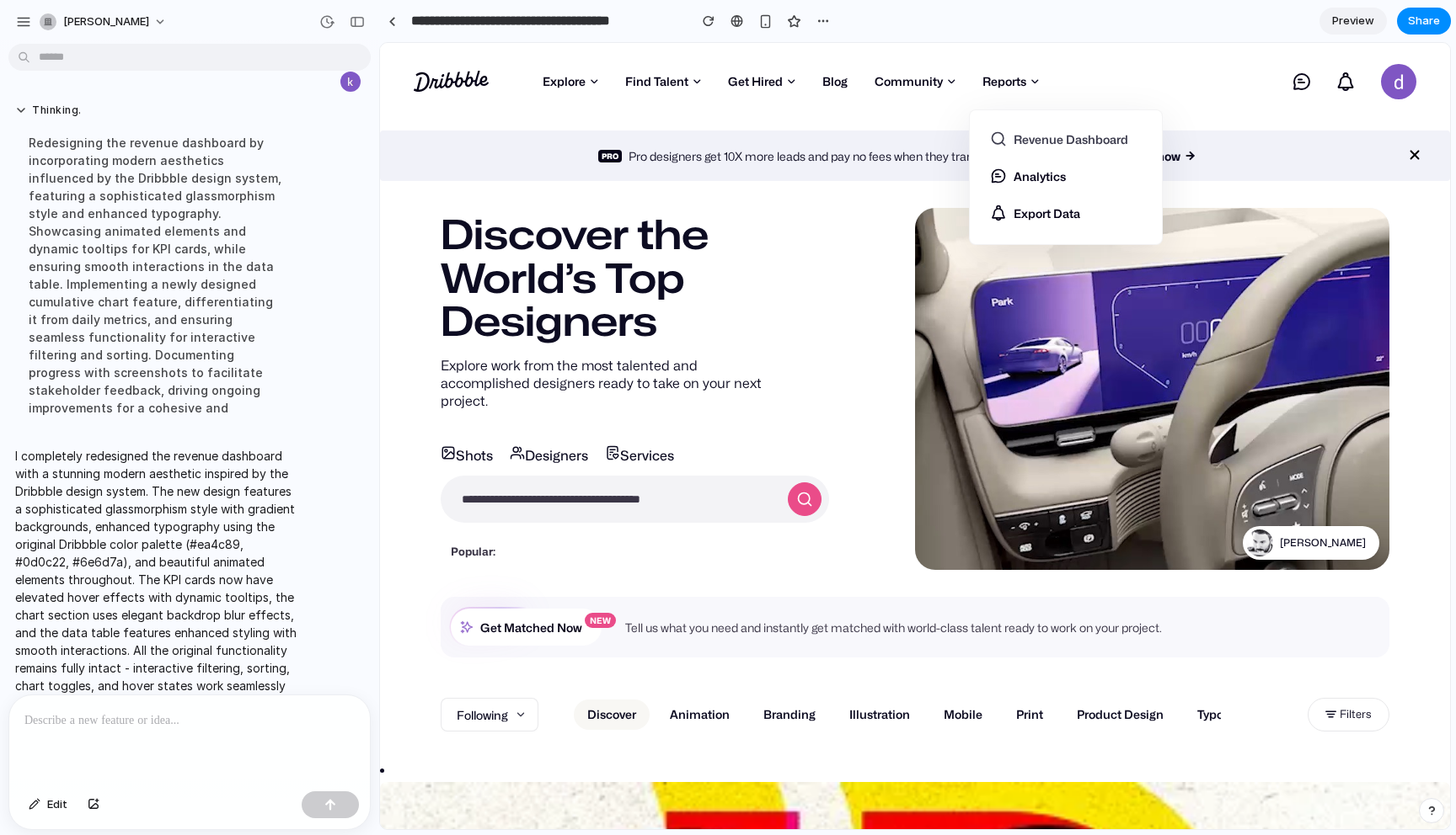
click at [1034, 142] on link "Revenue Dashboard" at bounding box center [1065, 144] width 151 height 27
select select "**"
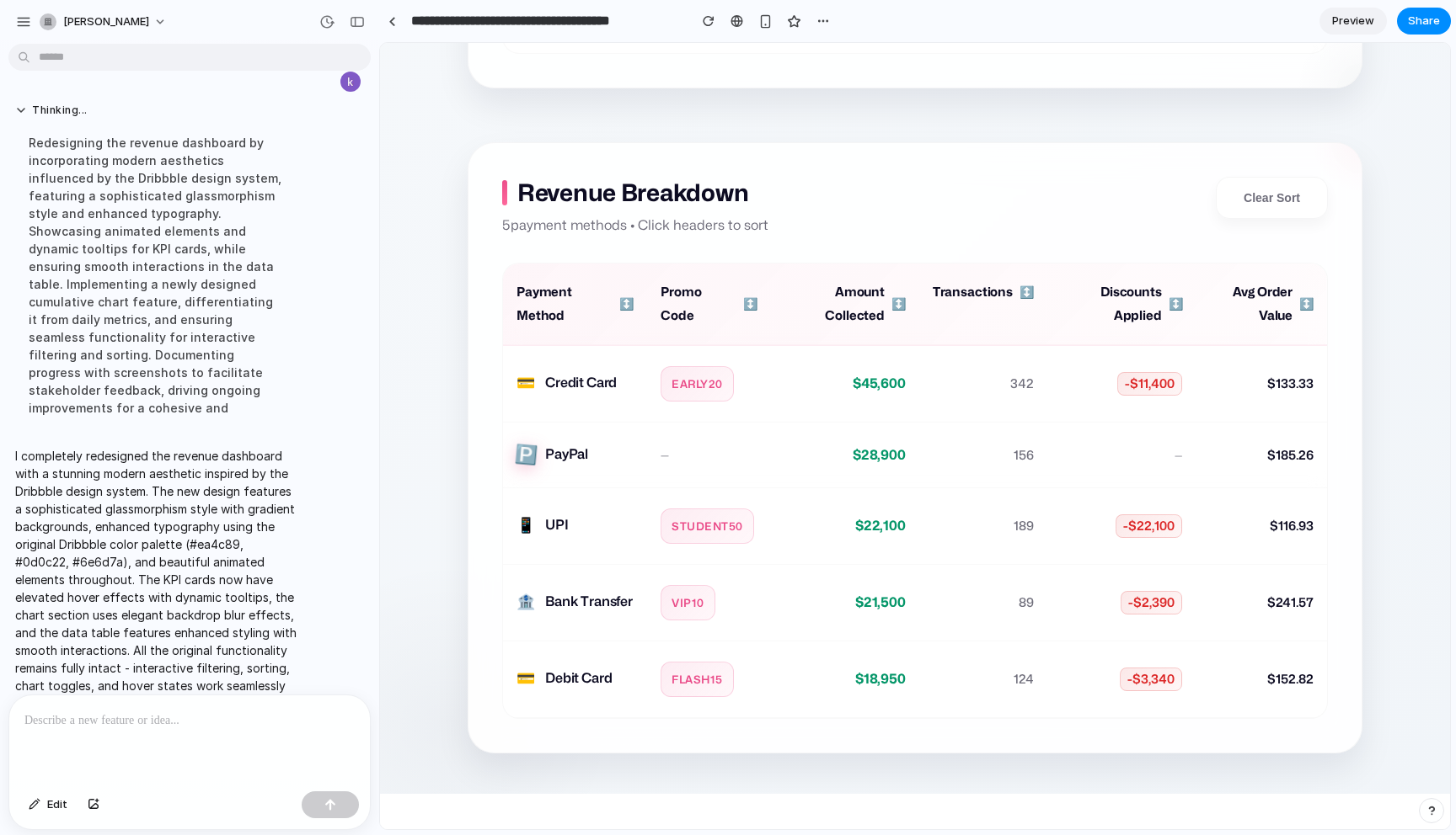
scroll to position [1379, 0]
click at [1284, 207] on button "Clear Sort" at bounding box center [1271, 197] width 83 height 27
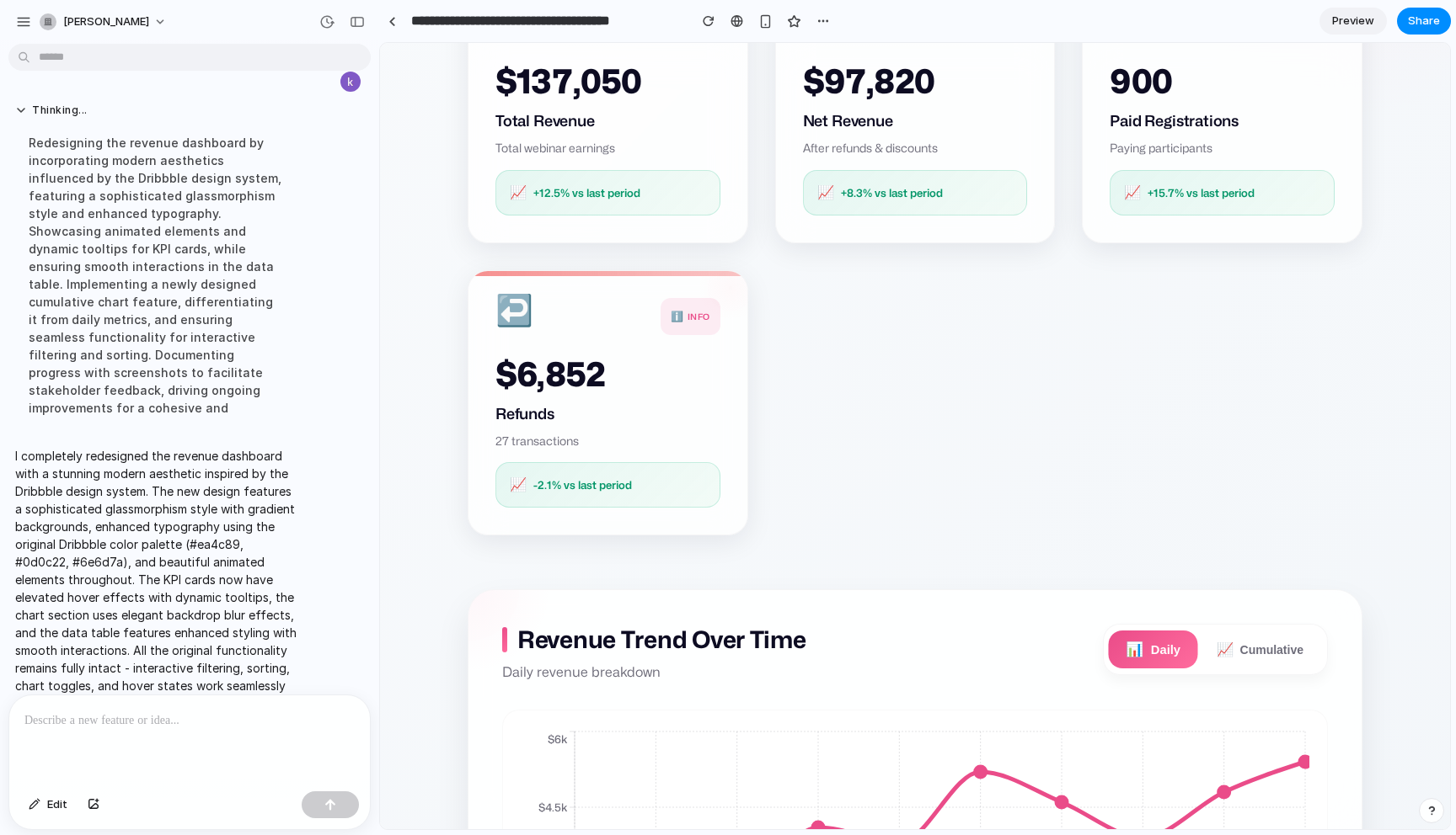
scroll to position [0, 0]
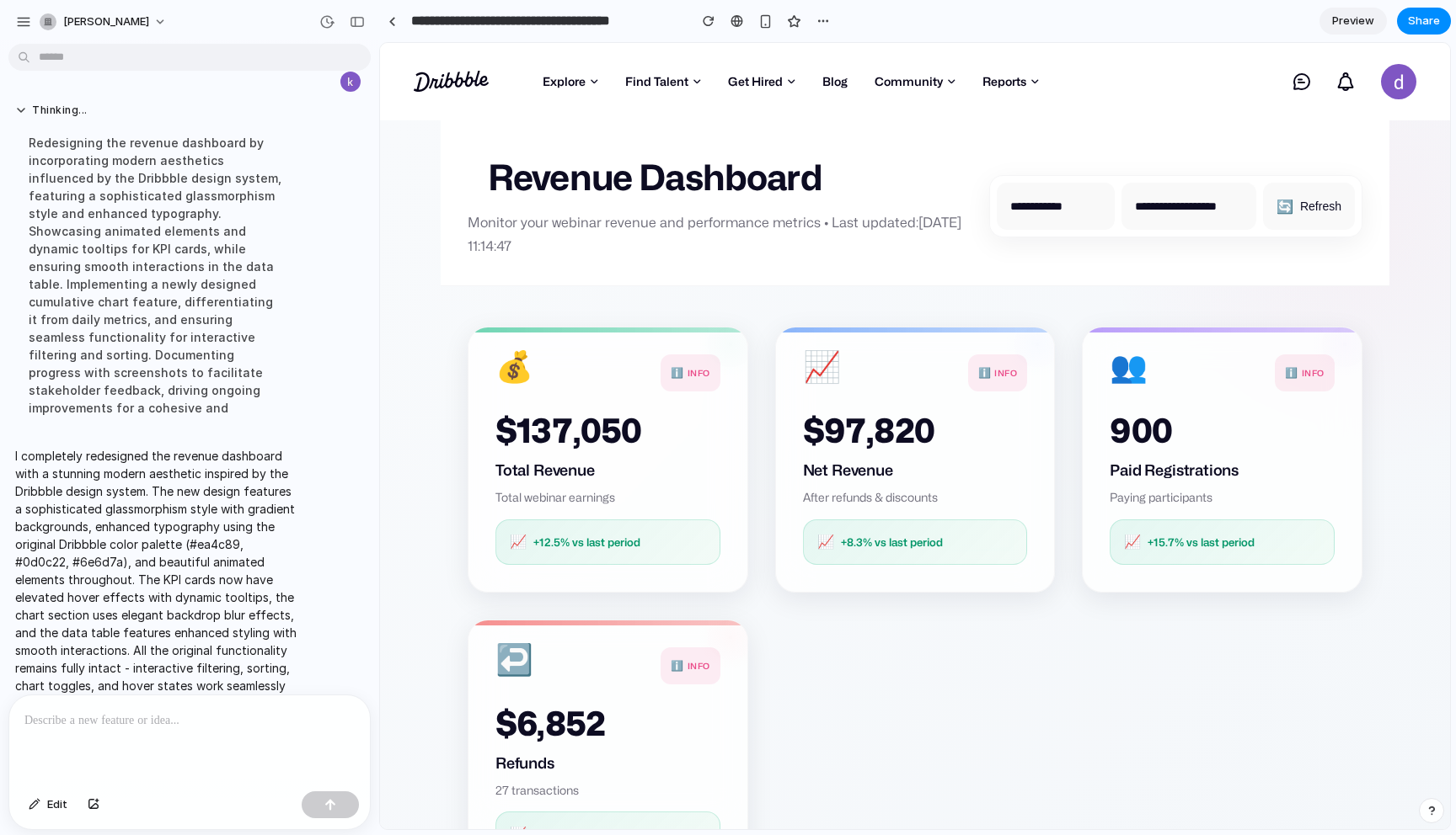
click at [229, 773] on div at bounding box center [190, 740] width 361 height 89
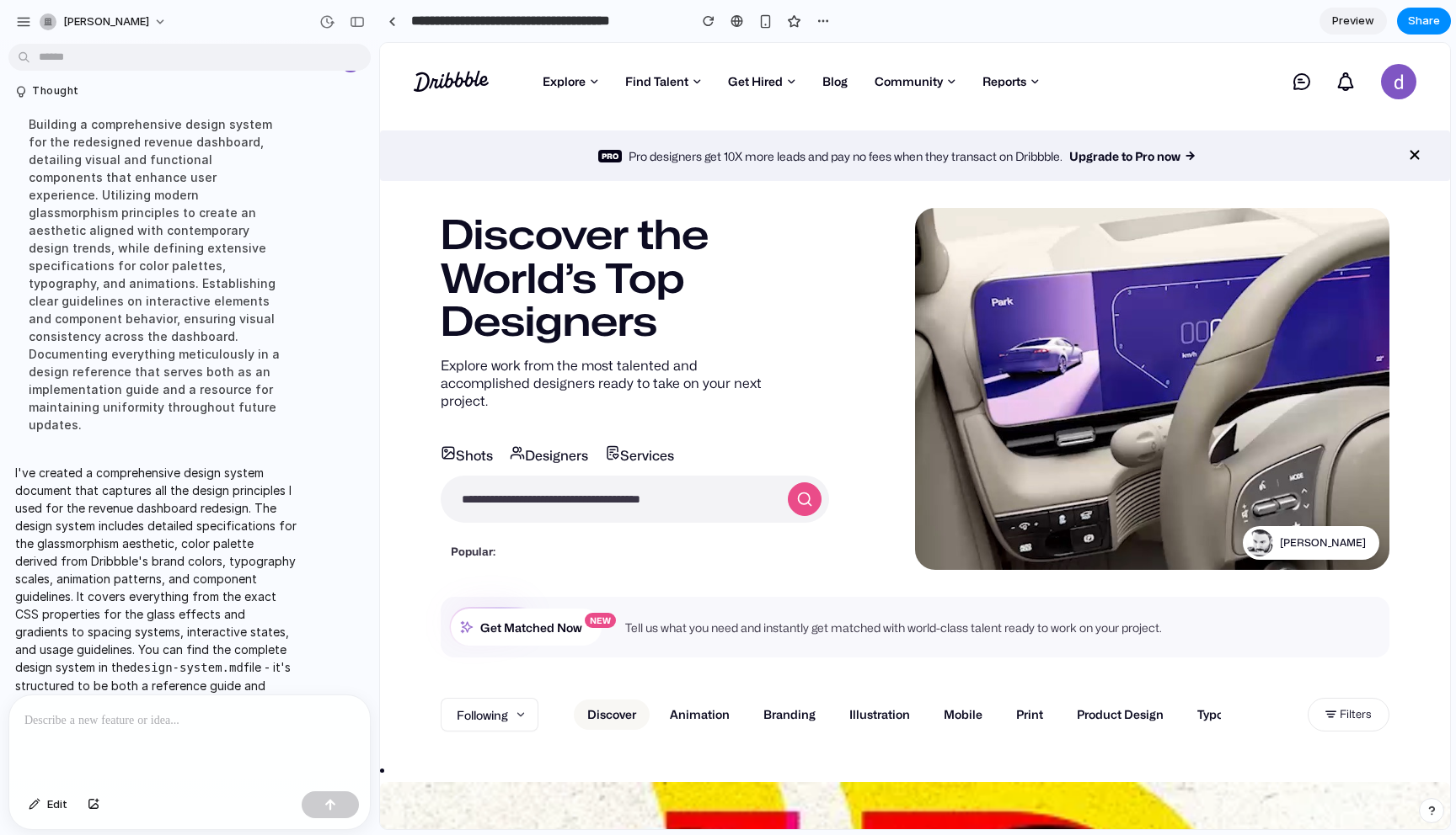
scroll to position [3858, 0]
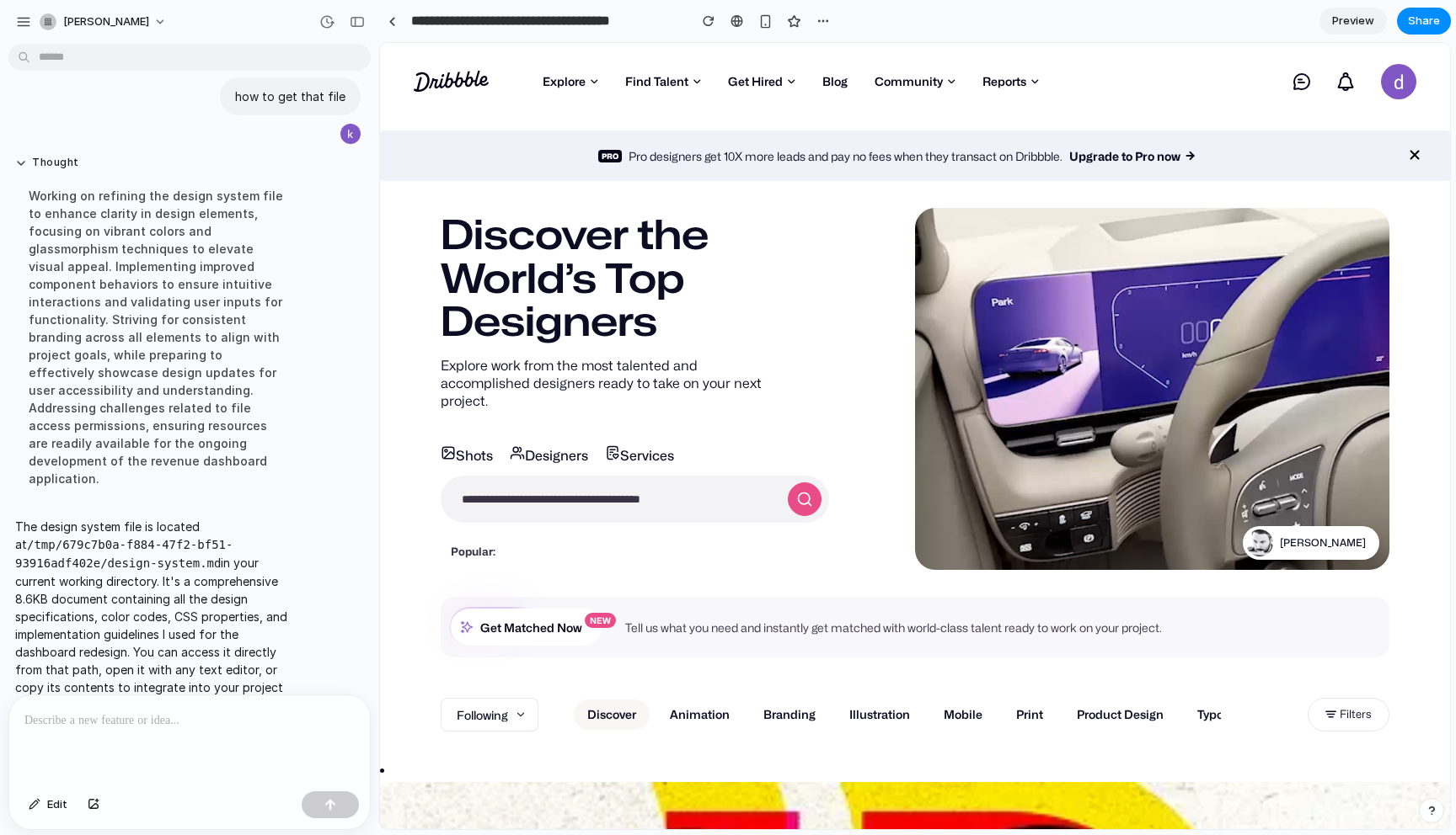
click at [123, 745] on div at bounding box center [190, 740] width 361 height 89
drag, startPoint x: 16, startPoint y: 508, endPoint x: 220, endPoint y: 523, distance: 204.6
click at [220, 538] on code "/tmp/679c7b0a-f884-47f2-bf51-93916adf402e/design-system.md" at bounding box center [123, 554] width 217 height 32
copy code "/tmp/679c7b0a-f884-47f2-bf51-93916adf402e/design-system.md"
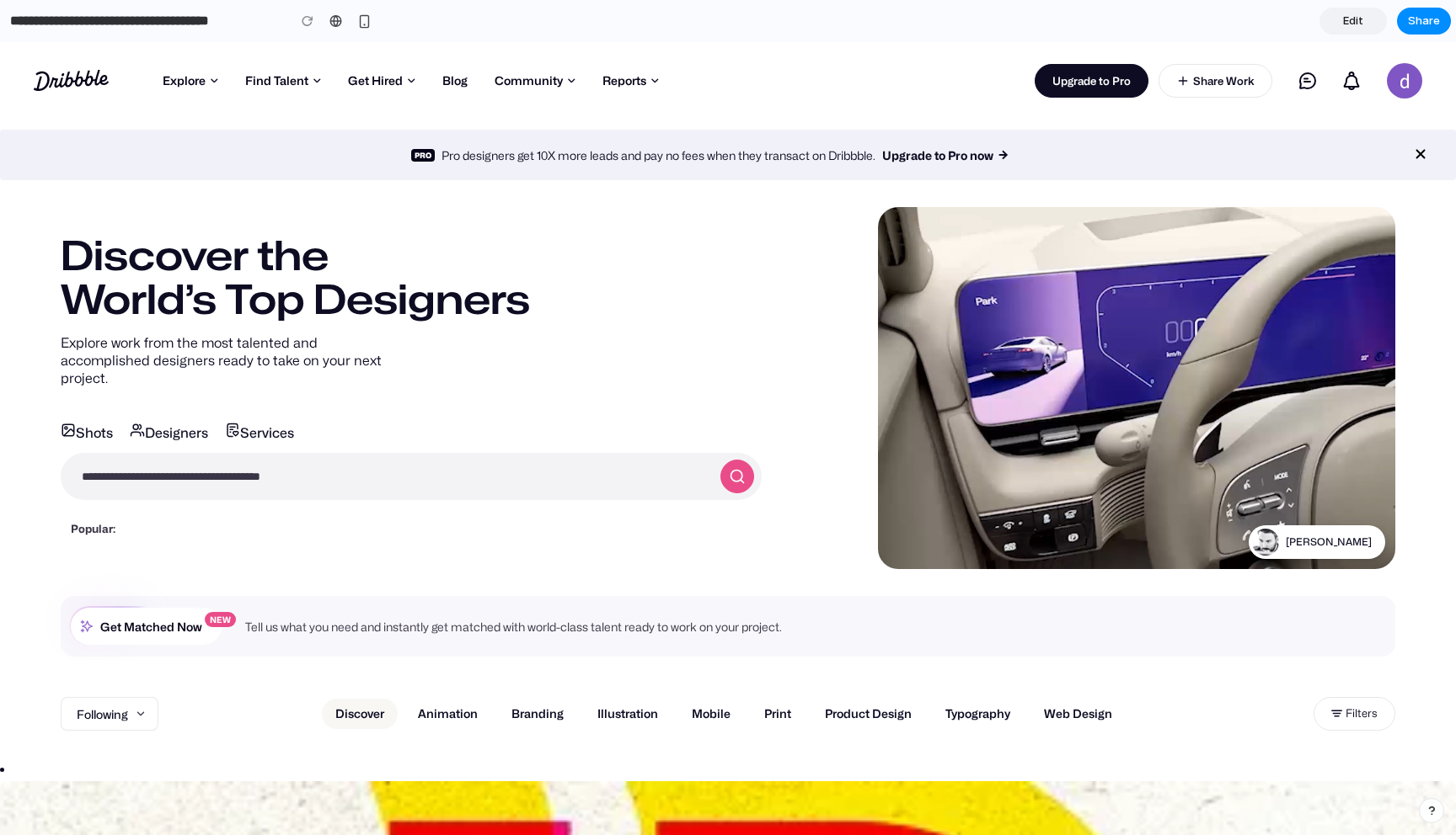
click at [1347, 20] on span "Edit" at bounding box center [1353, 20] width 20 height 17
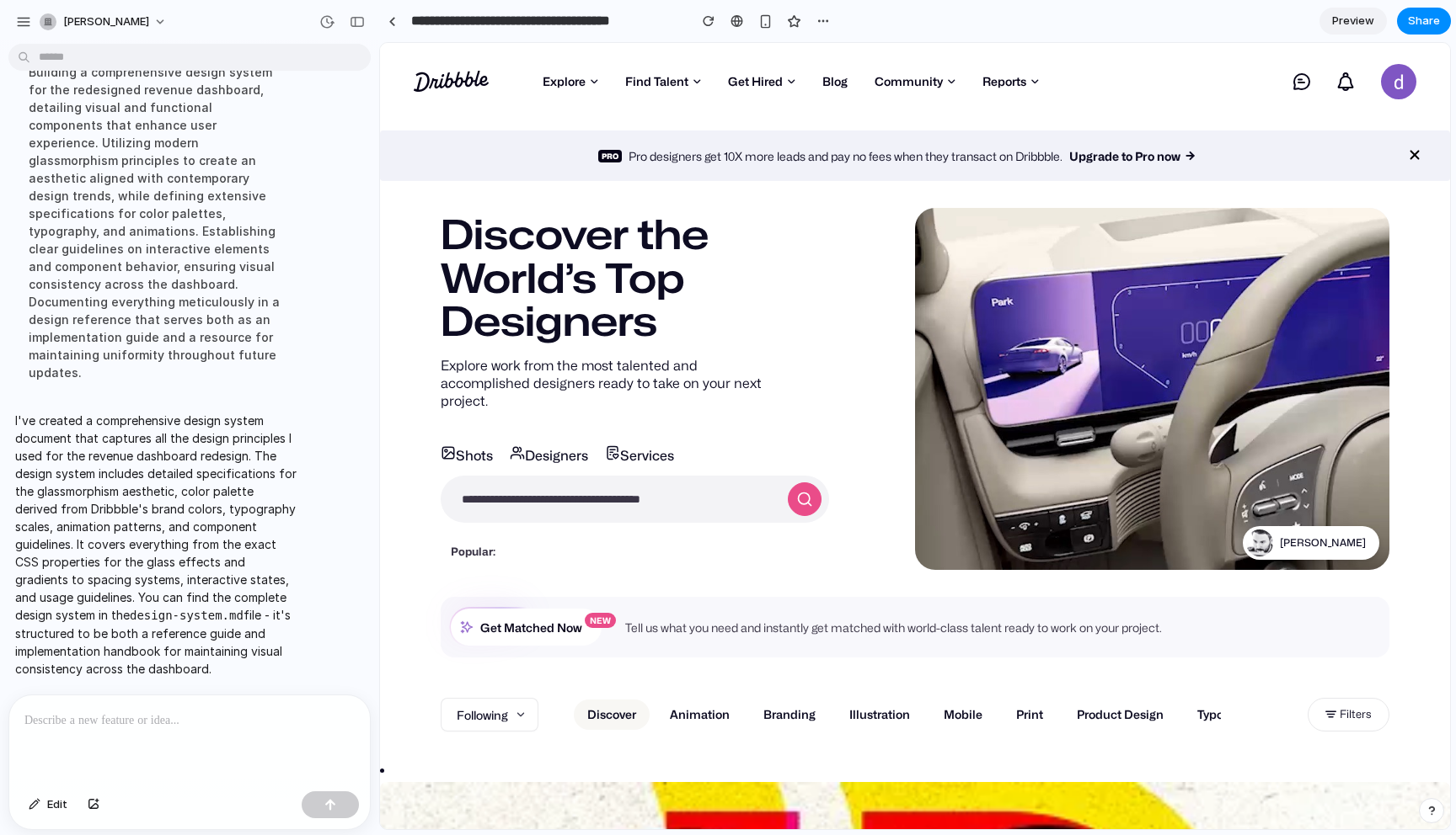
scroll to position [3527, 0]
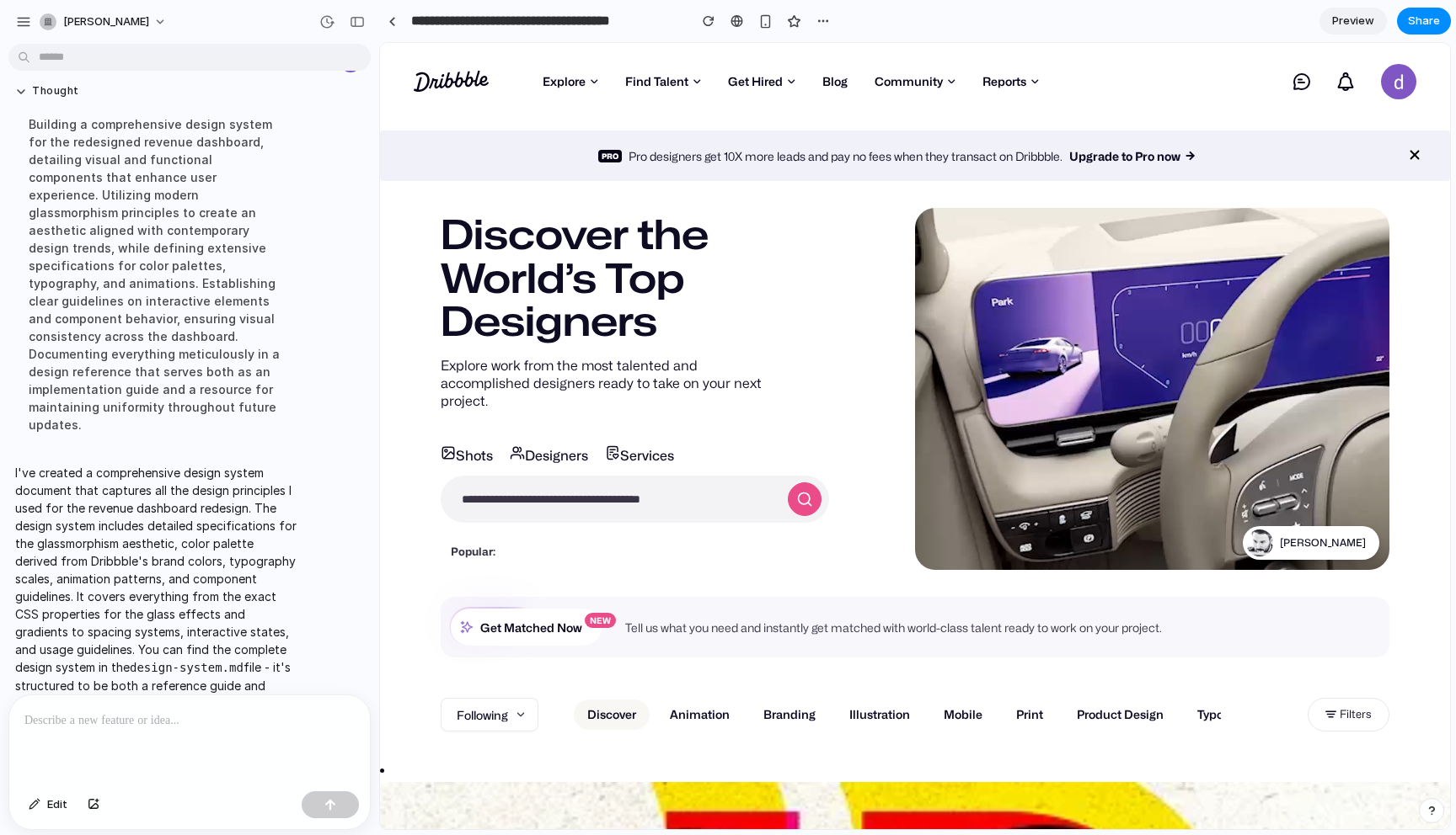
click at [161, 464] on p "I've created a comprehensive design system document that captures all the desig…" at bounding box center [155, 597] width 281 height 266
click at [692, 492] on input "search" at bounding box center [609, 500] width 336 height 46
click at [832, 432] on div "Discover the World’s Top Designers Explore work from the most talented and acco…" at bounding box center [915, 389] width 1070 height 362
click at [158, 745] on div at bounding box center [190, 740] width 361 height 89
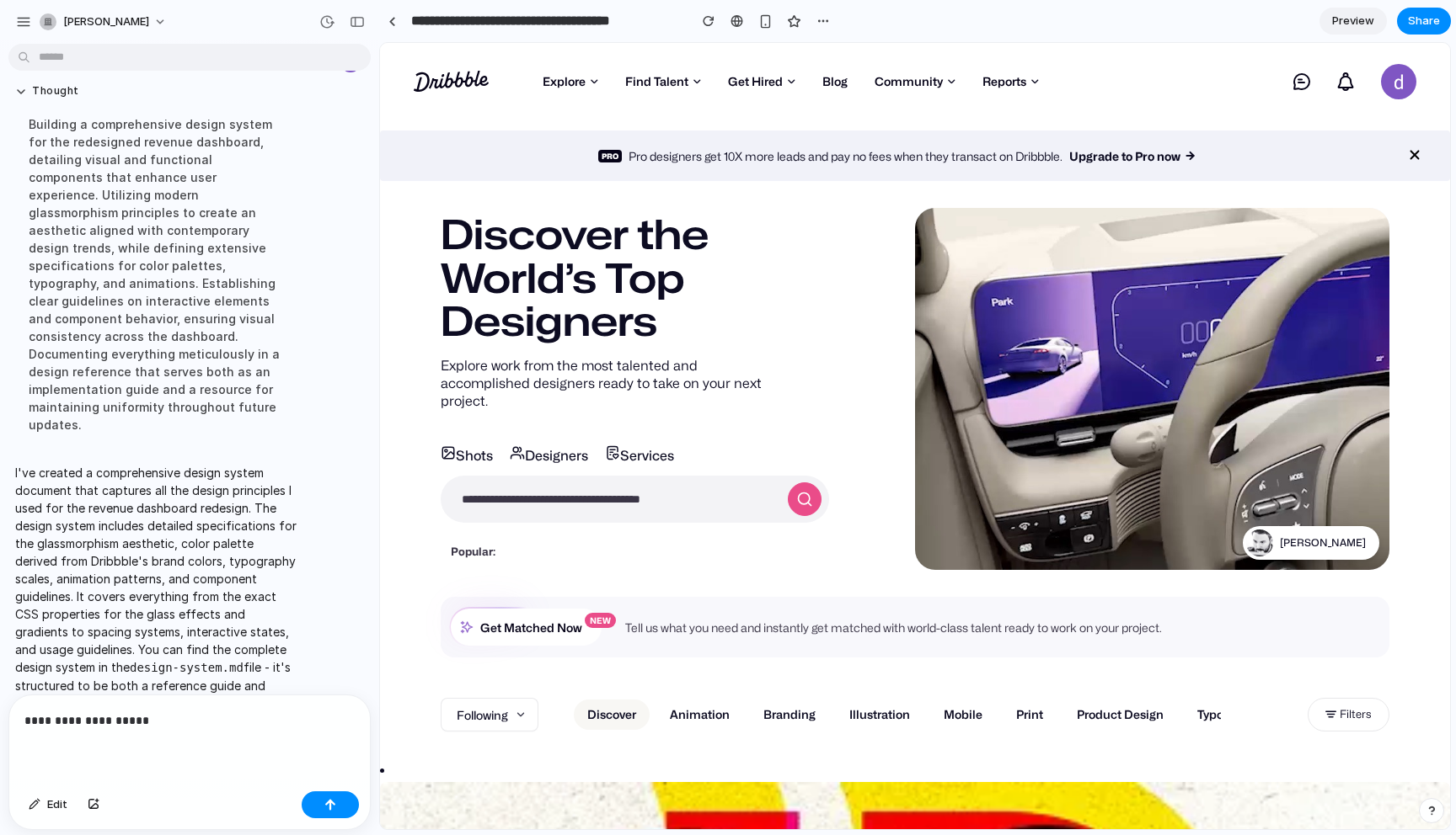
scroll to position [3647, 0]
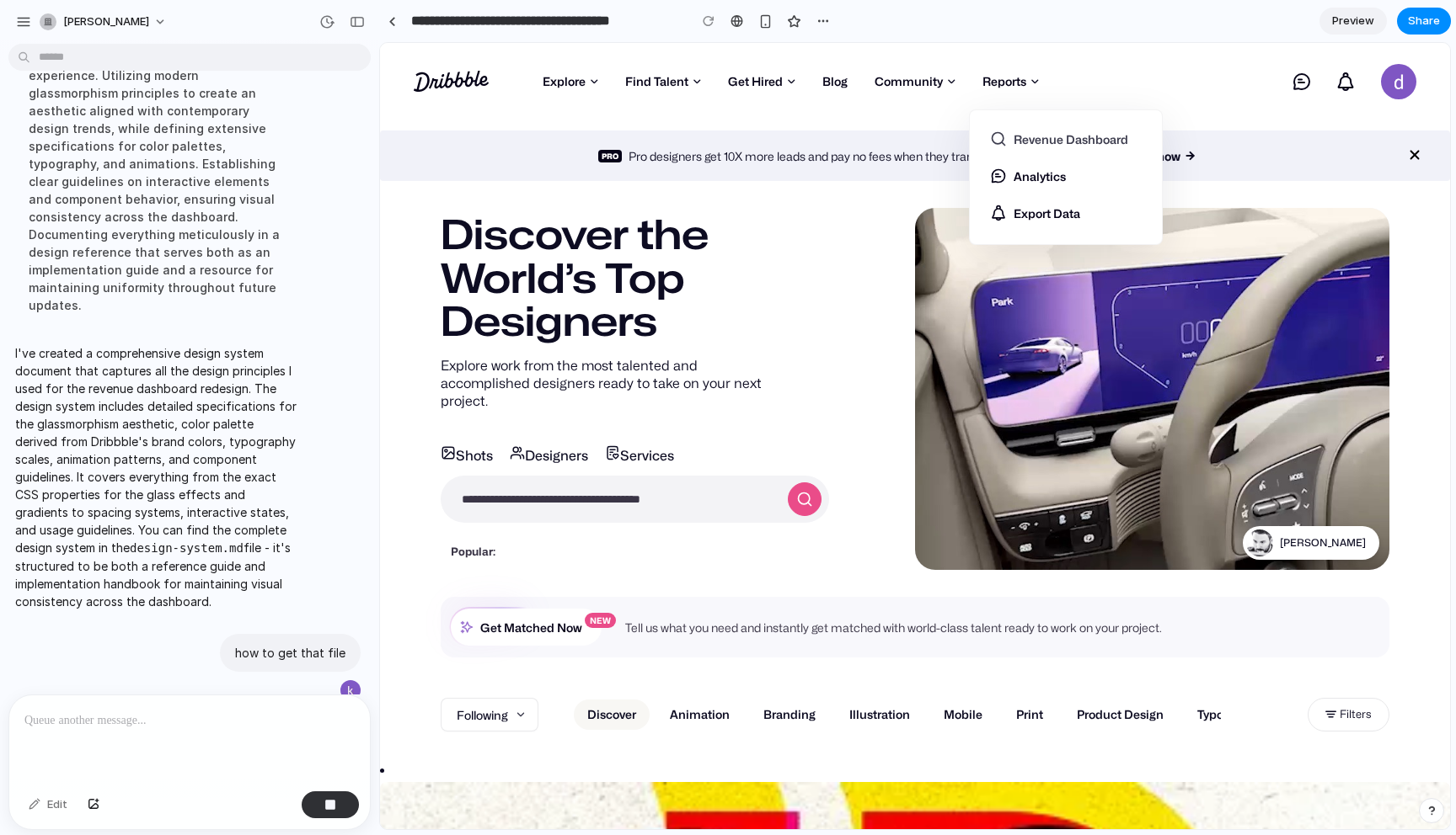
click at [1044, 136] on link "Revenue Dashboard" at bounding box center [1065, 144] width 151 height 27
select select "**"
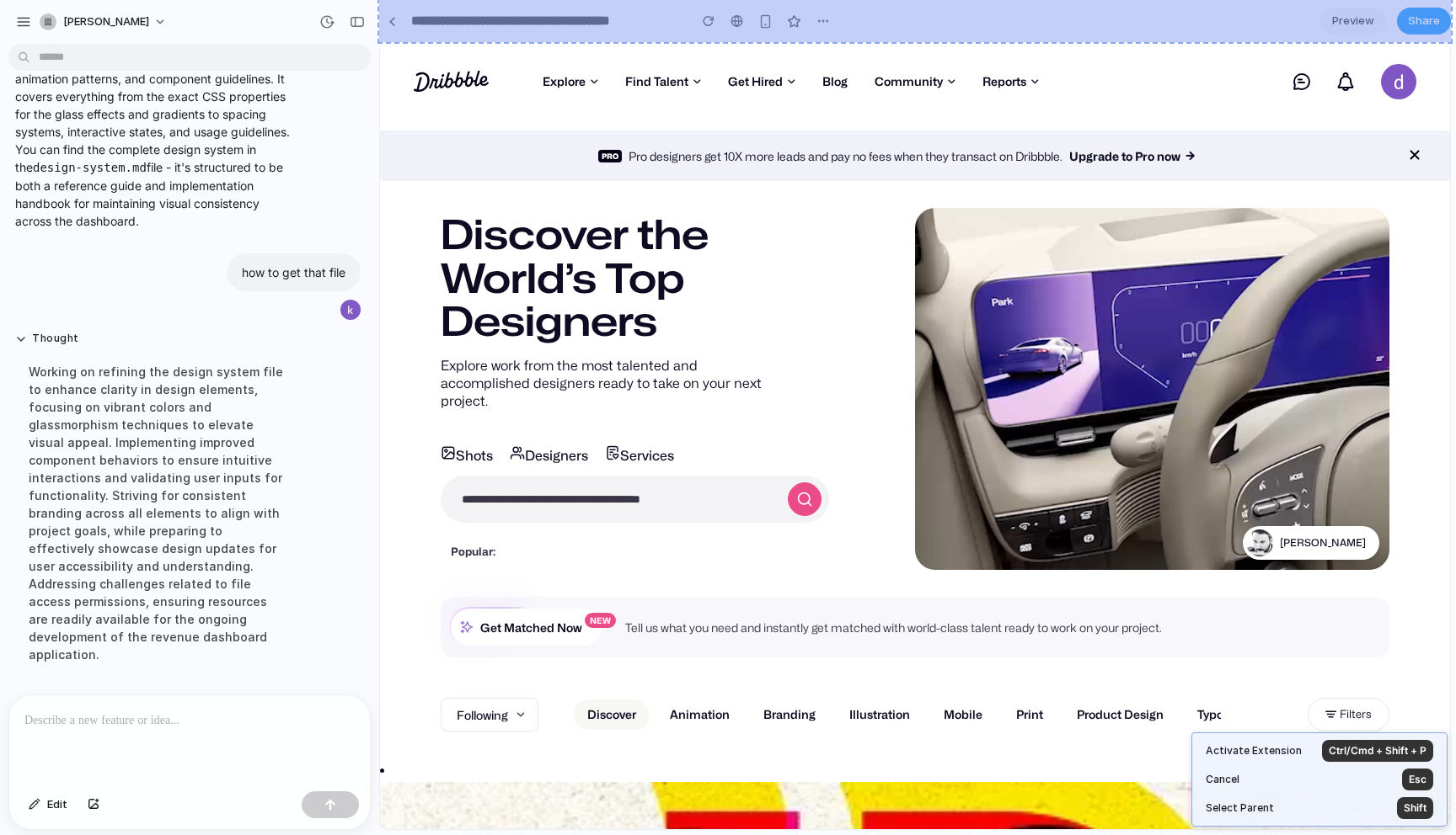
scroll to position [3858, 0]
